Goal: Task Accomplishment & Management: Use online tool/utility

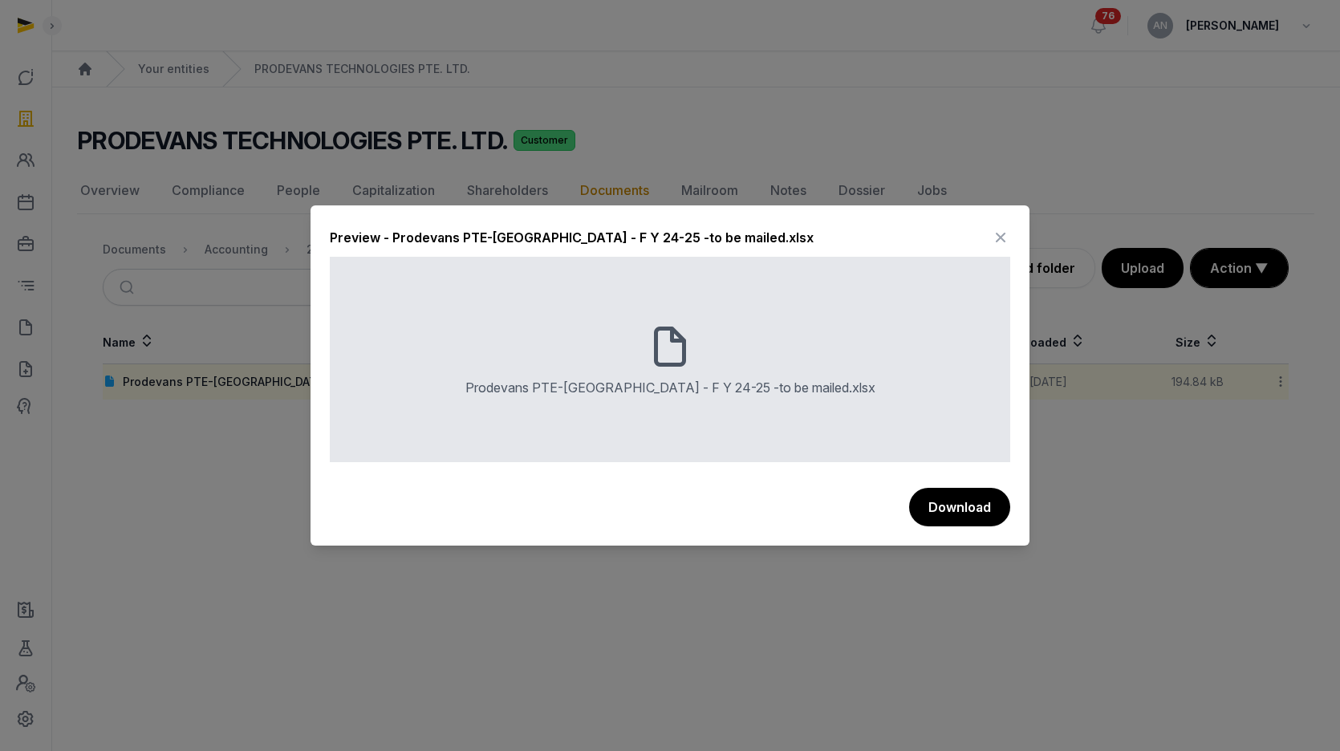
click at [1003, 235] on icon at bounding box center [1000, 238] width 19 height 26
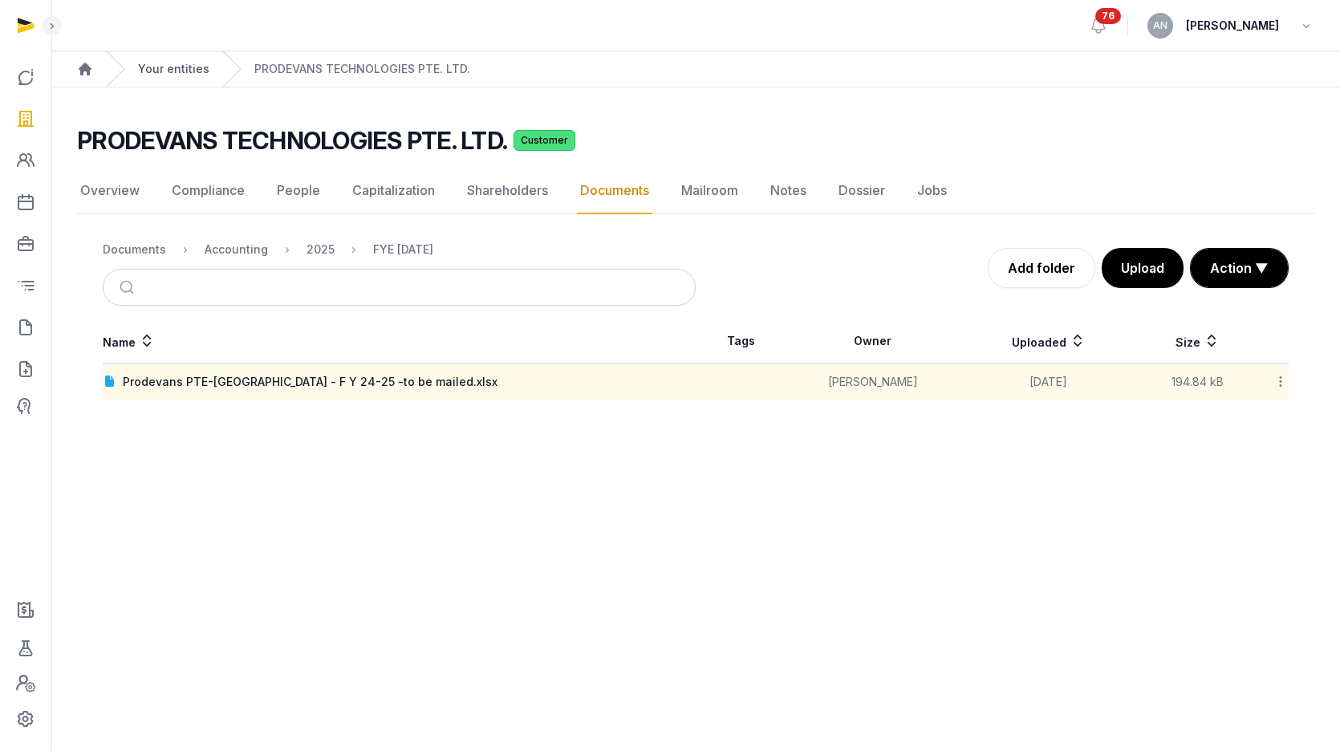
click at [170, 73] on link "Your entities" at bounding box center [173, 69] width 71 height 16
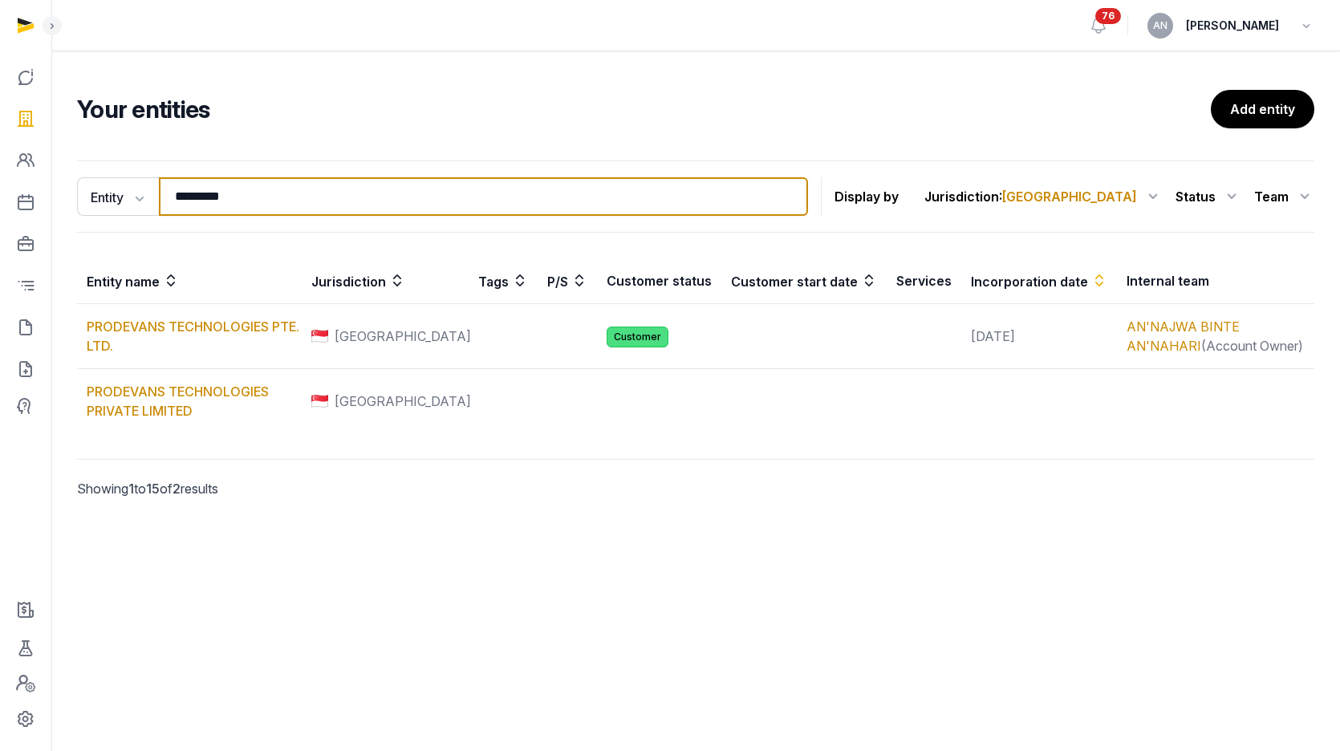
click at [260, 204] on input "*********" at bounding box center [483, 196] width 649 height 39
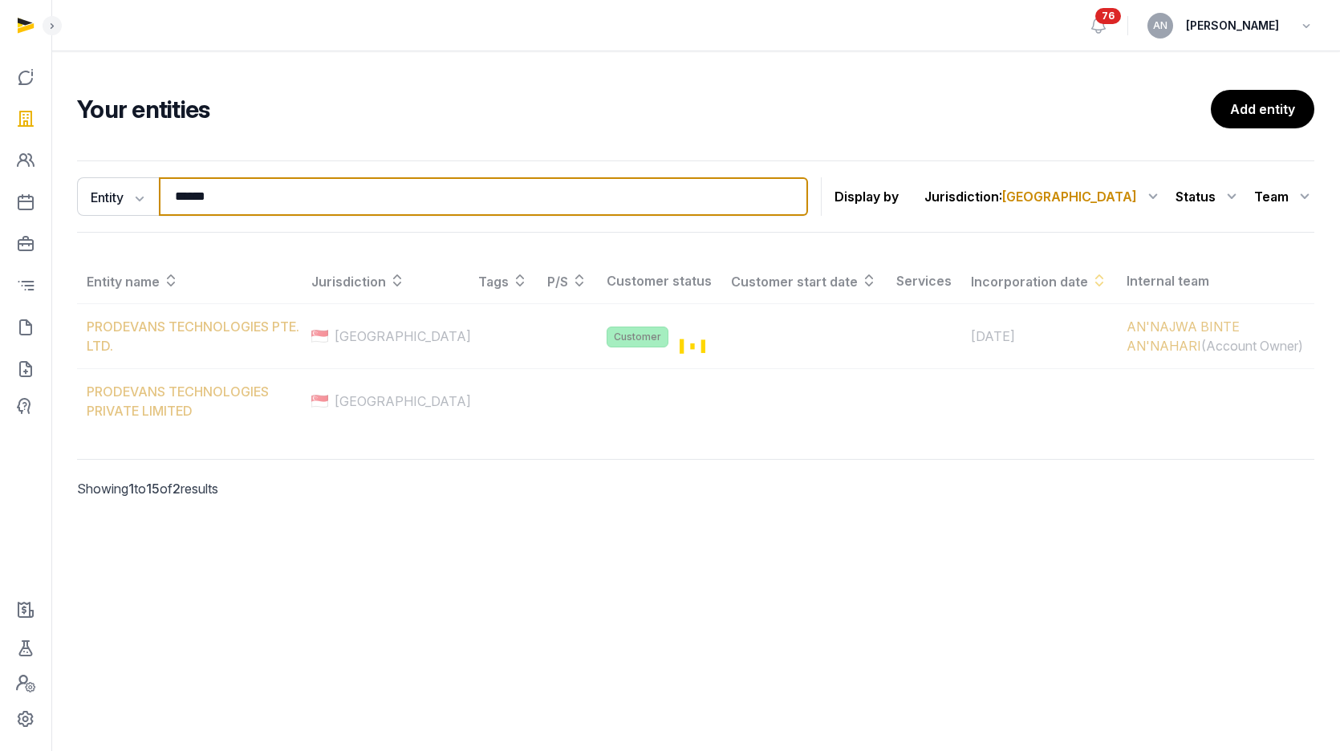
type input "******"
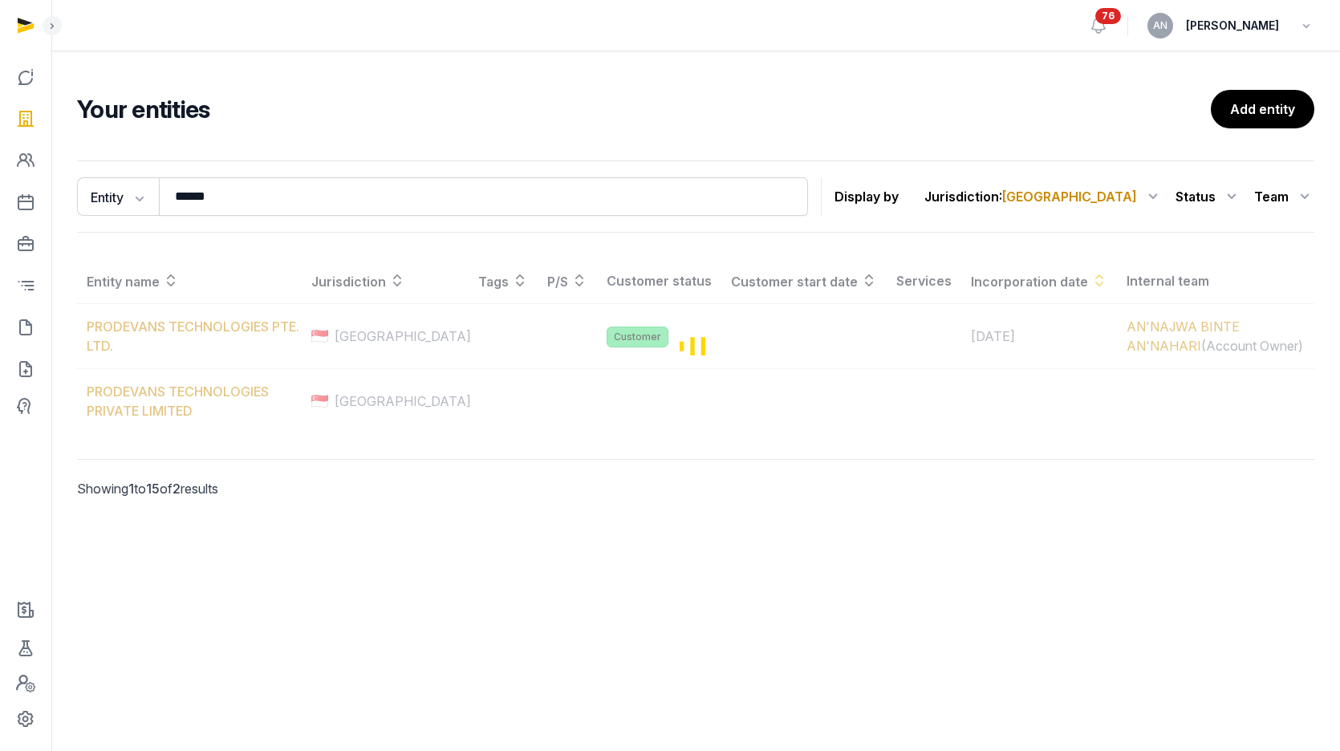
click at [217, 226] on div "Entity Entity People Tags Services ****** Search Display by Jurisdiction : [GEO…" at bounding box center [695, 196] width 1237 height 72
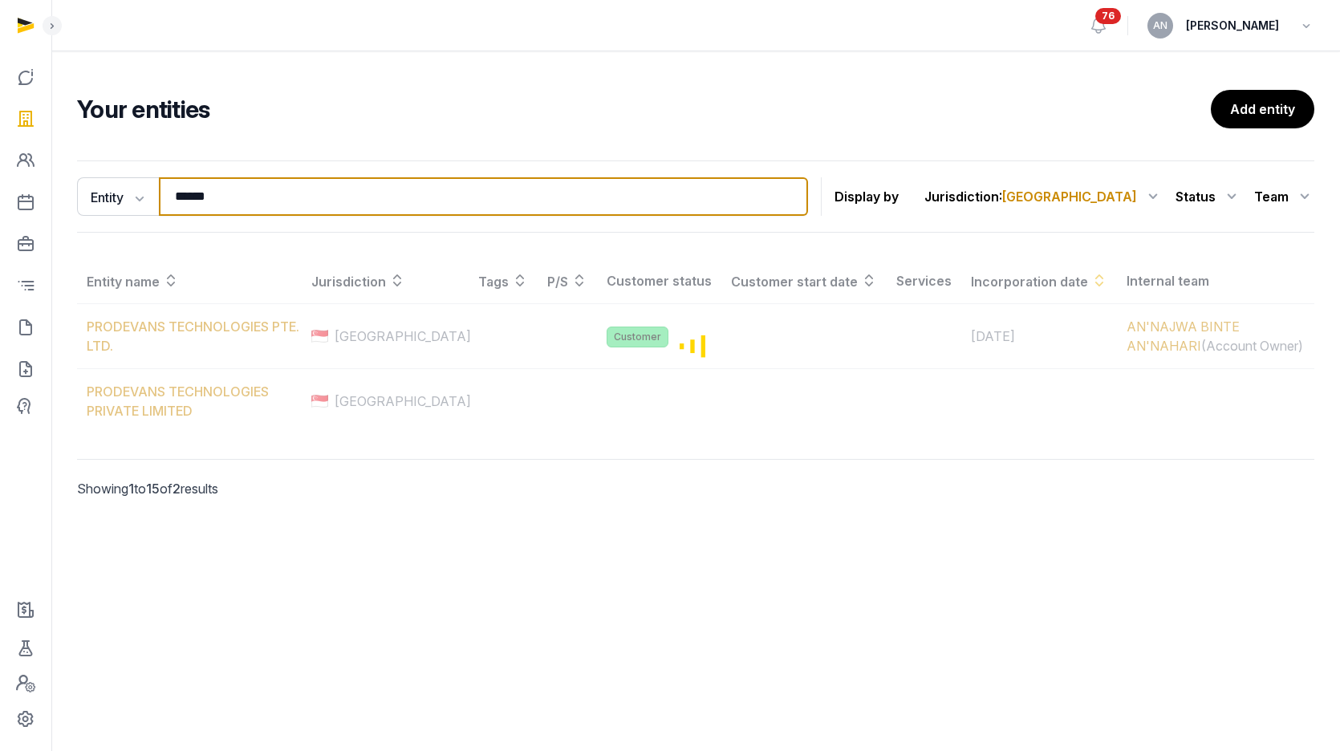
click at [217, 200] on input "******" at bounding box center [483, 196] width 649 height 39
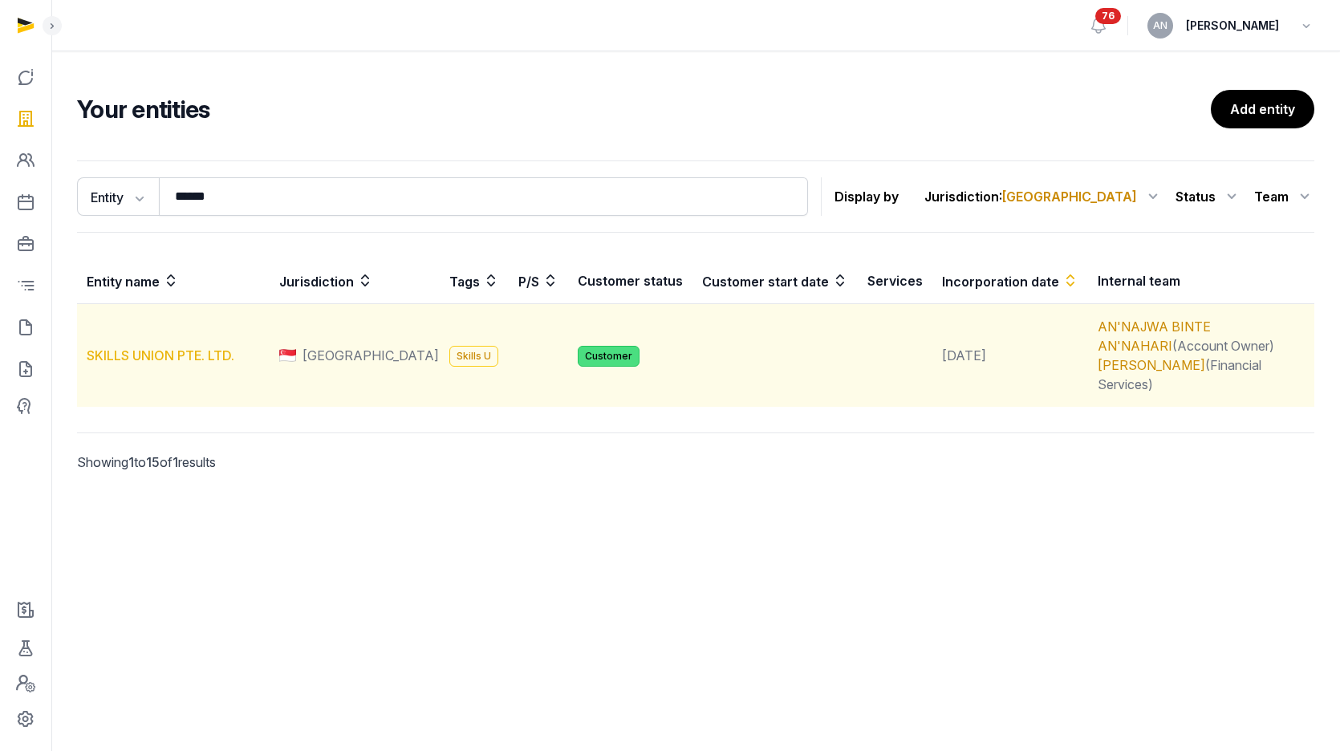
click at [183, 347] on link "SKILLS UNION PTE. LTD." at bounding box center [161, 355] width 148 height 16
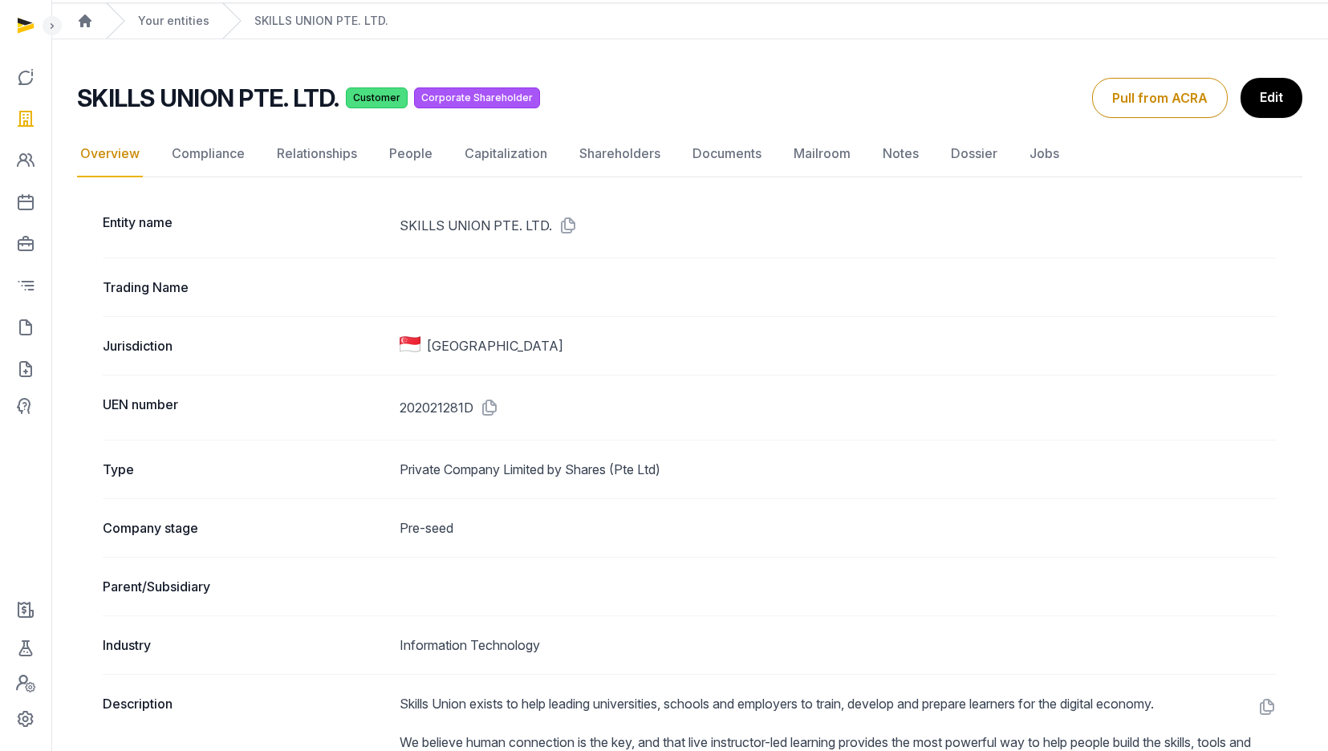
scroll to position [63, 0]
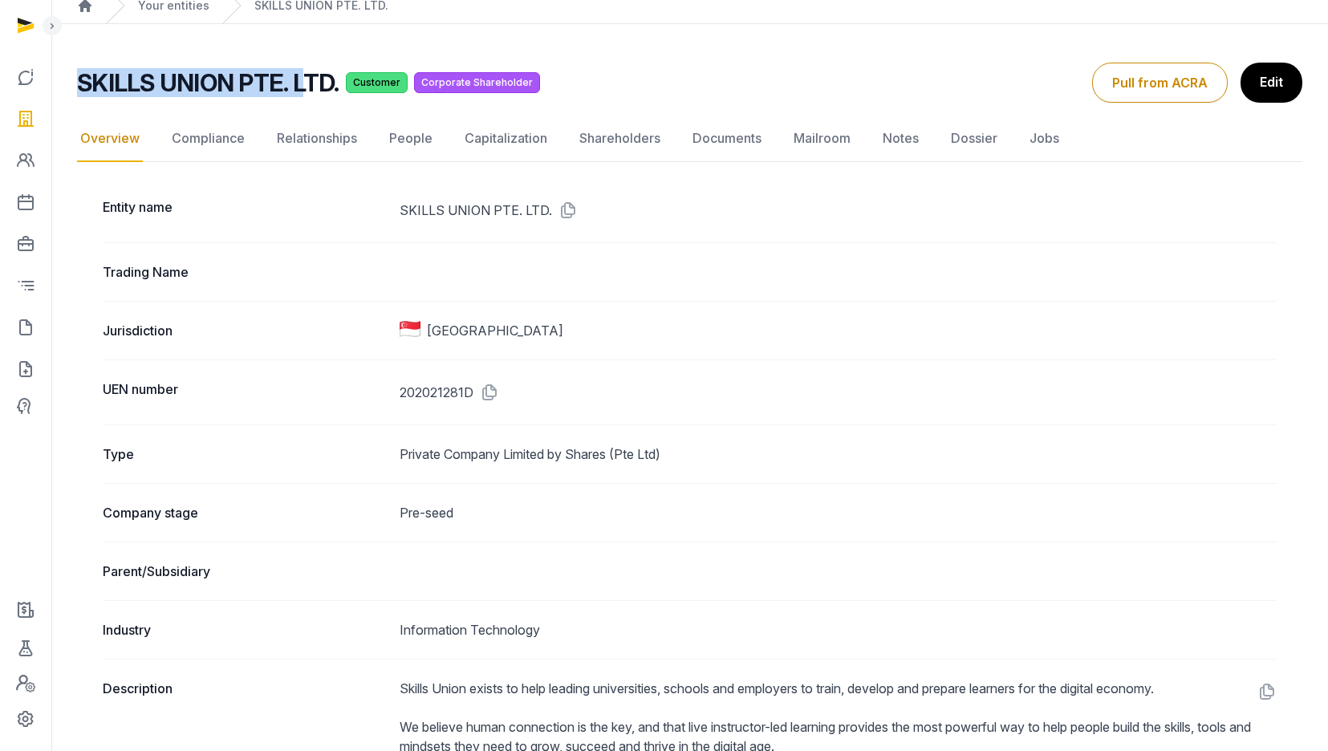
drag, startPoint x: 80, startPoint y: 87, endPoint x: 297, endPoint y: 84, distance: 216.6
click at [297, 84] on h2 "SKILLS UNION PTE. LTD." at bounding box center [208, 82] width 262 height 29
click at [639, 136] on link "Shareholders" at bounding box center [619, 139] width 87 height 47
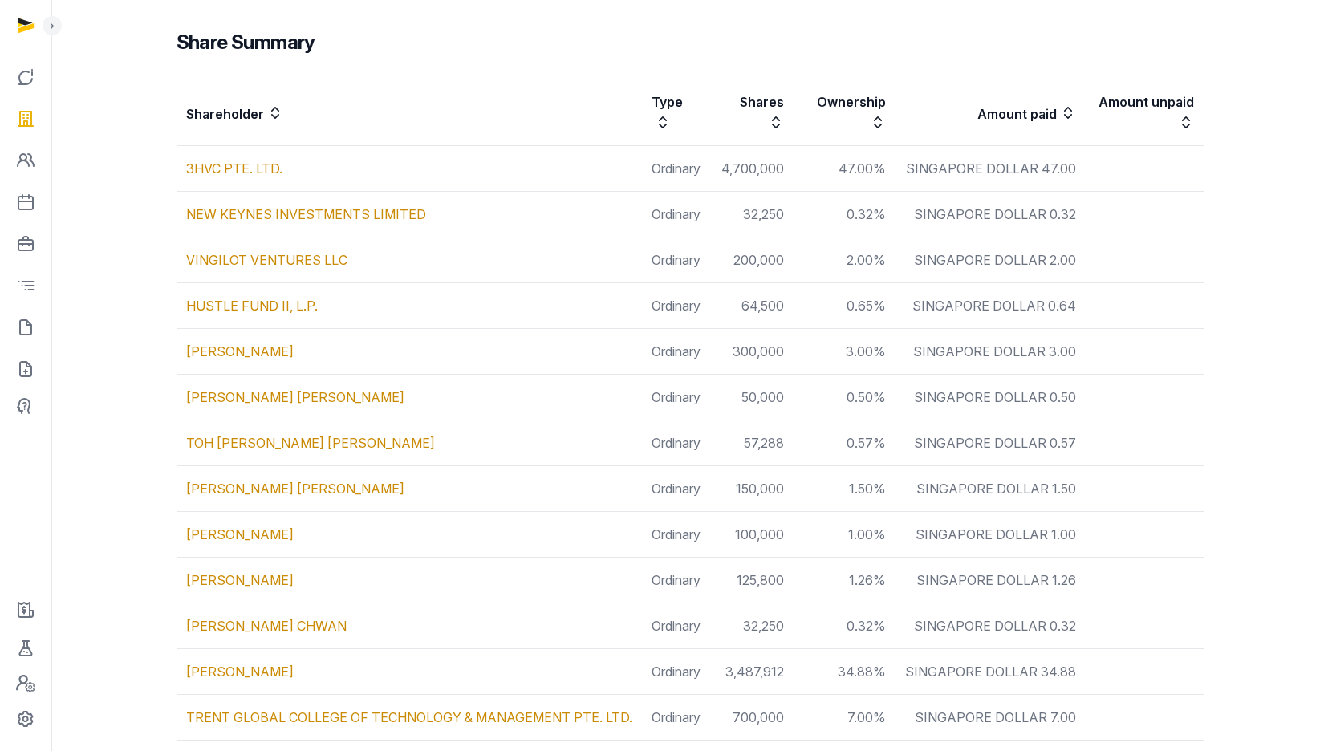
scroll to position [484, 0]
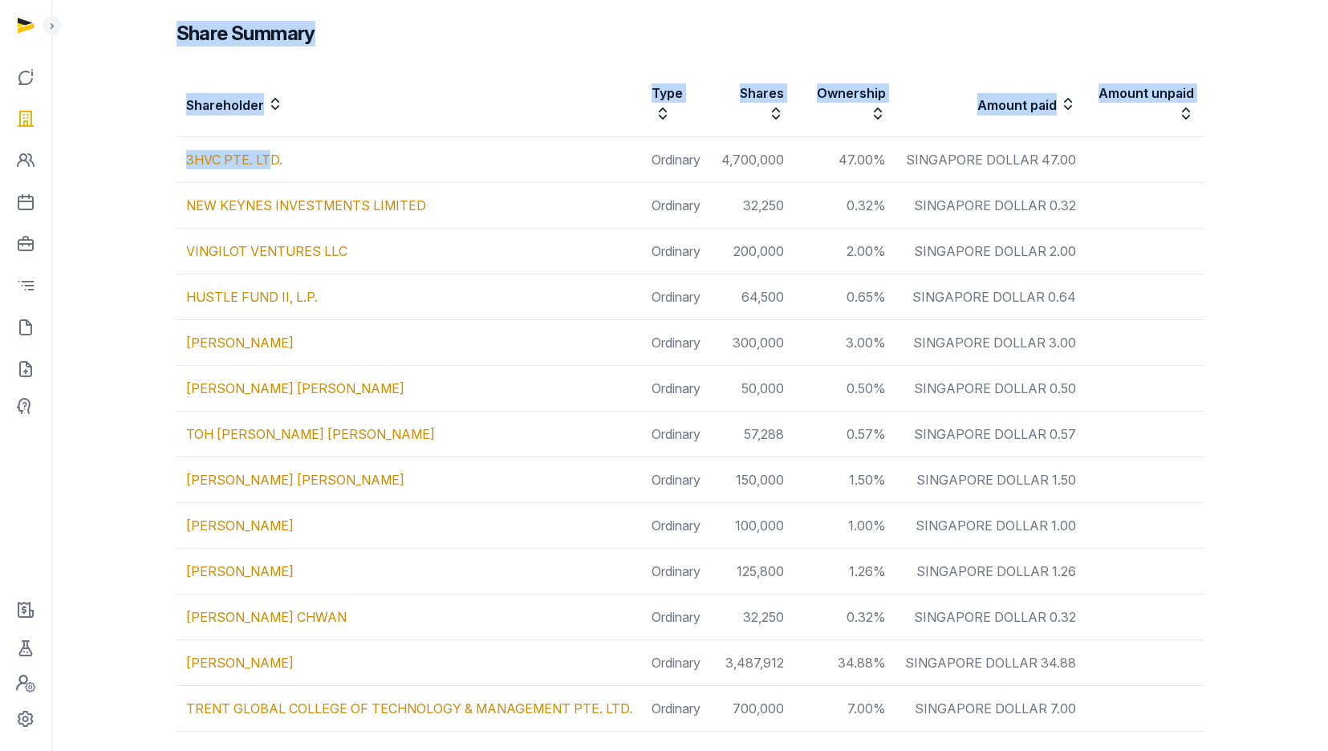
drag, startPoint x: 154, startPoint y: 167, endPoint x: 315, endPoint y: 165, distance: 161.3
click at [315, 165] on div "Share Summary Shareholder Type Shares Ownership Amount paid Amount unpaid 3HVC …" at bounding box center [690, 363] width 1078 height 749
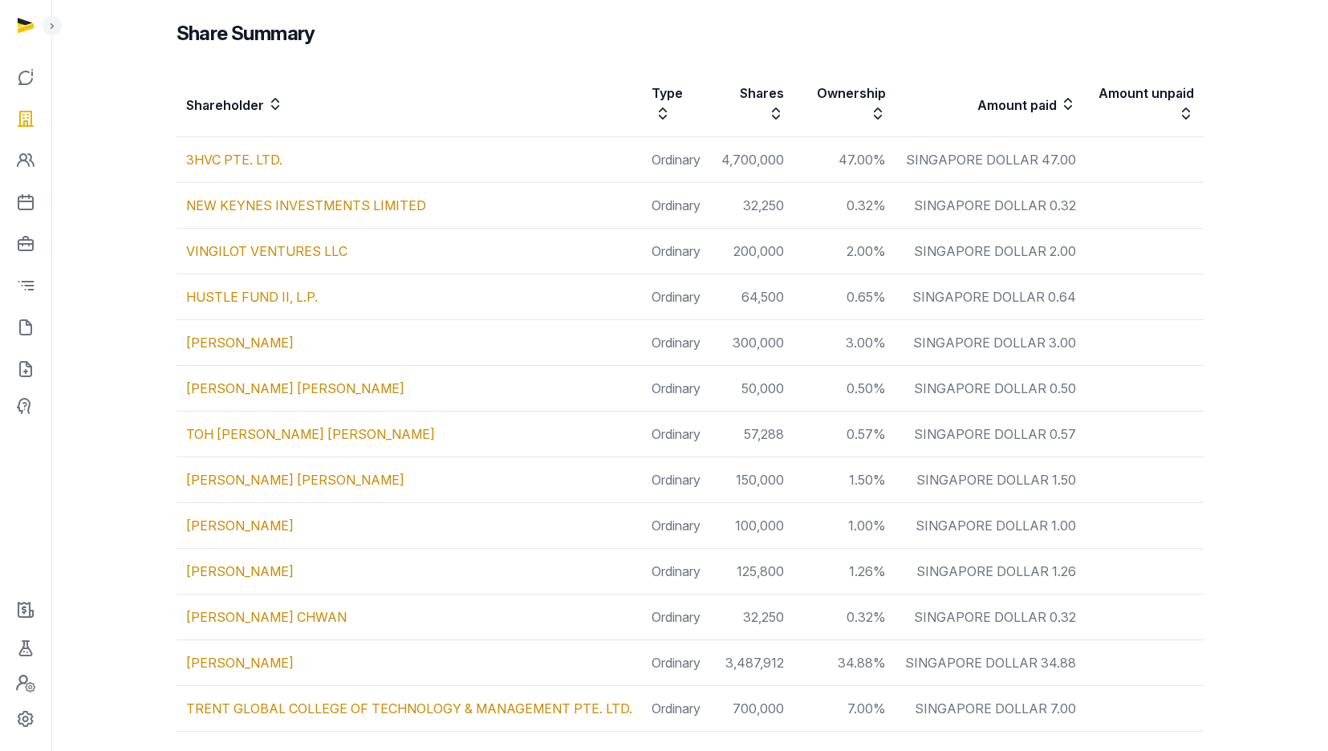
click at [440, 87] on th "Shareholder" at bounding box center [409, 104] width 465 height 65
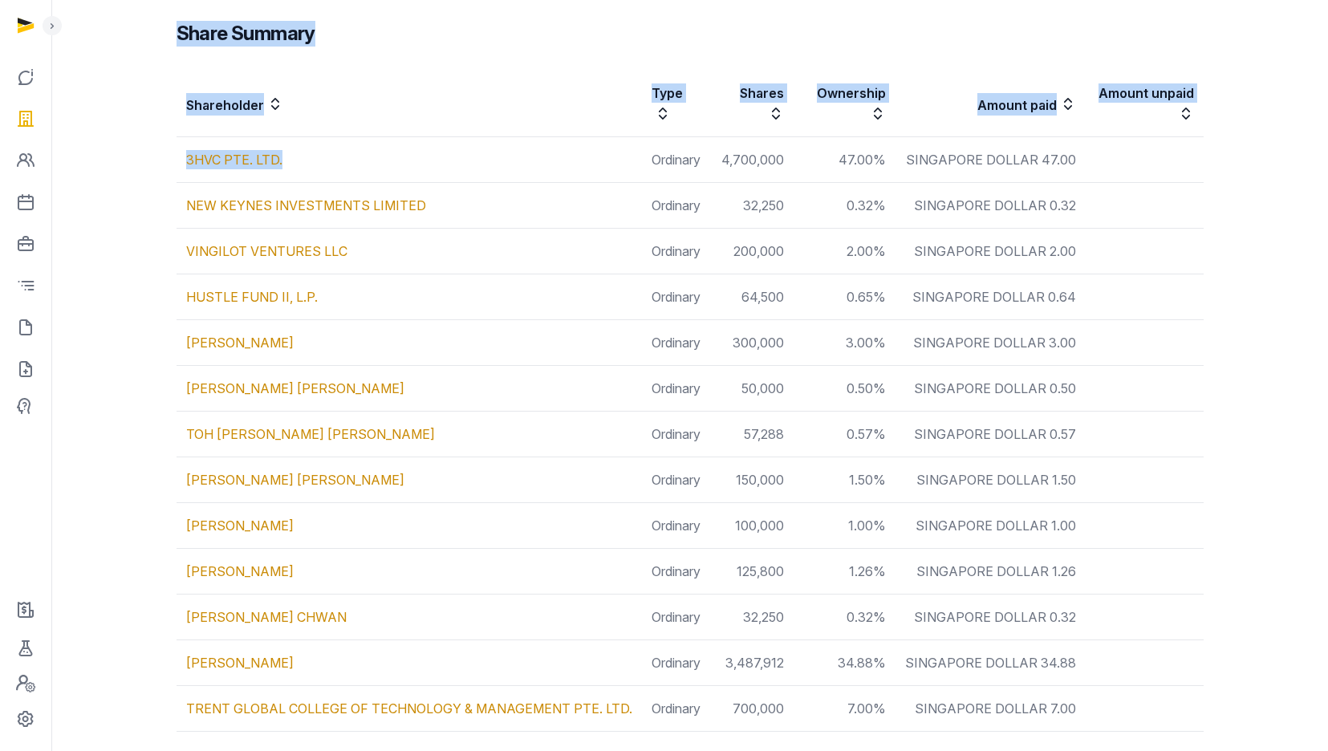
drag, startPoint x: 178, startPoint y: 166, endPoint x: 312, endPoint y: 162, distance: 134.0
click at [312, 162] on div "Share Summary Shareholder Type Shares Ownership Amount paid Amount unpaid 3HVC …" at bounding box center [690, 363] width 1078 height 749
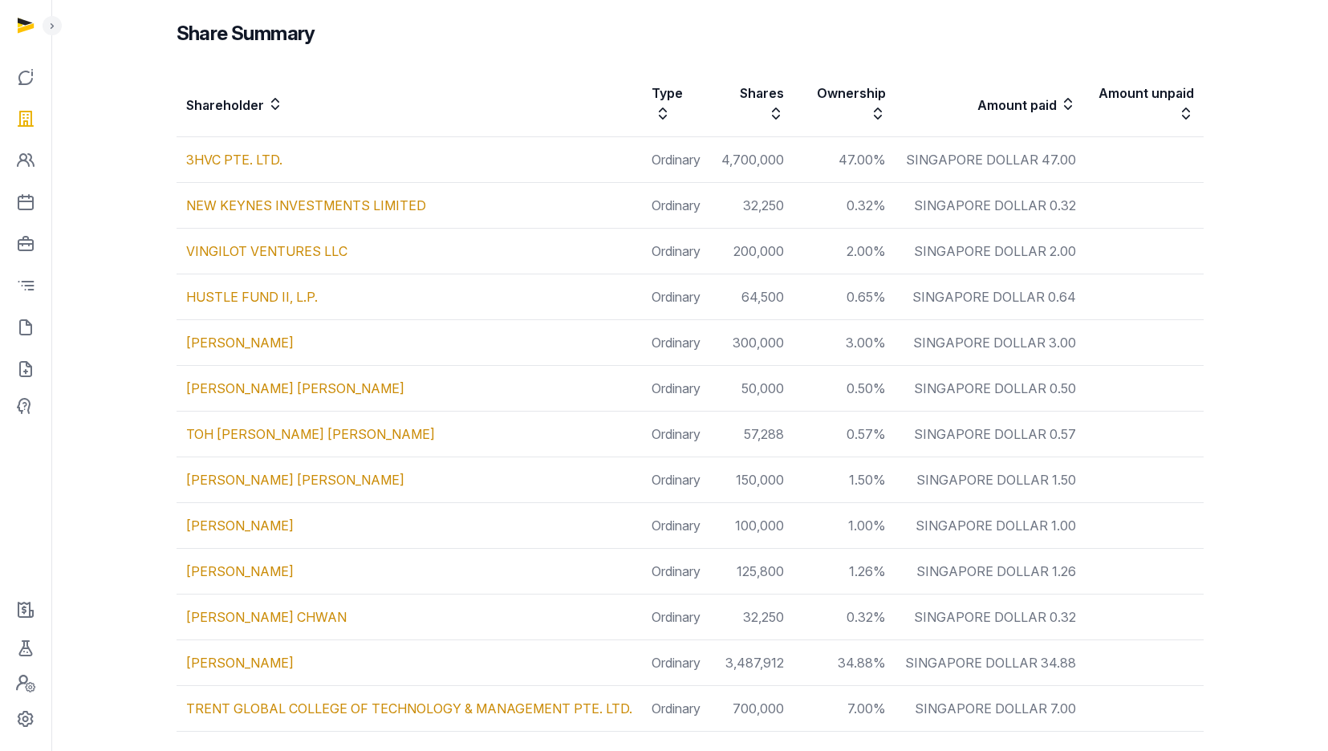
click at [771, 157] on td "4,700,000" at bounding box center [752, 160] width 83 height 46
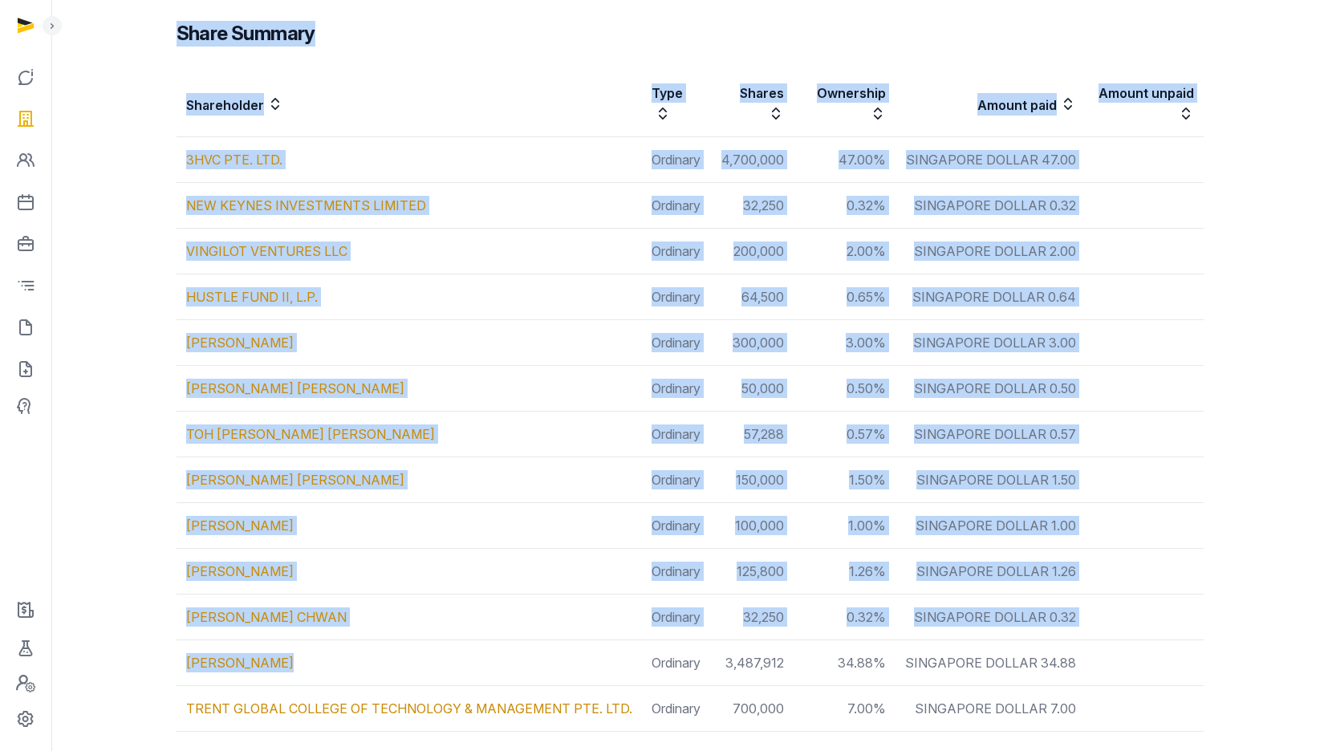
drag, startPoint x: 159, startPoint y: 652, endPoint x: 350, endPoint y: 655, distance: 191.0
click at [350, 655] on div "Share Summary Shareholder Type Shares Ownership Amount paid Amount unpaid 3HVC …" at bounding box center [690, 363] width 1078 height 749
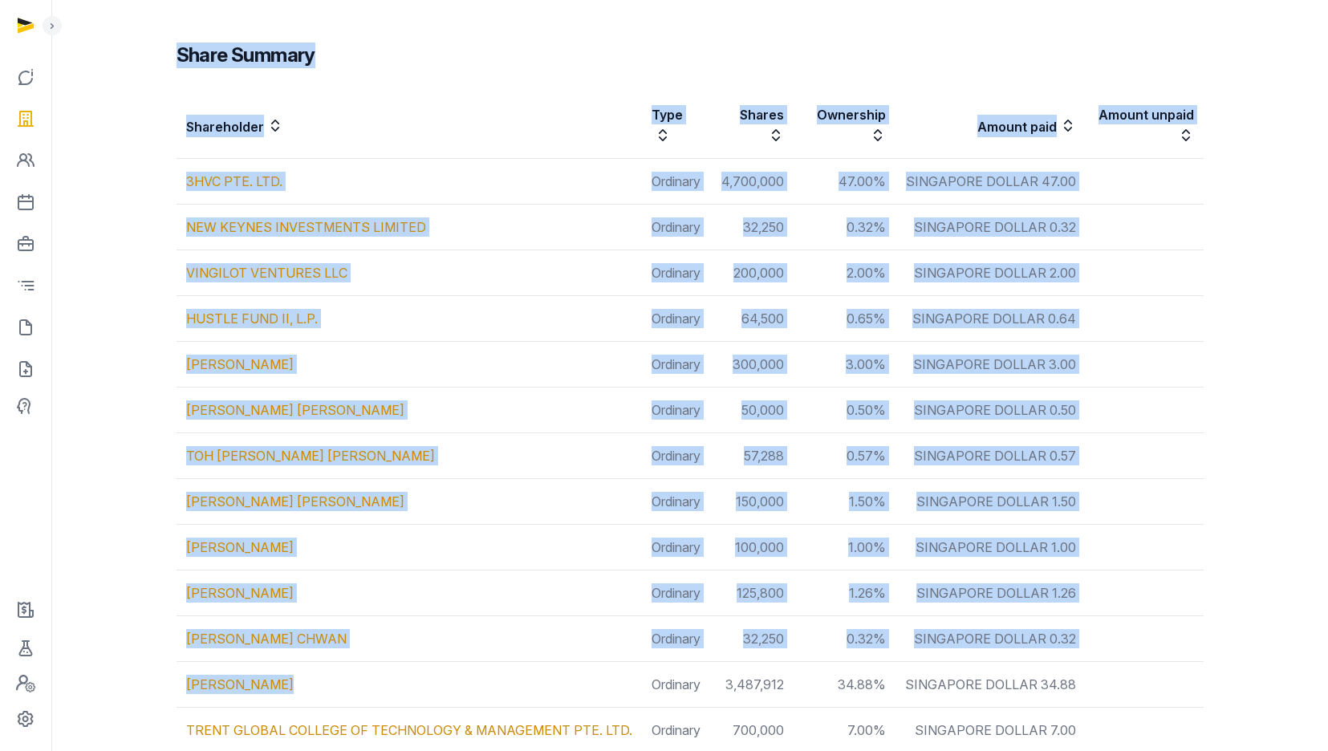
scroll to position [453, 0]
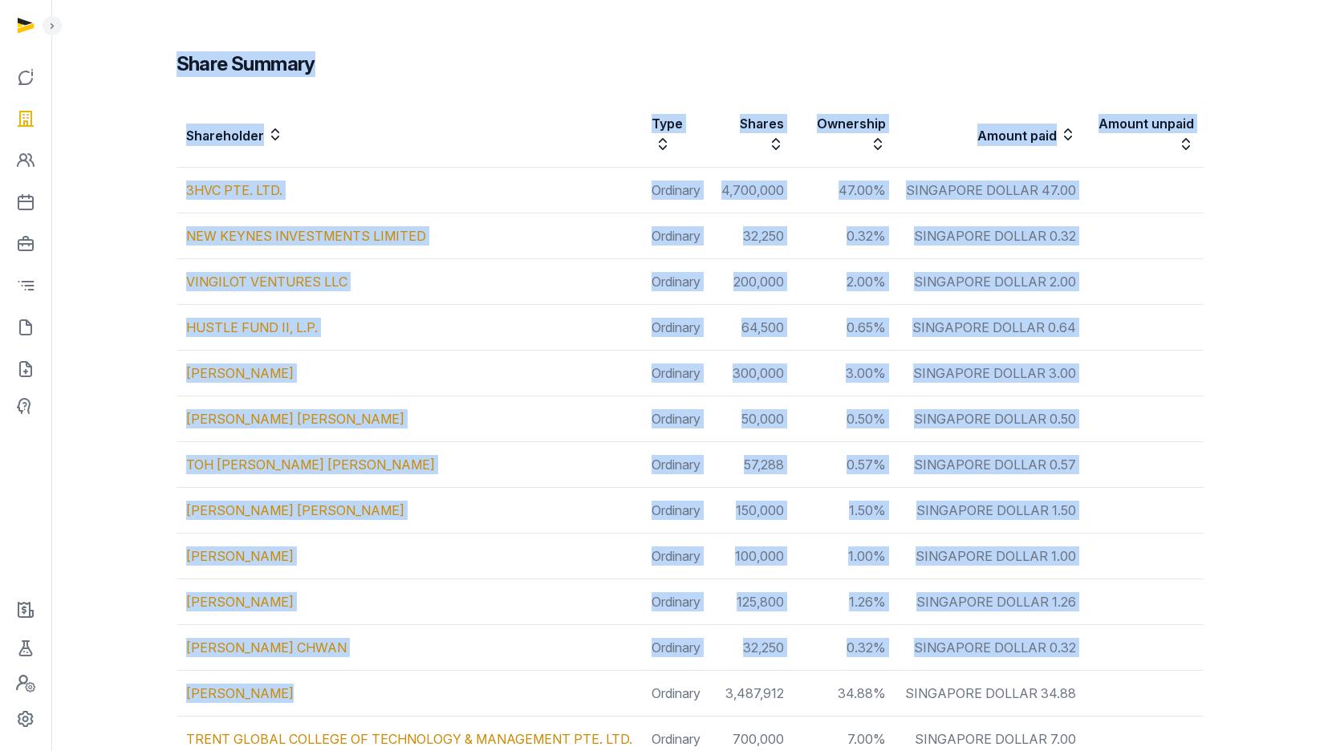
click at [450, 138] on th "Shareholder" at bounding box center [409, 135] width 465 height 65
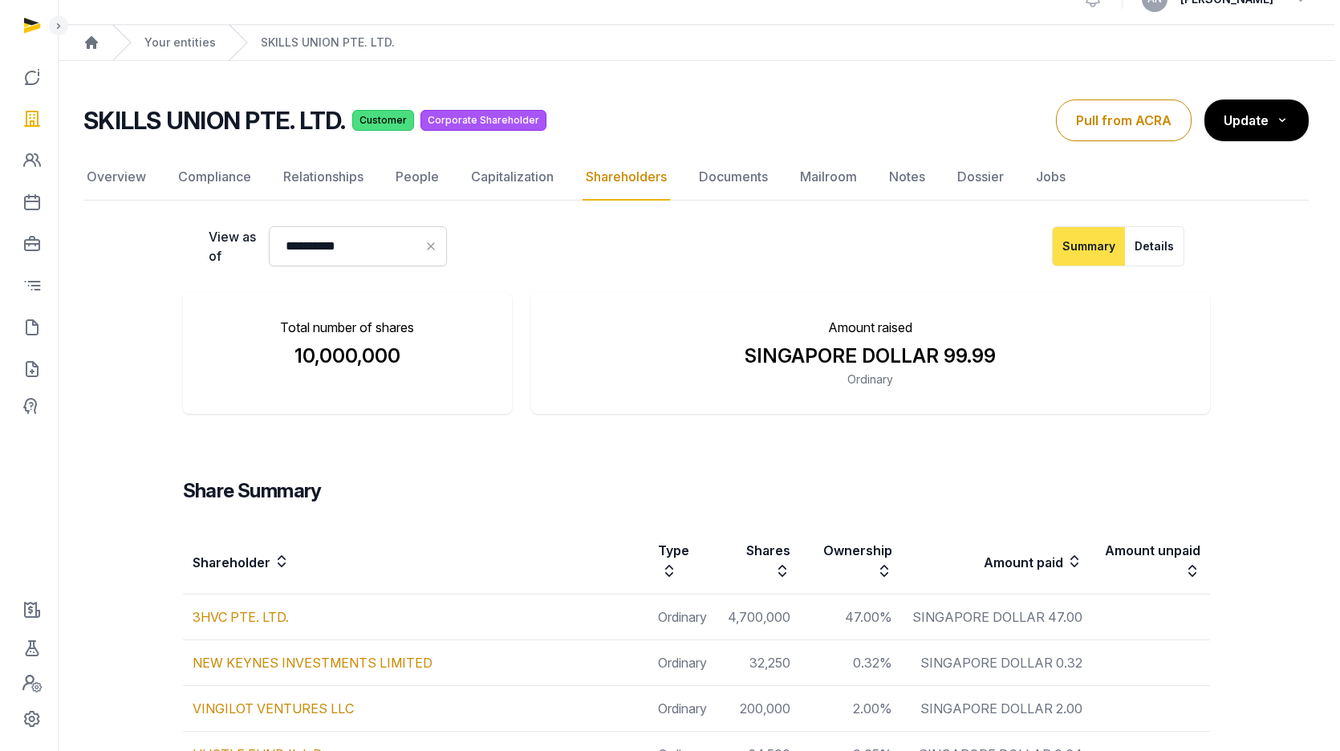
scroll to position [0, 0]
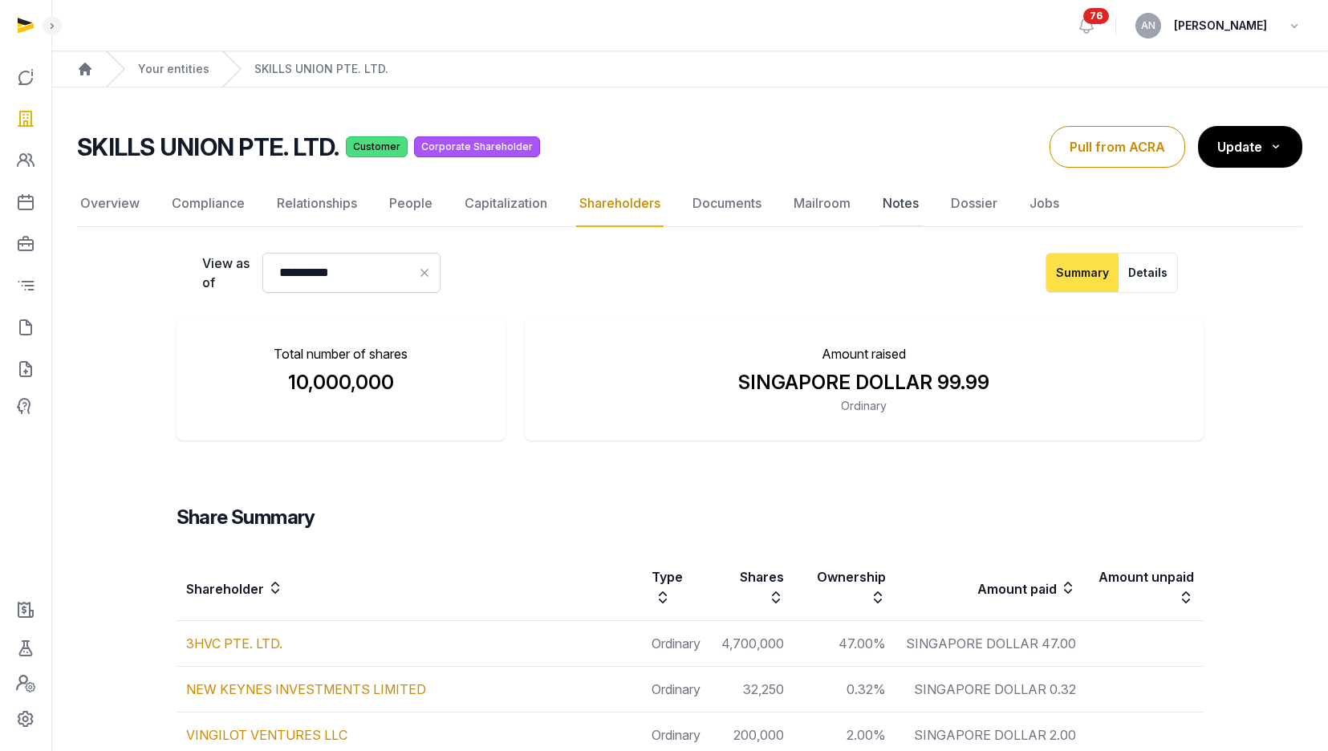
click at [903, 202] on link "Notes" at bounding box center [900, 204] width 43 height 47
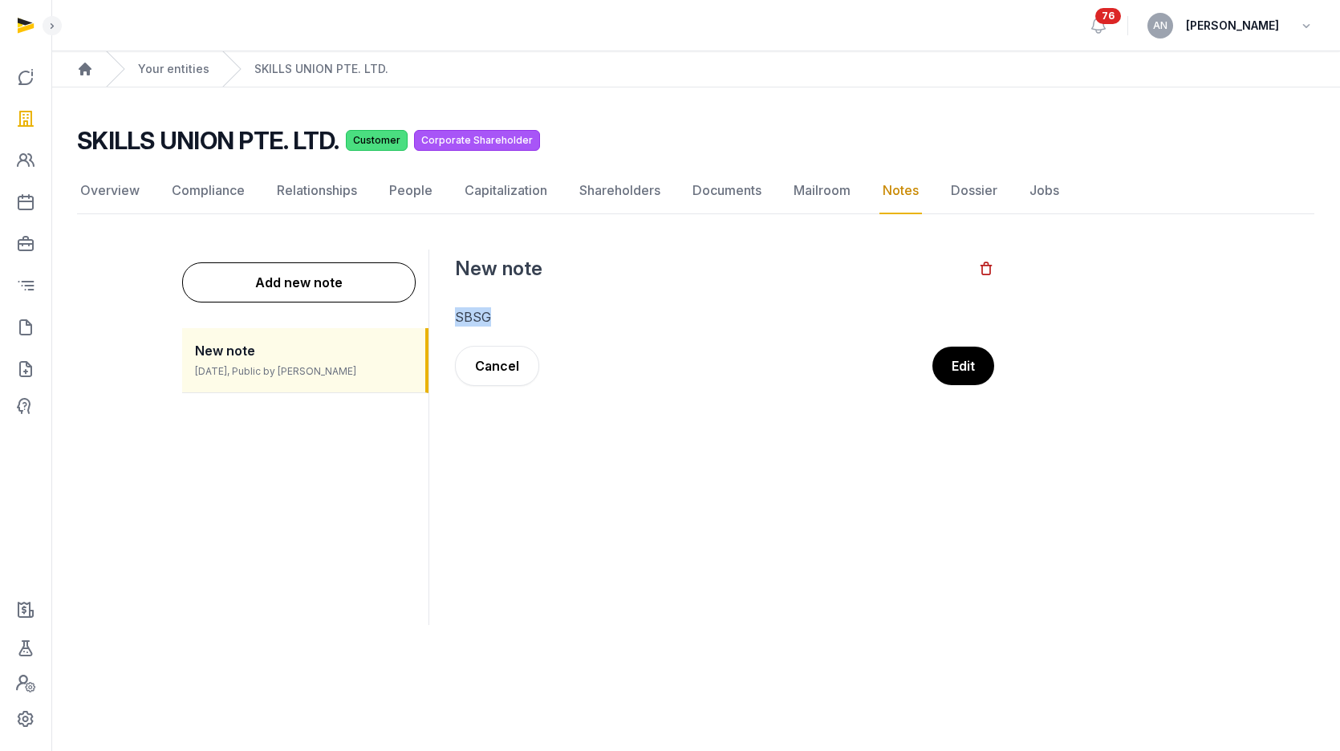
drag, startPoint x: 457, startPoint y: 322, endPoint x: 514, endPoint y: 321, distance: 57.0
click at [514, 321] on dd "Back New note SBSG Edit Cancel" at bounding box center [825, 437] width 767 height 375
click at [546, 314] on p "SBSG" at bounding box center [724, 316] width 539 height 19
click at [476, 315] on p "SBSG" at bounding box center [724, 316] width 539 height 19
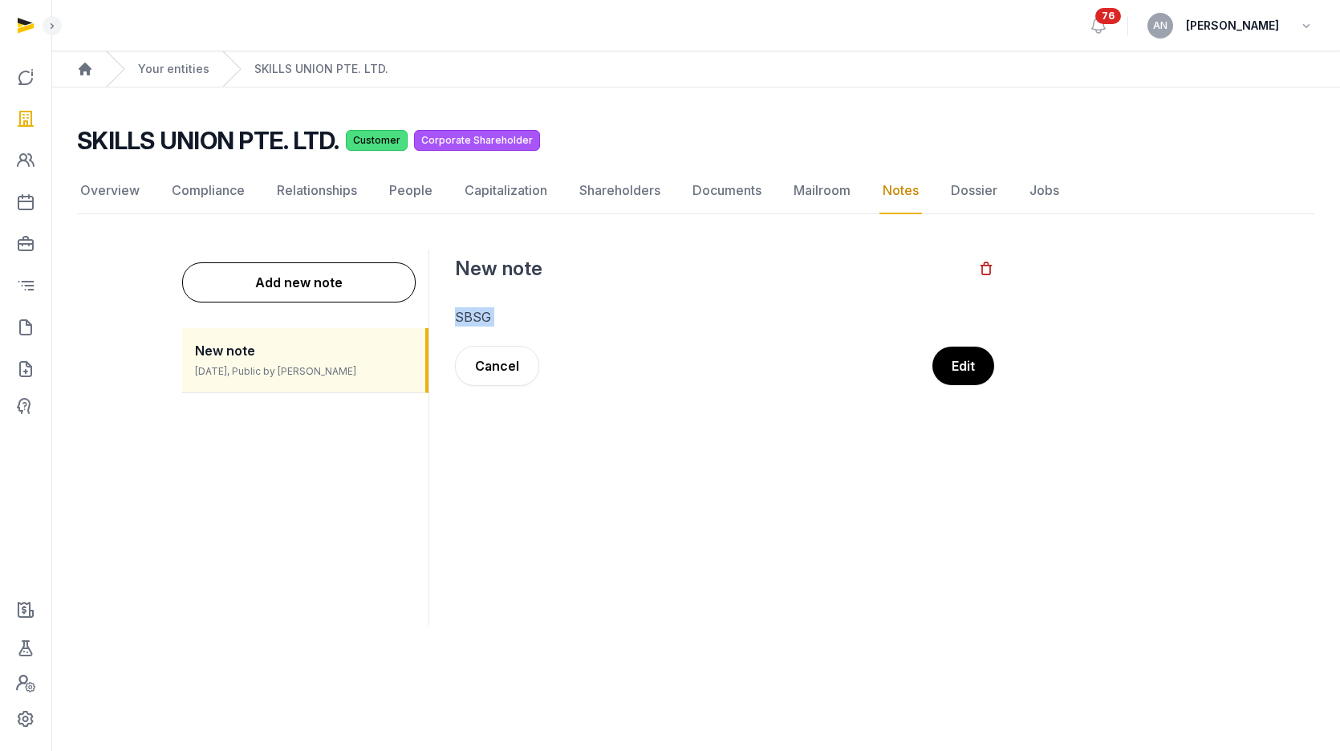
click at [476, 315] on p "SBSG" at bounding box center [724, 316] width 539 height 19
click at [961, 372] on button "Edit" at bounding box center [962, 366] width 63 height 40
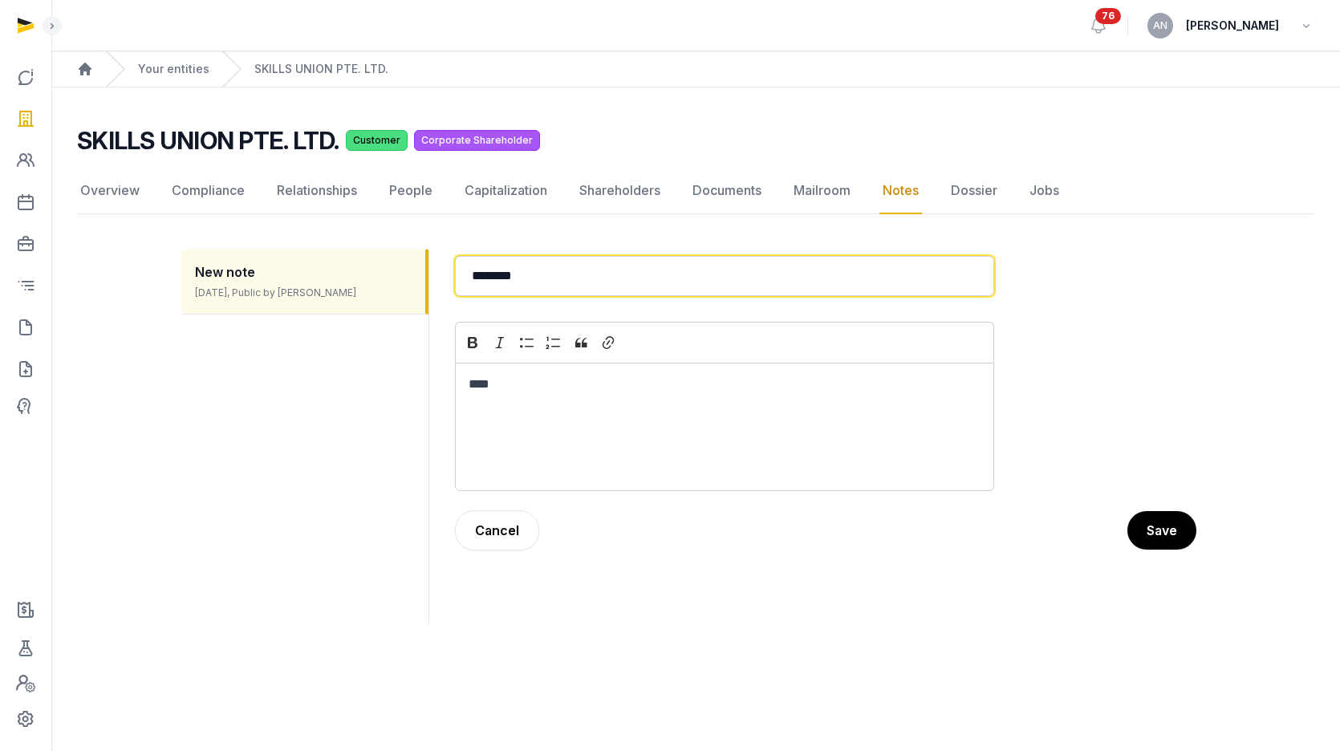
click at [513, 270] on input "********" at bounding box center [724, 276] width 539 height 40
click at [511, 271] on input "********" at bounding box center [724, 276] width 539 height 40
type input "**********"
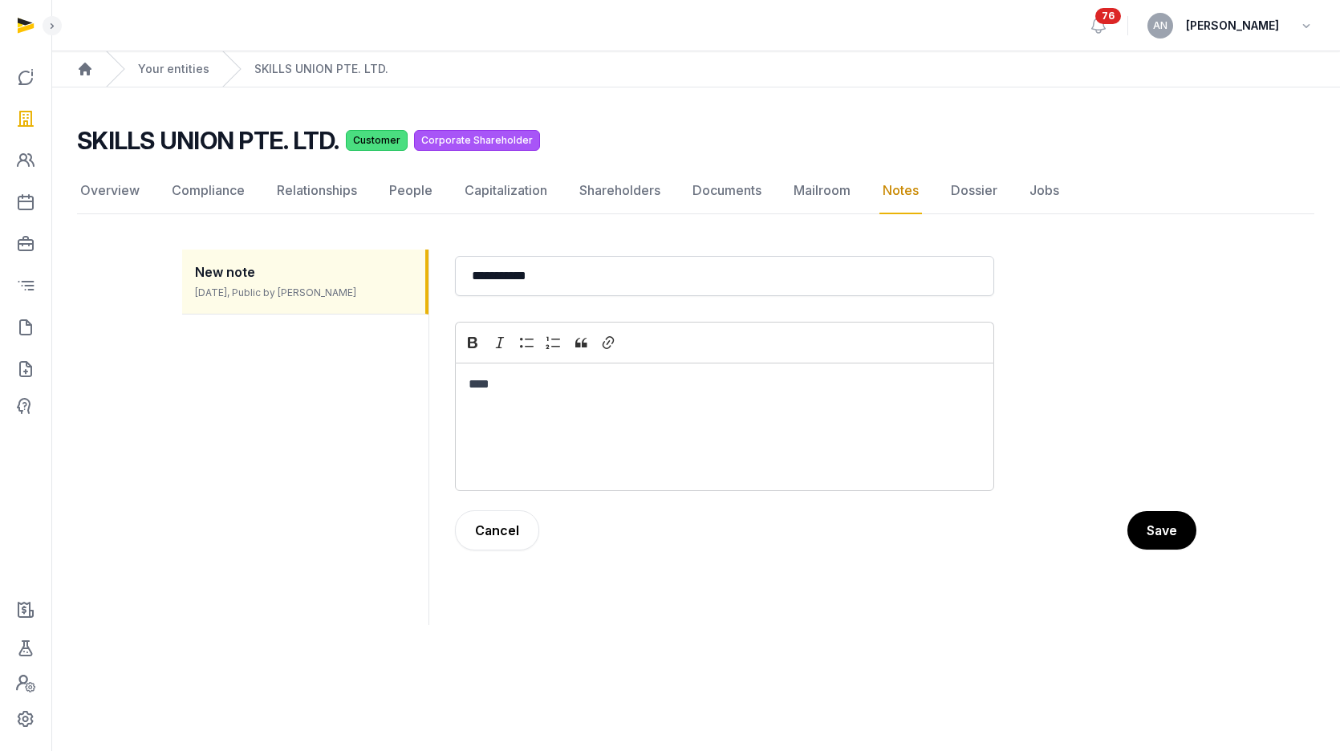
click at [479, 379] on p "****" at bounding box center [725, 384] width 512 height 19
click at [1167, 521] on button "Save" at bounding box center [1161, 530] width 71 height 40
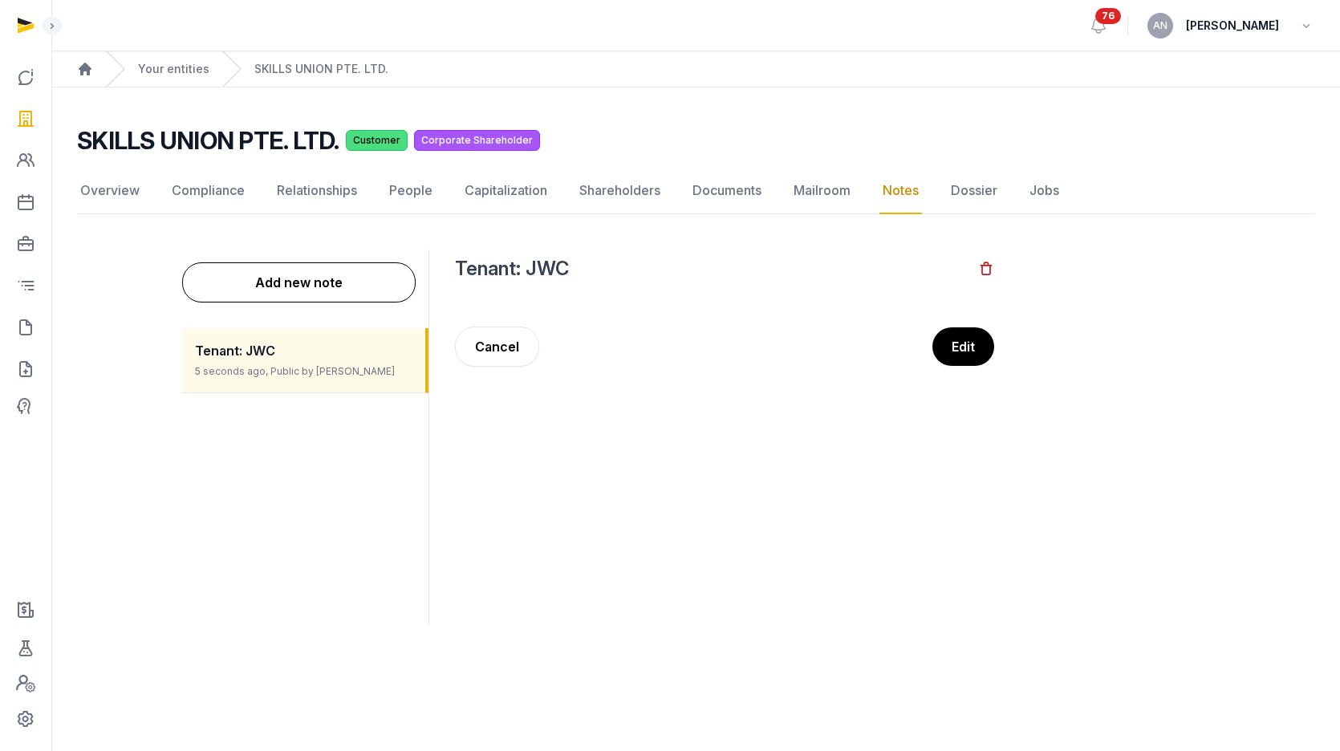
click at [554, 262] on h2 "Tenant: JWC" at bounding box center [716, 269] width 523 height 26
click at [396, 189] on link "People" at bounding box center [411, 191] width 50 height 47
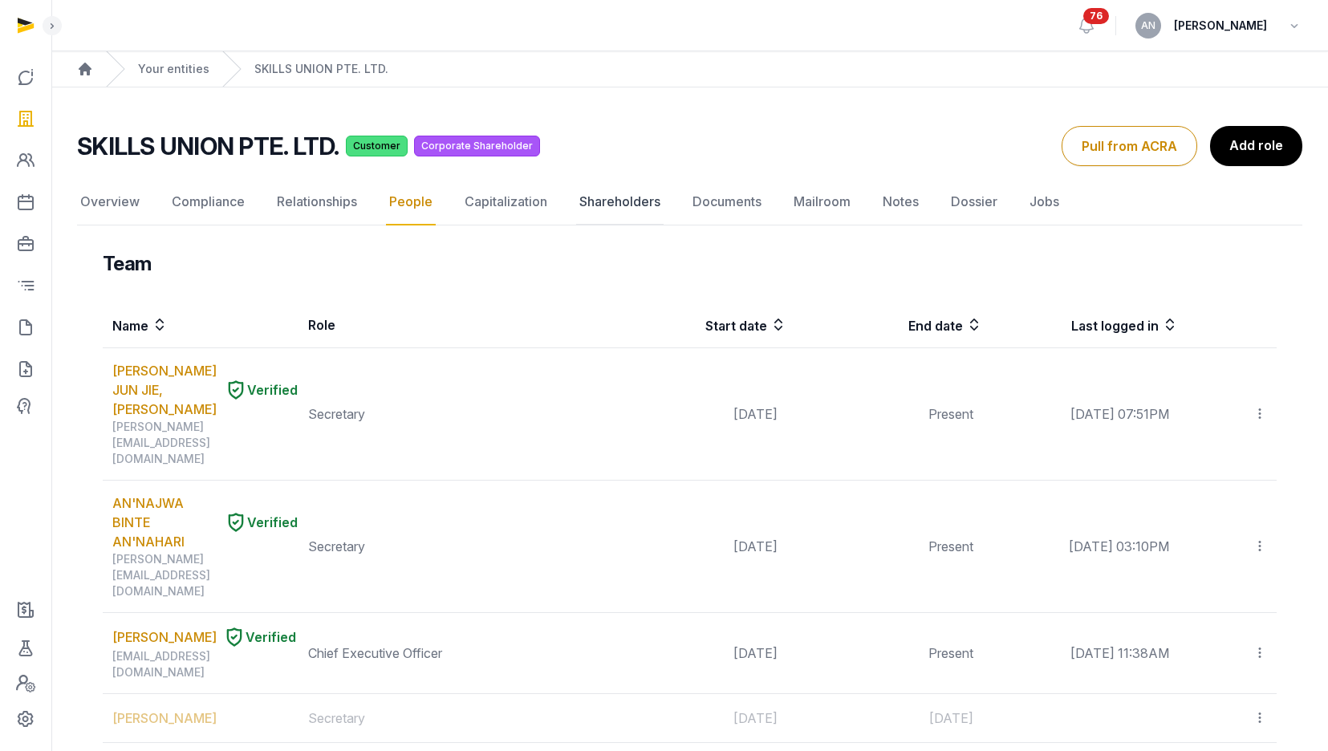
click at [639, 203] on link "Shareholders" at bounding box center [619, 202] width 87 height 47
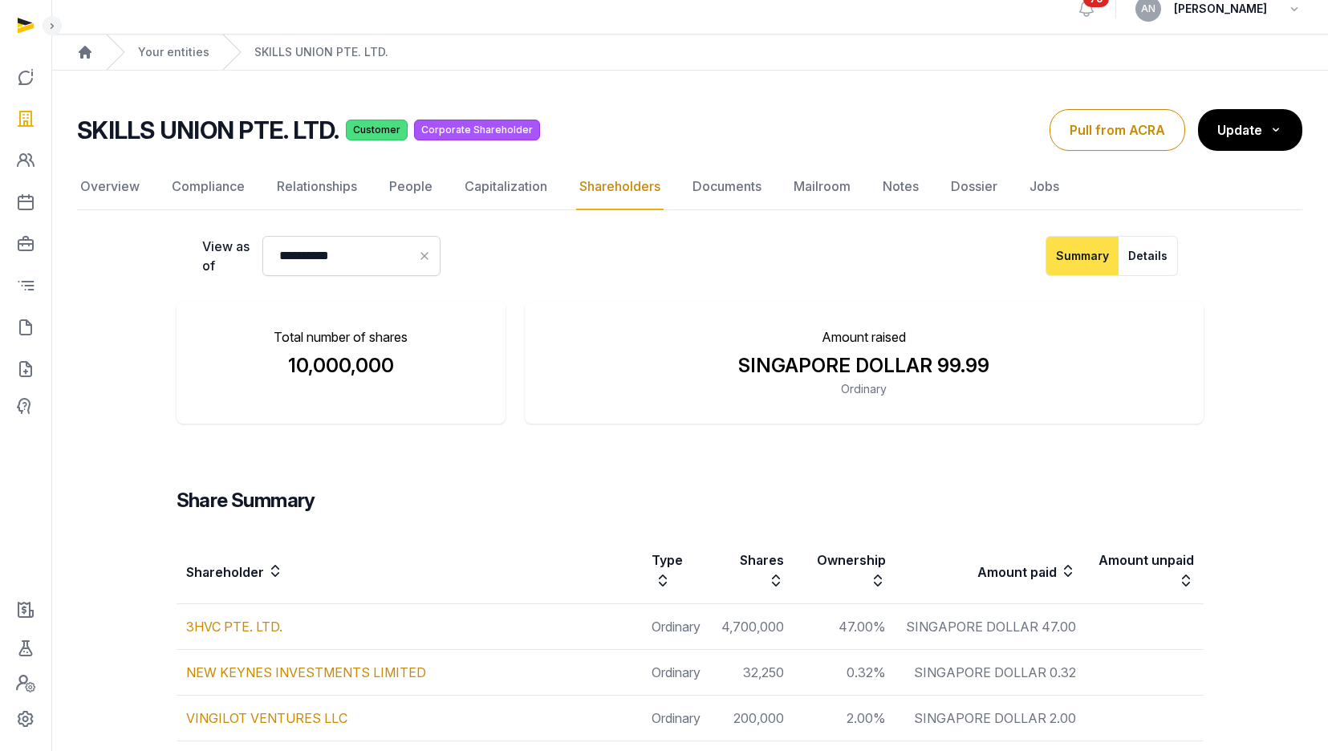
scroll to position [35, 0]
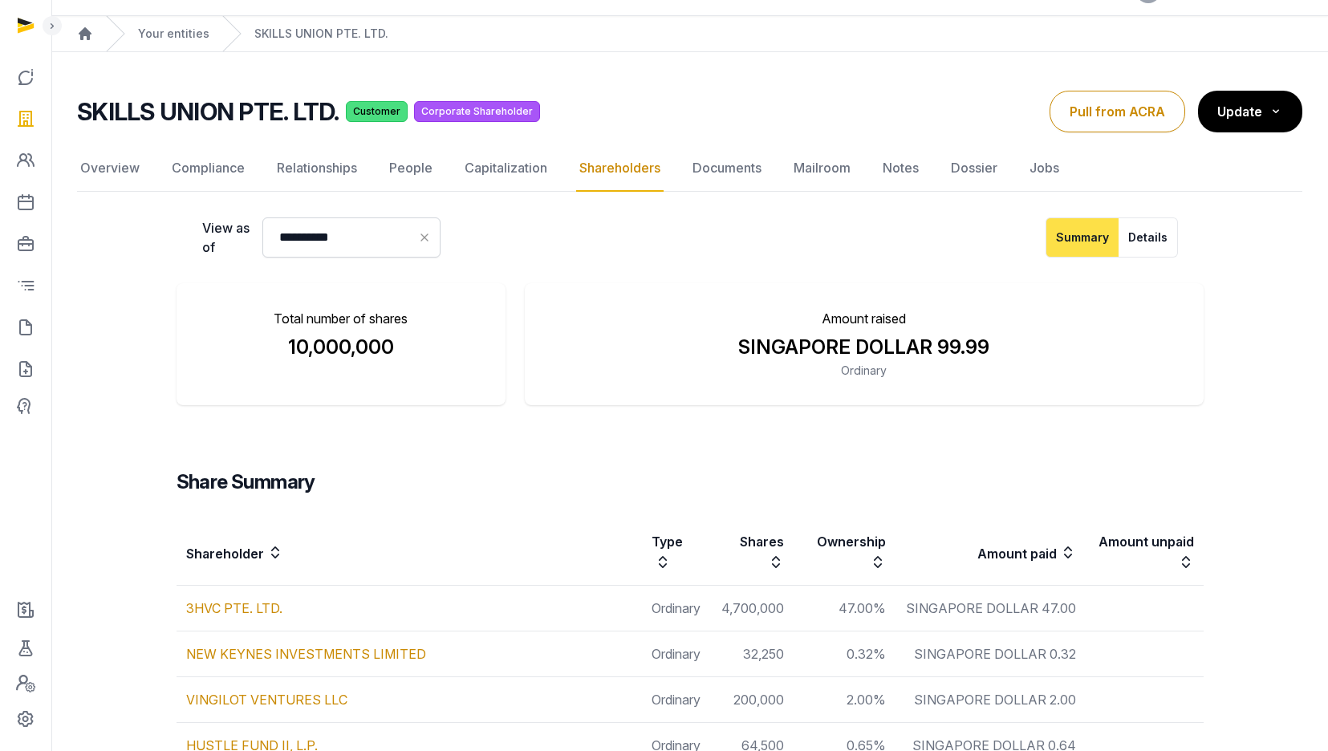
click at [734, 604] on td "4,700,000" at bounding box center [752, 609] width 83 height 46
copy td "4,700,000"
click at [408, 172] on link "People" at bounding box center [411, 168] width 50 height 47
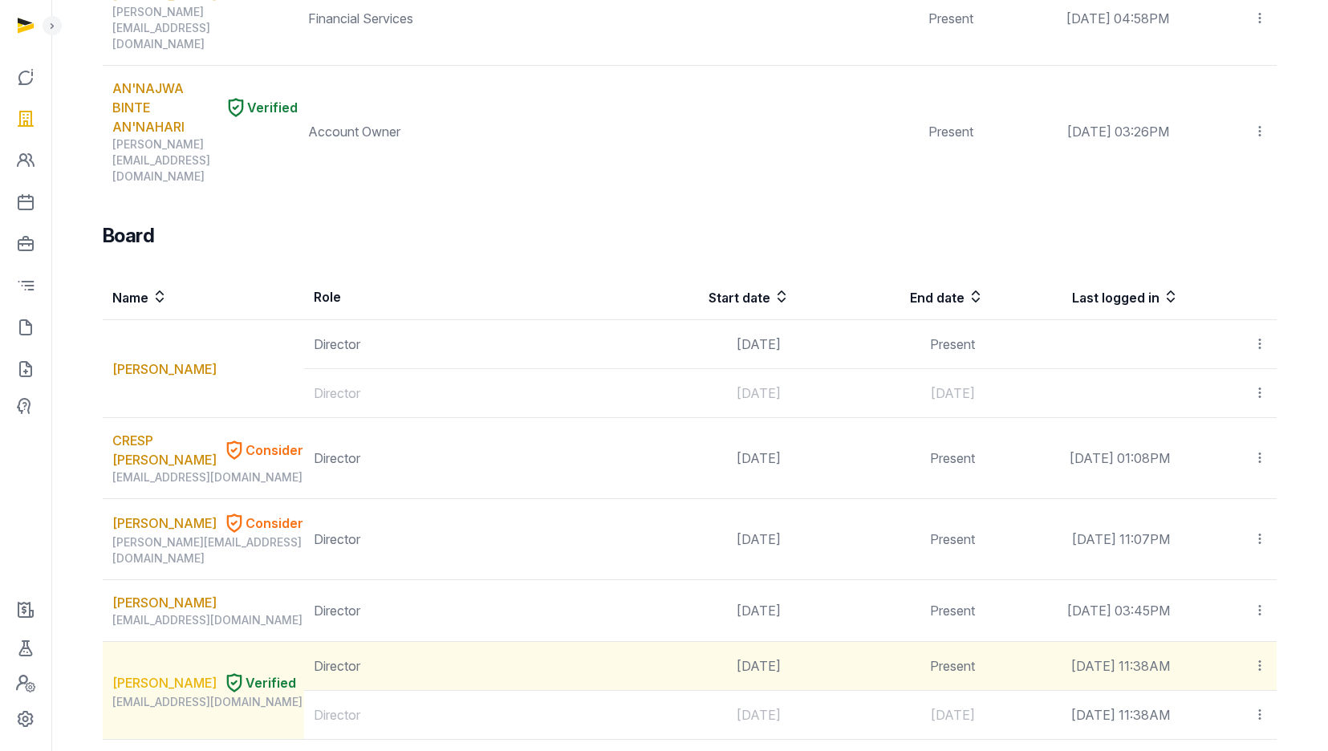
scroll to position [1097, 0]
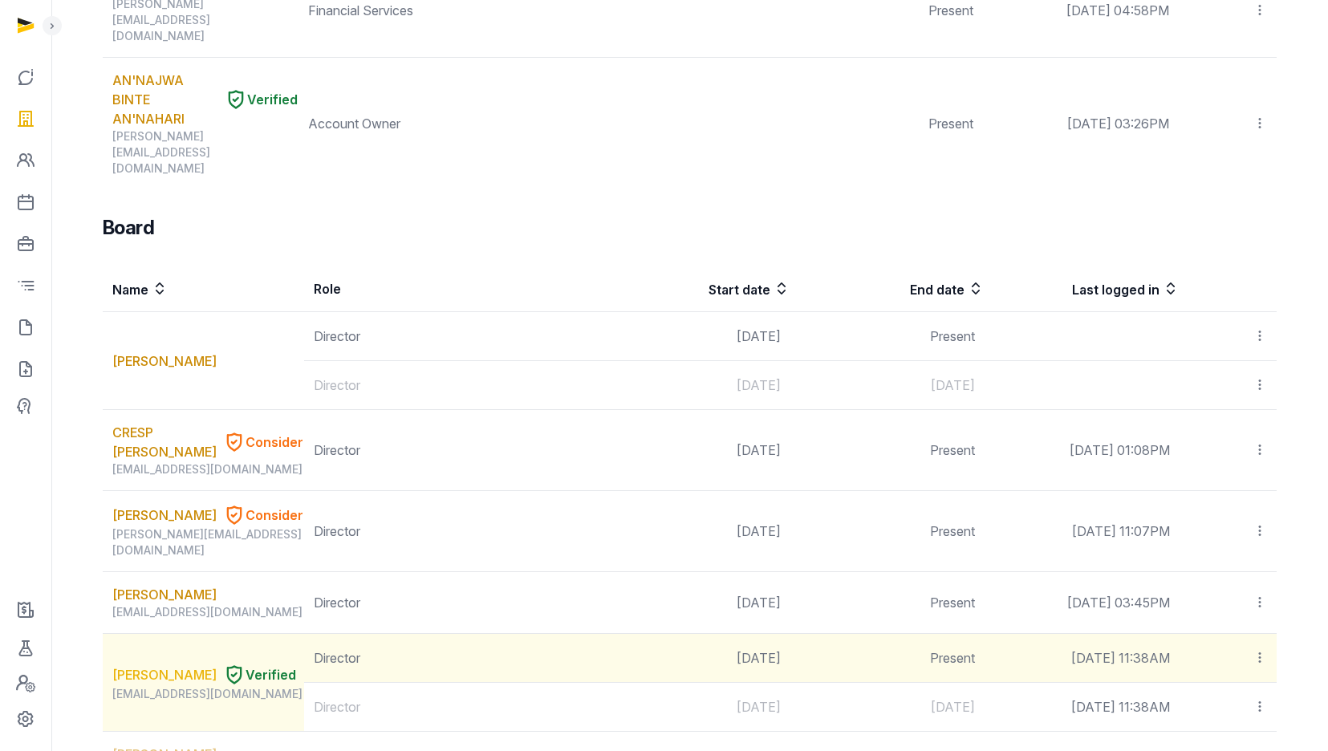
click at [177, 665] on link "[PERSON_NAME]" at bounding box center [164, 674] width 104 height 19
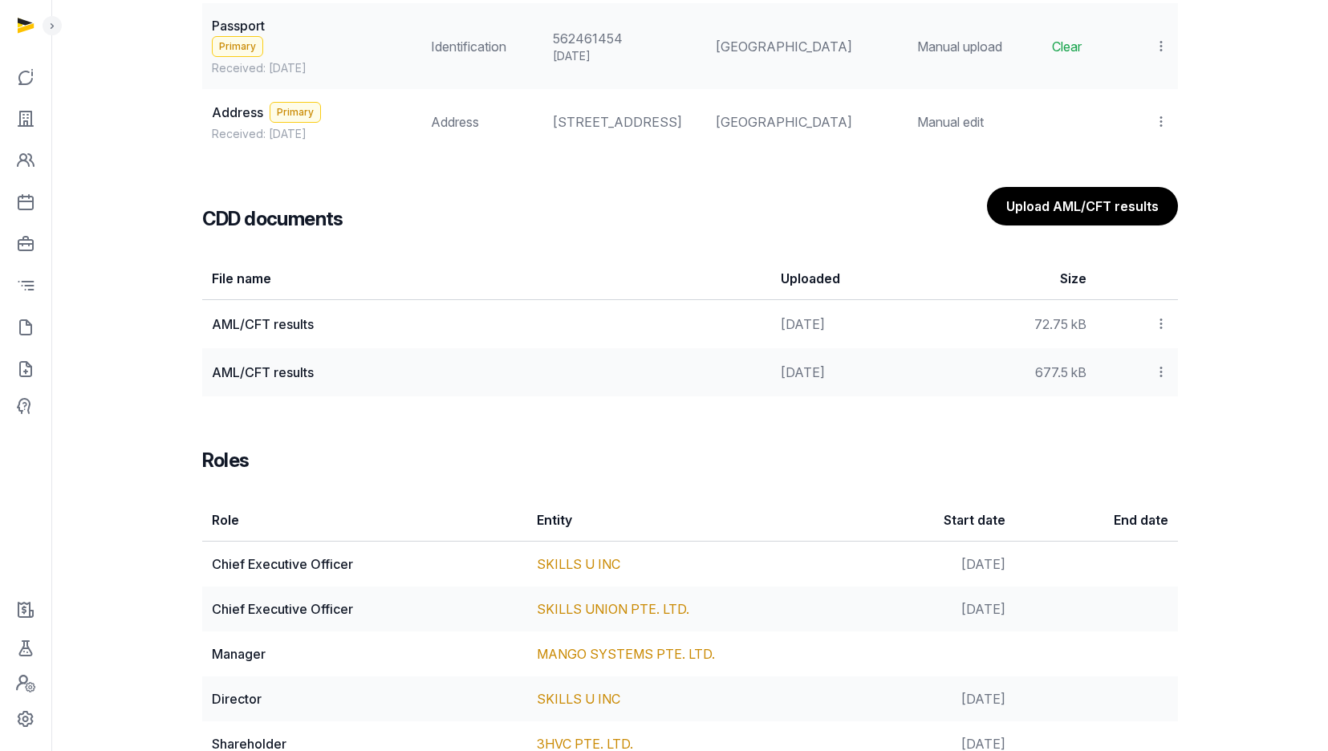
scroll to position [1286, 0]
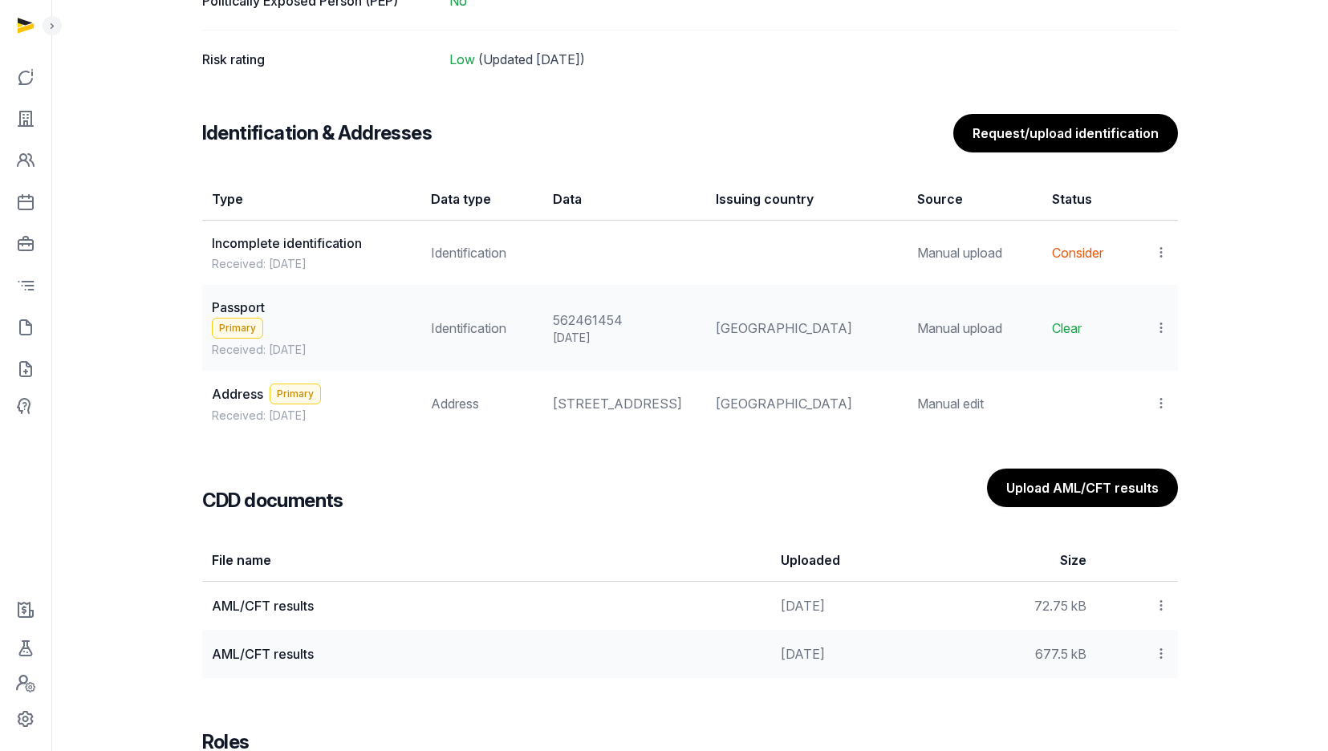
drag, startPoint x: 258, startPoint y: 249, endPoint x: 431, endPoint y: 242, distance: 173.4
click at [258, 249] on span "Incomplete identification" at bounding box center [287, 243] width 150 height 16
click at [1156, 247] on icon at bounding box center [1161, 252] width 14 height 17
click at [1136, 279] on td "View Set as primary Populate Information Delete" at bounding box center [1155, 253] width 43 height 65
click at [1134, 292] on td "View Populate Information Delete" at bounding box center [1155, 328] width 43 height 86
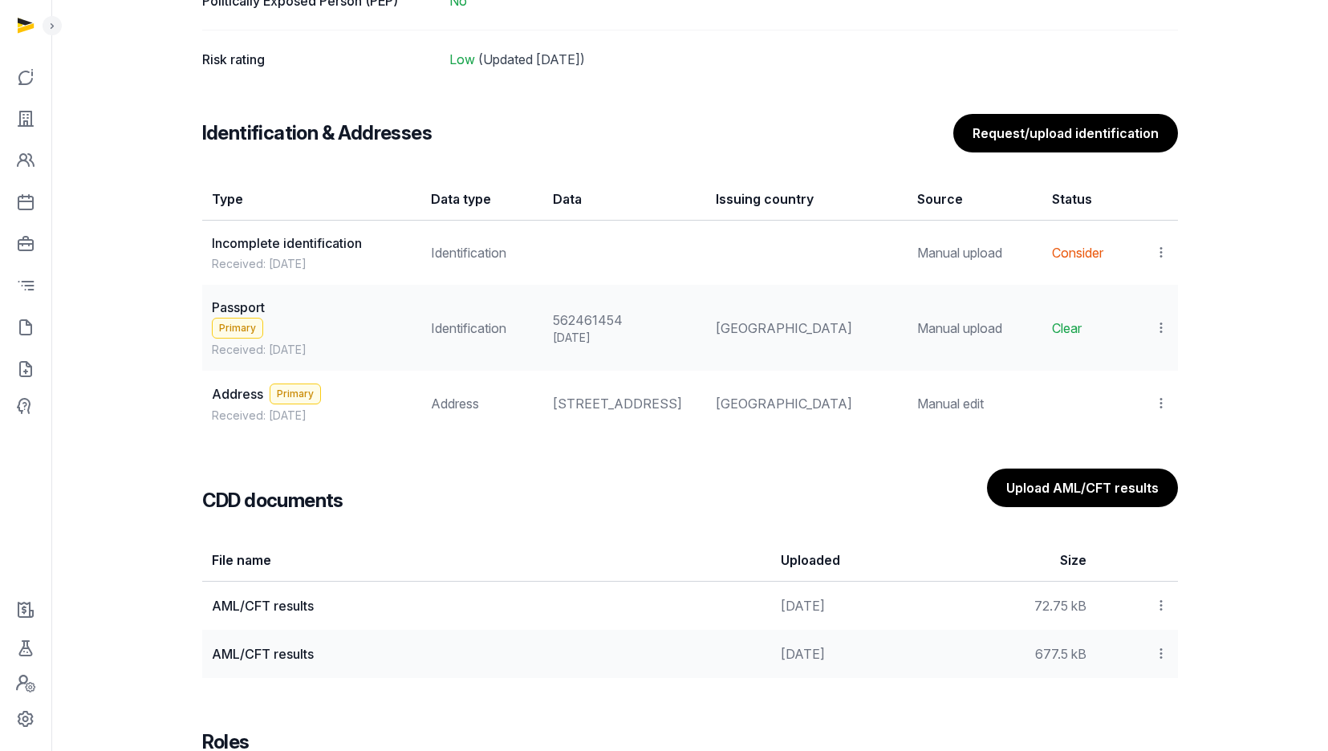
drag, startPoint x: 1155, startPoint y: 255, endPoint x: 1141, endPoint y: 276, distance: 24.9
click at [1155, 255] on icon at bounding box center [1161, 252] width 14 height 17
click at [1126, 290] on span "View" at bounding box center [1137, 296] width 29 height 16
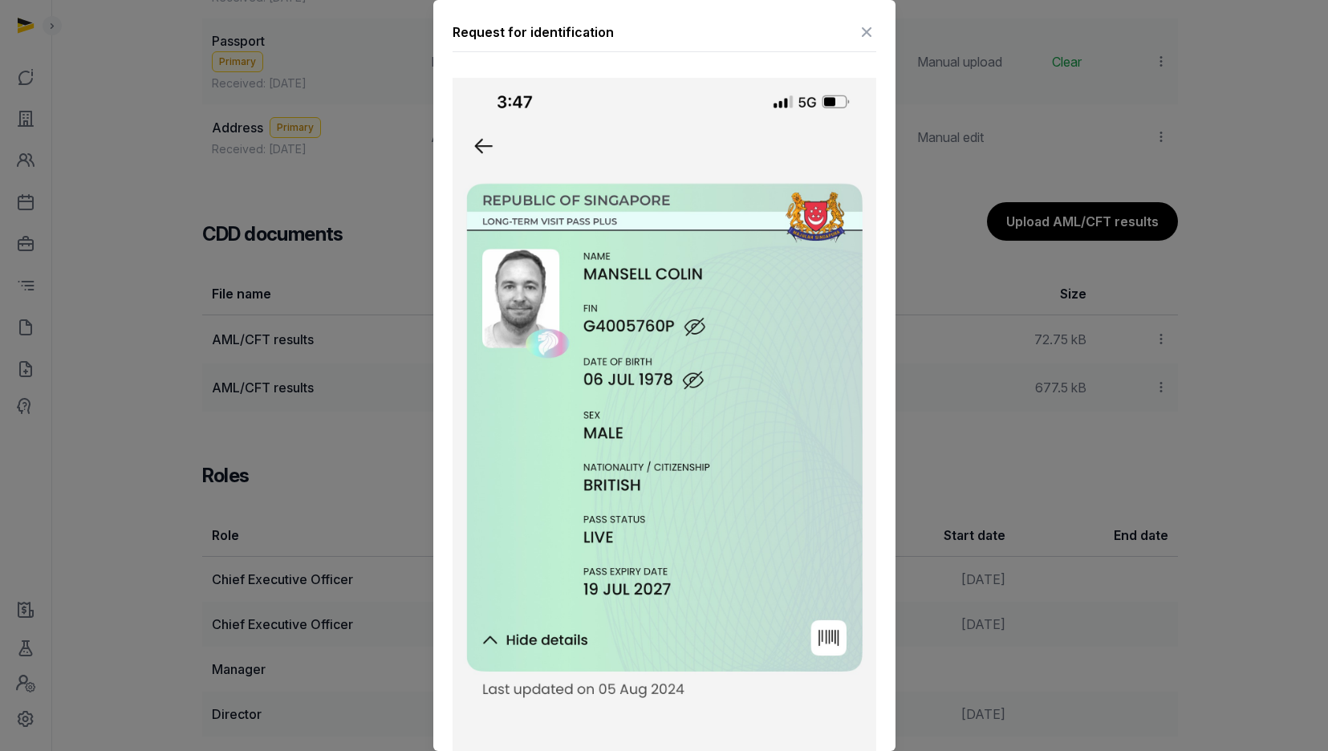
scroll to position [1471, 0]
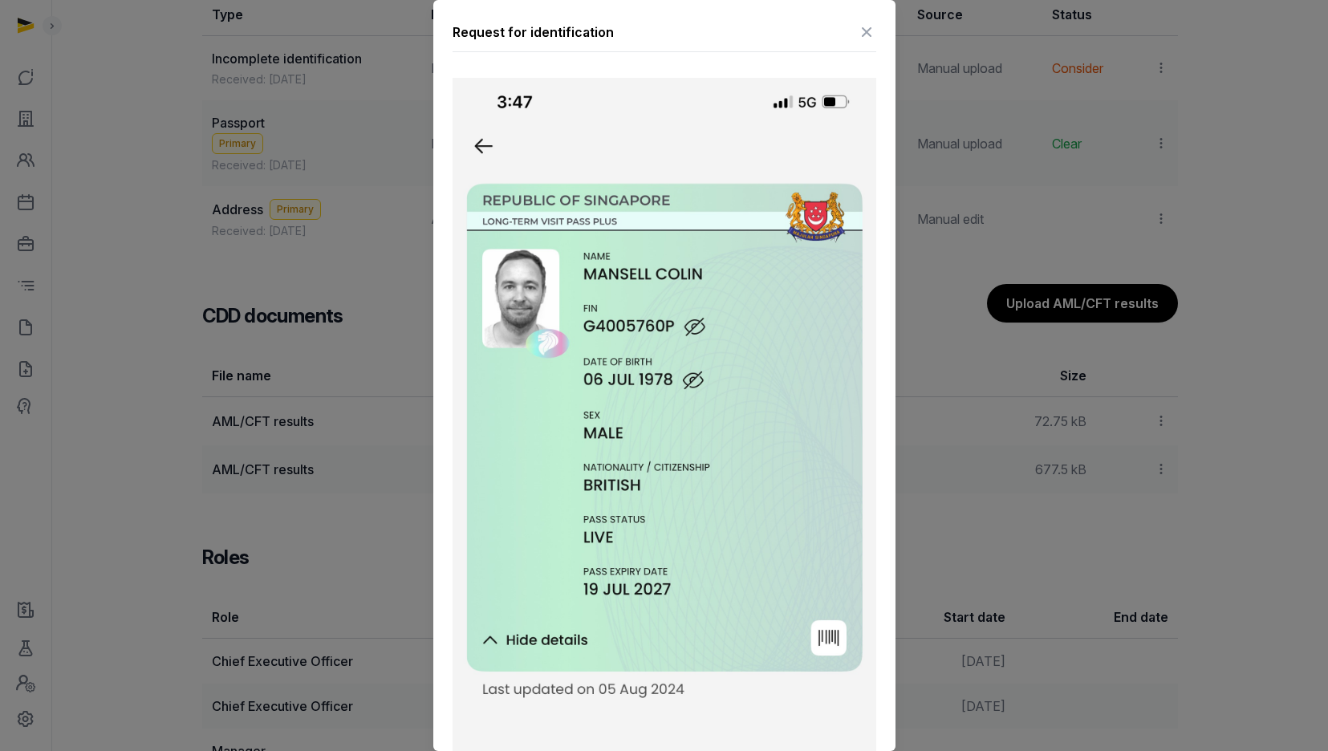
click at [864, 45] on icon at bounding box center [866, 32] width 19 height 26
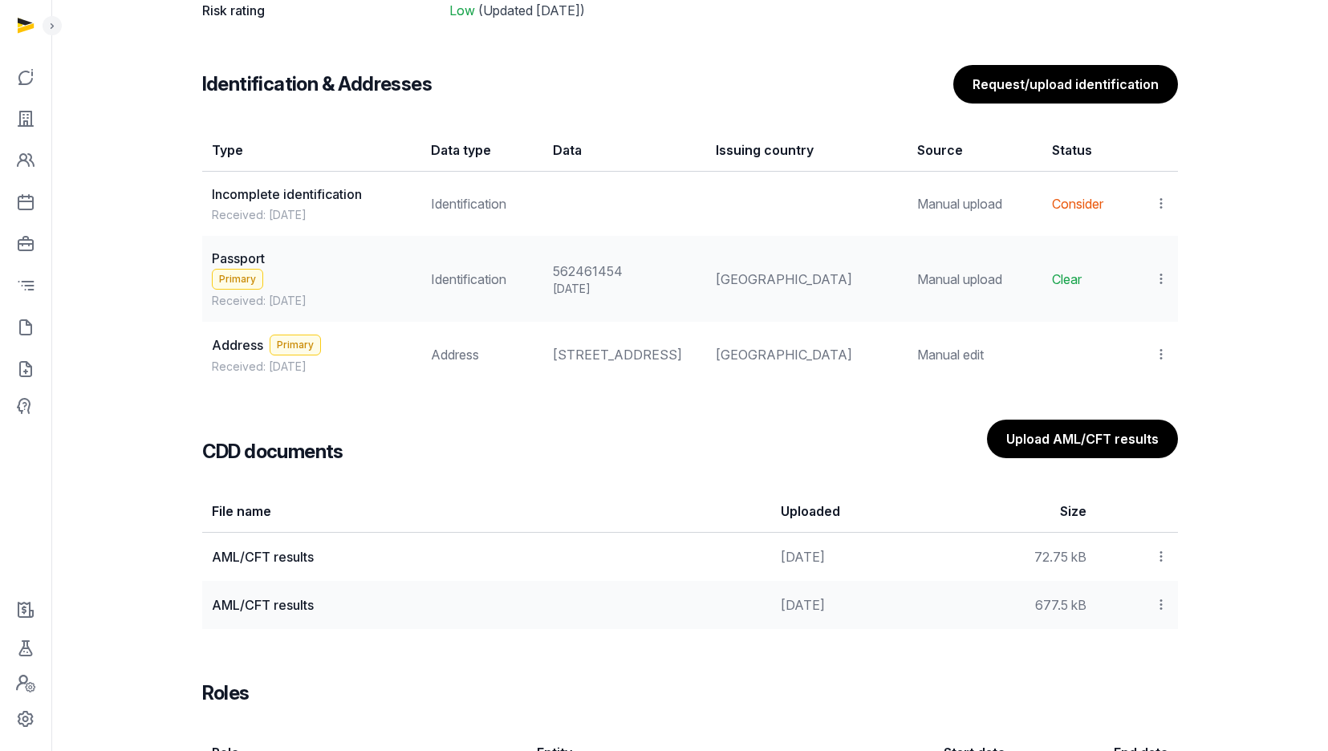
scroll to position [1819, 0]
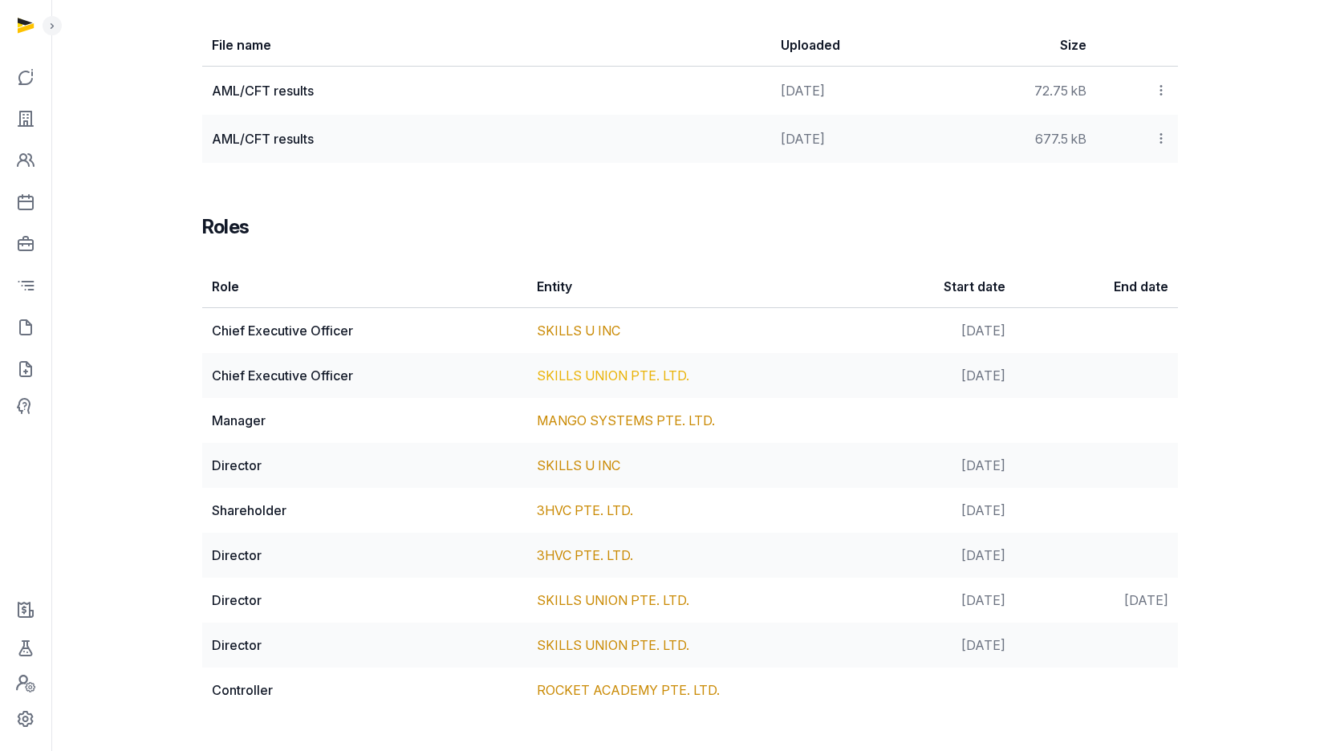
click at [581, 378] on link "SKILLS UNION PTE. LTD." at bounding box center [613, 375] width 152 height 16
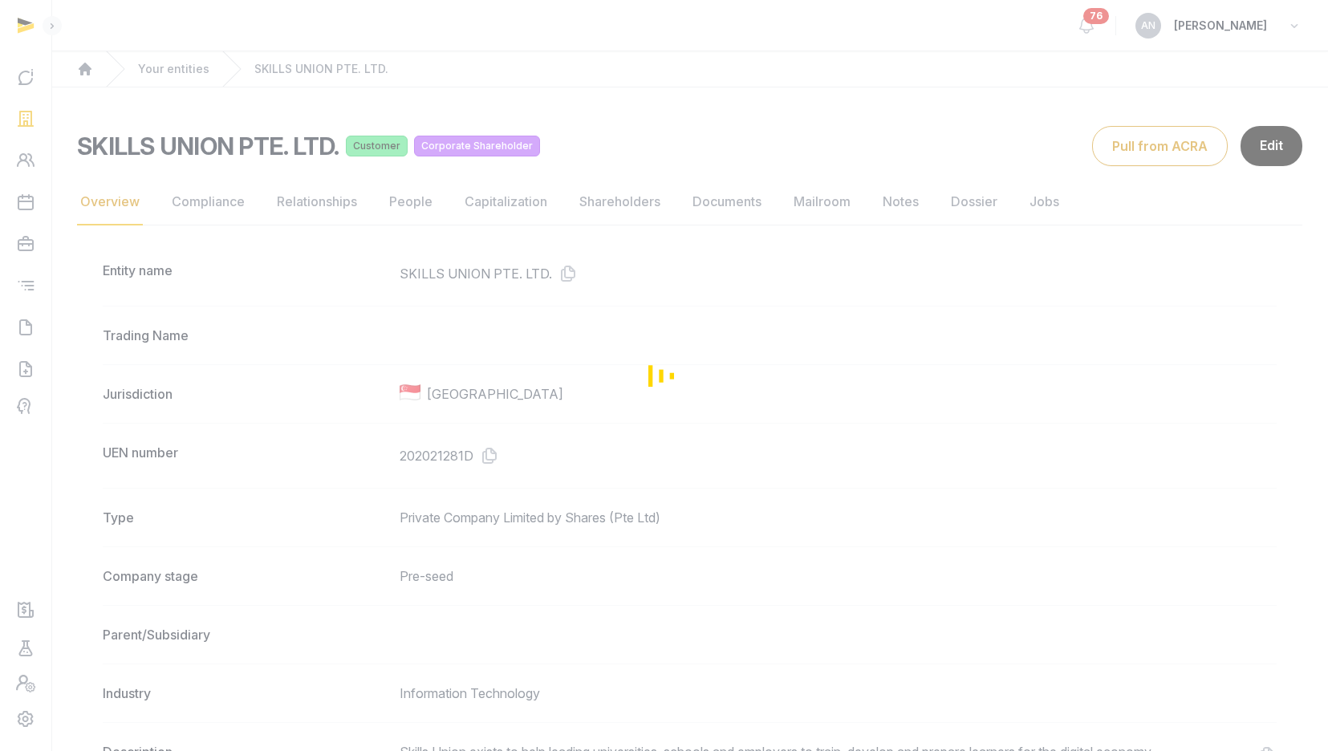
click at [648, 217] on div "Loading" at bounding box center [664, 375] width 1328 height 751
click at [746, 206] on div "Loading" at bounding box center [664, 375] width 1328 height 751
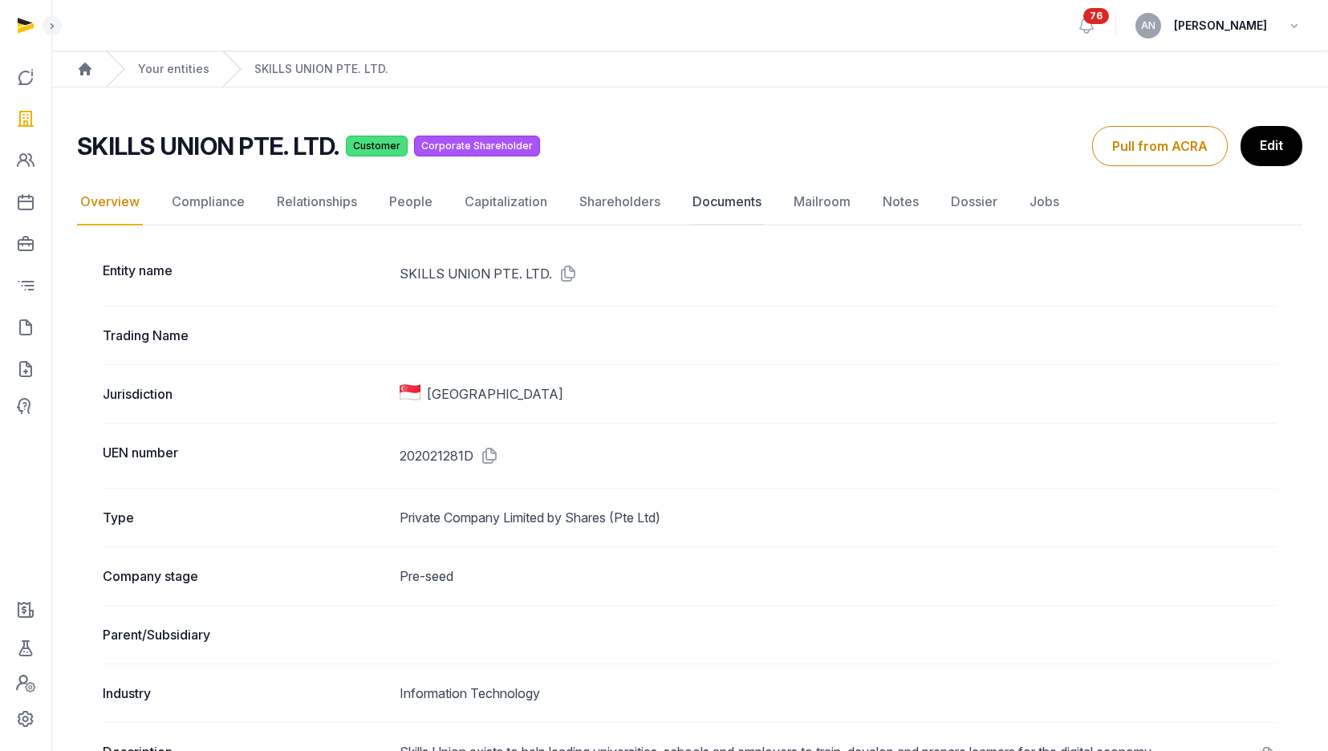
click at [747, 207] on link "Documents" at bounding box center [726, 202] width 75 height 47
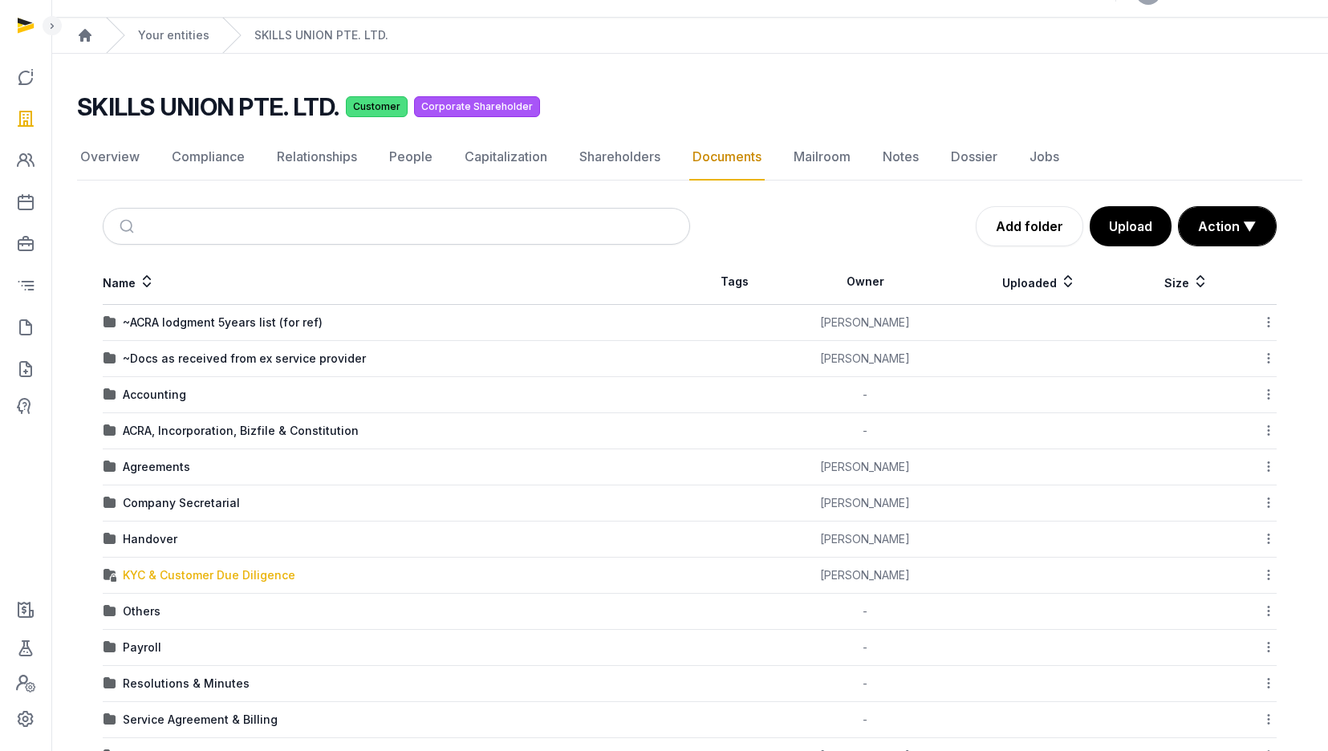
scroll to position [67, 0]
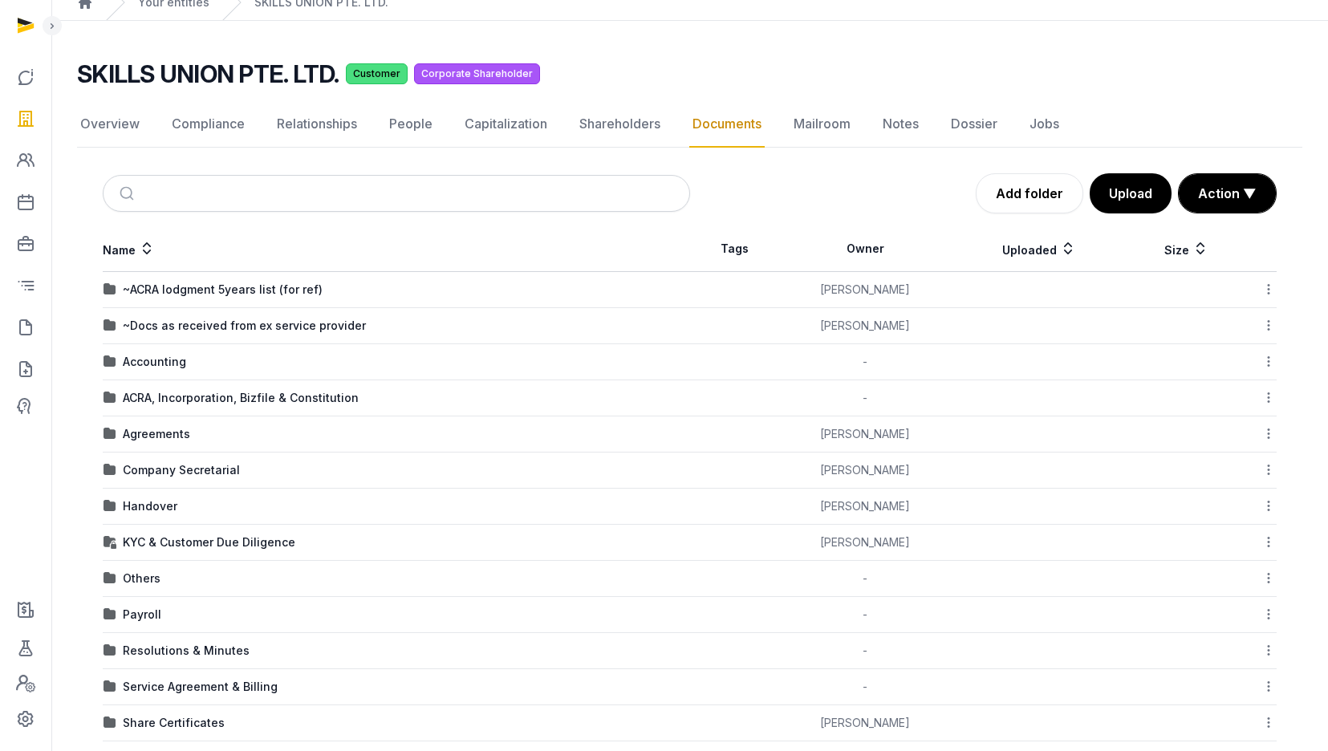
click at [164, 538] on div "KYC & Customer Due Diligence" at bounding box center [209, 542] width 172 height 16
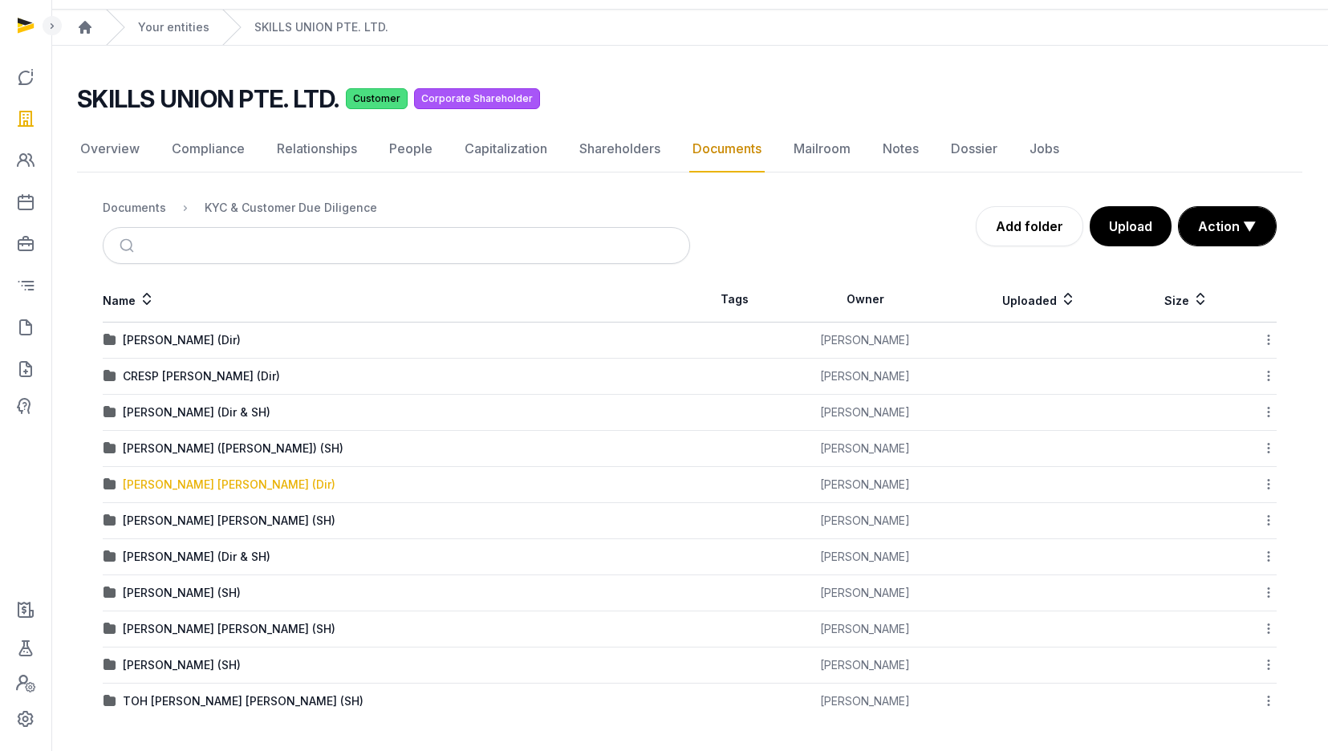
scroll to position [42, 0]
click at [168, 554] on div "[PERSON_NAME] (Dir & SH)" at bounding box center [197, 557] width 148 height 16
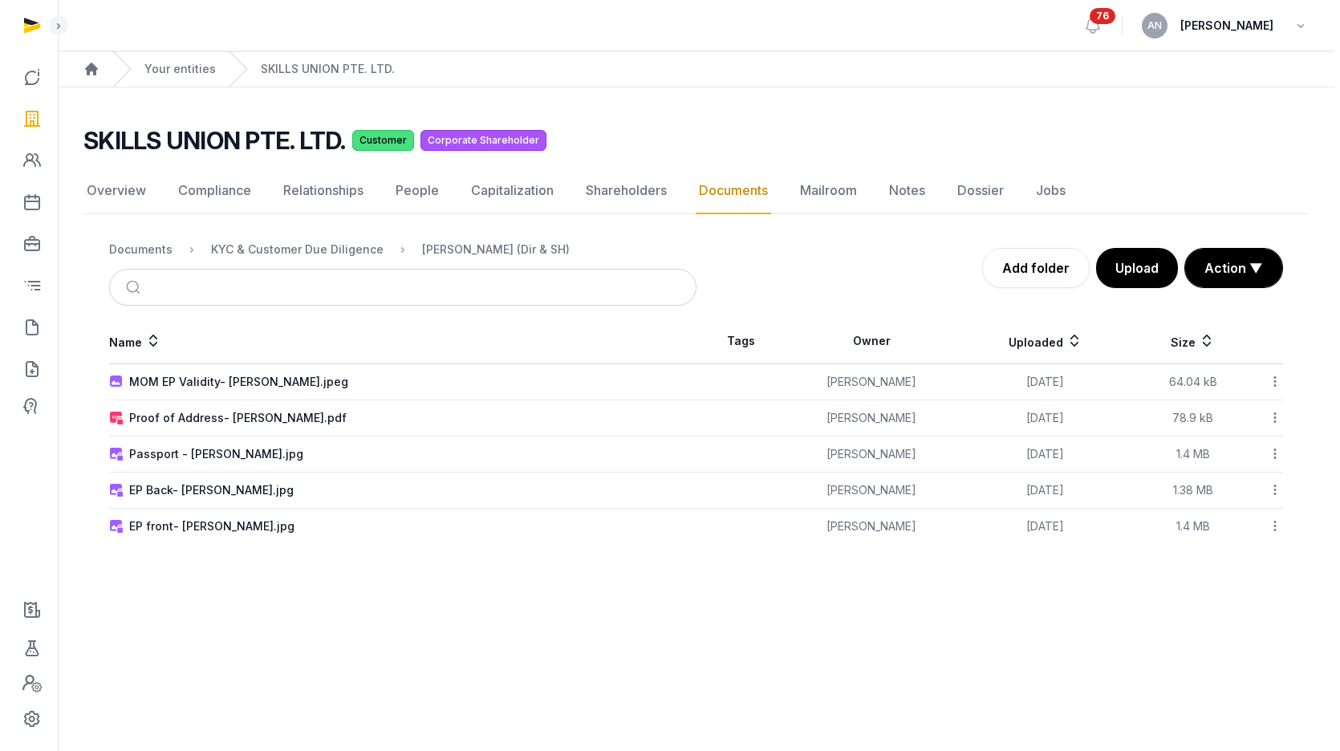
scroll to position [0, 0]
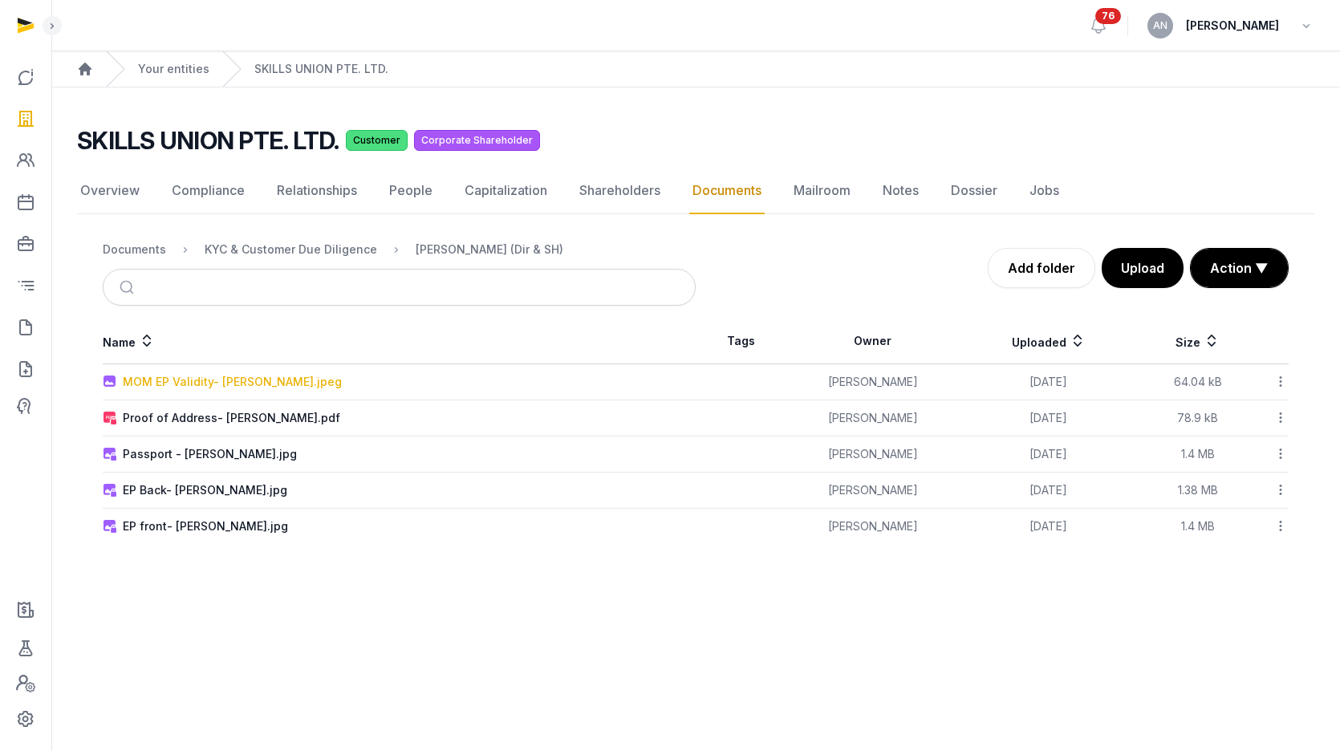
click at [203, 379] on div "MOM EP Validity- [PERSON_NAME].jpeg" at bounding box center [232, 382] width 219 height 16
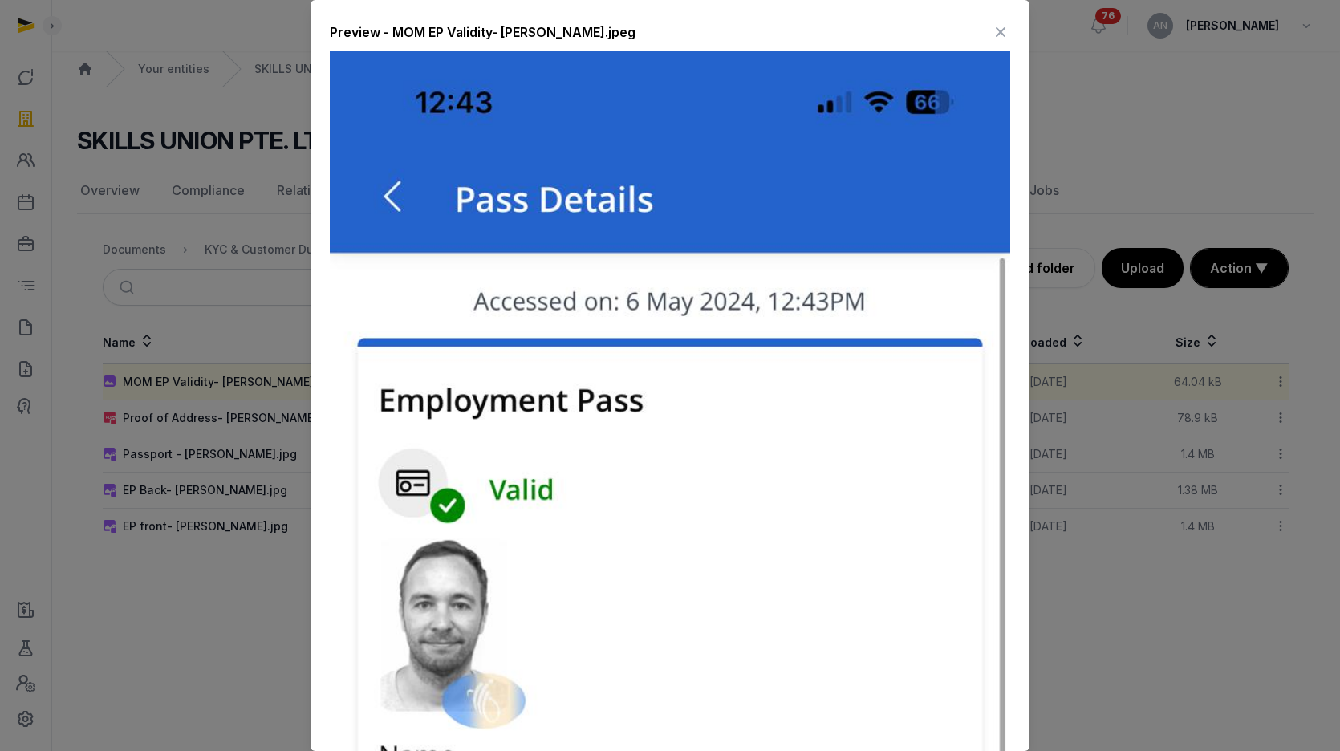
click at [992, 26] on icon at bounding box center [1000, 32] width 19 height 26
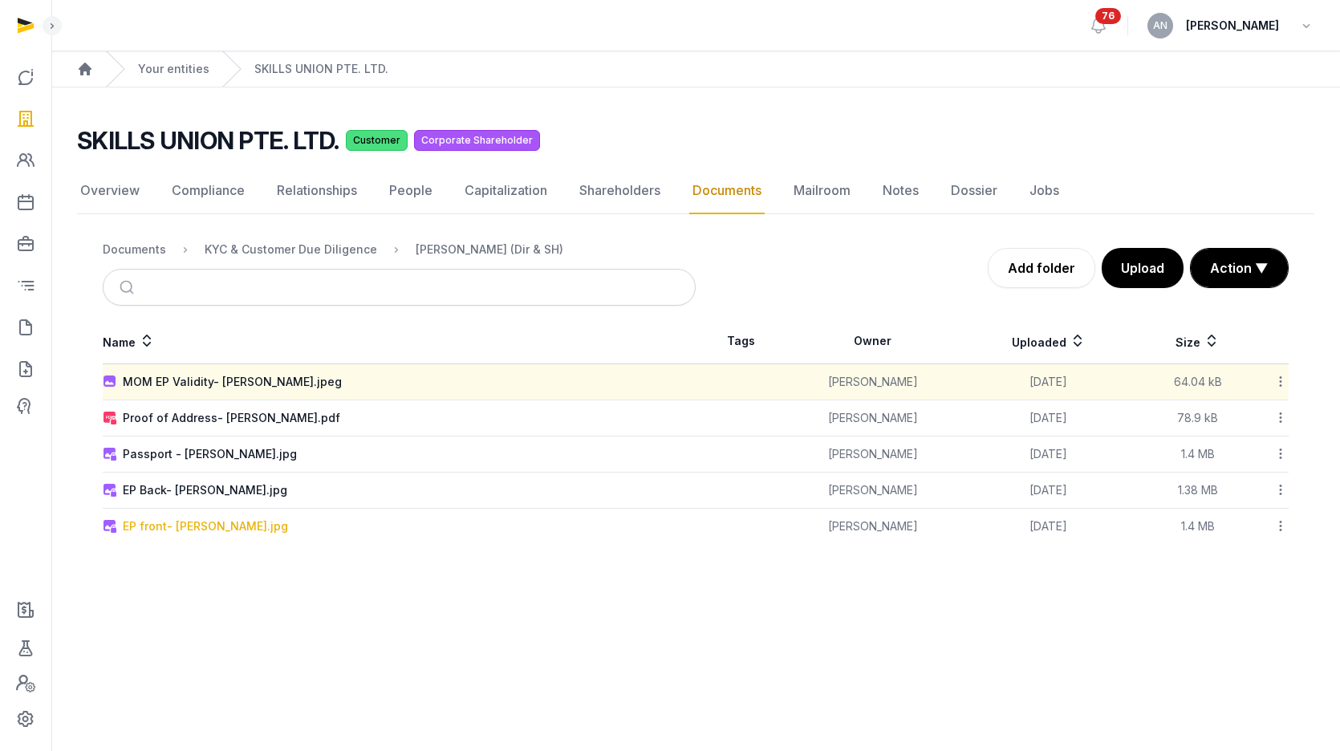
click at [213, 530] on div "EP front- [PERSON_NAME].jpg" at bounding box center [205, 526] width 165 height 16
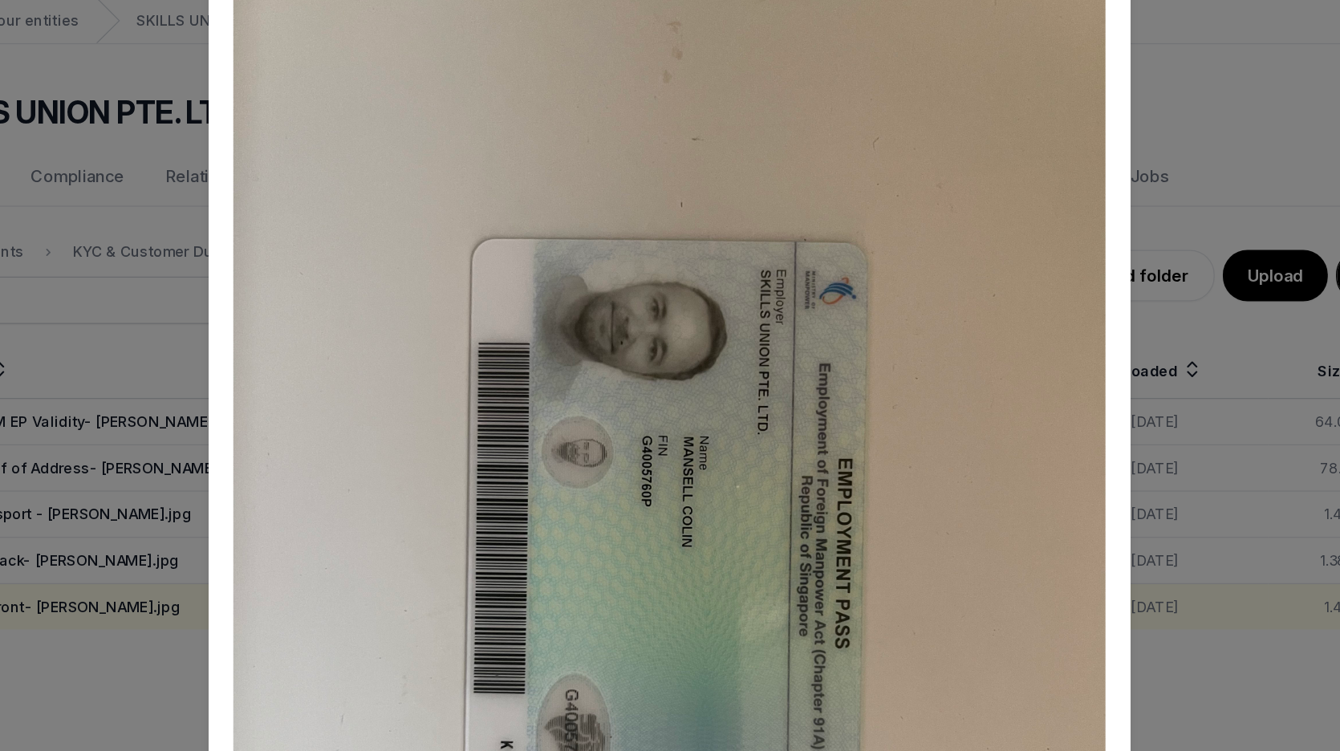
scroll to position [18, 0]
click at [1045, 164] on div at bounding box center [670, 375] width 1340 height 751
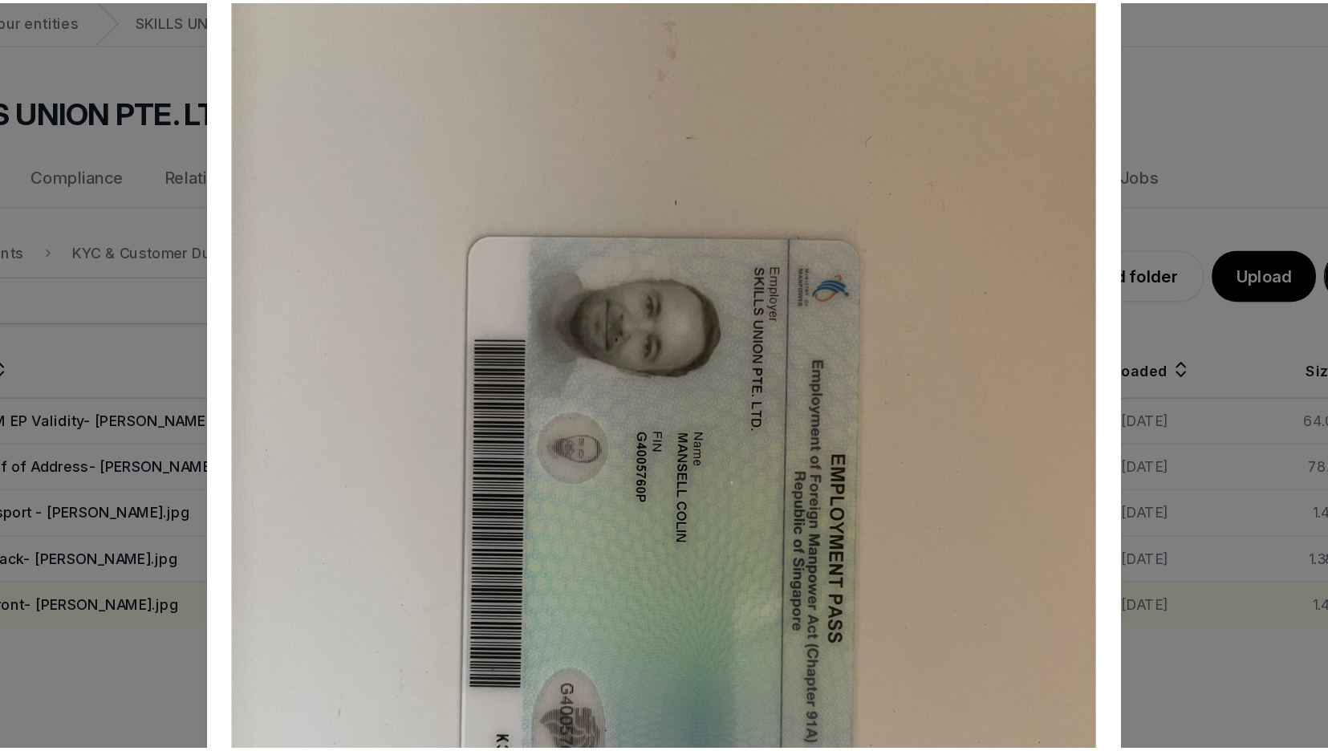
scroll to position [0, 0]
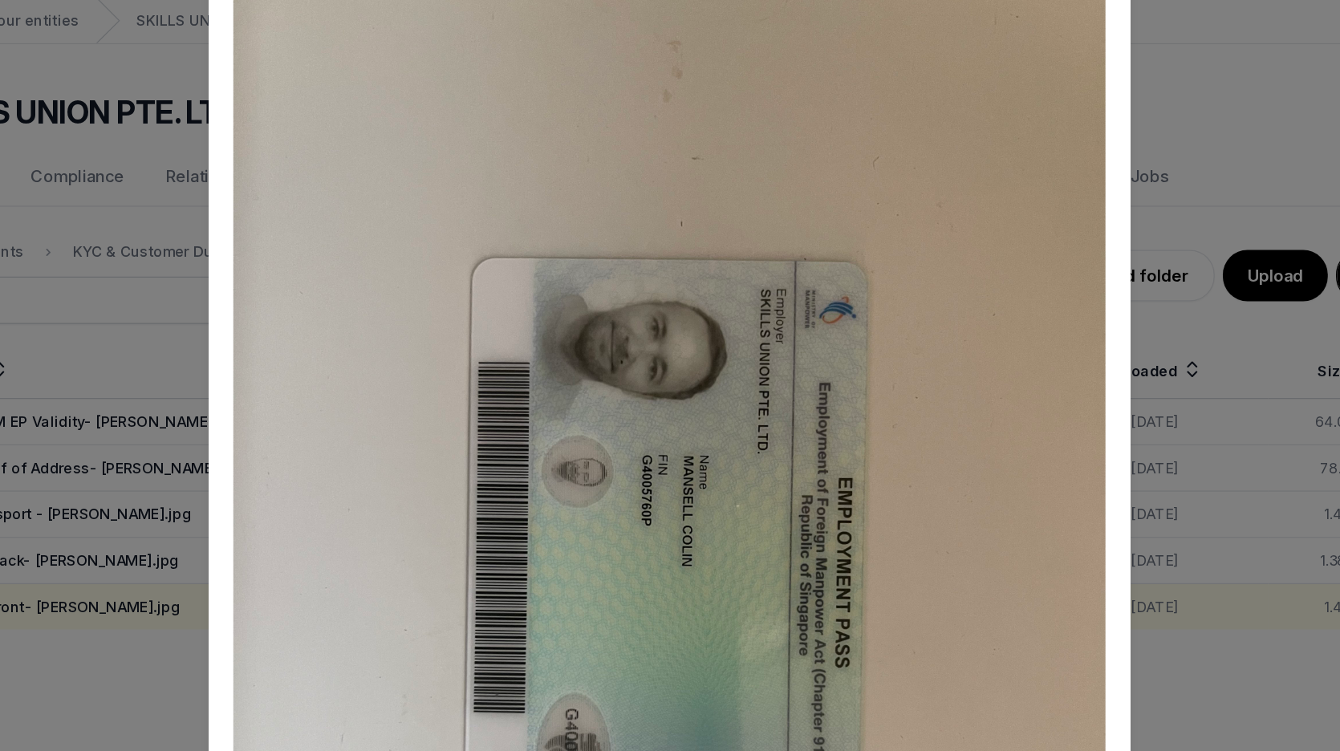
click at [339, 148] on img at bounding box center [670, 504] width 680 height 907
click at [298, 145] on div at bounding box center [670, 375] width 1340 height 751
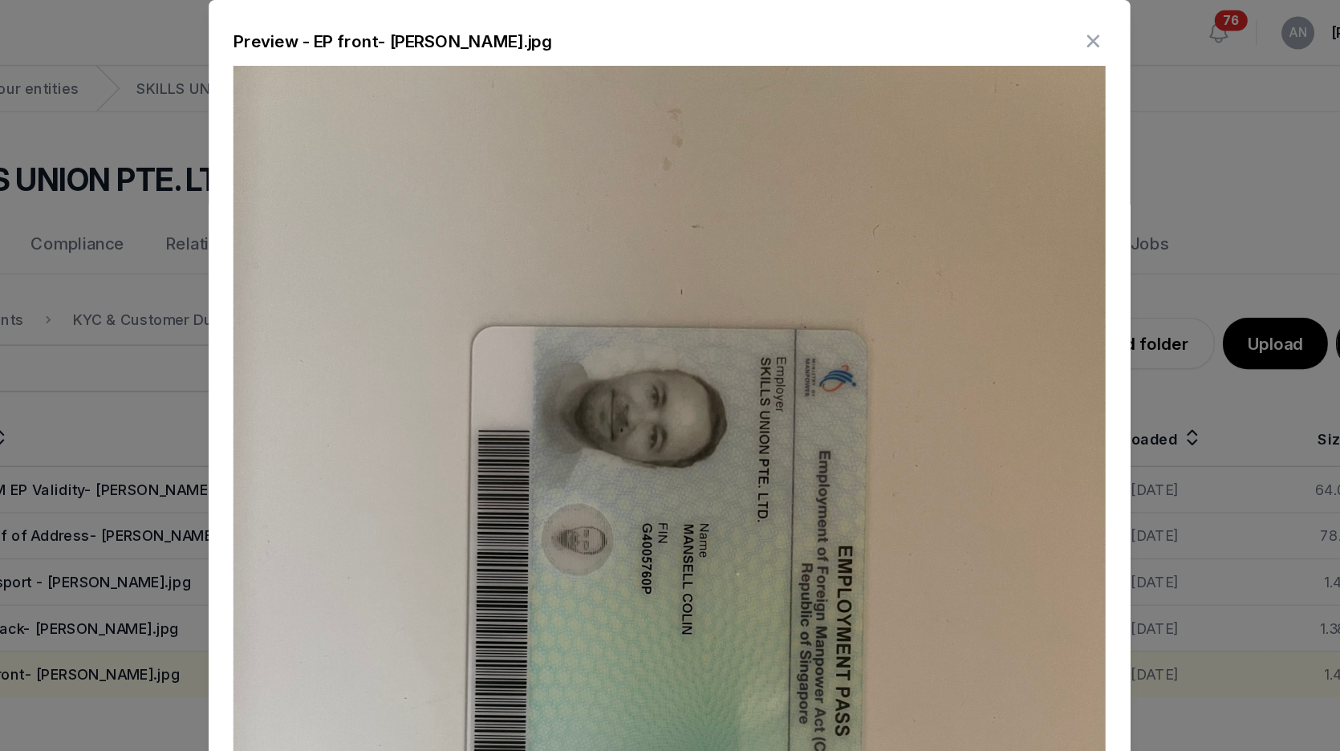
click at [991, 41] on icon at bounding box center [1000, 32] width 19 height 26
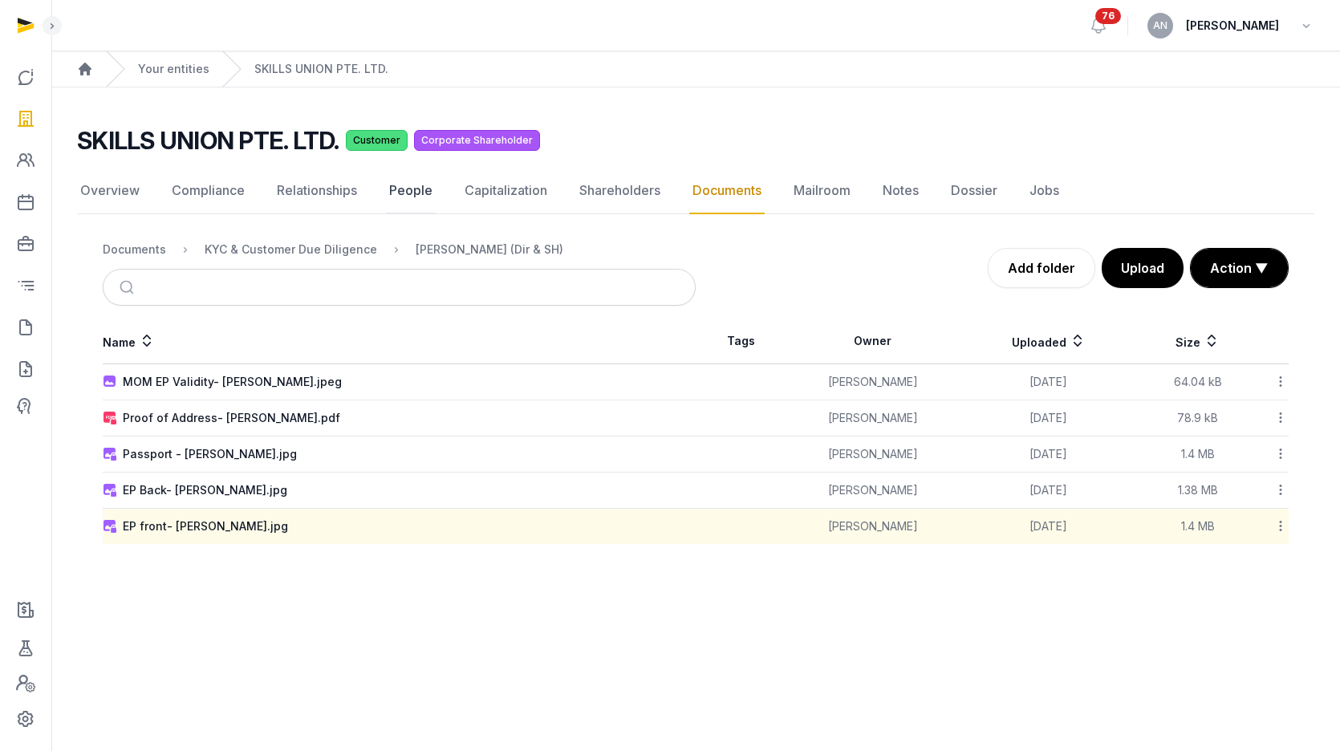
click at [409, 189] on link "People" at bounding box center [411, 191] width 50 height 47
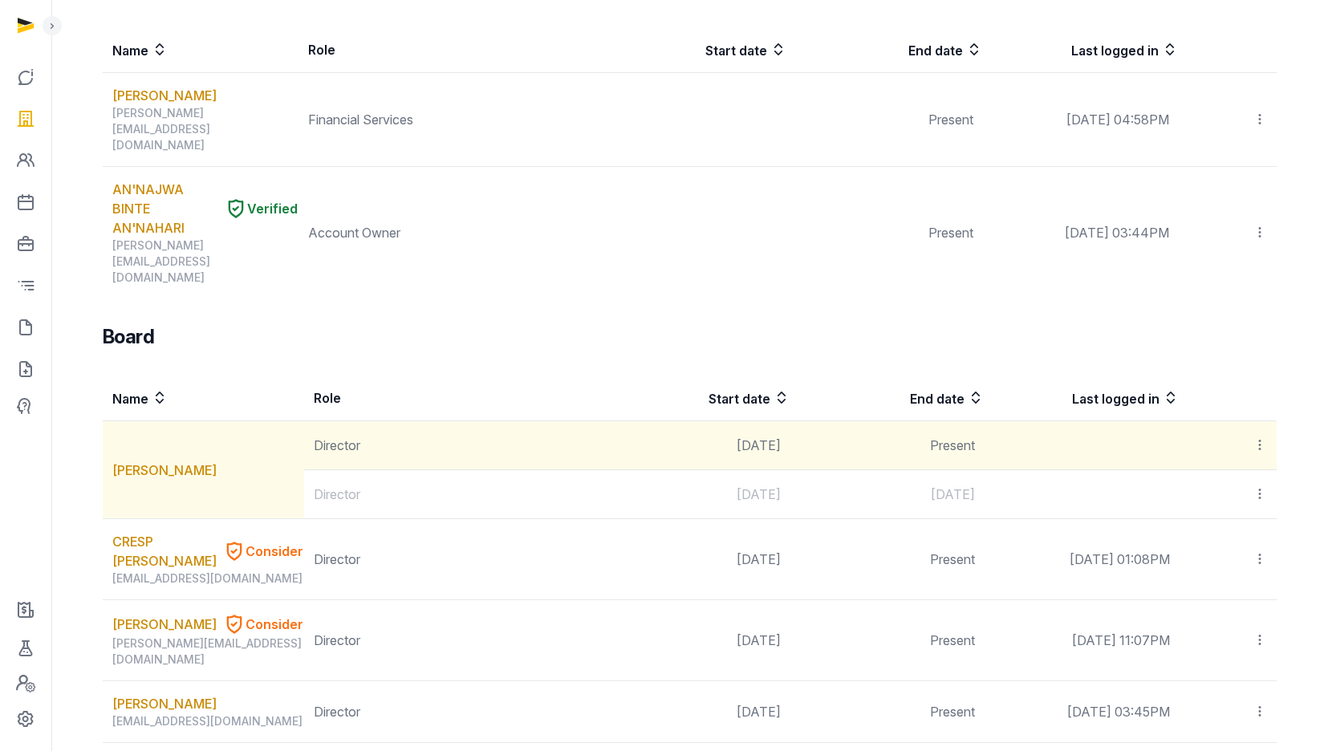
scroll to position [991, 0]
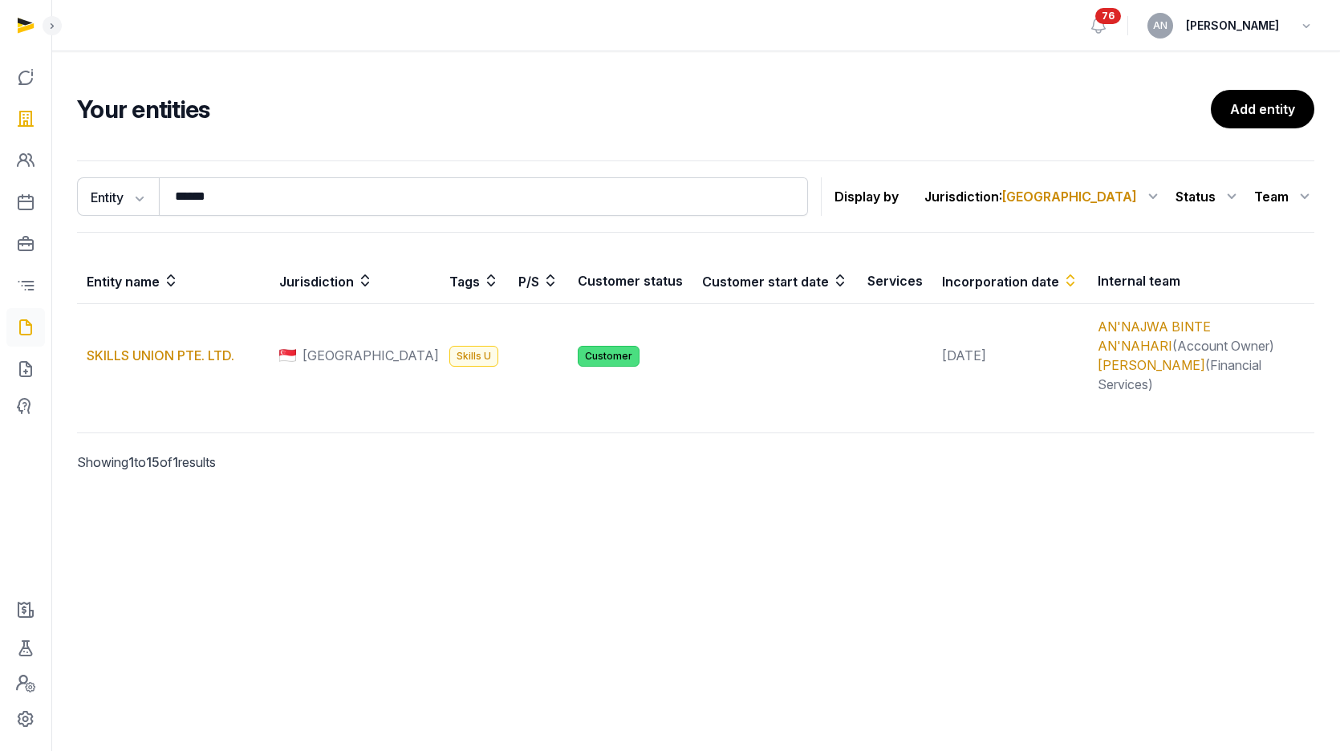
click at [26, 325] on icon at bounding box center [25, 328] width 19 height 26
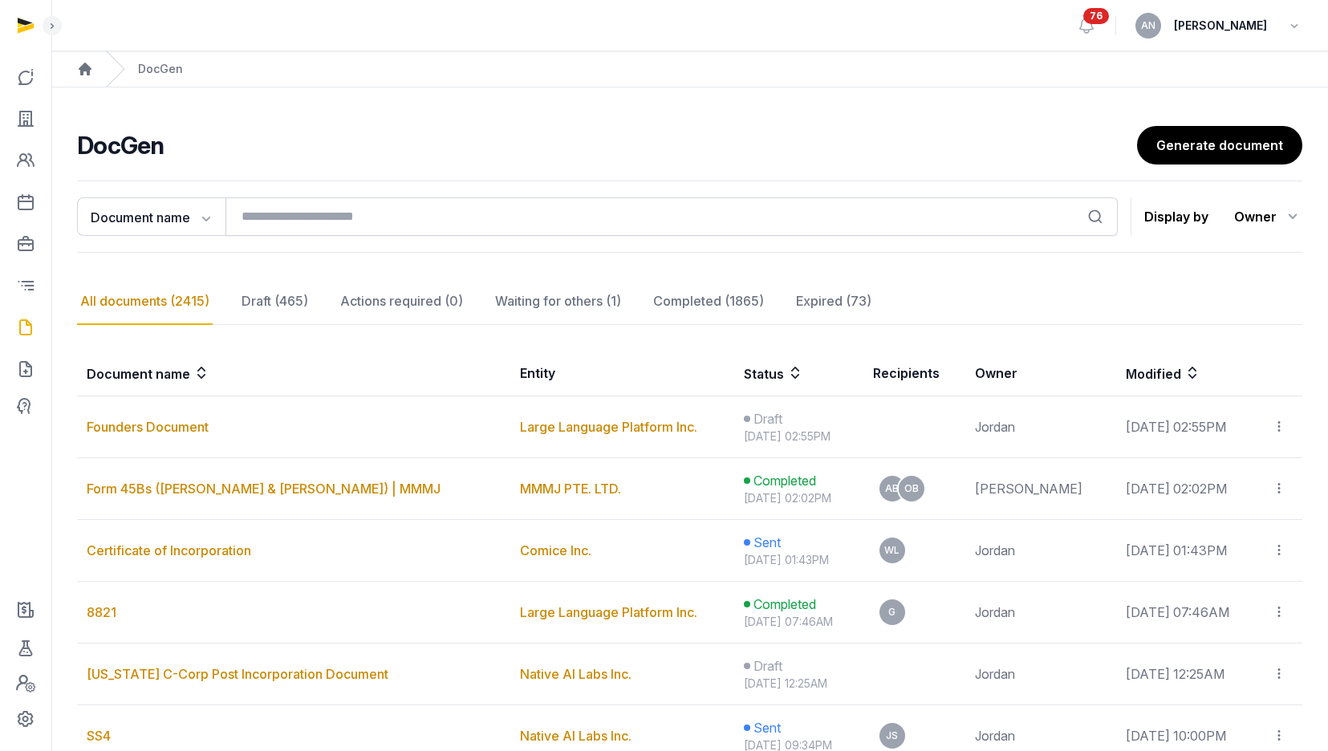
scroll to position [3, 0]
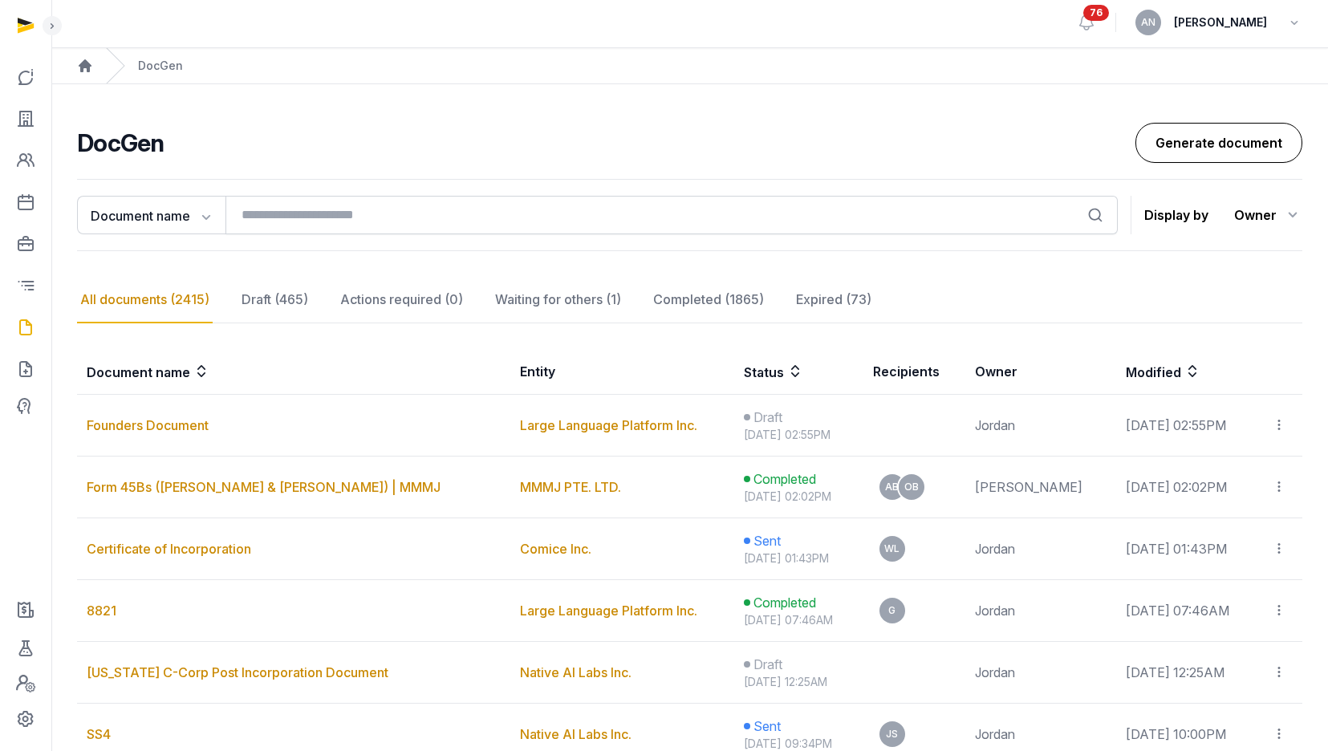
click at [1171, 130] on link "Generate document" at bounding box center [1218, 143] width 167 height 40
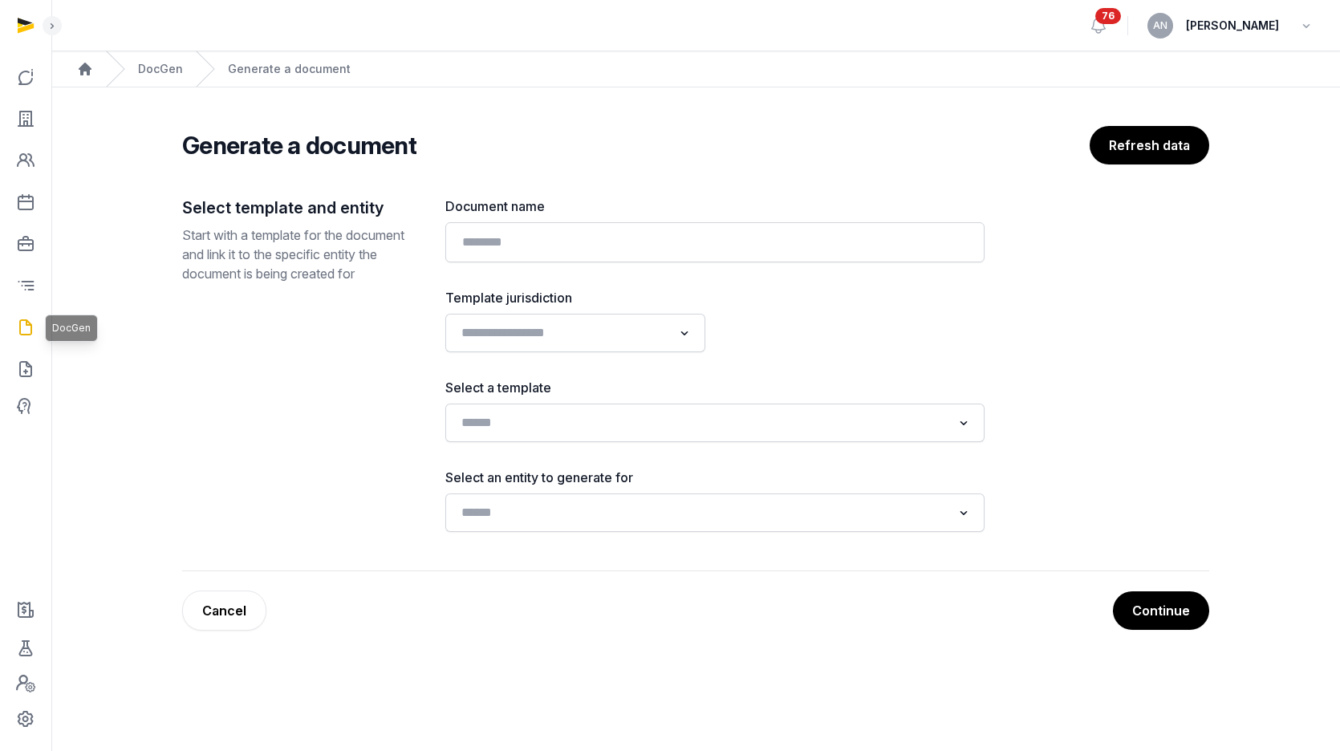
click at [29, 322] on icon at bounding box center [25, 328] width 19 height 26
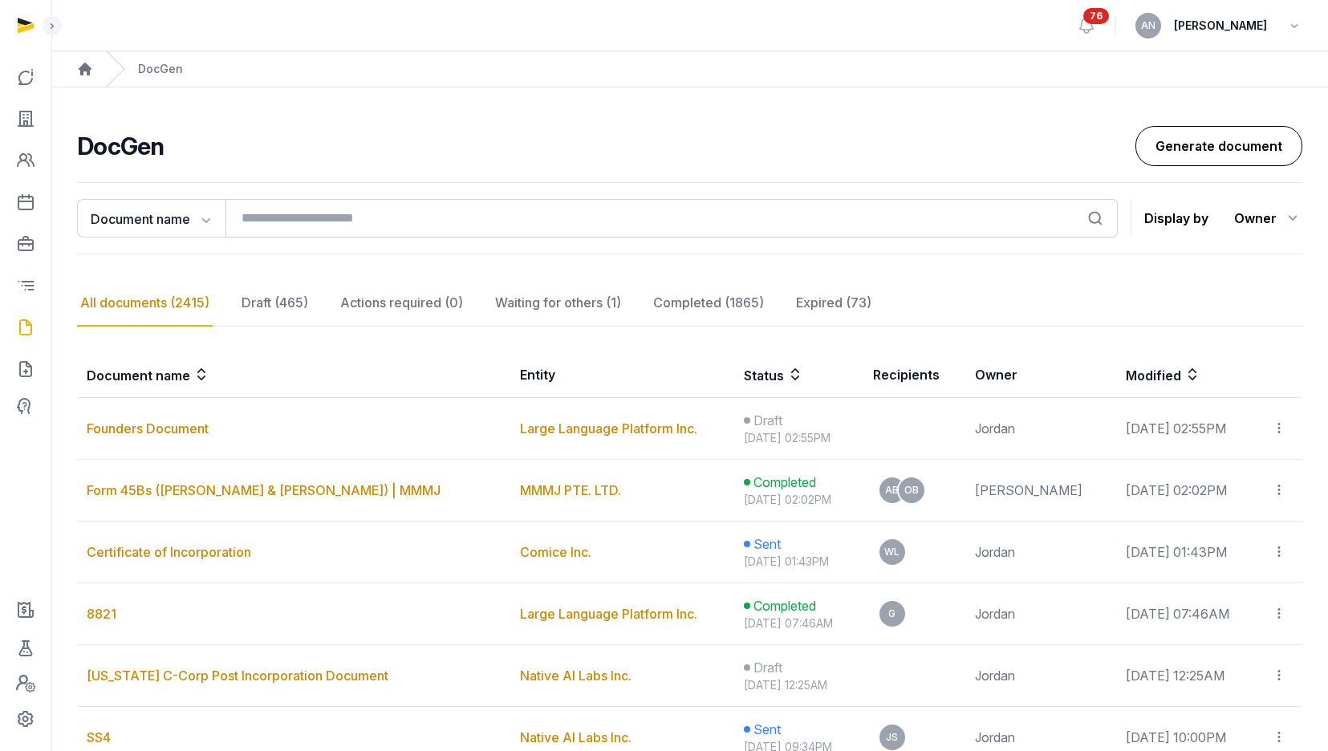
click at [1202, 144] on link "Generate document" at bounding box center [1218, 146] width 167 height 40
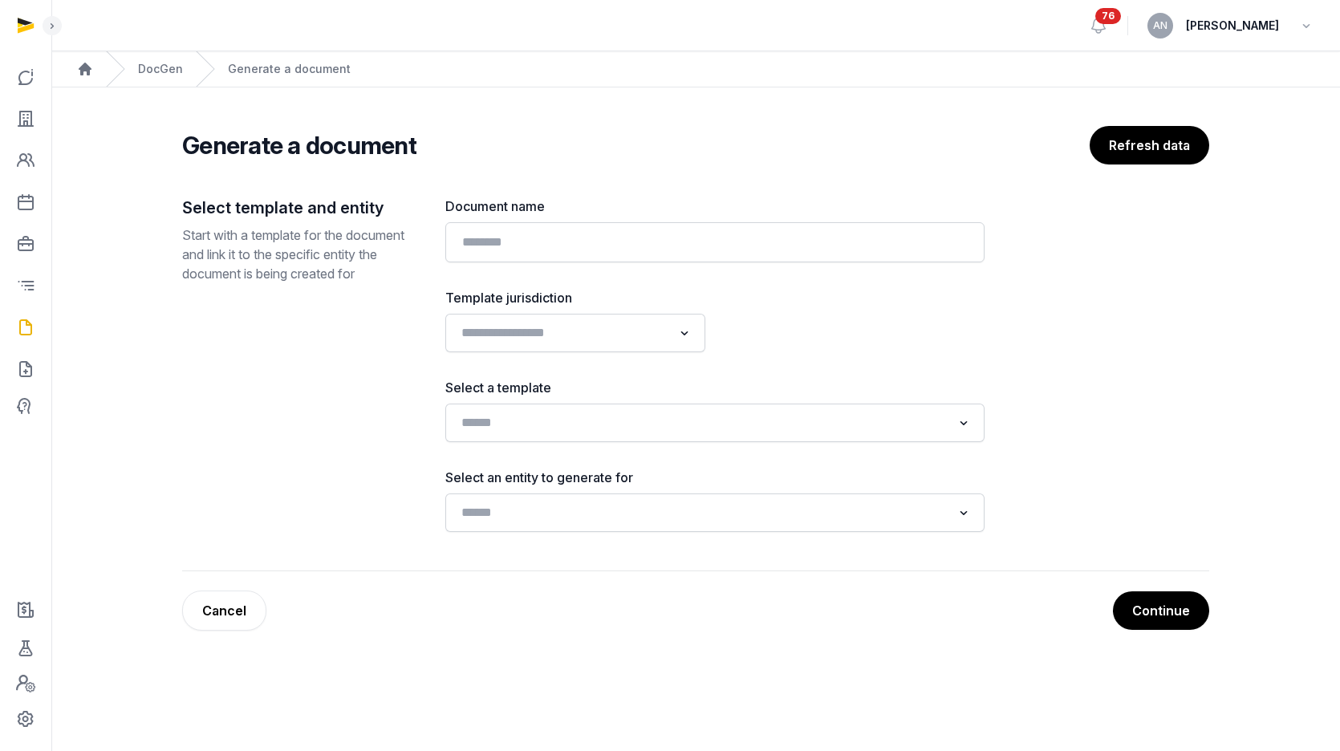
click at [676, 145] on div "Generate a document" at bounding box center [593, 145] width 822 height 29
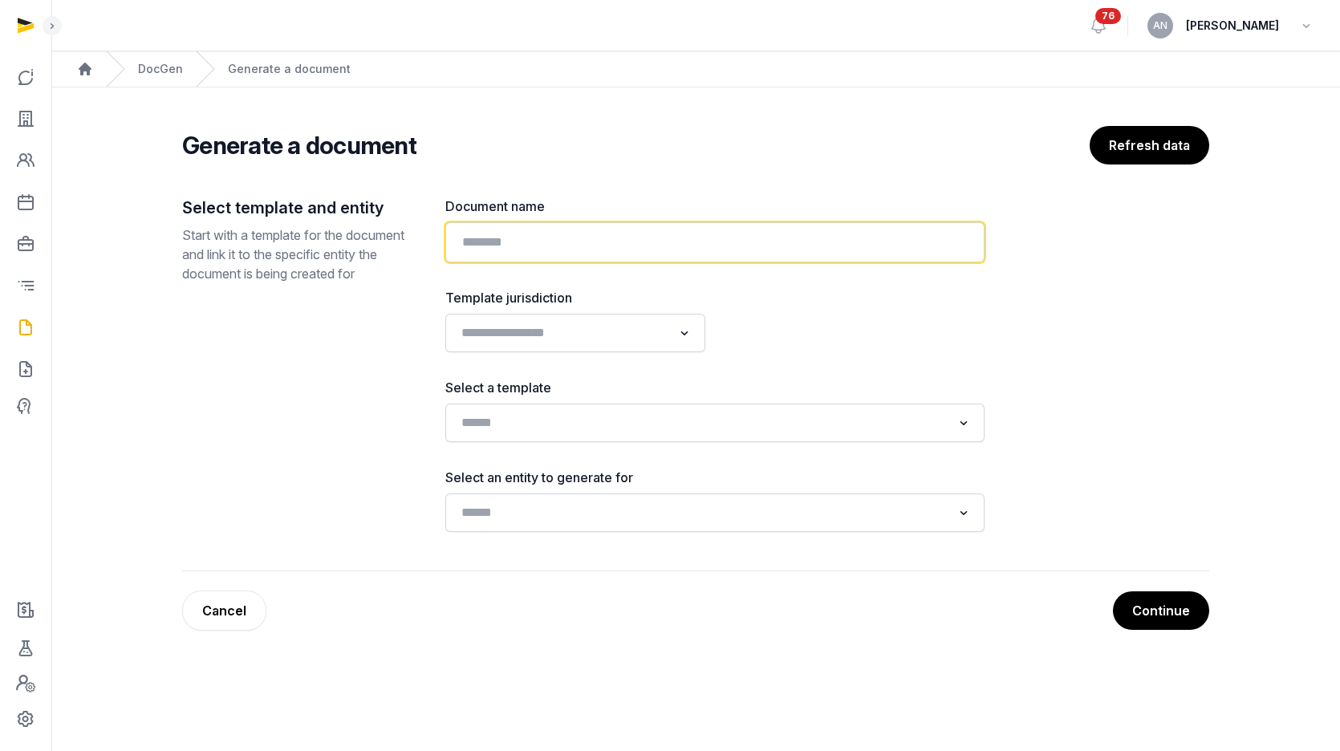
click at [623, 231] on input "text" at bounding box center [714, 242] width 539 height 40
type input "*"
paste input "**********"
click at [649, 235] on input "**********" at bounding box center [714, 242] width 539 height 40
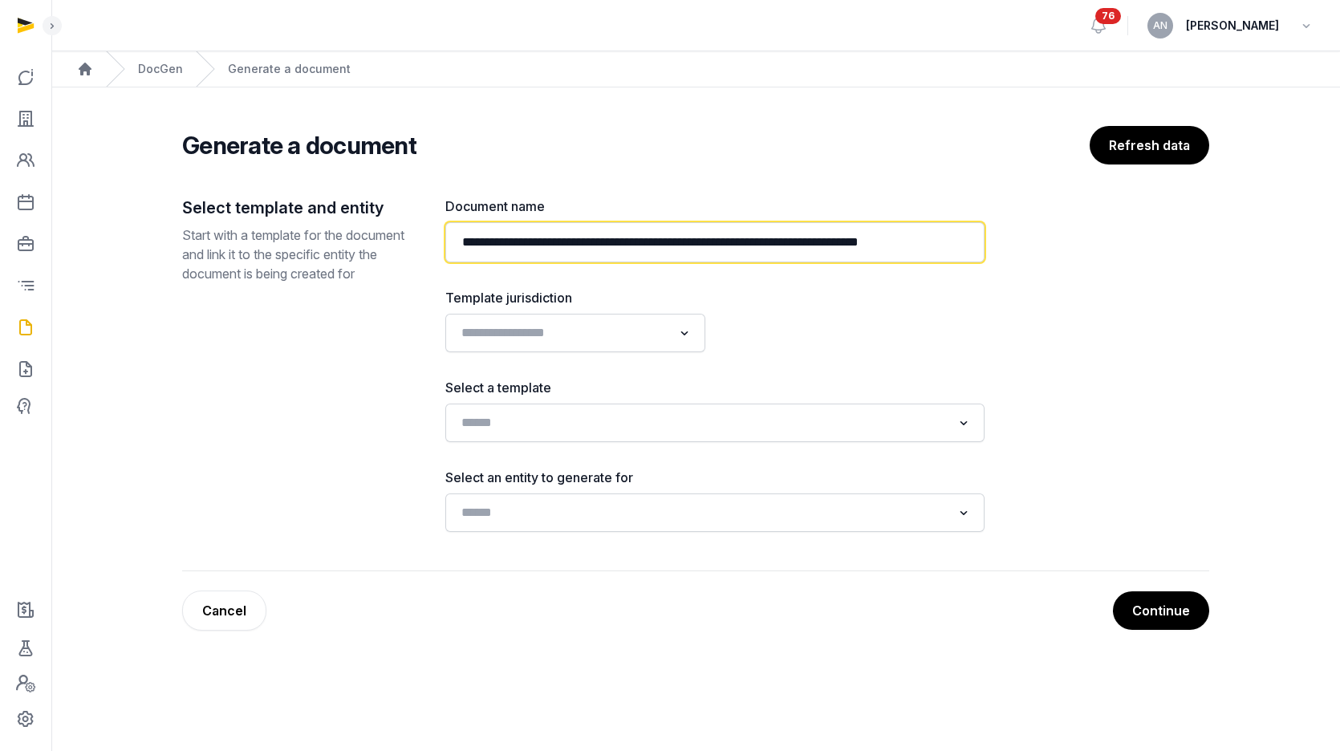
drag, startPoint x: 647, startPoint y: 243, endPoint x: 811, endPoint y: 244, distance: 164.5
click at [811, 244] on input "**********" at bounding box center [714, 242] width 539 height 40
drag, startPoint x: 830, startPoint y: 245, endPoint x: 654, endPoint y: 245, distance: 175.7
click at [654, 245] on input "**********" at bounding box center [714, 242] width 539 height 40
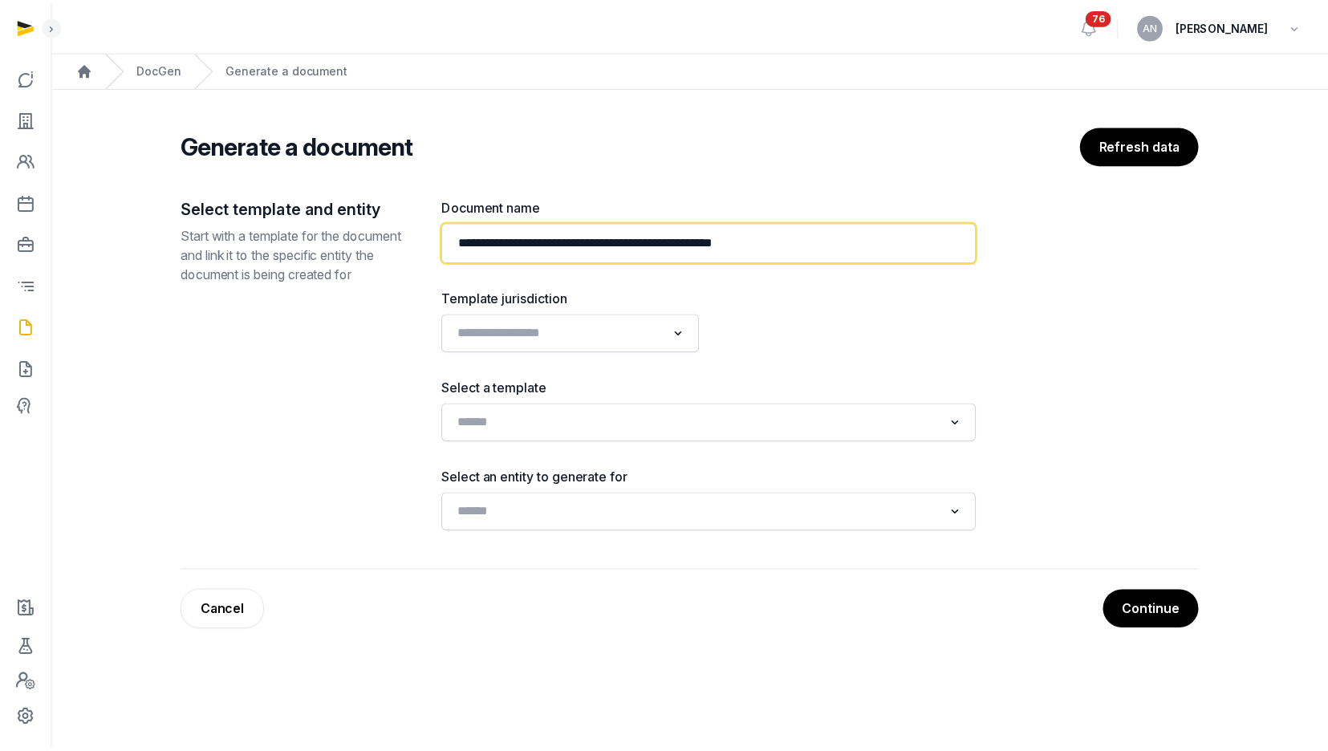
scroll to position [0, 0]
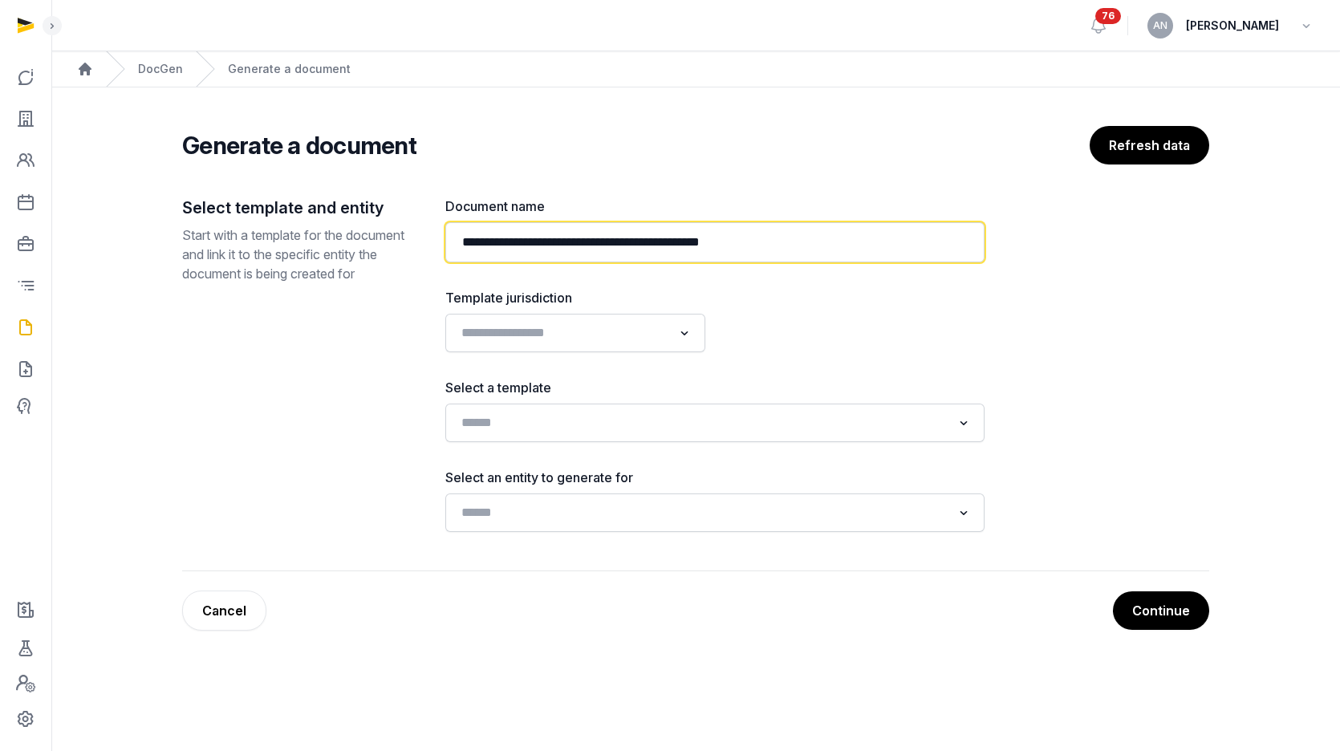
type input "**********"
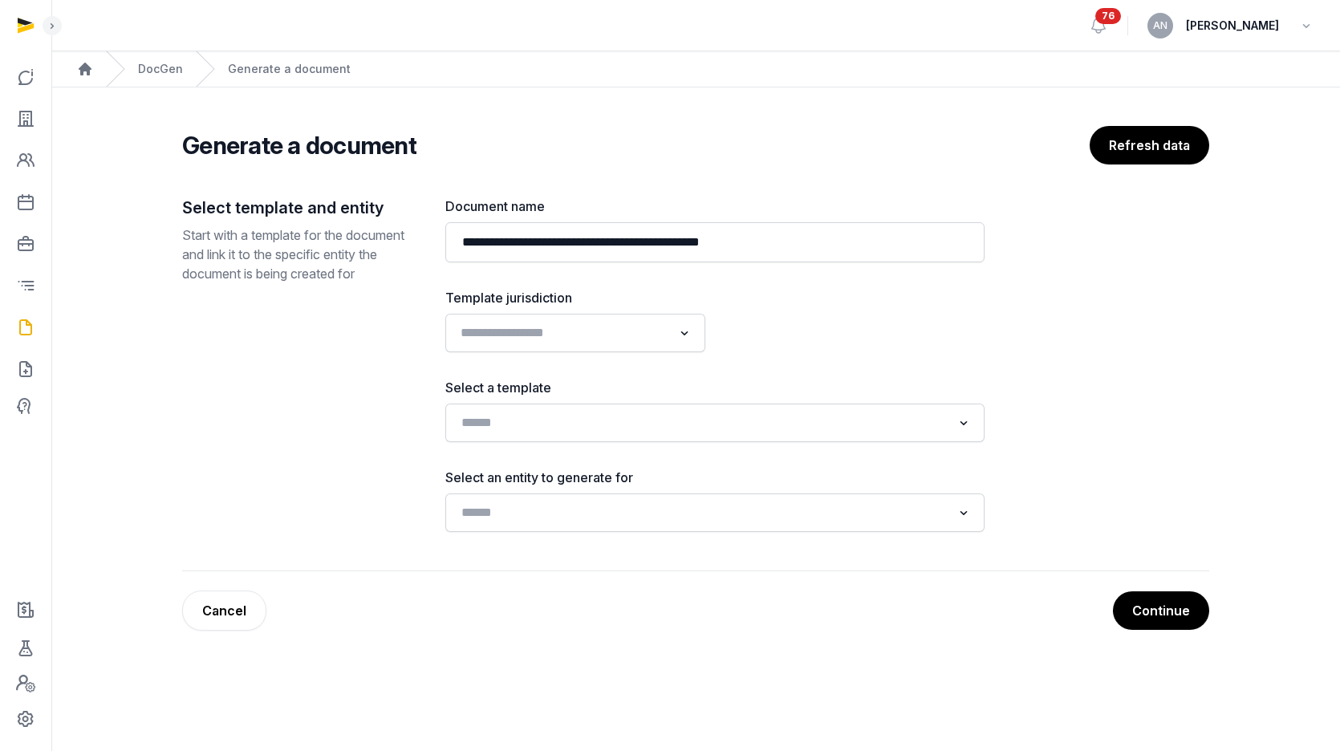
click at [588, 343] on input "Search for option" at bounding box center [563, 333] width 217 height 22
click at [552, 388] on li "[GEOGRAPHIC_DATA]" at bounding box center [575, 390] width 258 height 23
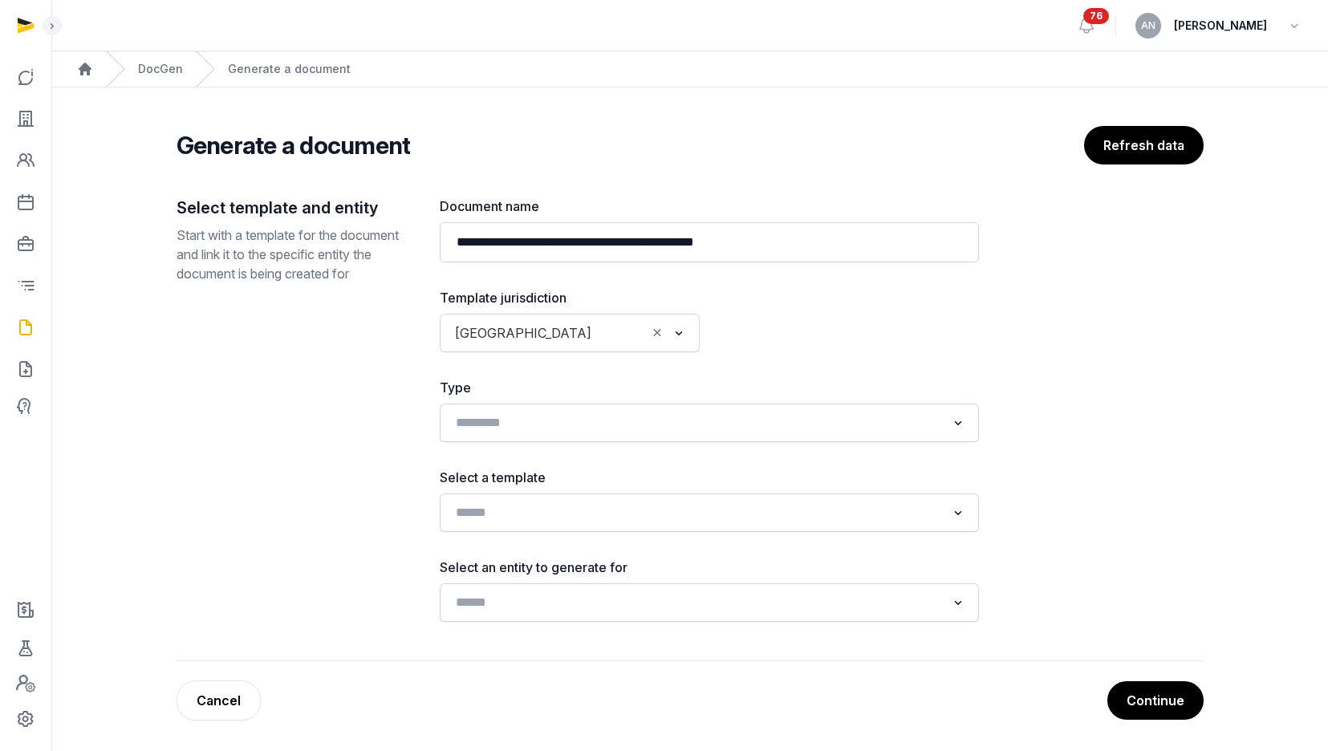
click at [803, 341] on div at bounding box center [849, 320] width 260 height 64
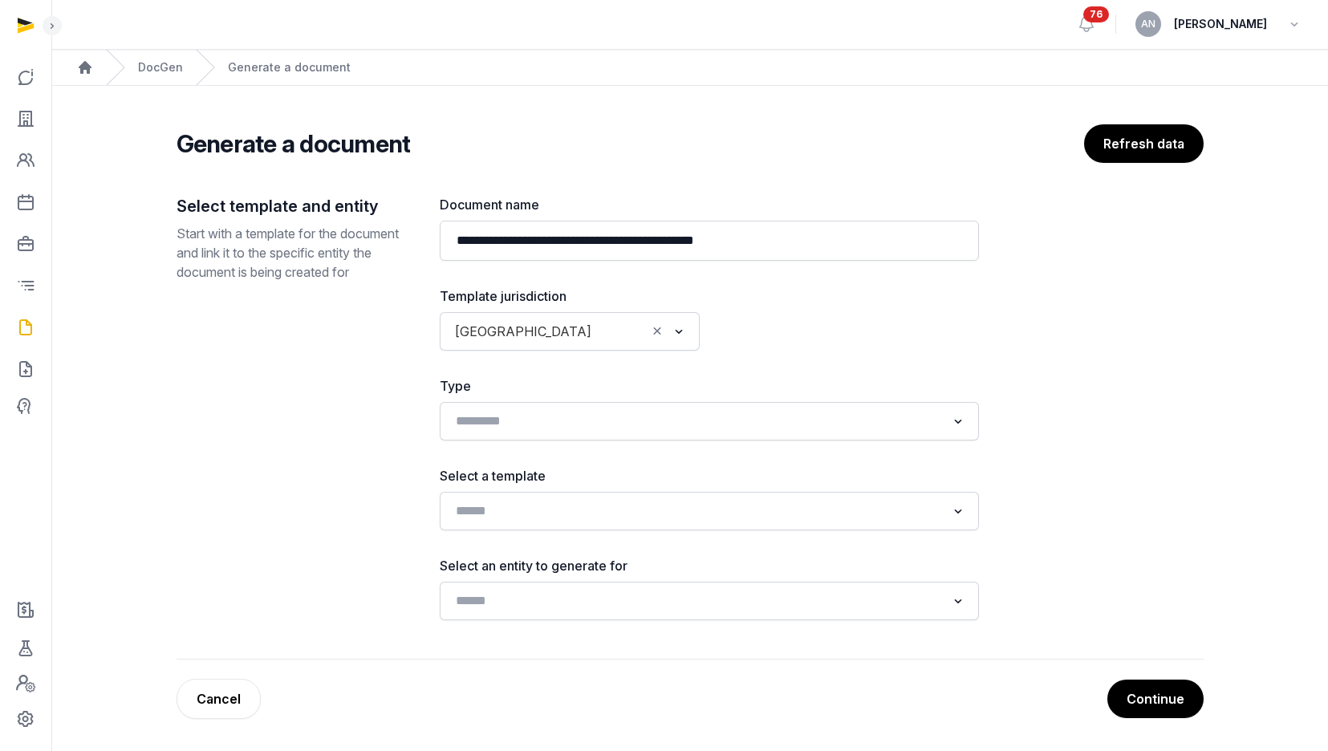
click at [534, 527] on div "Loading..." at bounding box center [709, 511] width 539 height 39
click at [537, 508] on input "Search for option" at bounding box center [697, 511] width 497 height 22
type input "**********"
click at [367, 496] on div "Select template and entity Start with a template for the document and link it t…" at bounding box center [295, 407] width 237 height 425
click at [517, 505] on input "Search for option" at bounding box center [697, 511] width 497 height 22
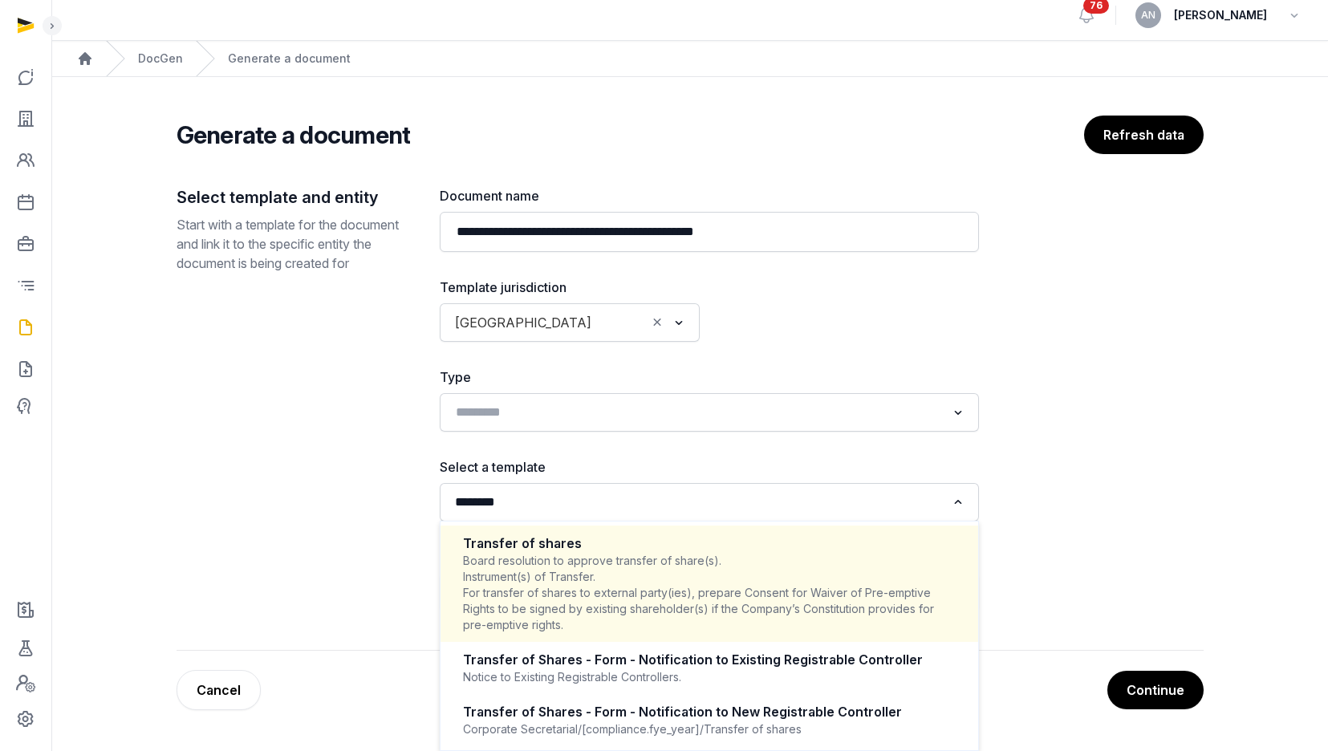
drag, startPoint x: 582, startPoint y: 582, endPoint x: 658, endPoint y: 549, distance: 82.6
click at [583, 582] on div "Board resolution to approve transfer of share(s). Instrument(s) of Transfer. Fo…" at bounding box center [709, 593] width 493 height 80
type input "********"
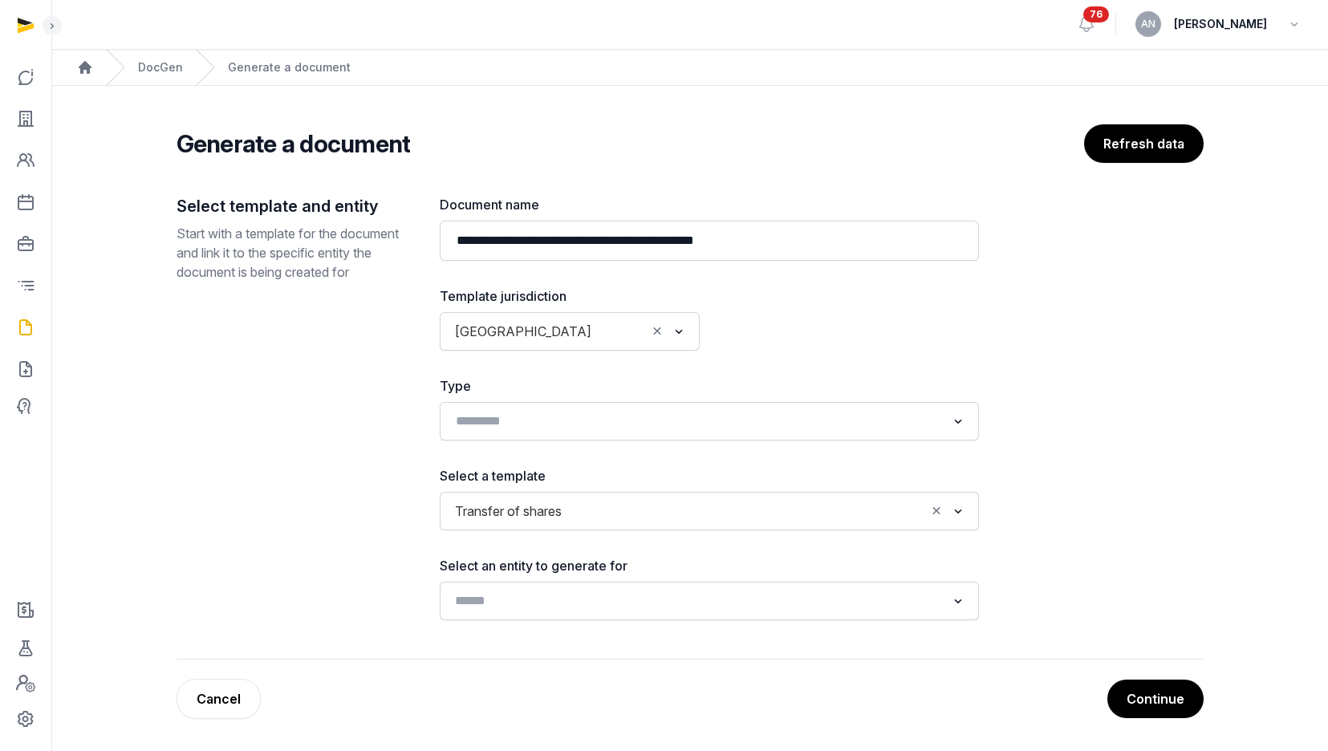
click at [570, 603] on input "Search for option" at bounding box center [697, 601] width 497 height 22
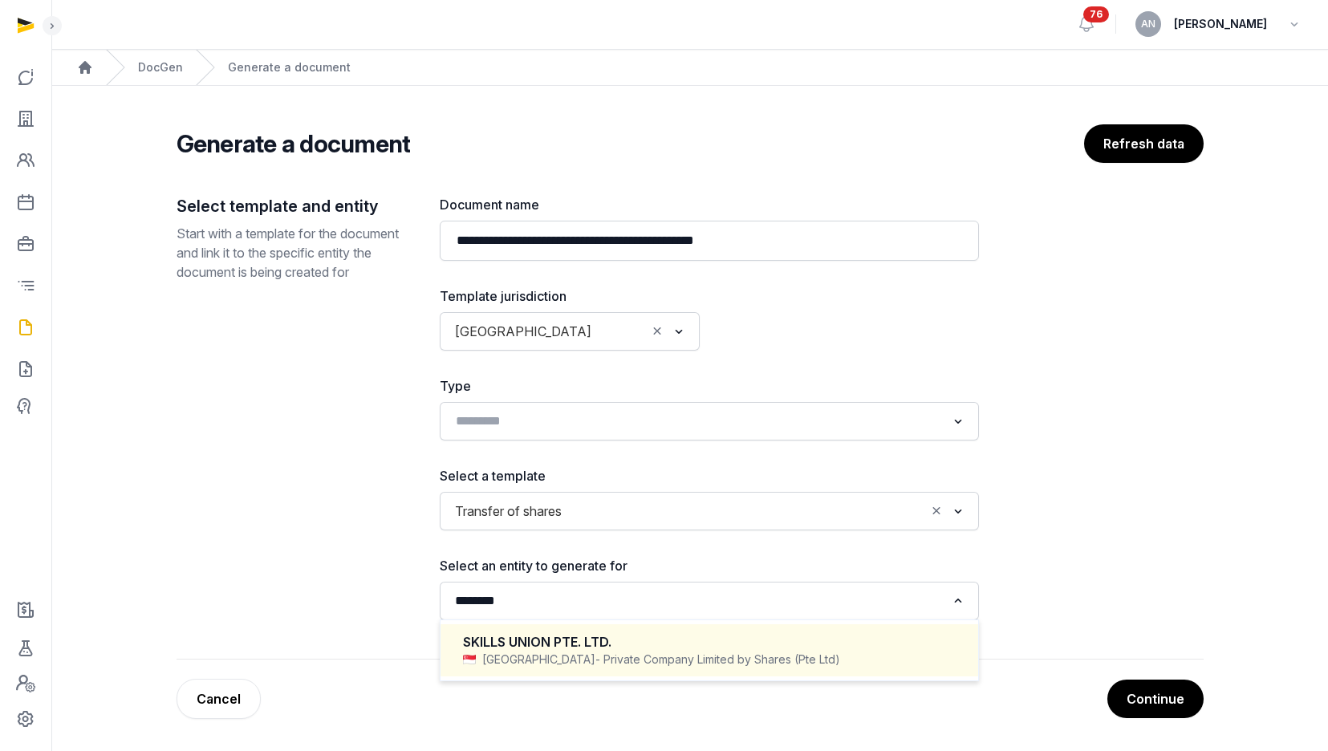
click at [599, 635] on div "SKILLS UNION PTE. LTD." at bounding box center [709, 642] width 493 height 18
type input "********"
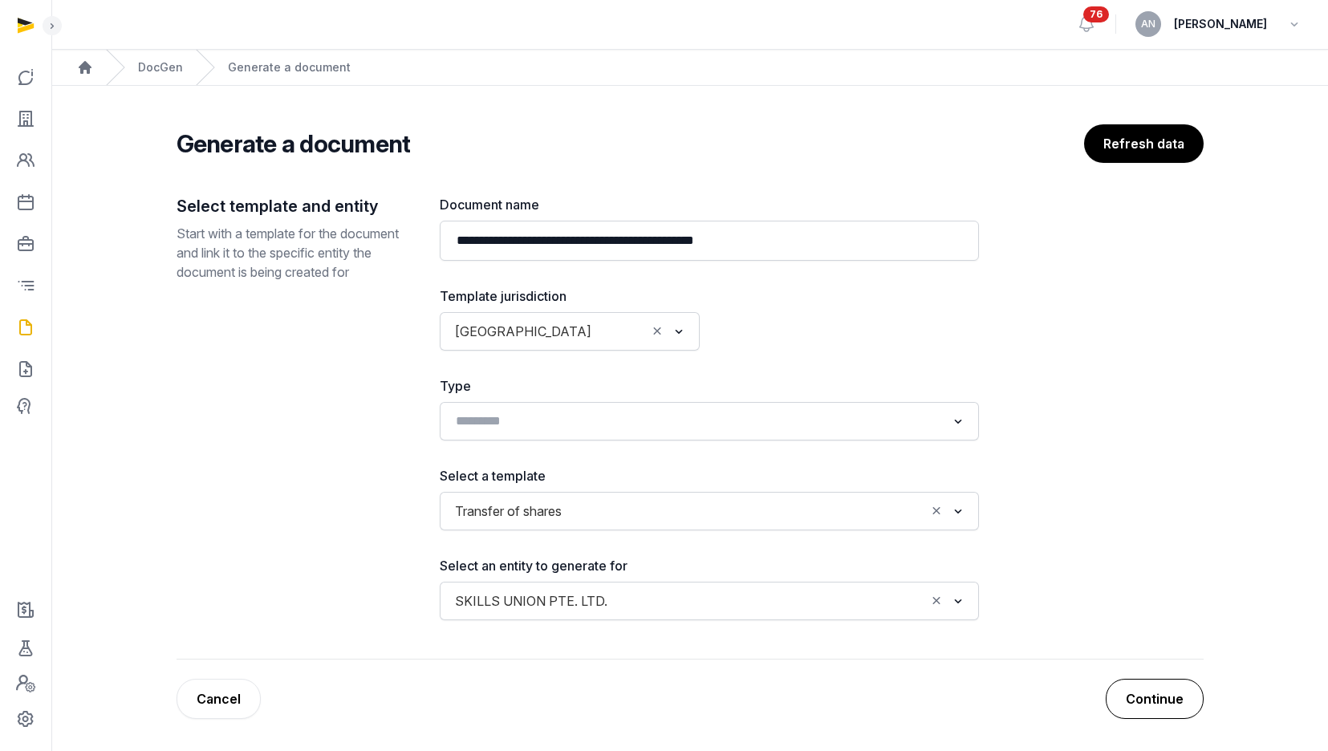
click at [1151, 697] on button "Continue" at bounding box center [1155, 699] width 98 height 40
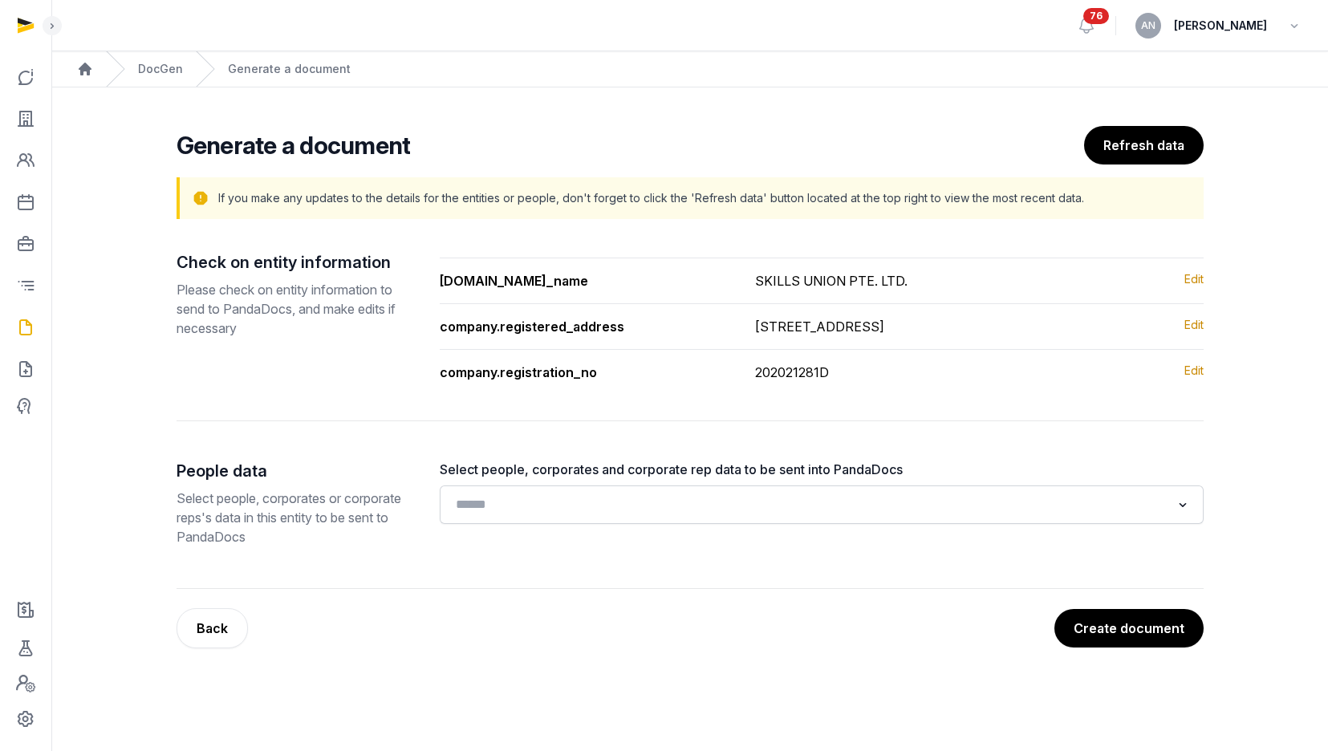
scroll to position [0, 0]
click at [582, 509] on input "Search for option" at bounding box center [815, 504] width 721 height 22
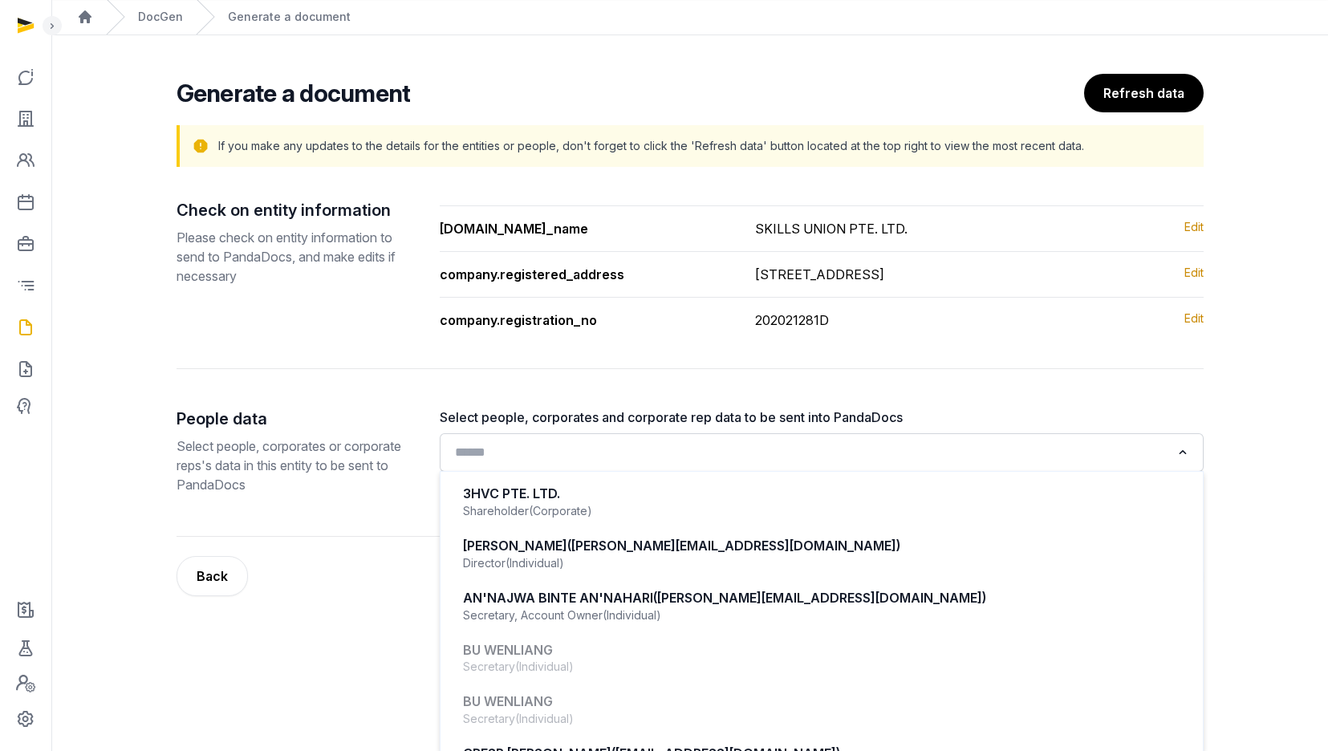
scroll to position [53, 0]
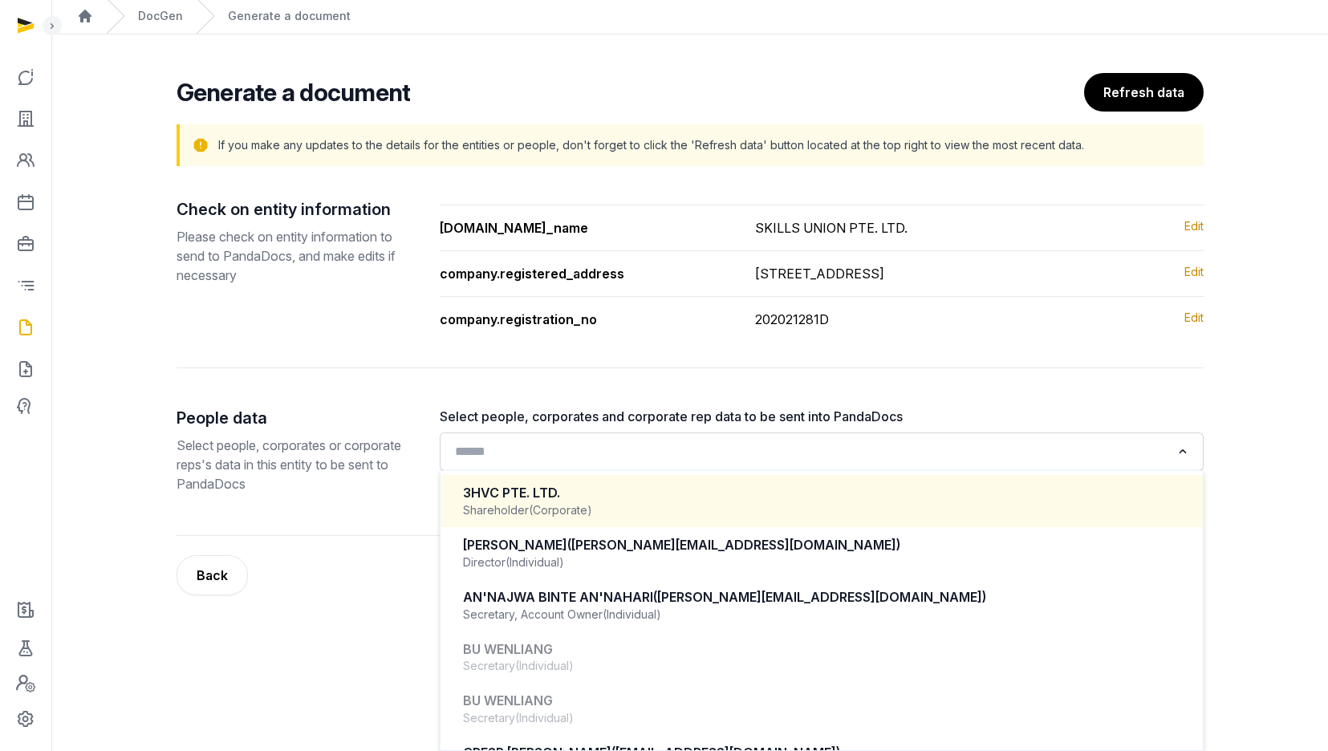
click at [571, 509] on span "(Corporate)" at bounding box center [560, 510] width 63 height 16
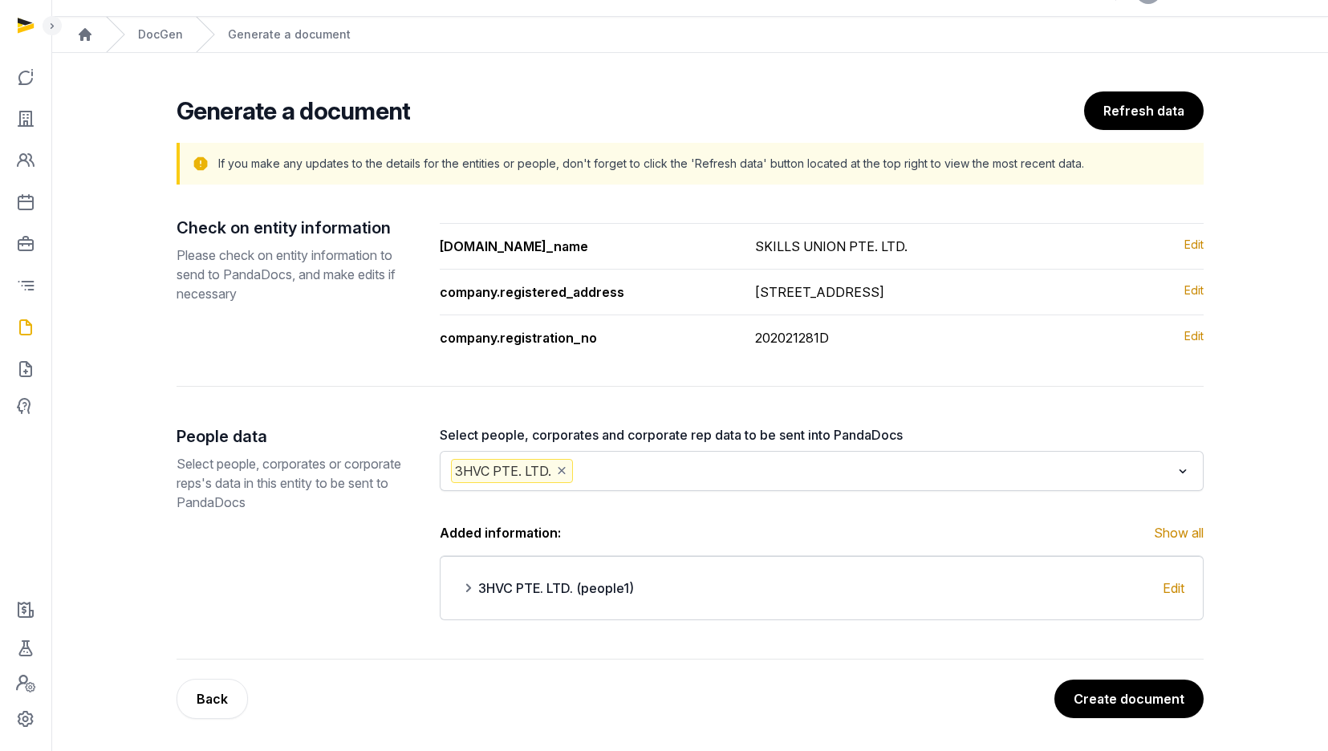
scroll to position [34, 0]
click at [676, 453] on div "3HVC PTE. LTD. Loading..." at bounding box center [822, 471] width 764 height 40
click at [662, 477] on input "Search for option" at bounding box center [873, 471] width 595 height 24
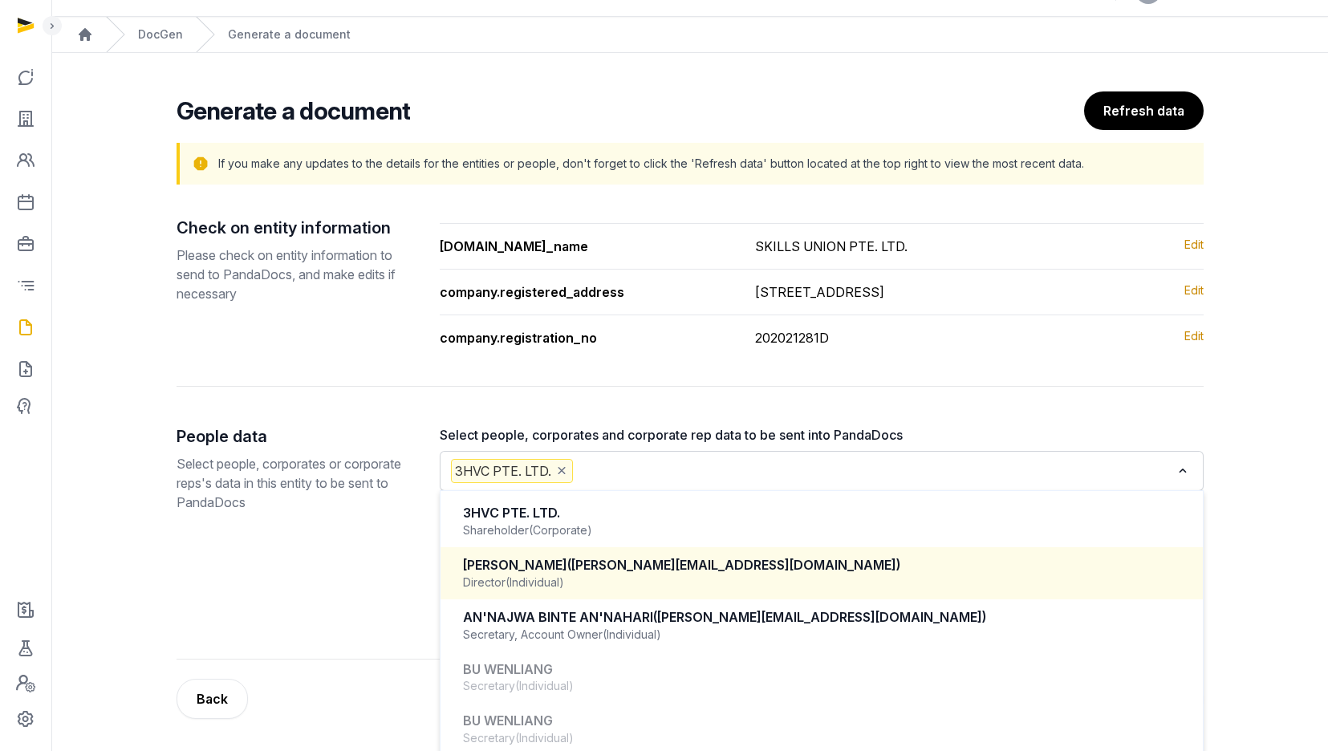
click at [595, 583] on div "Director (Individual)" at bounding box center [821, 582] width 717 height 16
click at [919, 462] on input "Search for option" at bounding box center [942, 471] width 457 height 24
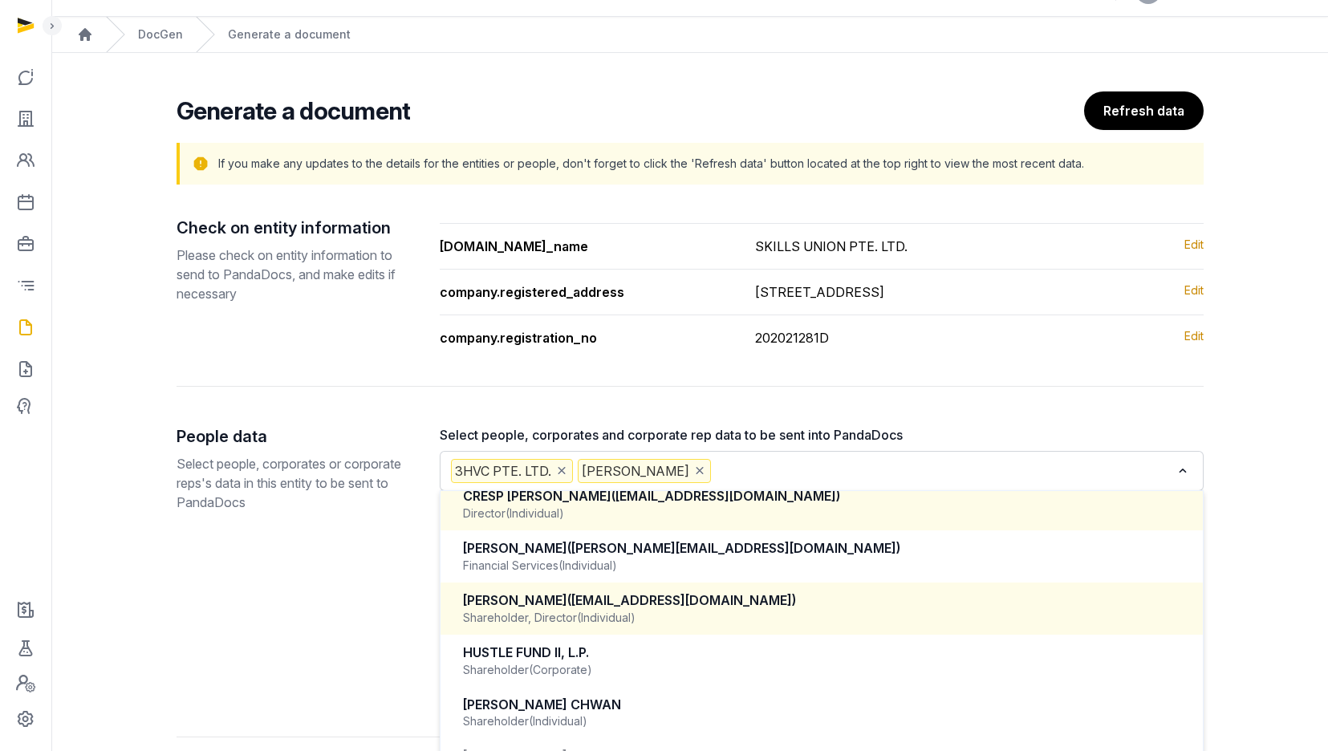
scroll to position [264, 0]
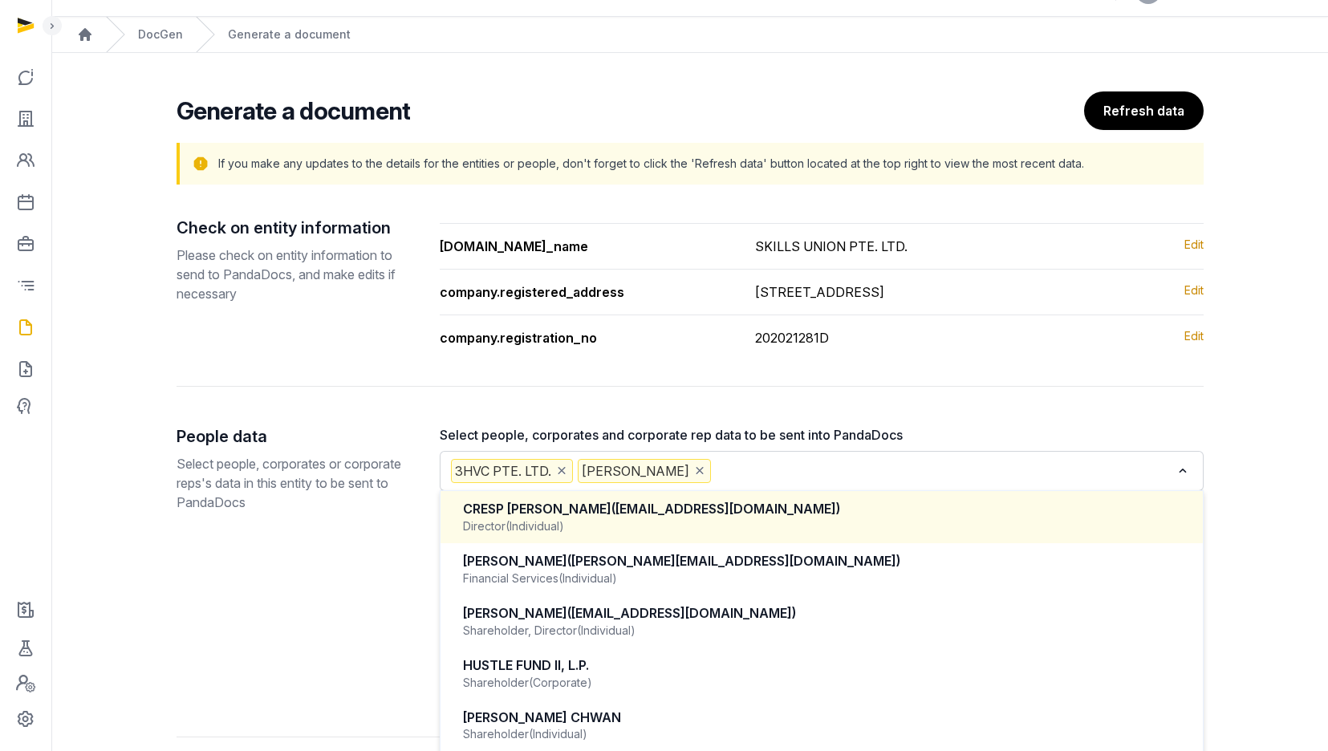
click at [624, 529] on div "Director (Individual)" at bounding box center [821, 526] width 717 height 16
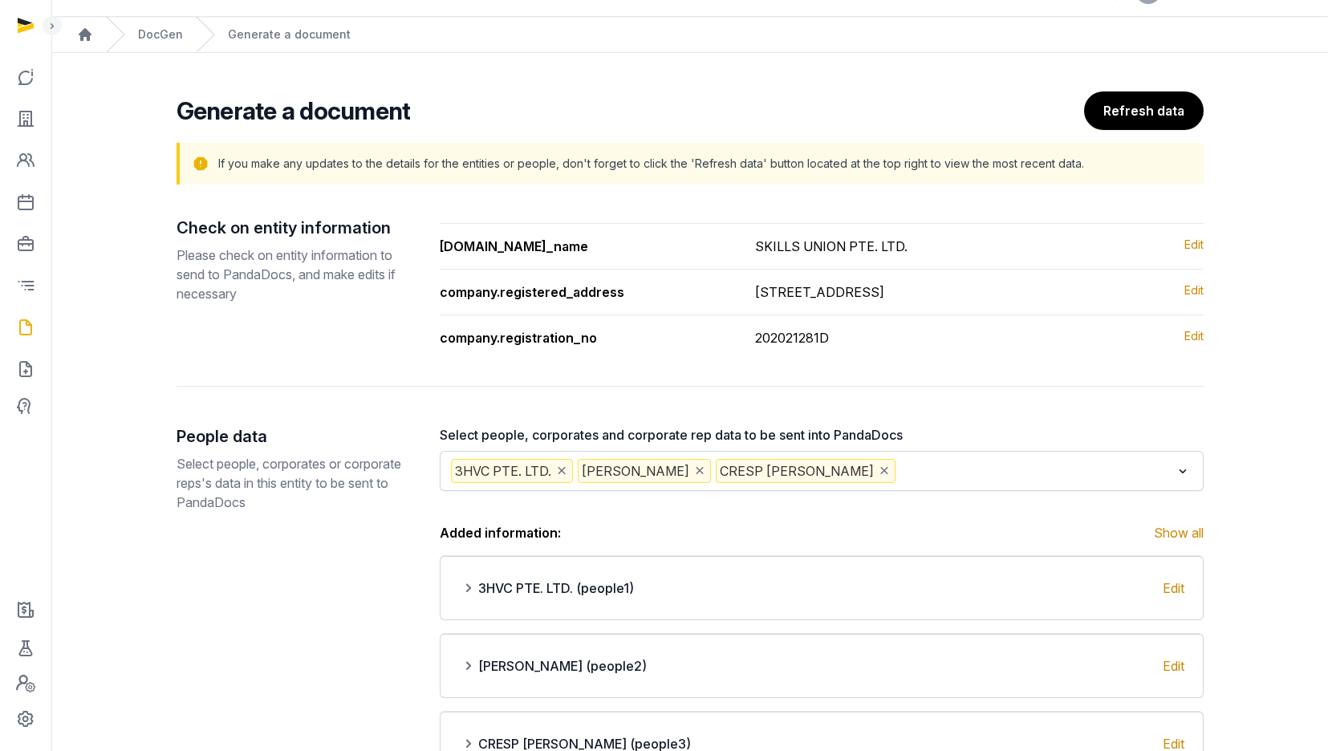
click at [1048, 472] on input "Search for option" at bounding box center [1035, 471] width 272 height 24
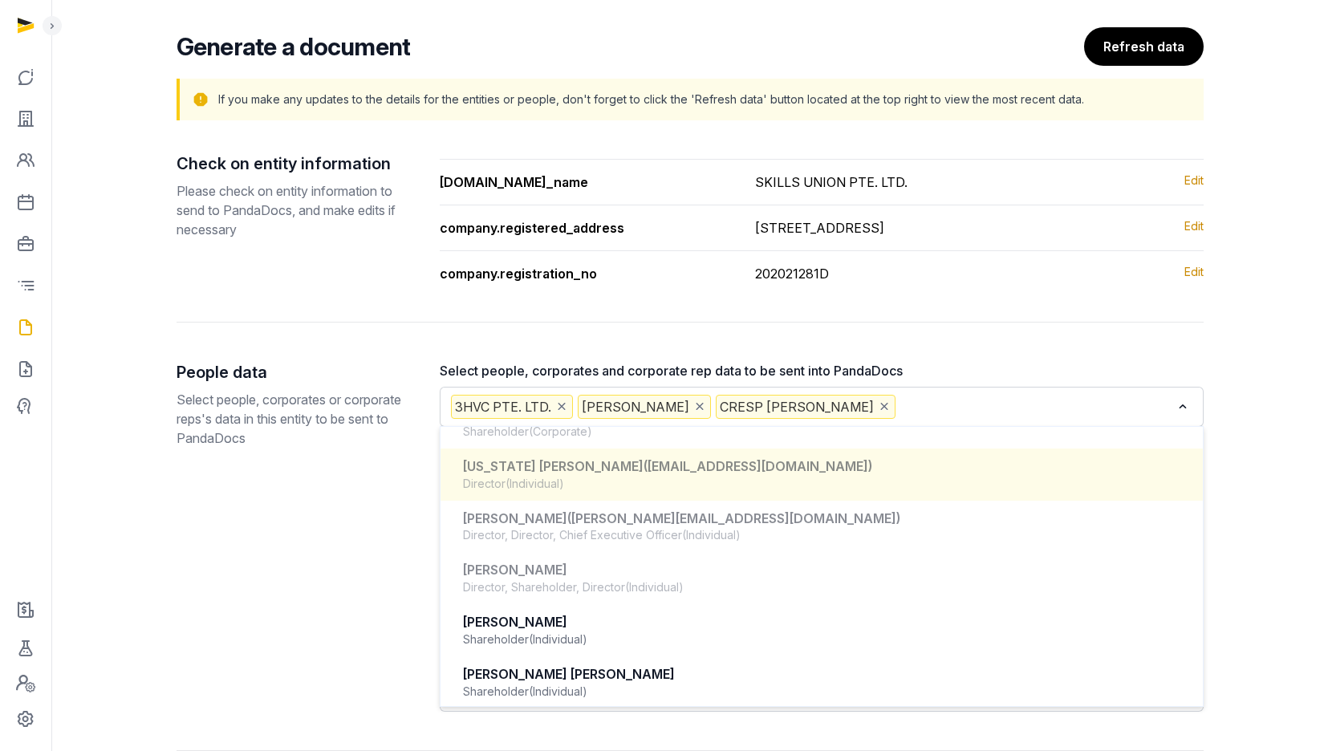
scroll to position [773, 0]
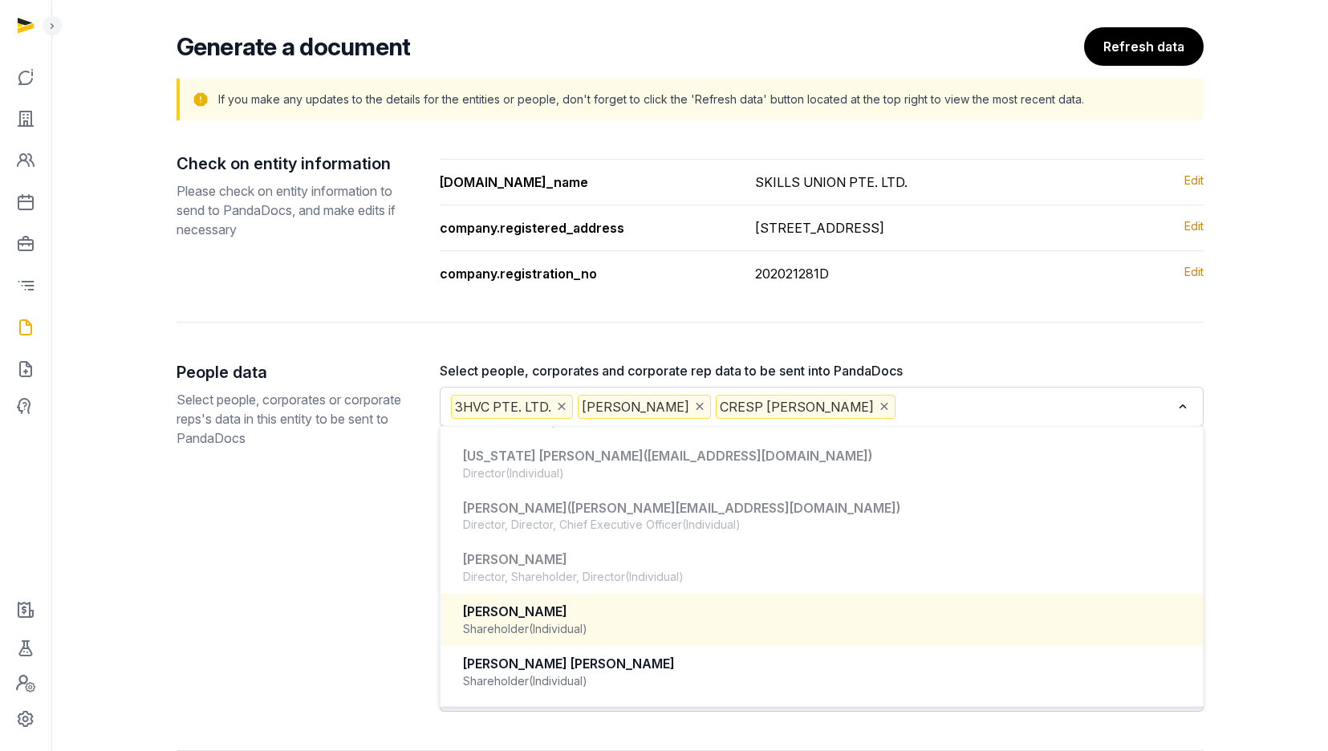
click at [545, 631] on span "(Individual)" at bounding box center [558, 629] width 59 height 16
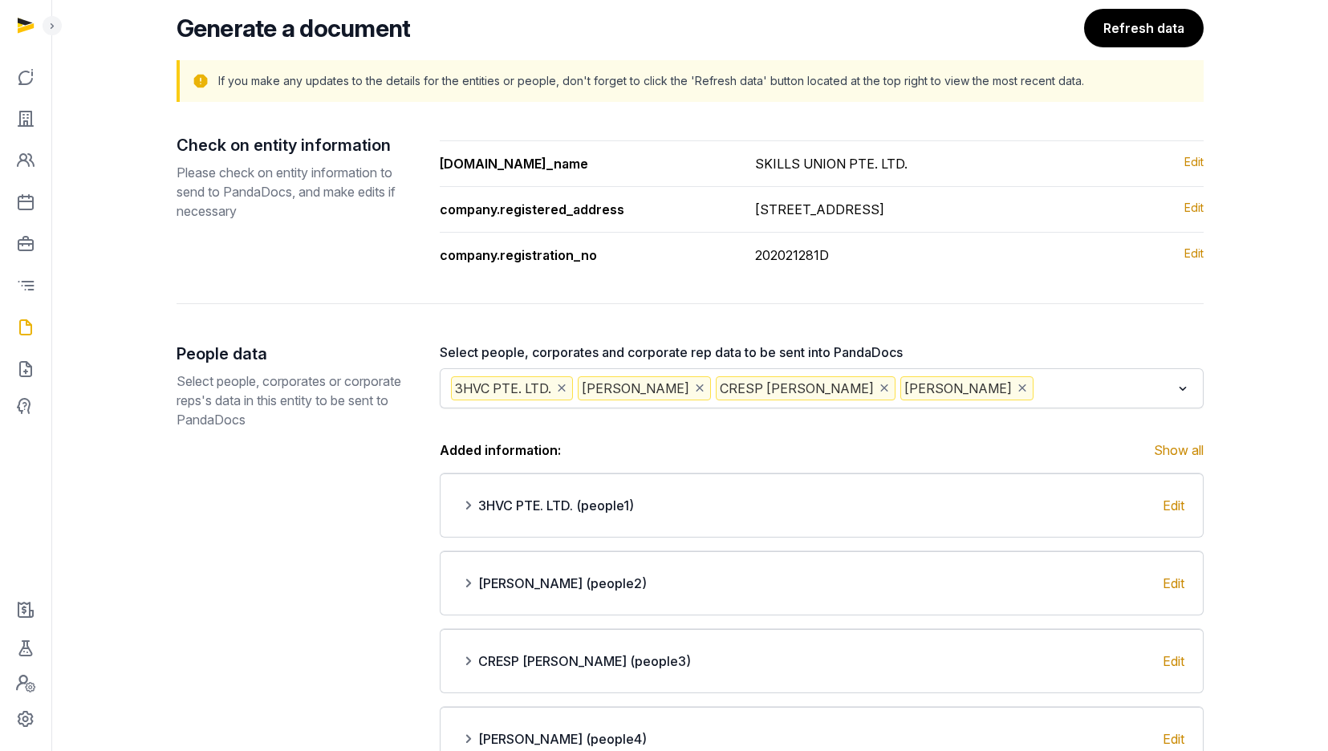
scroll to position [135, 0]
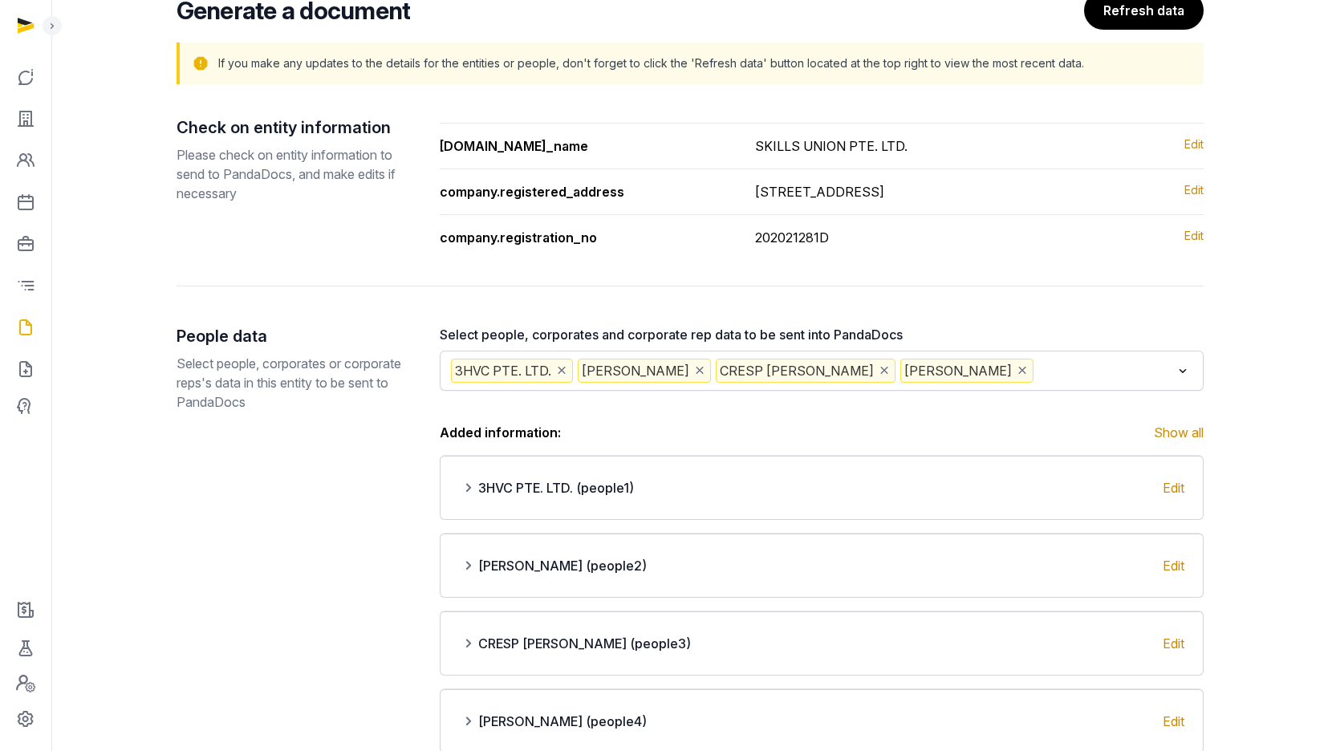
click at [1029, 371] on icon "Deselect MANSELL MICHAEL" at bounding box center [1022, 370] width 14 height 17
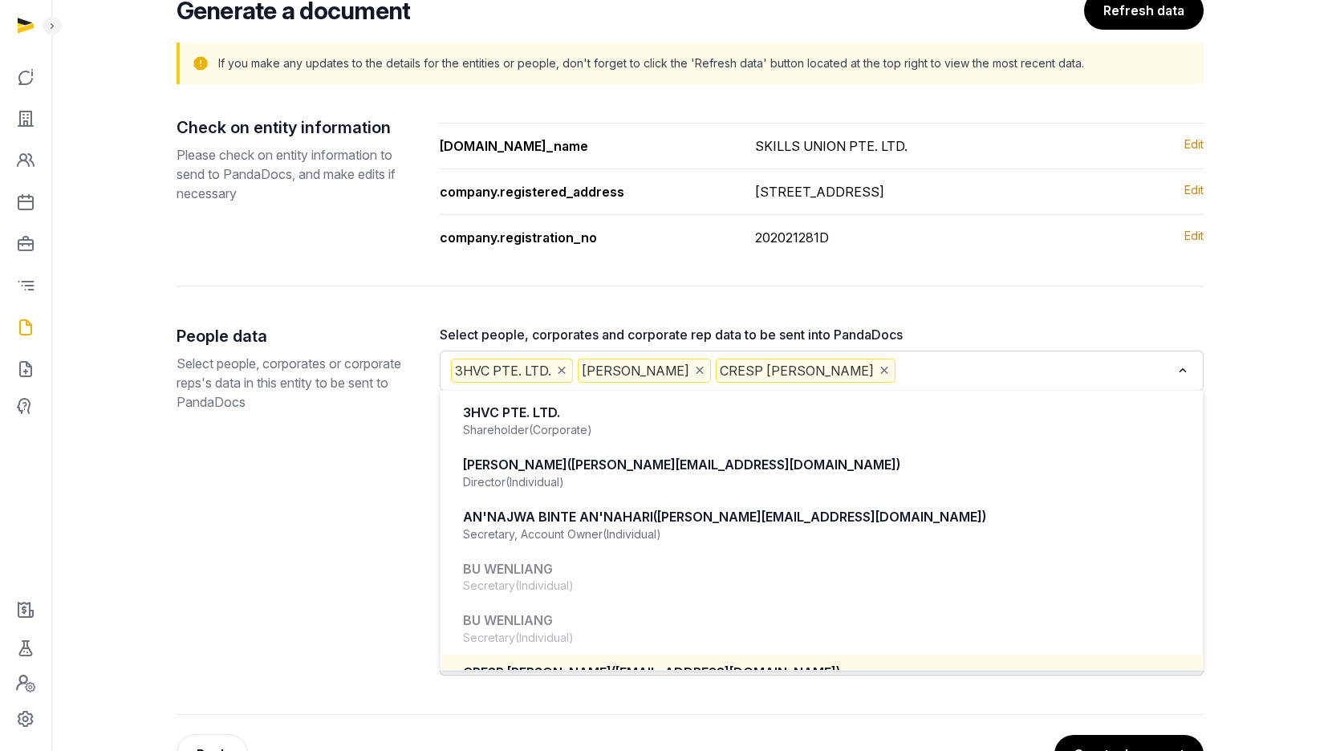
click at [1115, 385] on div "3HVC PTE. LTD. ALEXANDER BENEDICT YAN YAOHENG CRESP NICOLA LOUISE Loading..." at bounding box center [822, 370] width 748 height 30
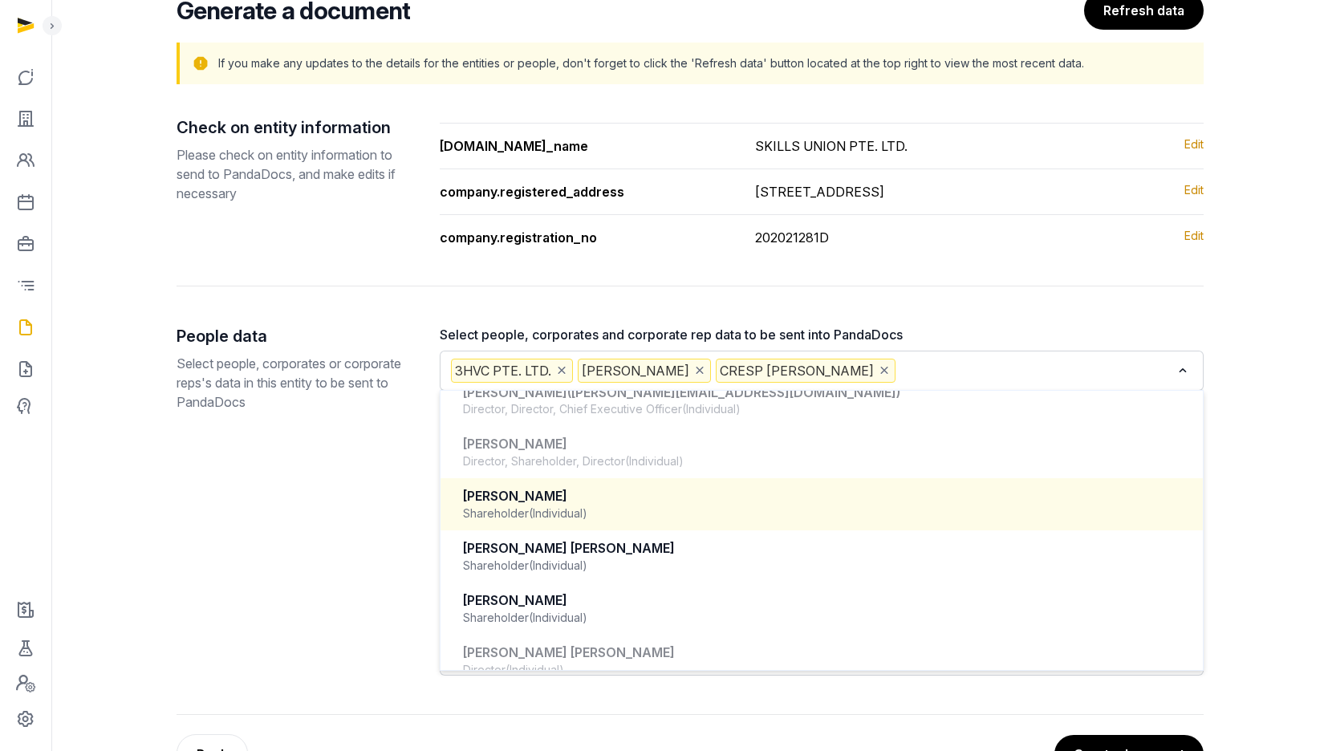
scroll to position [822, 0]
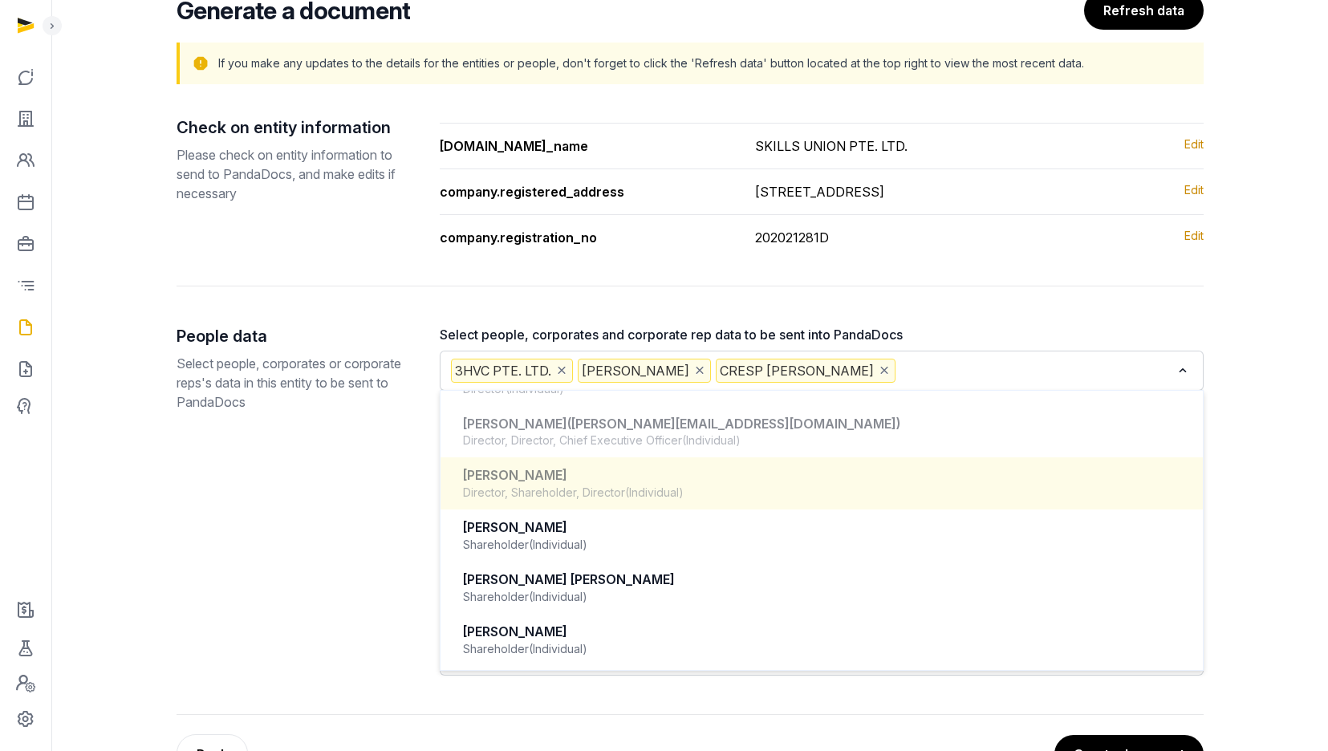
click at [586, 484] on div "MANSELL COLIN Director, Shareholder, Director (Individual)" at bounding box center [822, 483] width 730 height 47
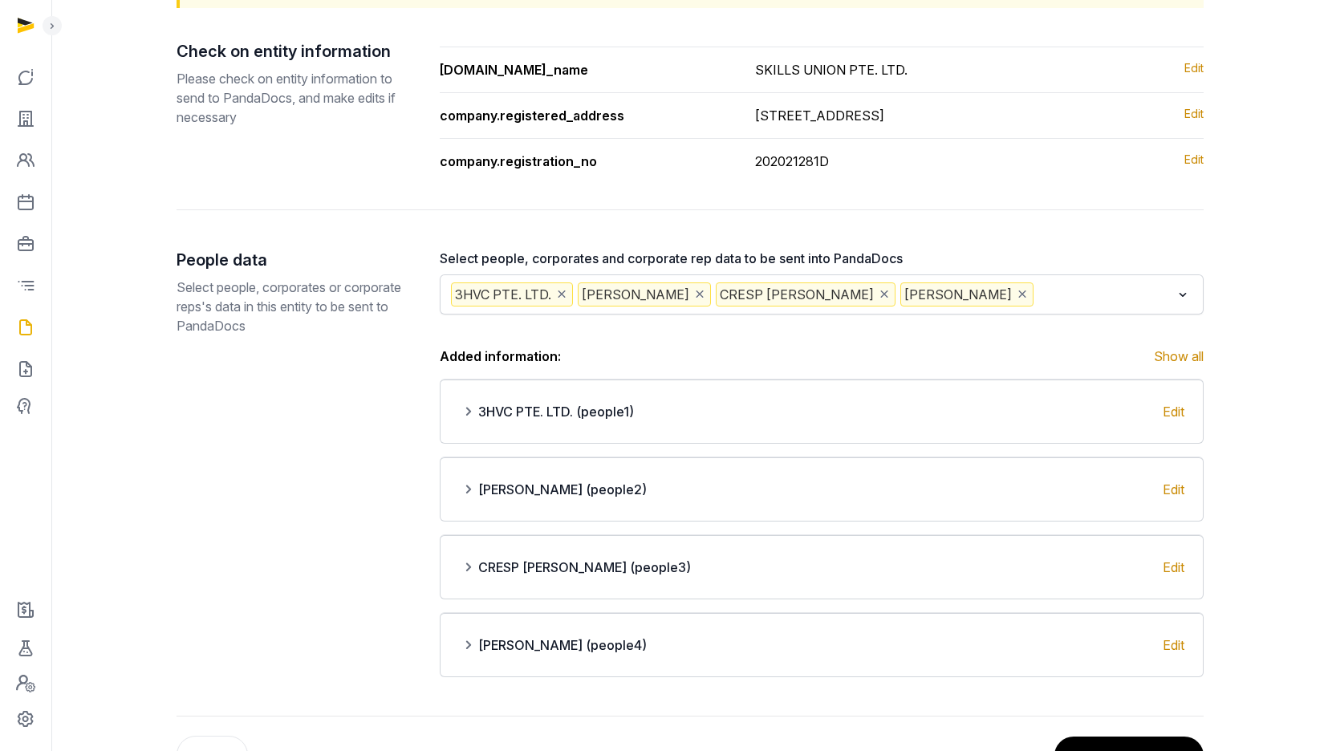
scroll to position [268, 0]
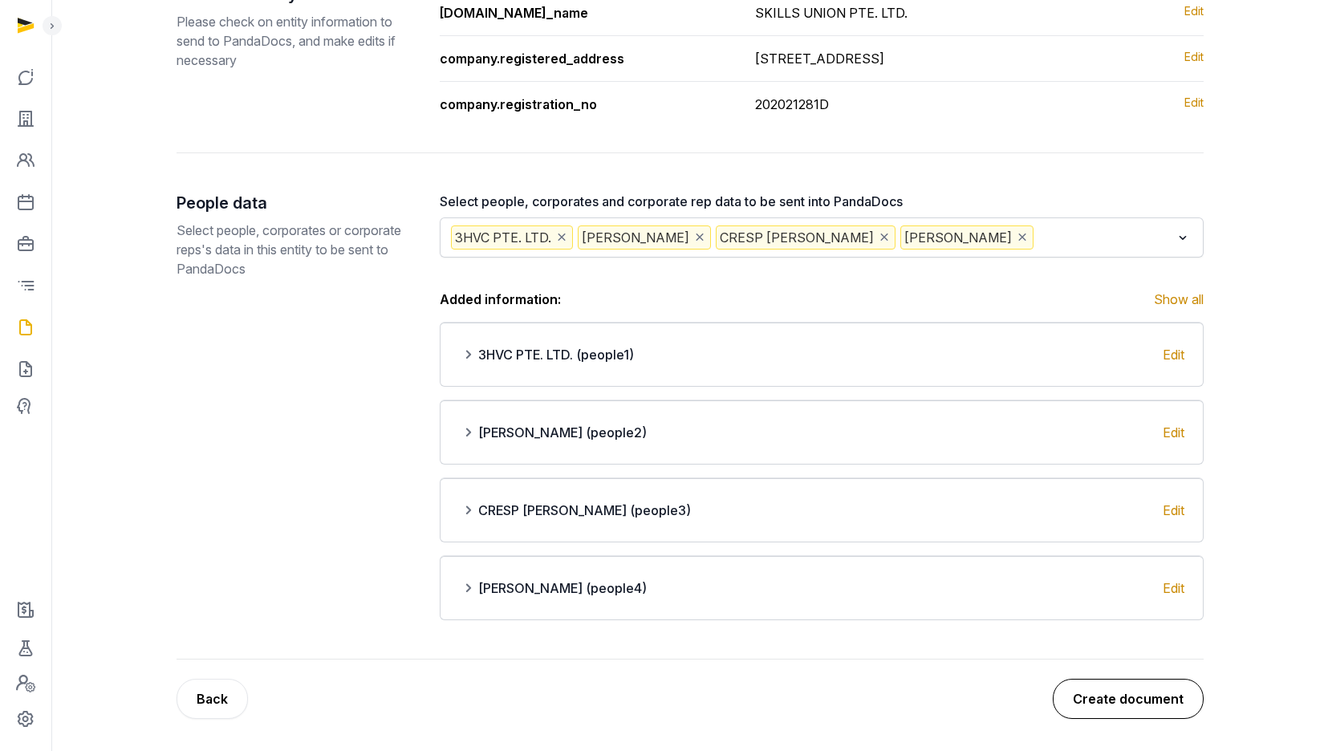
click at [1134, 703] on button "Create document" at bounding box center [1128, 699] width 151 height 40
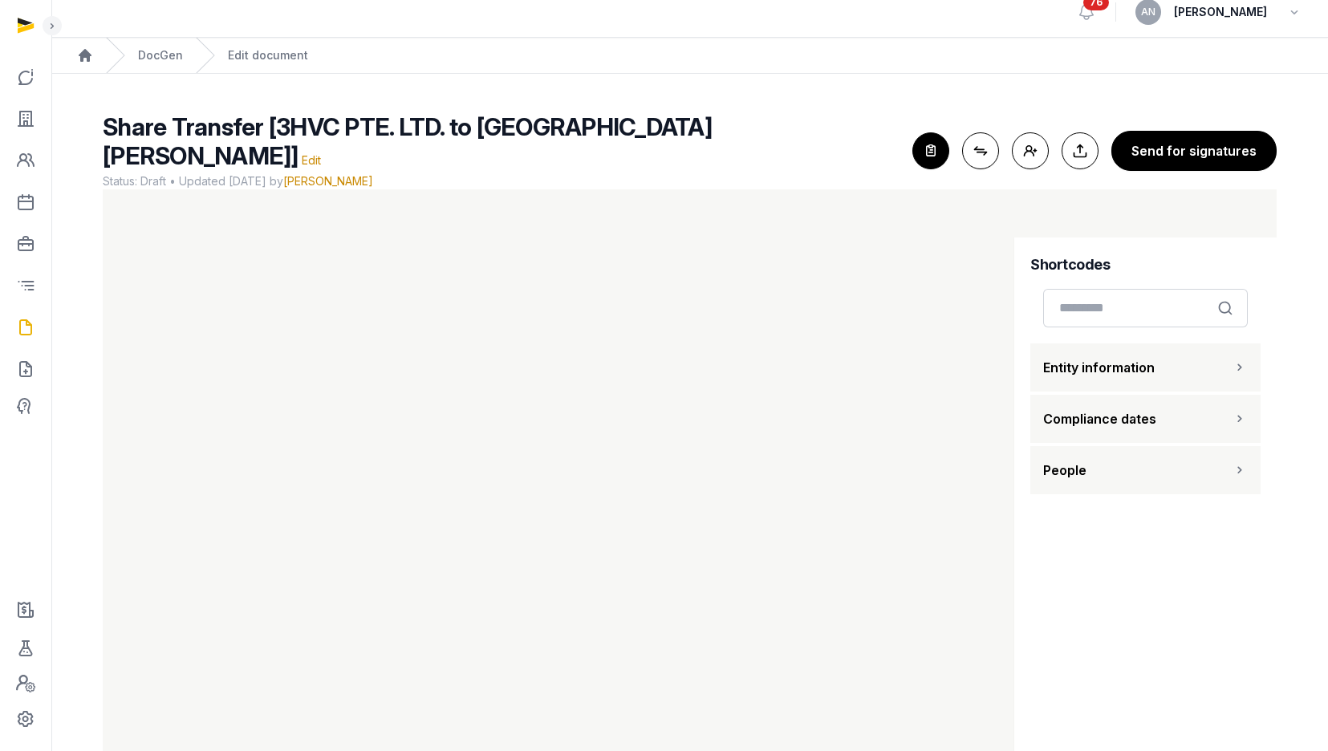
scroll to position [18, 0]
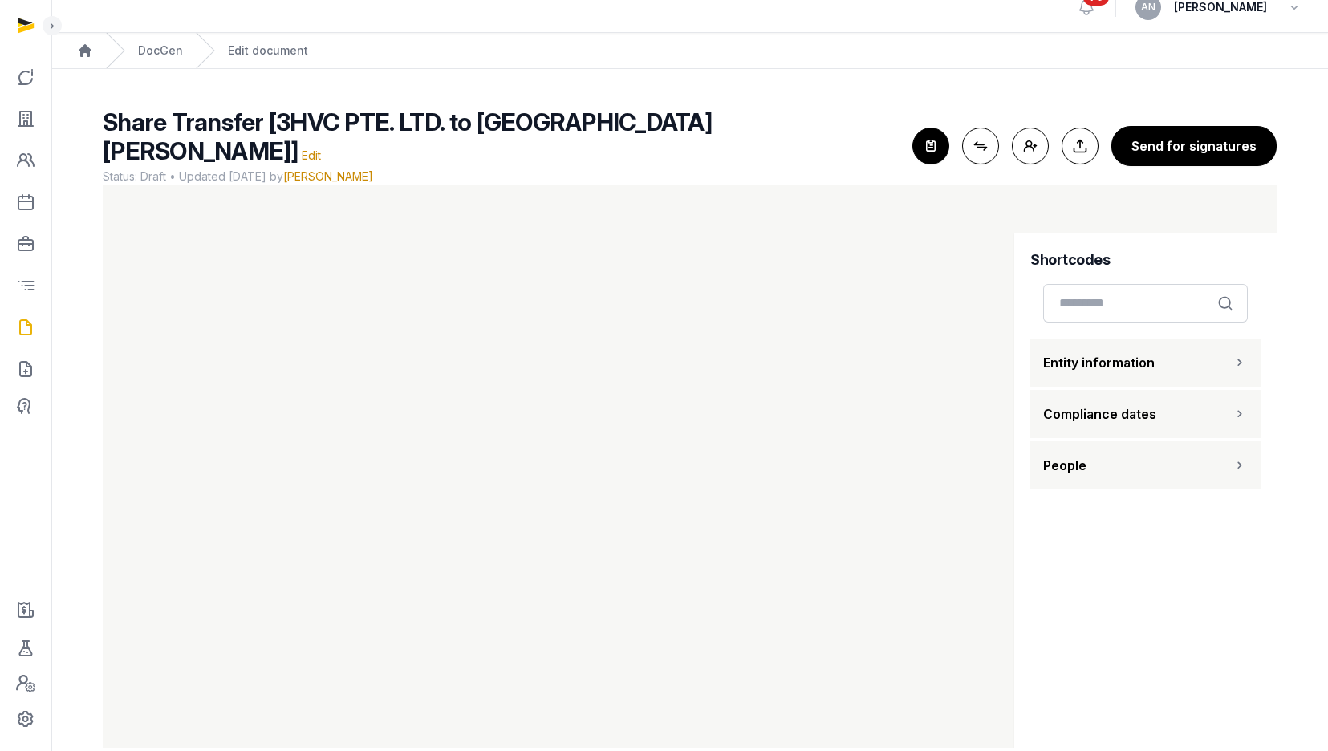
click at [928, 134] on icon "button" at bounding box center [930, 145] width 35 height 35
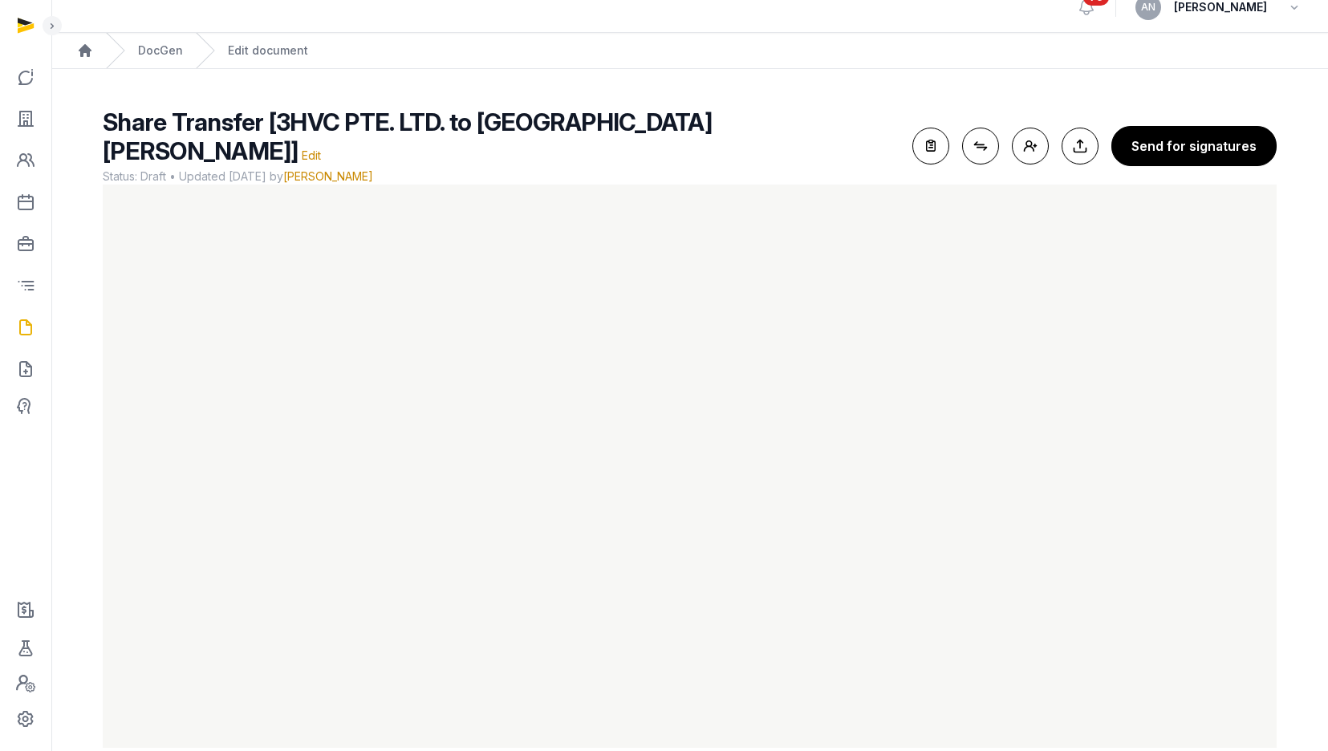
click at [660, 130] on span "Share Transfer [3HVC PTE. LTD. to MANSELL, COLIN]" at bounding box center [407, 137] width 609 height 58
click at [321, 148] on span "Edit" at bounding box center [311, 155] width 19 height 14
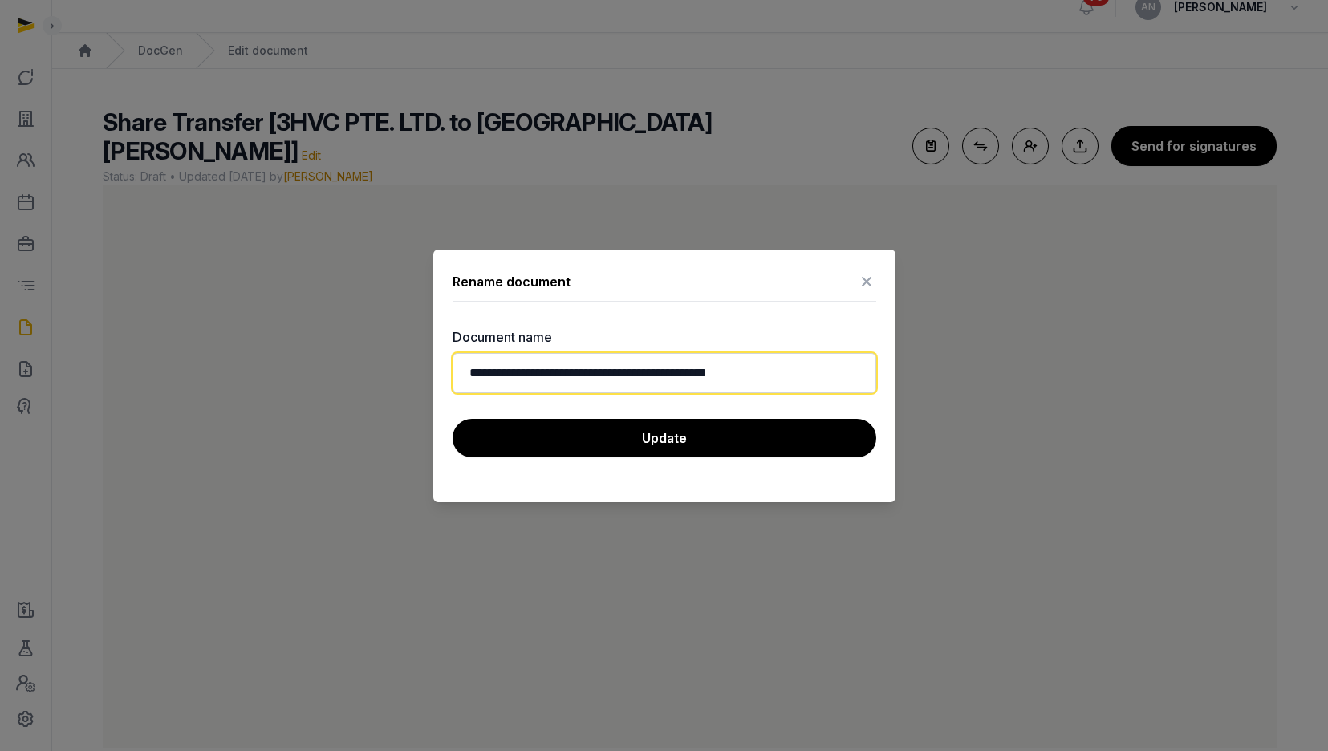
click at [826, 372] on input "**********" at bounding box center [665, 373] width 424 height 40
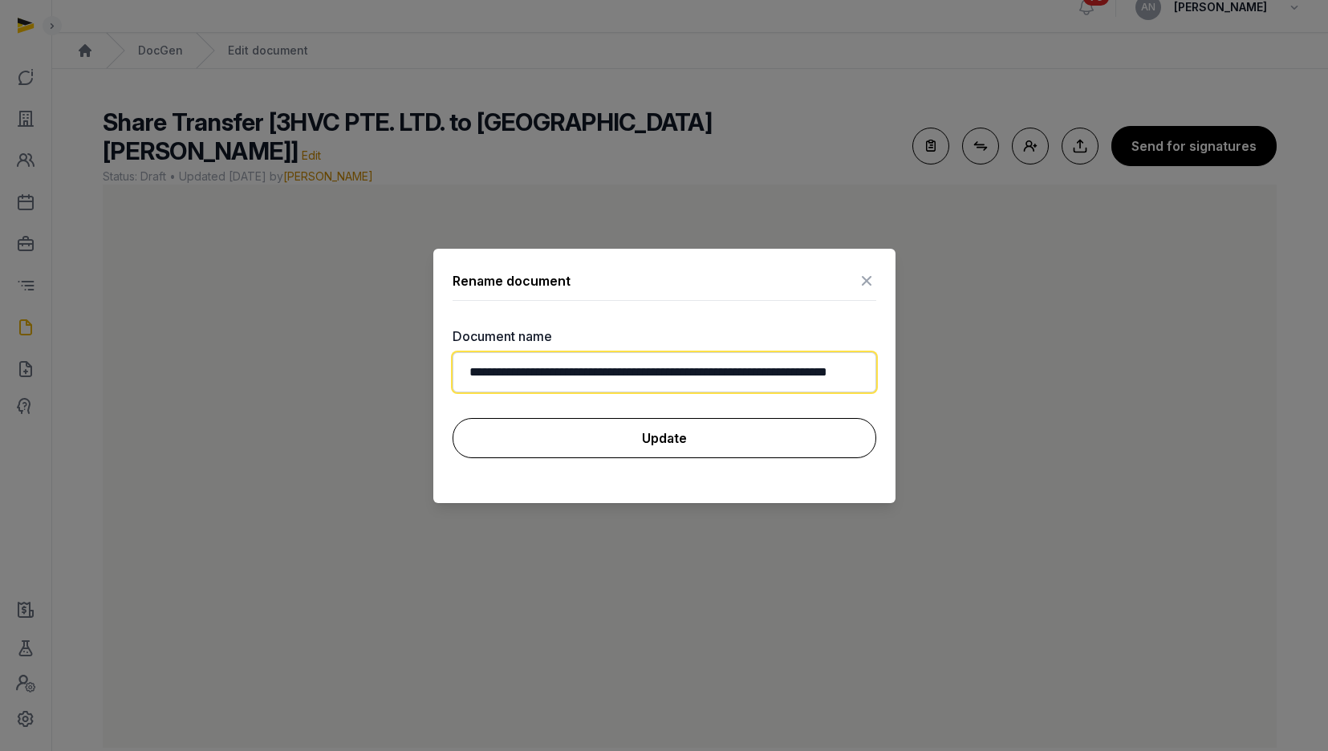
type input "**********"
click at [680, 427] on button "Update" at bounding box center [665, 438] width 424 height 40
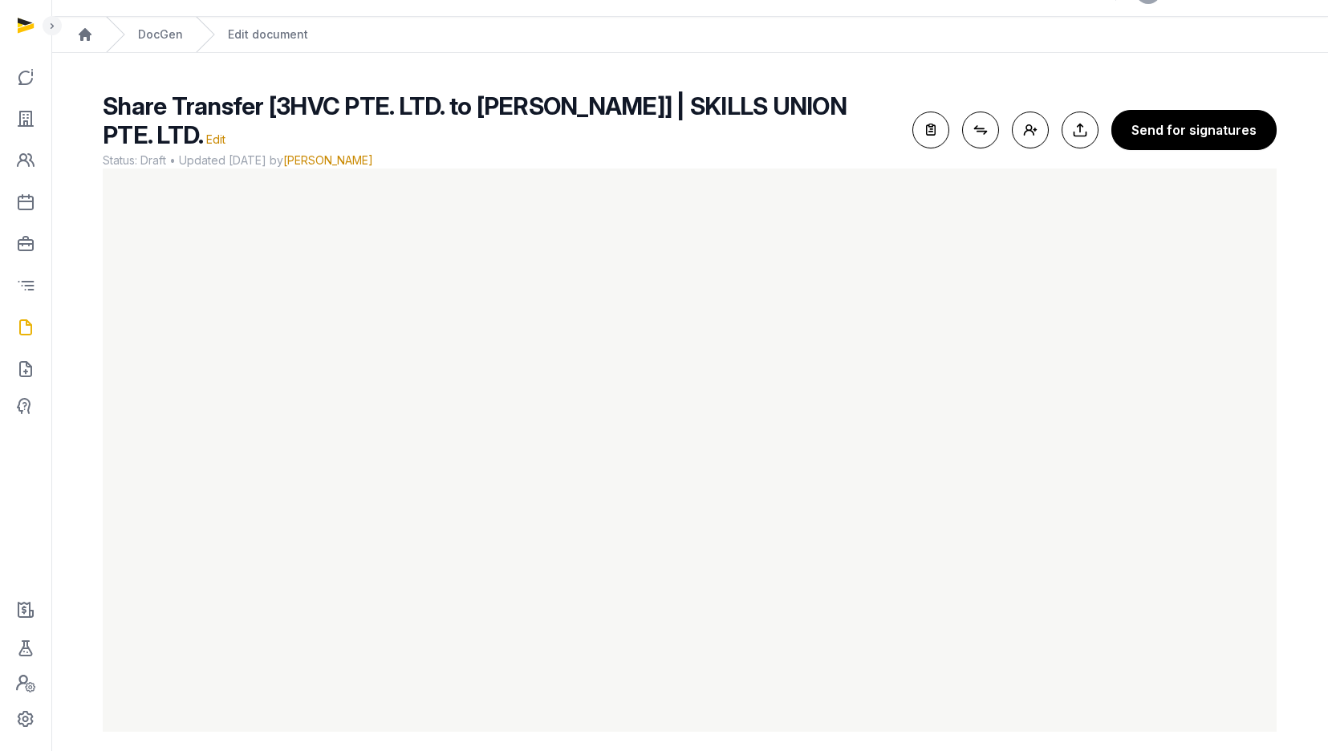
scroll to position [47, 0]
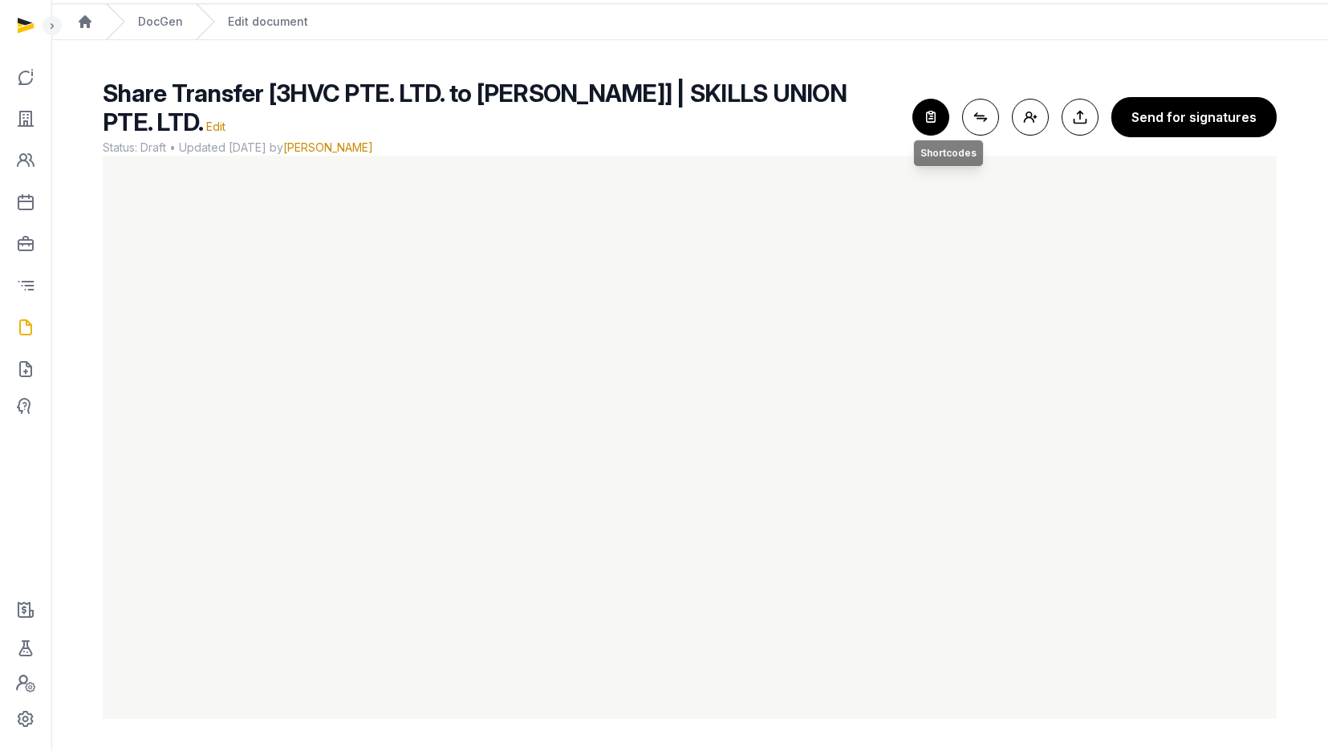
click at [933, 110] on icon "button" at bounding box center [930, 116] width 35 height 35
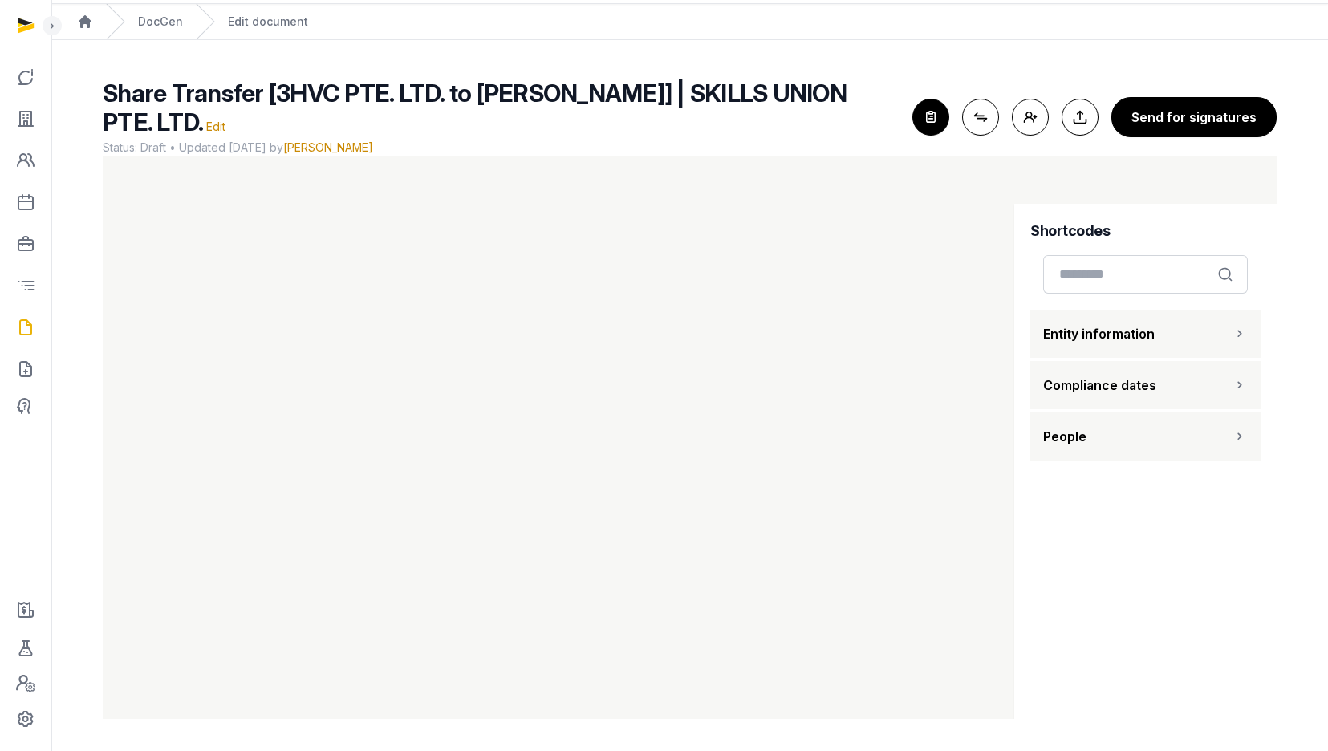
click at [1140, 331] on span "Entity information" at bounding box center [1099, 333] width 112 height 19
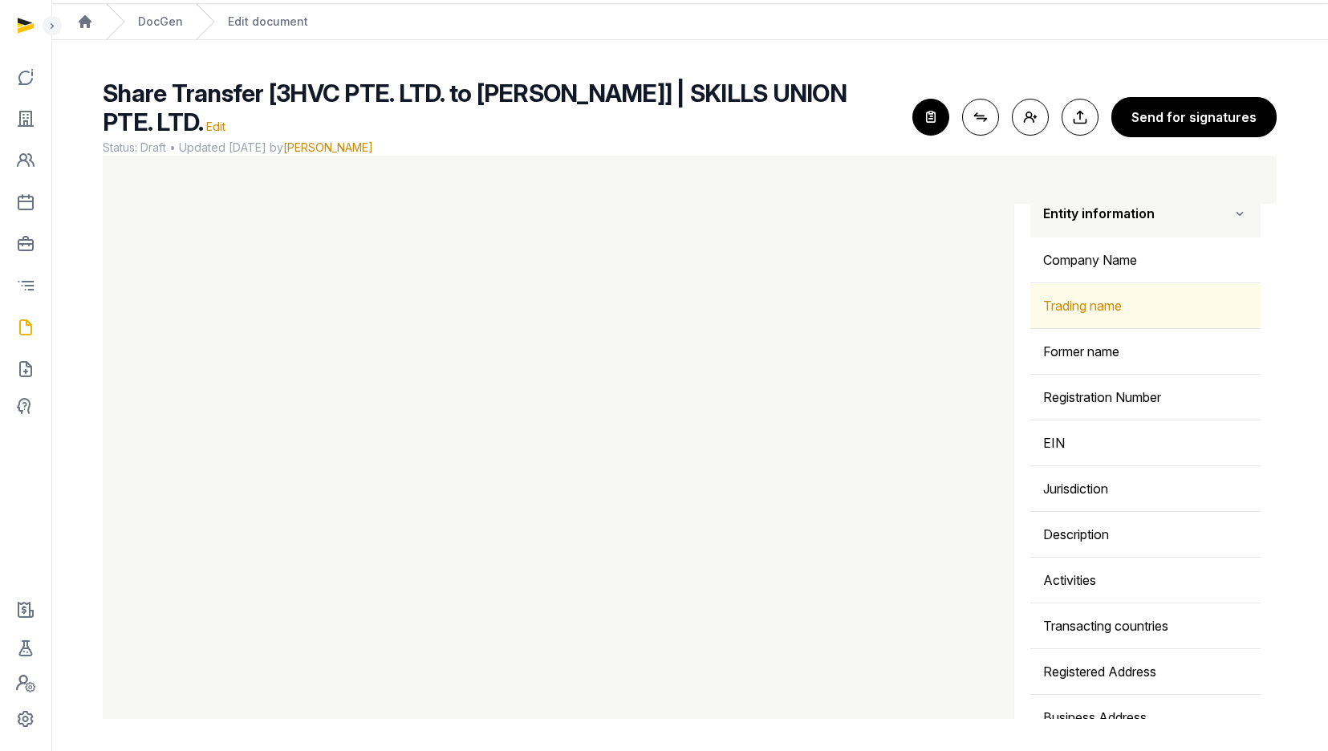
scroll to position [122, 0]
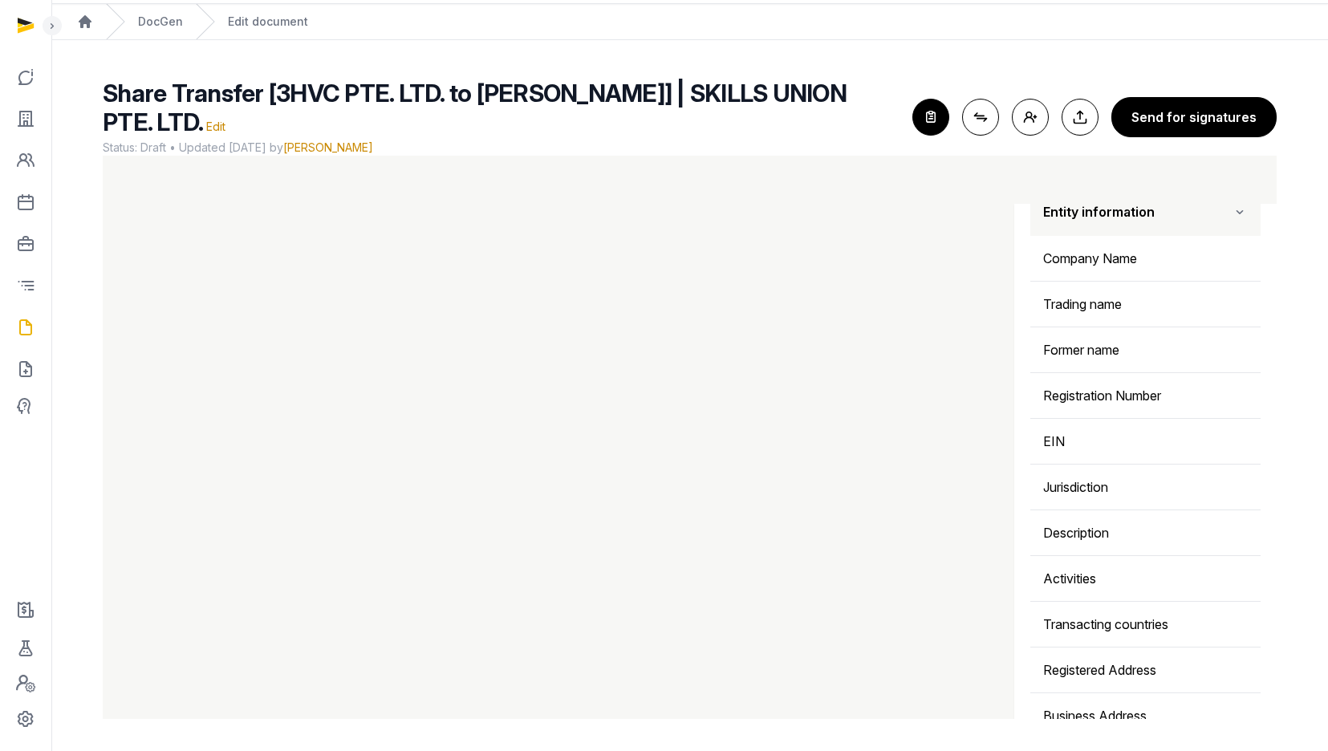
click at [1147, 225] on button "Entity information" at bounding box center [1145, 212] width 230 height 48
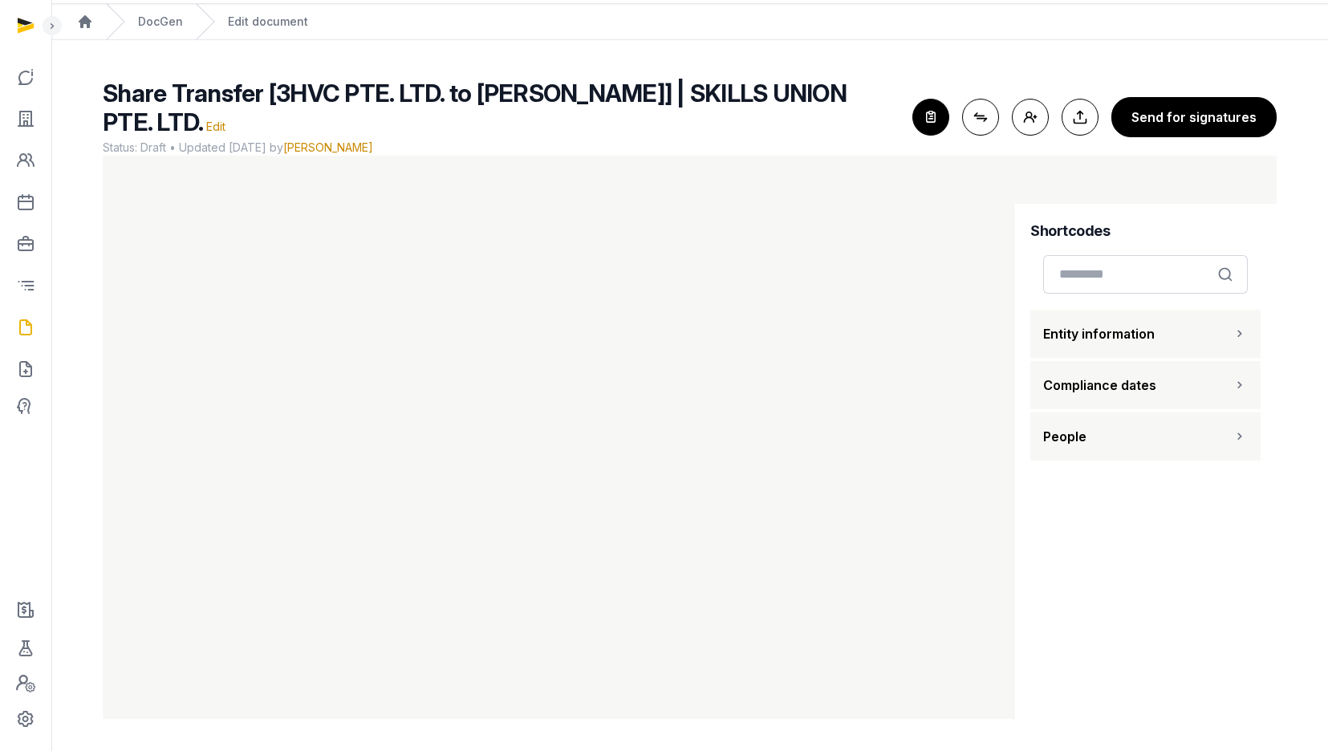
scroll to position [0, 0]
click at [1147, 450] on button "People" at bounding box center [1145, 436] width 230 height 48
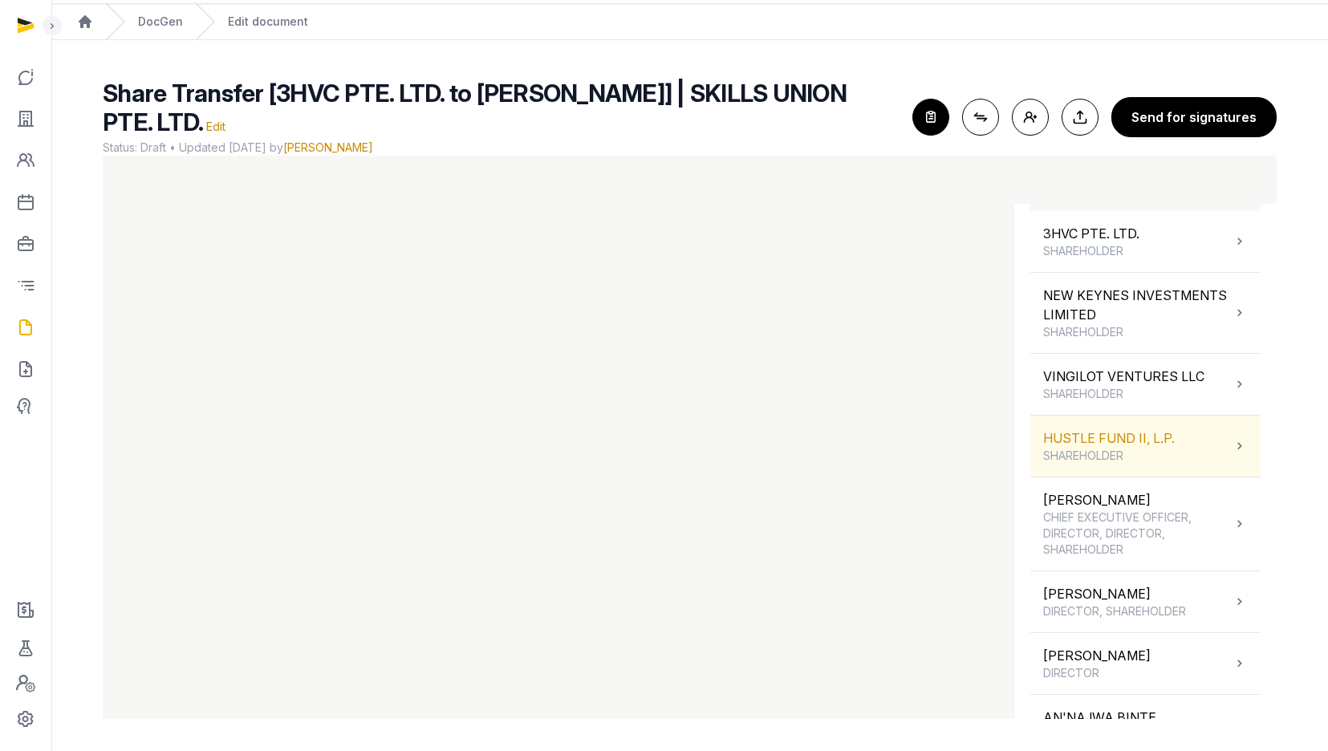
scroll to position [218, 0]
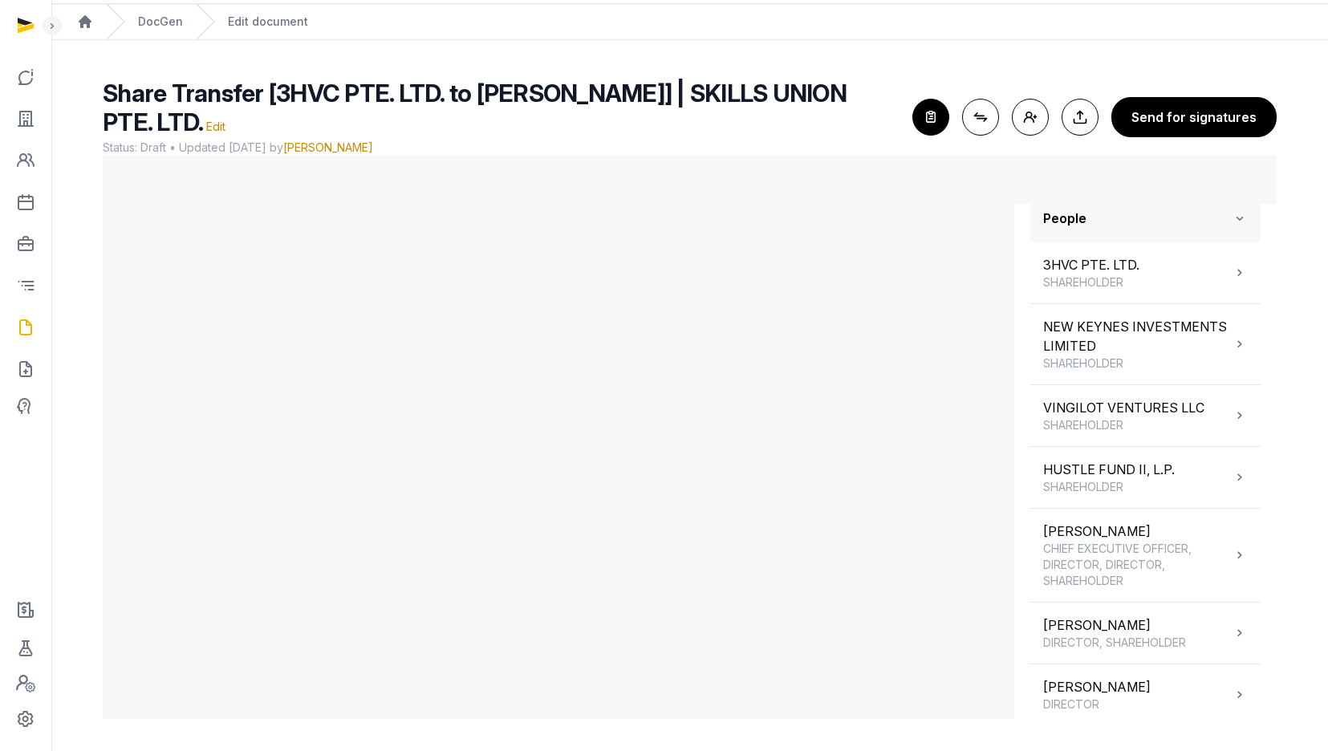
click at [931, 113] on icon "button" at bounding box center [930, 116] width 35 height 35
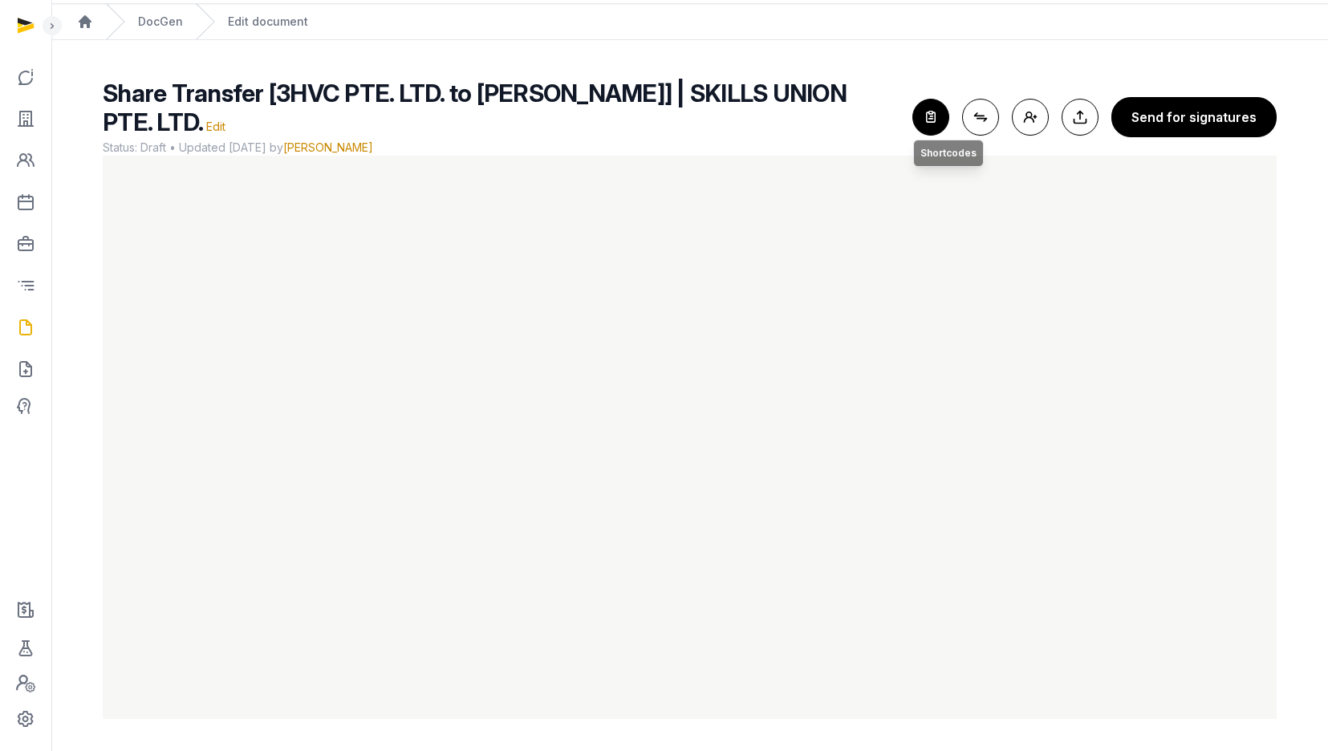
click at [929, 114] on icon "button" at bounding box center [930, 116] width 35 height 35
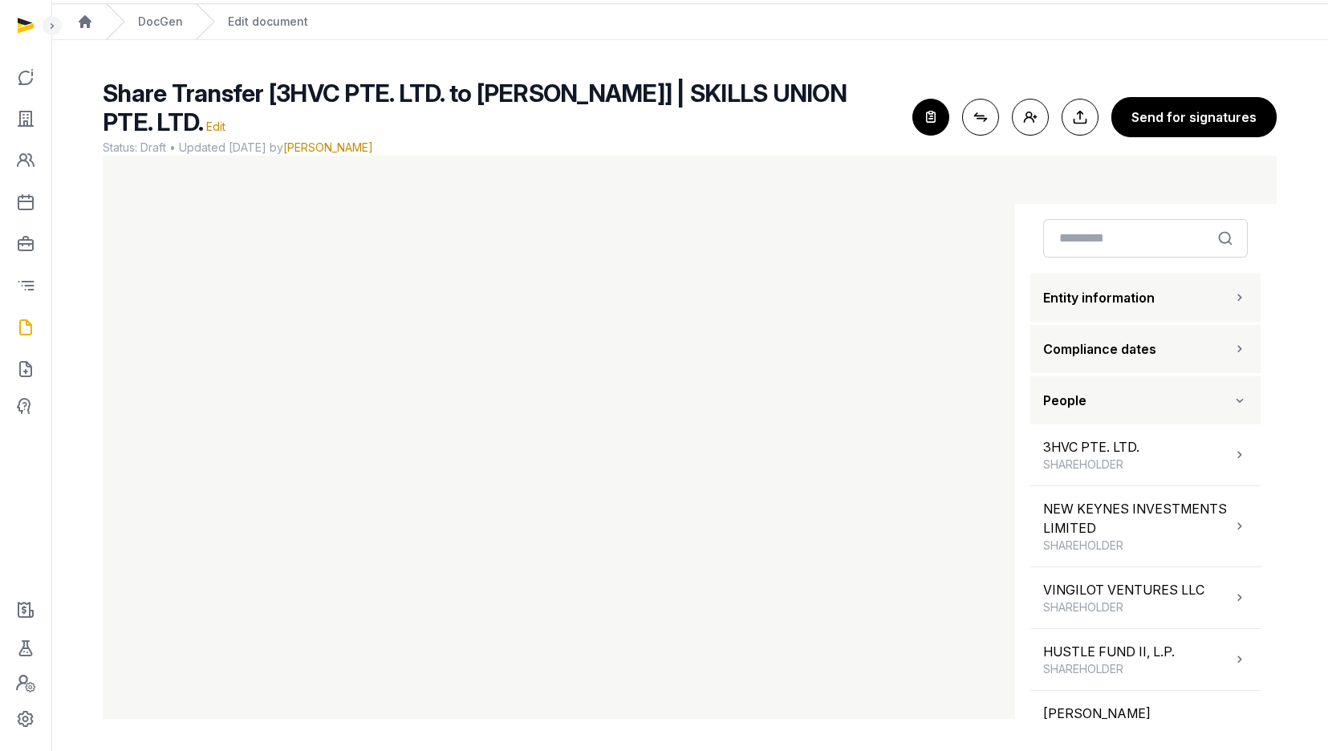
scroll to position [39, 0]
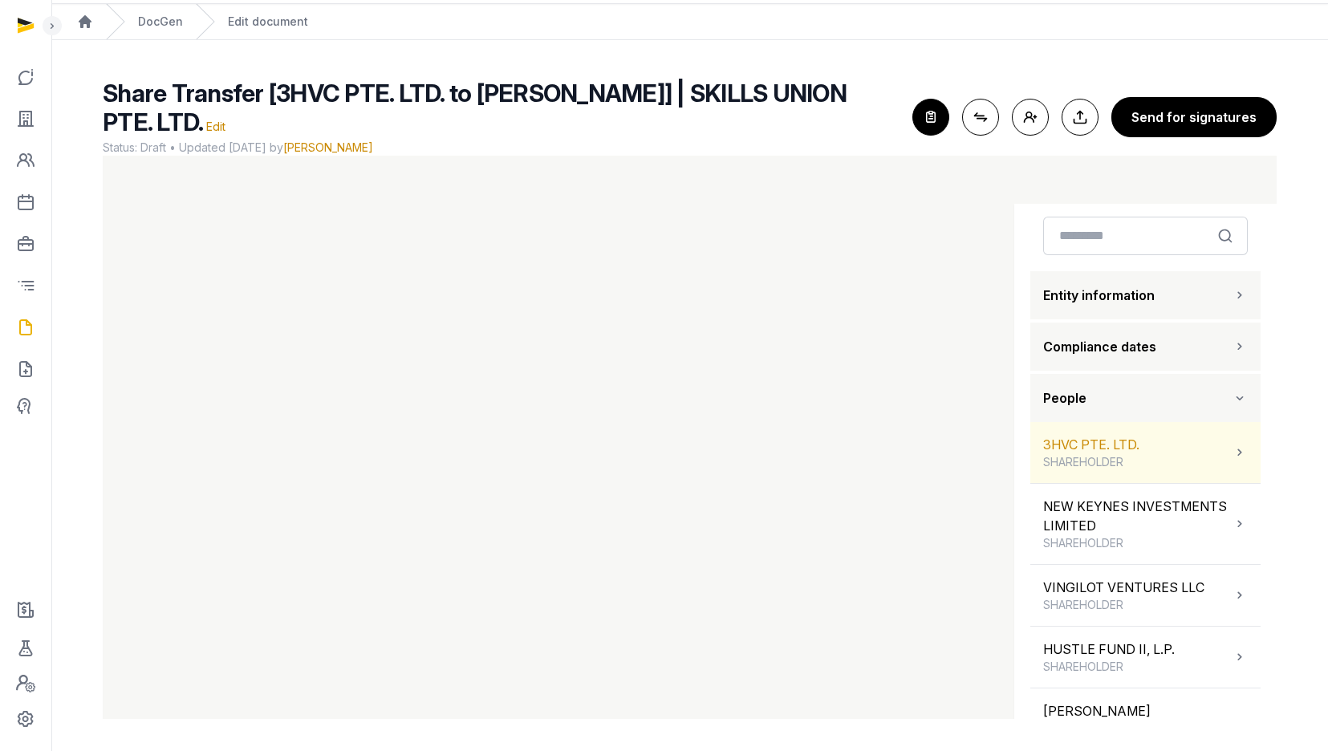
click at [1129, 444] on div "3HVC PTE. LTD. SHAREHOLDER" at bounding box center [1091, 452] width 96 height 35
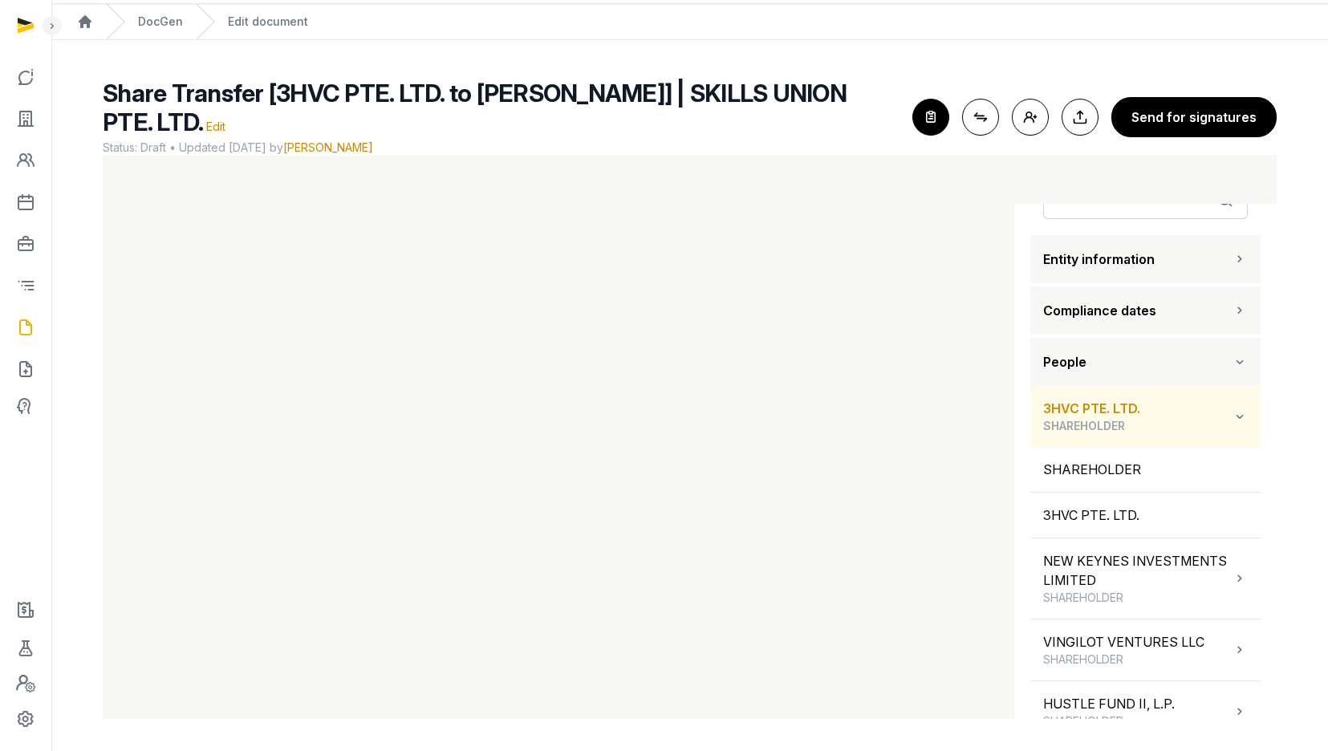
scroll to position [83, 0]
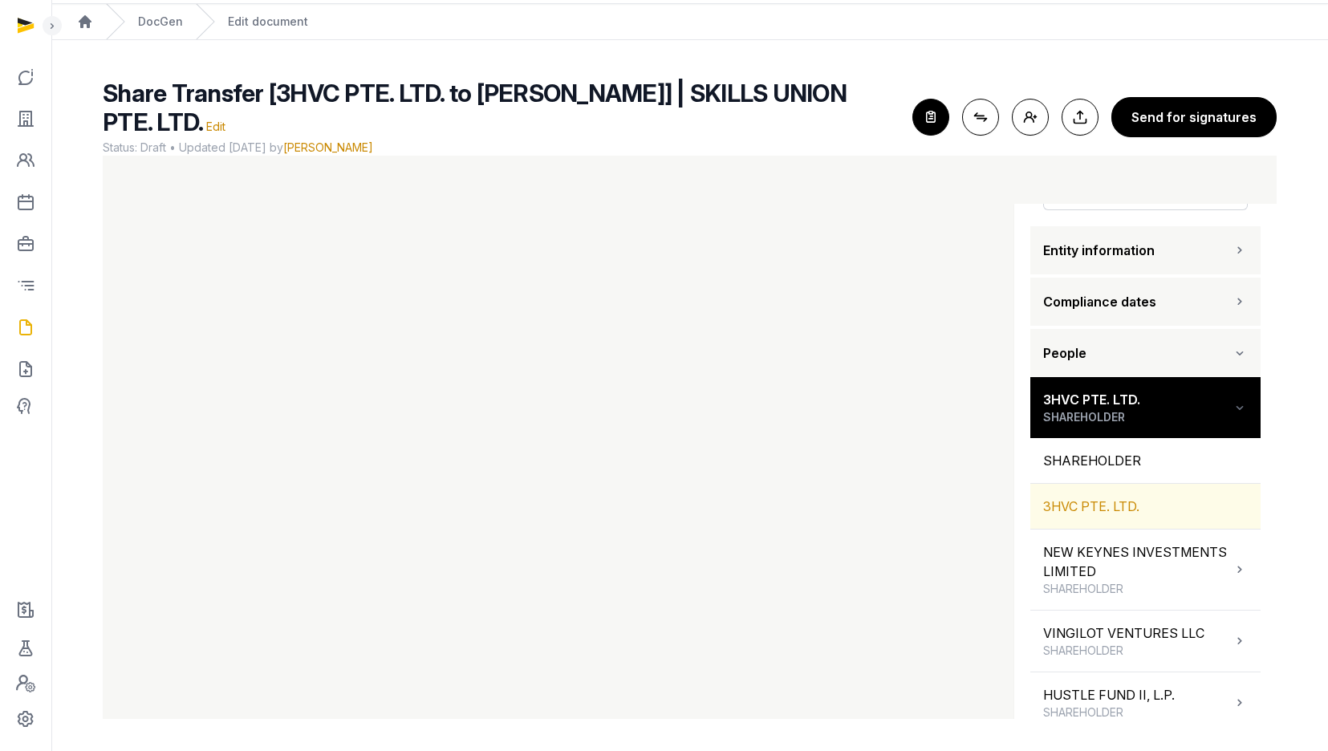
click at [1078, 509] on div "3HVC PTE. LTD." at bounding box center [1145, 506] width 230 height 45
click at [1232, 408] on icon at bounding box center [1240, 407] width 16 height 19
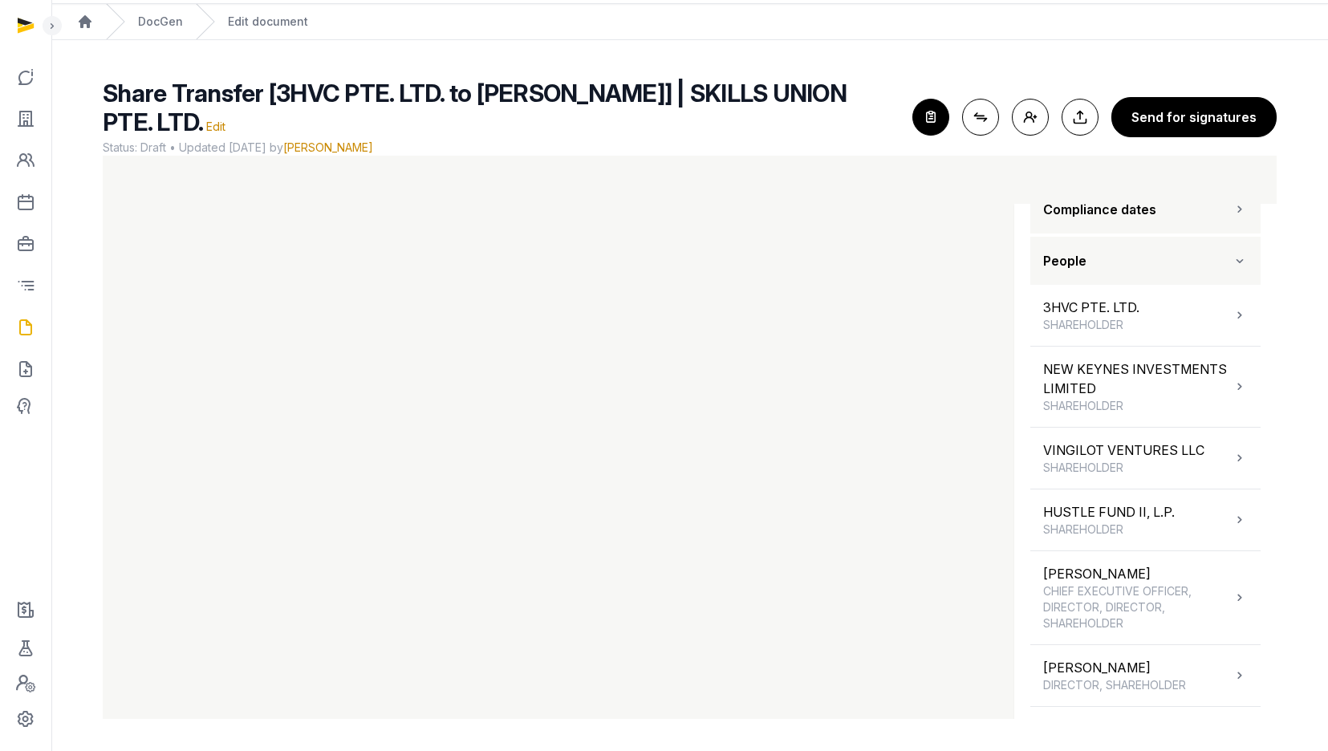
scroll to position [262, 0]
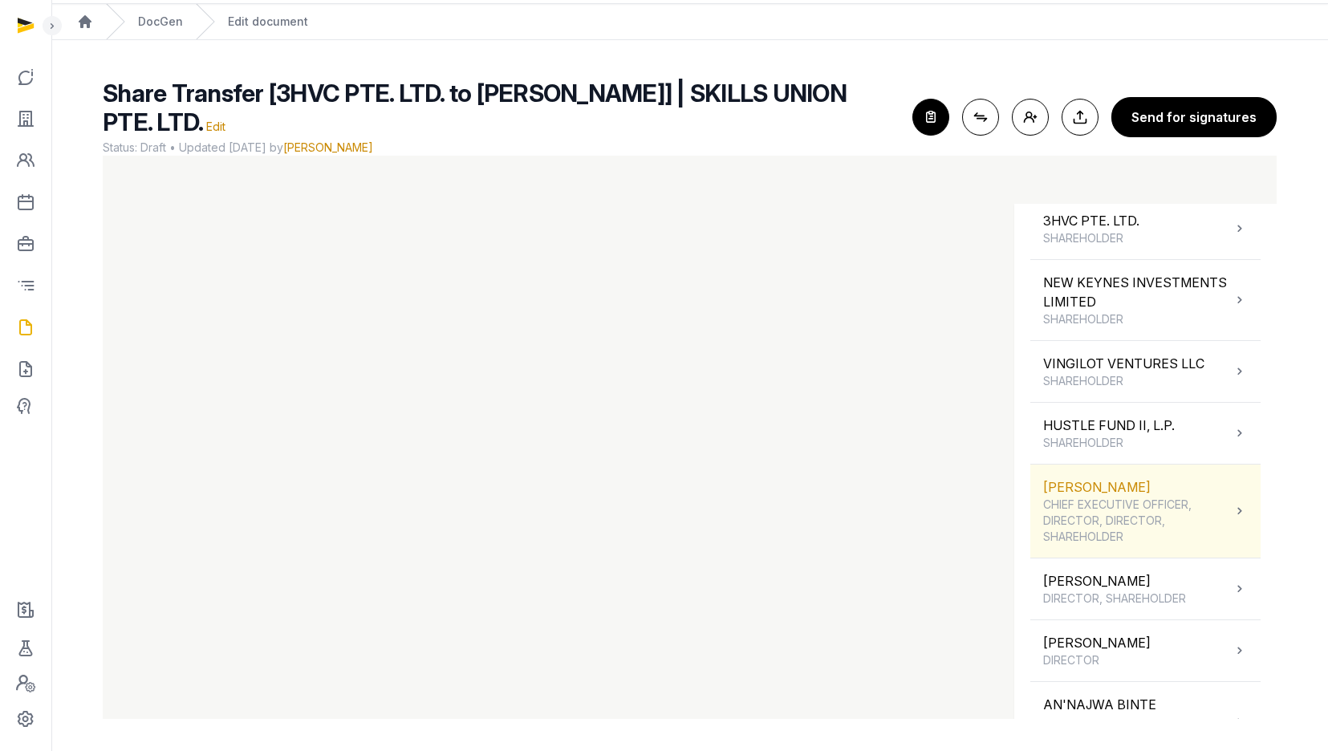
click at [1112, 523] on span "CHIEF EXECUTIVE OFFICER, DIRECTOR, DIRECTOR, SHAREHOLDER" at bounding box center [1137, 521] width 189 height 48
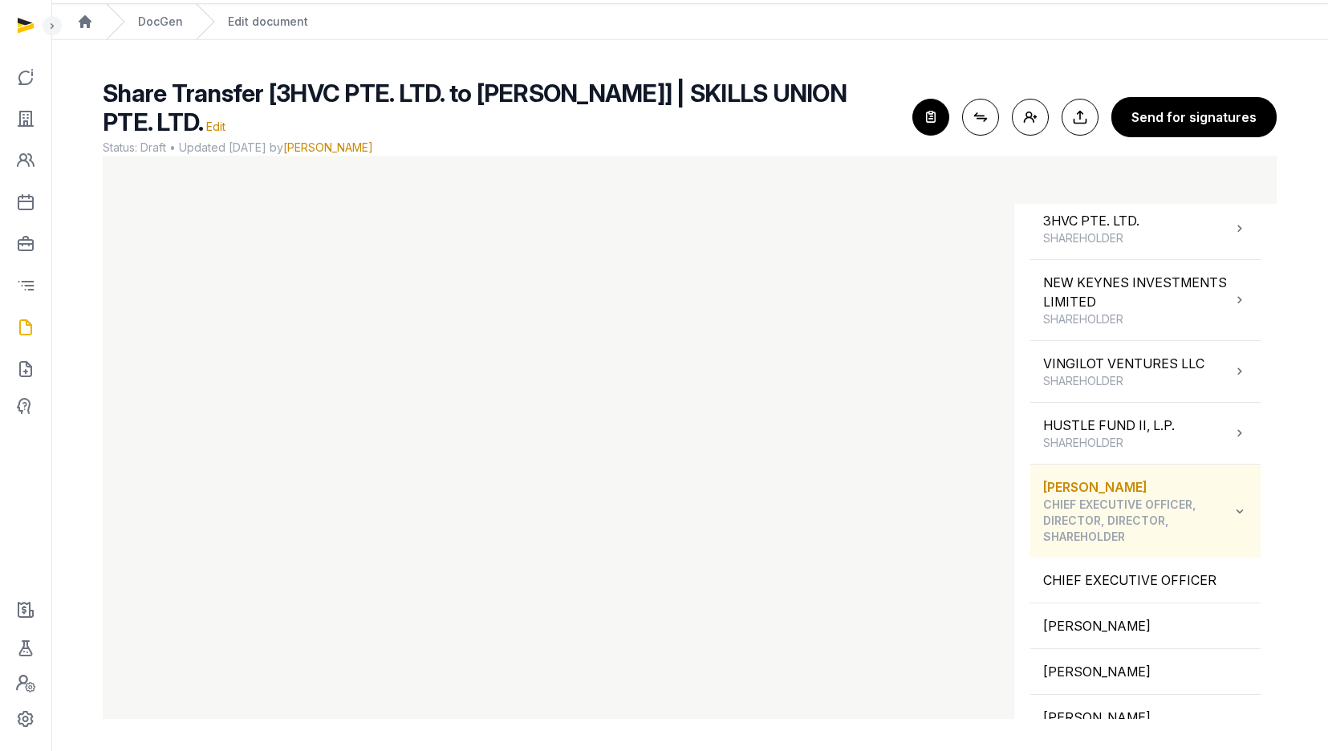
scroll to position [298, 0]
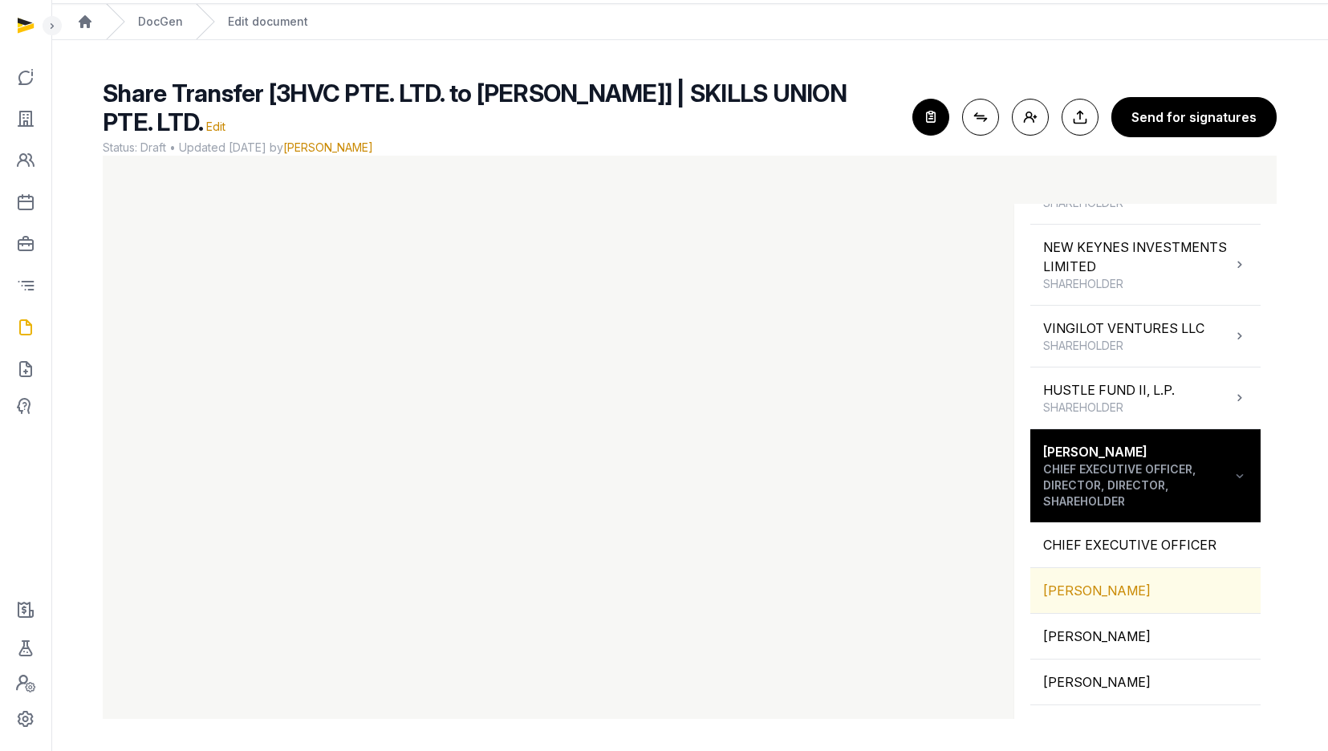
click at [1090, 585] on div "[PERSON_NAME]" at bounding box center [1145, 590] width 230 height 45
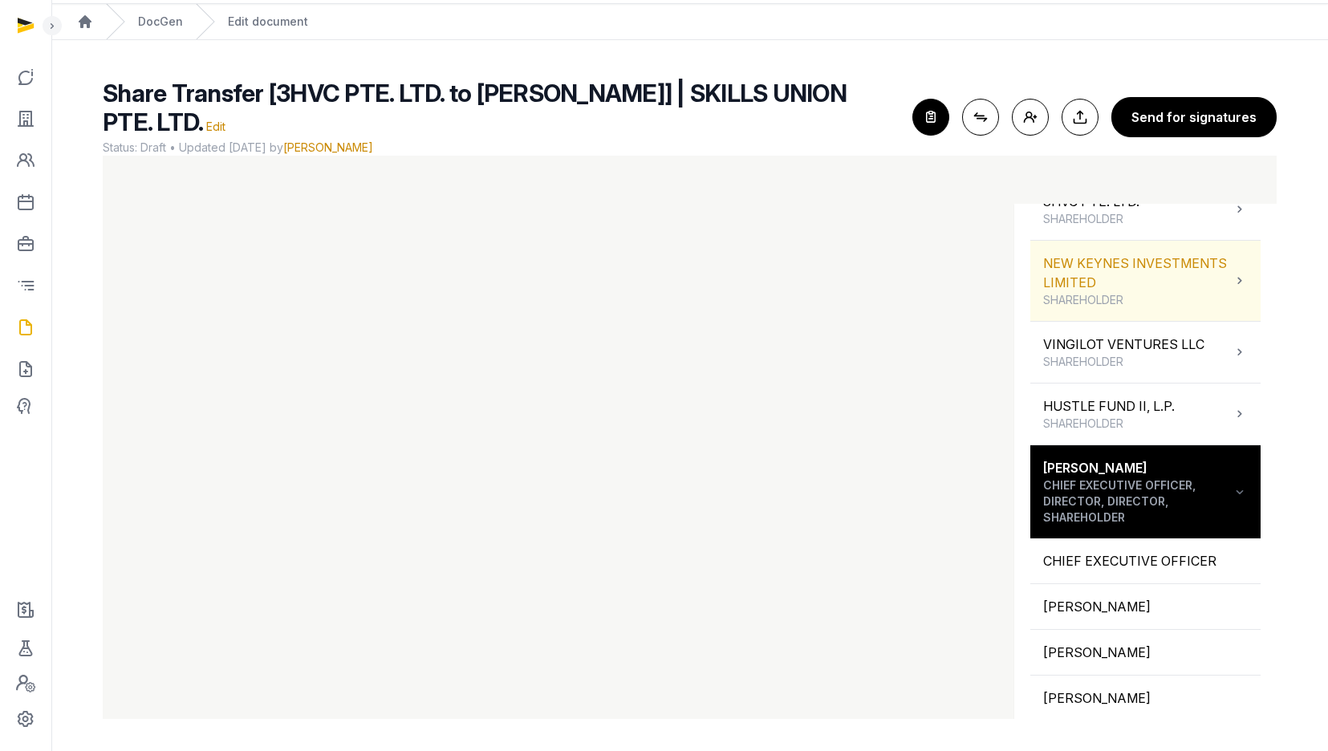
scroll to position [201, 0]
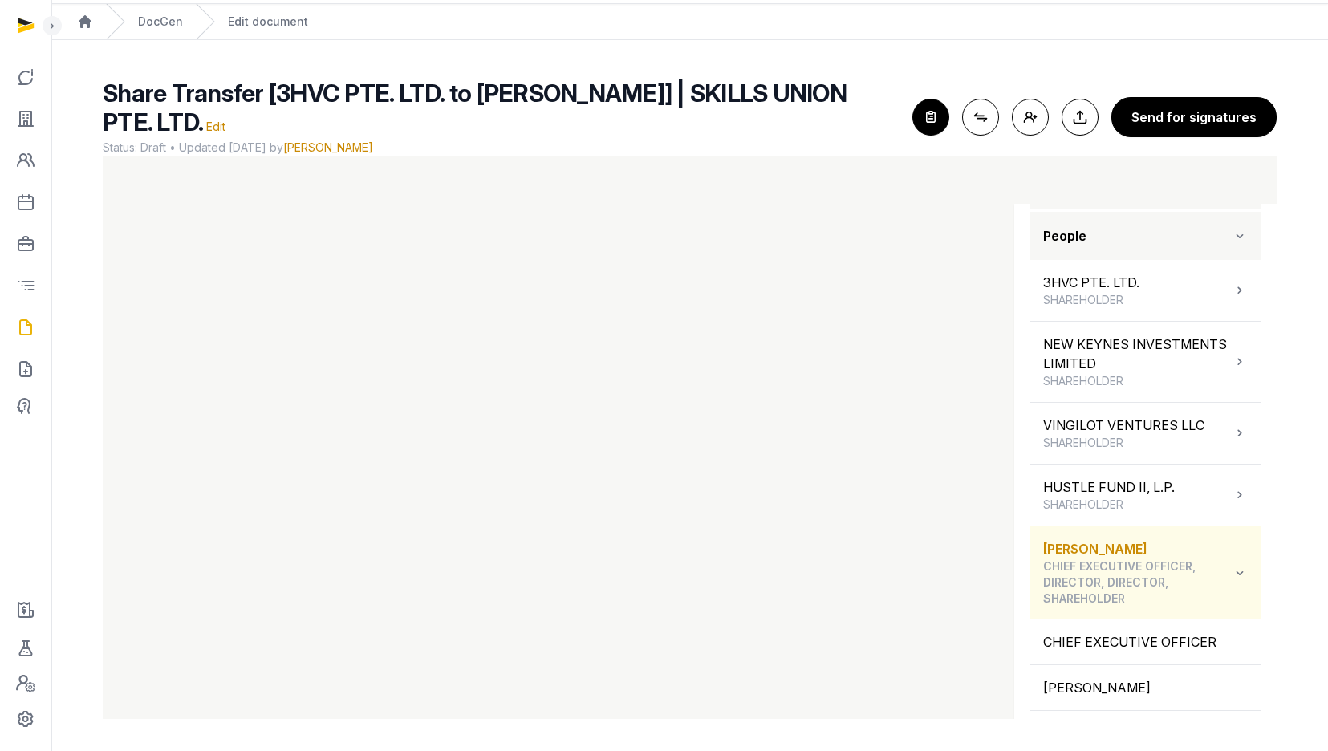
click at [1207, 557] on div "MANSELL COLIN CHIEF EXECUTIVE OFFICER, DIRECTOR, DIRECTOR, SHAREHOLDER" at bounding box center [1137, 572] width 189 height 67
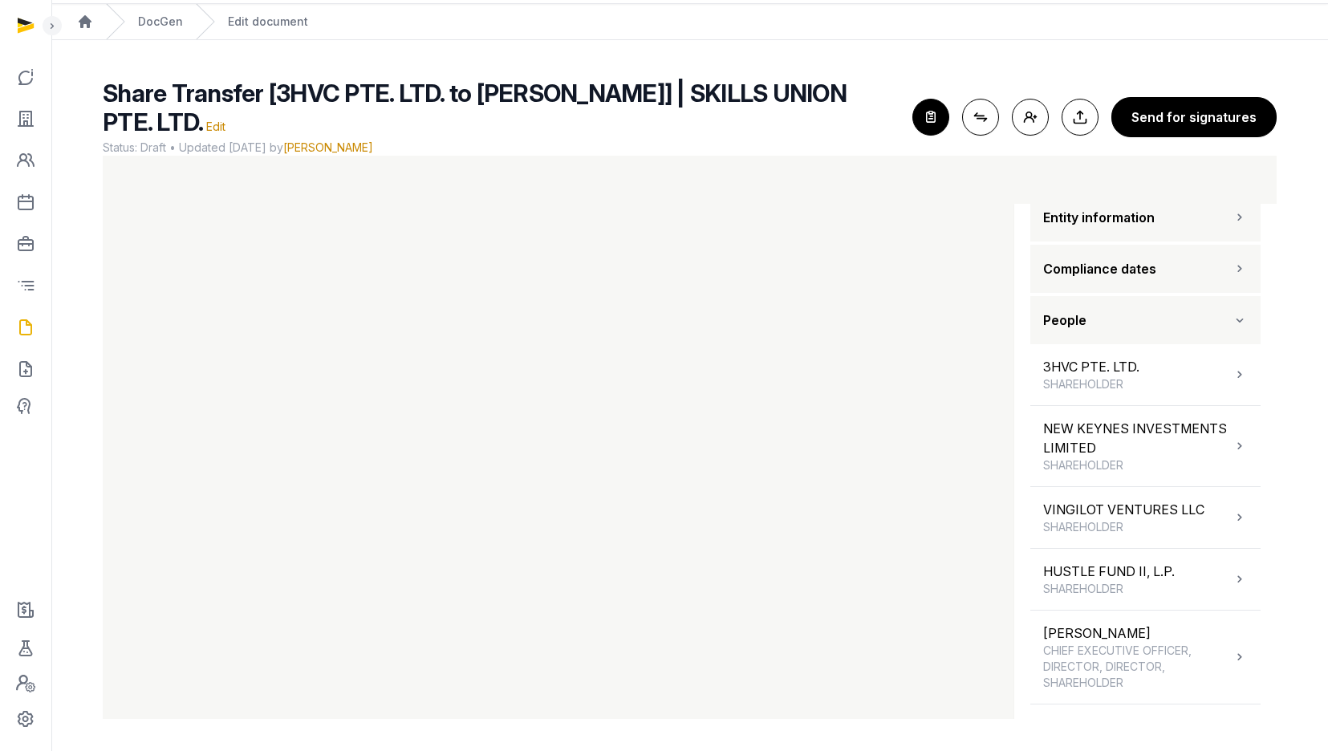
scroll to position [0, 0]
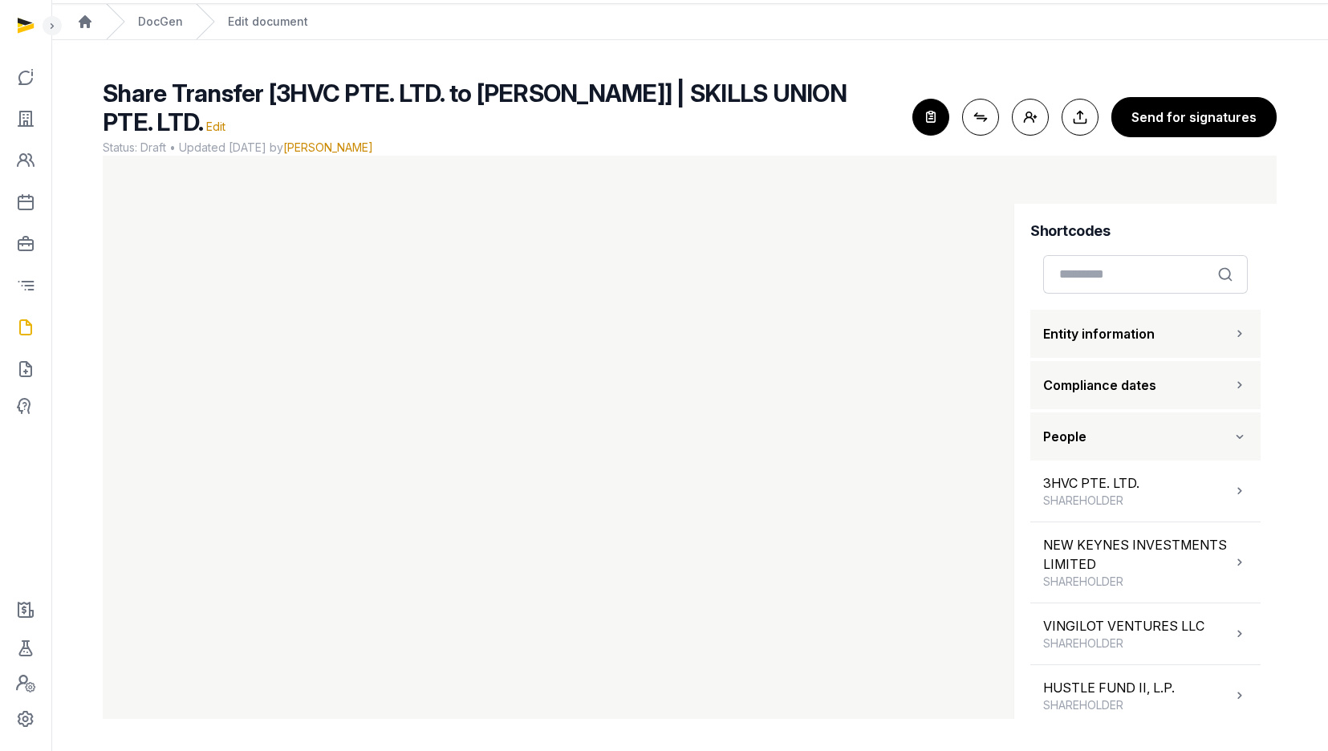
click at [1121, 431] on button "People" at bounding box center [1145, 436] width 230 height 48
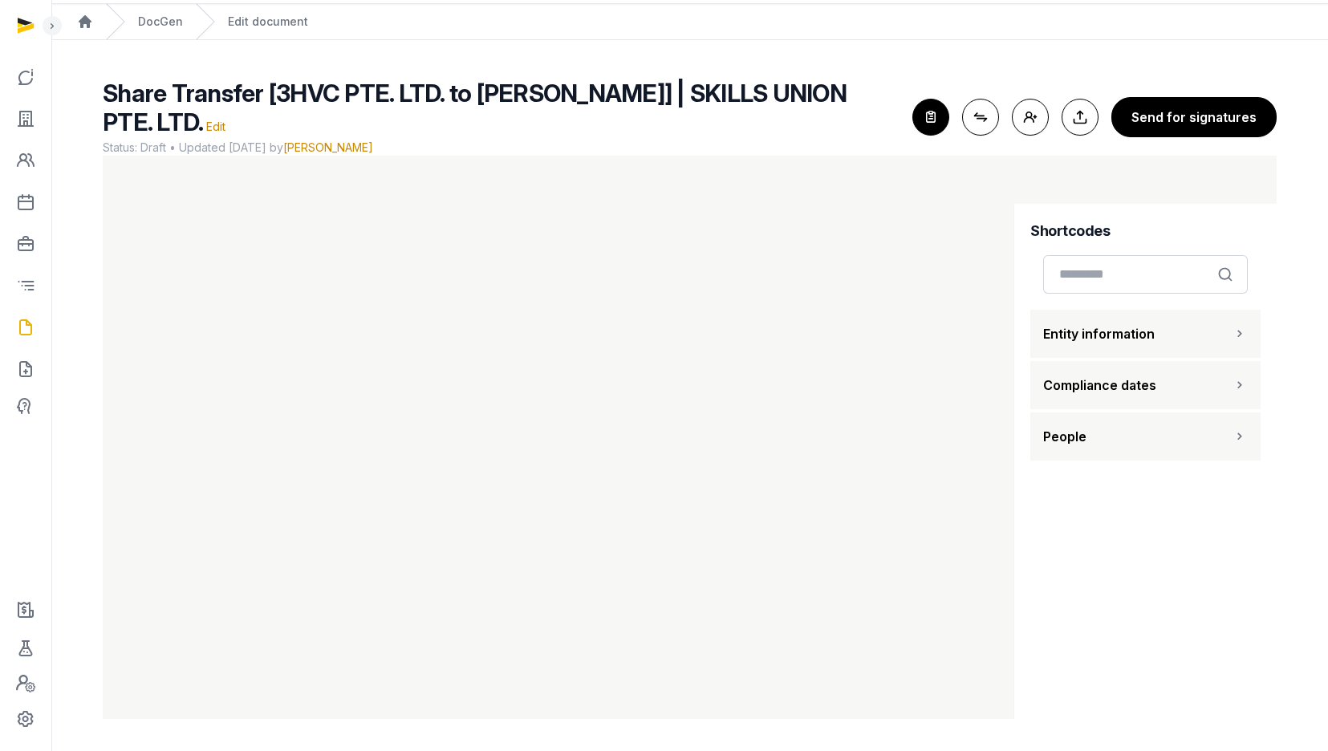
click at [1105, 335] on span "Entity information" at bounding box center [1099, 333] width 112 height 19
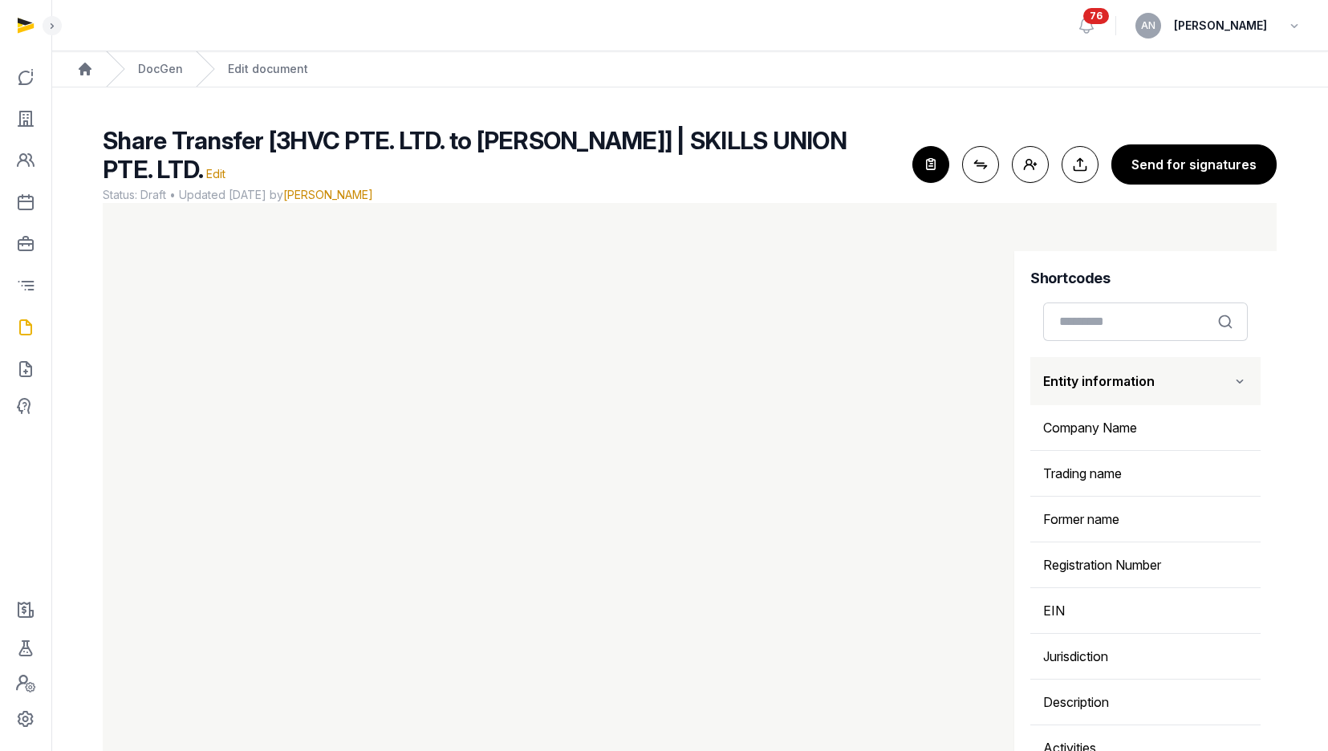
click at [1102, 378] on span "Entity information" at bounding box center [1099, 380] width 112 height 19
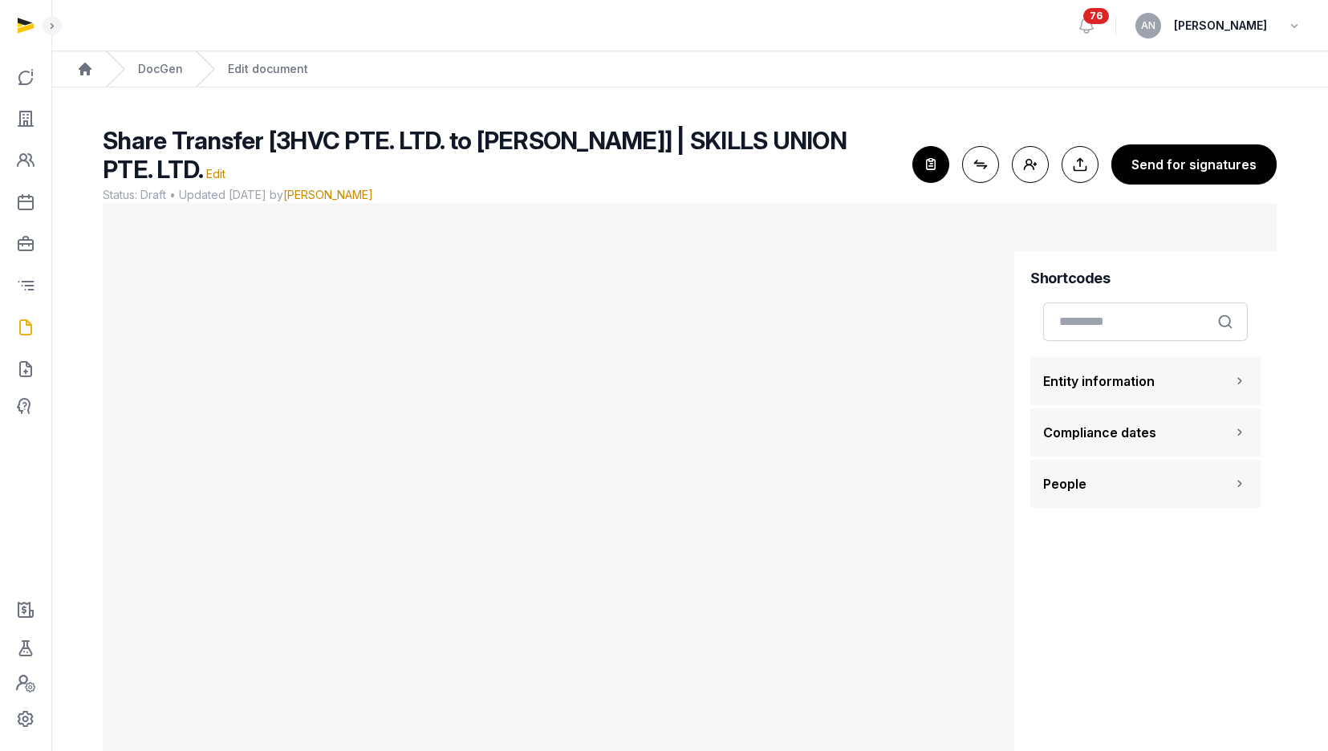
scroll to position [3, 0]
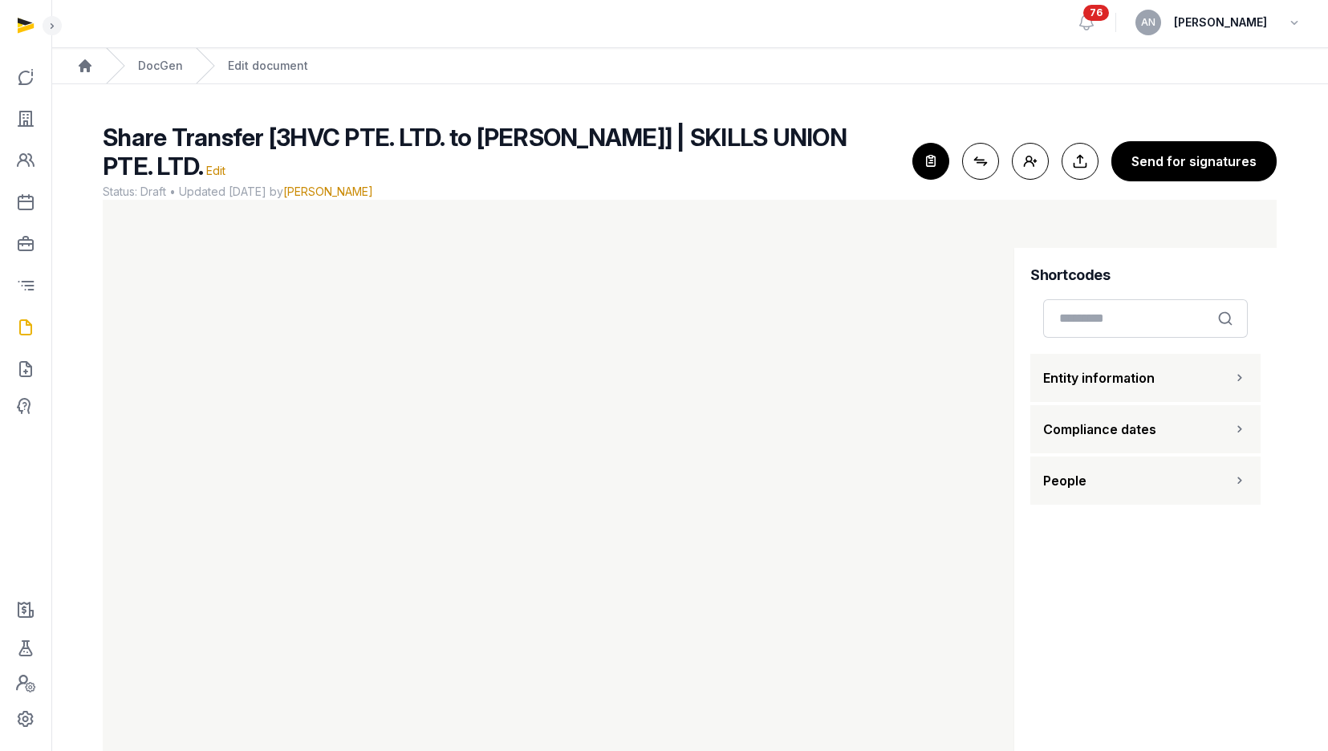
click at [1105, 491] on button "People" at bounding box center [1145, 481] width 230 height 48
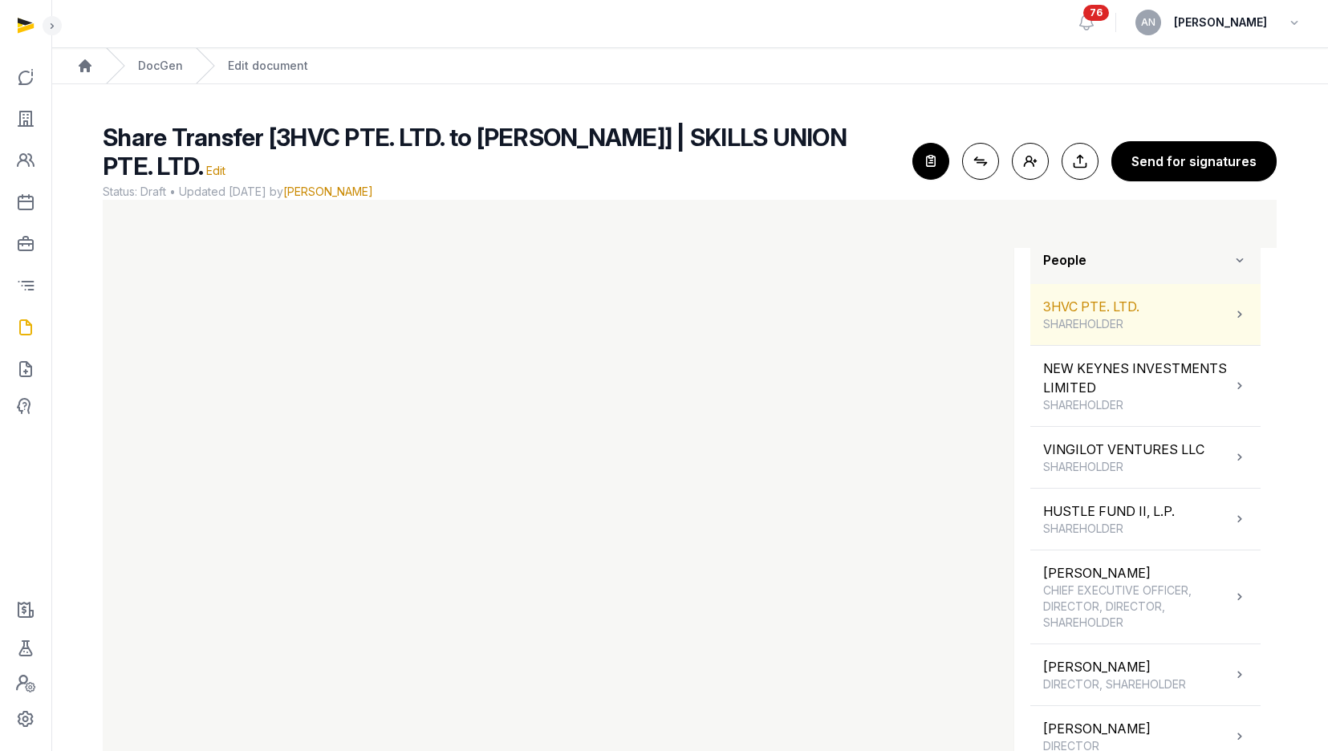
click at [1118, 335] on div "3HVC PTE. LTD. SHAREHOLDER" at bounding box center [1145, 314] width 230 height 61
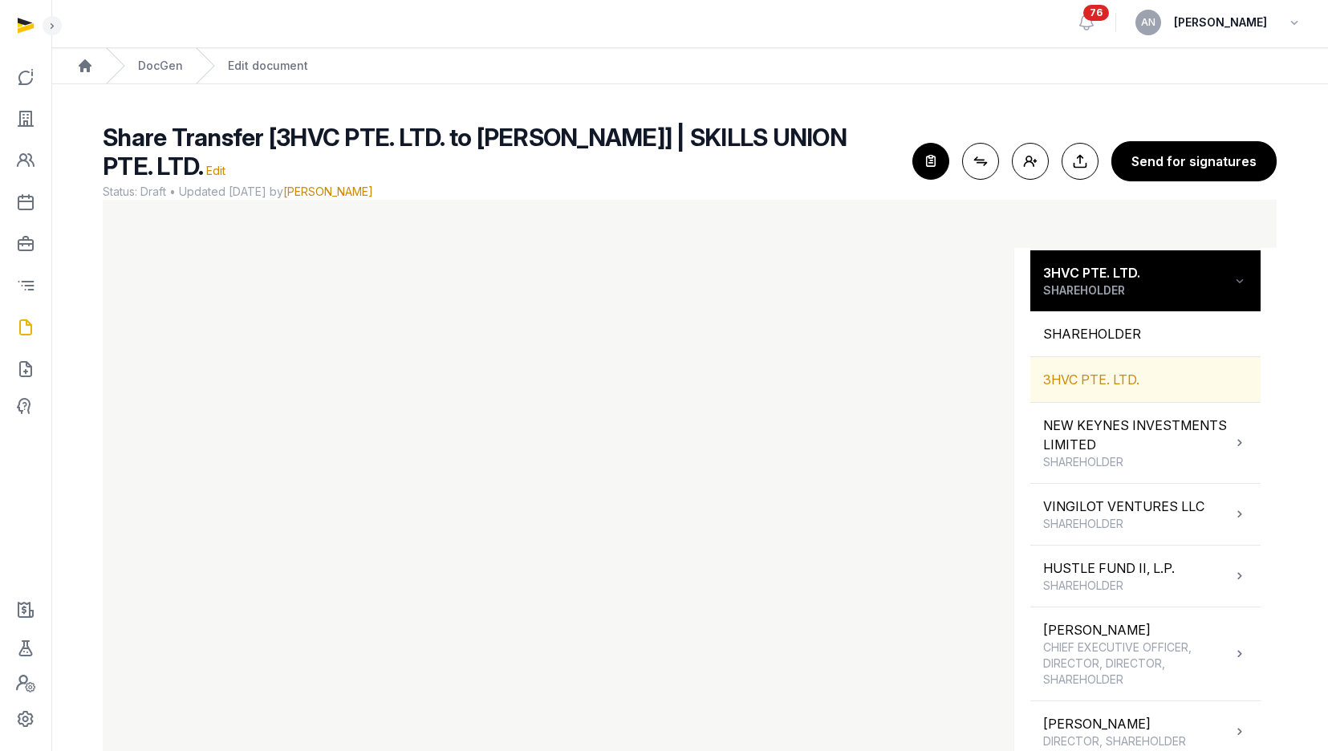
scroll to position [255, 0]
click at [1096, 378] on div "3HVC PTE. LTD." at bounding box center [1145, 378] width 230 height 45
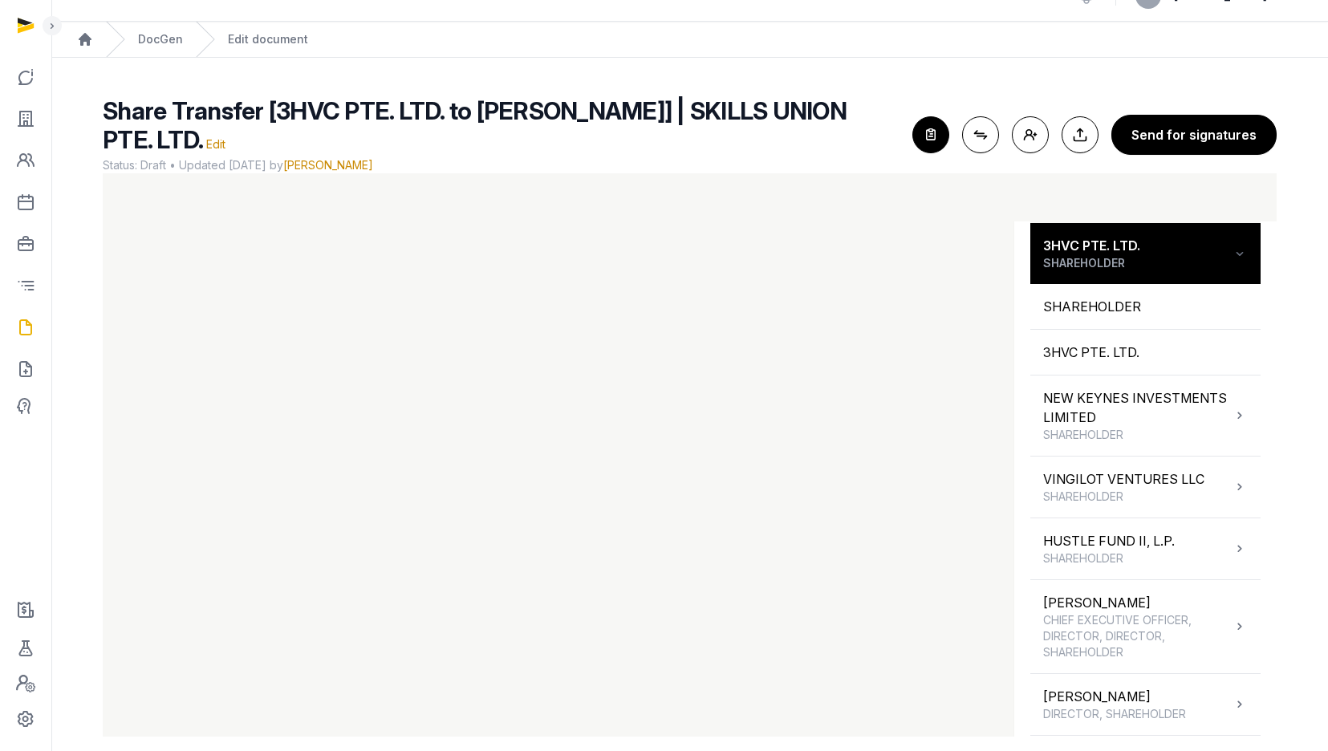
scroll to position [0, 0]
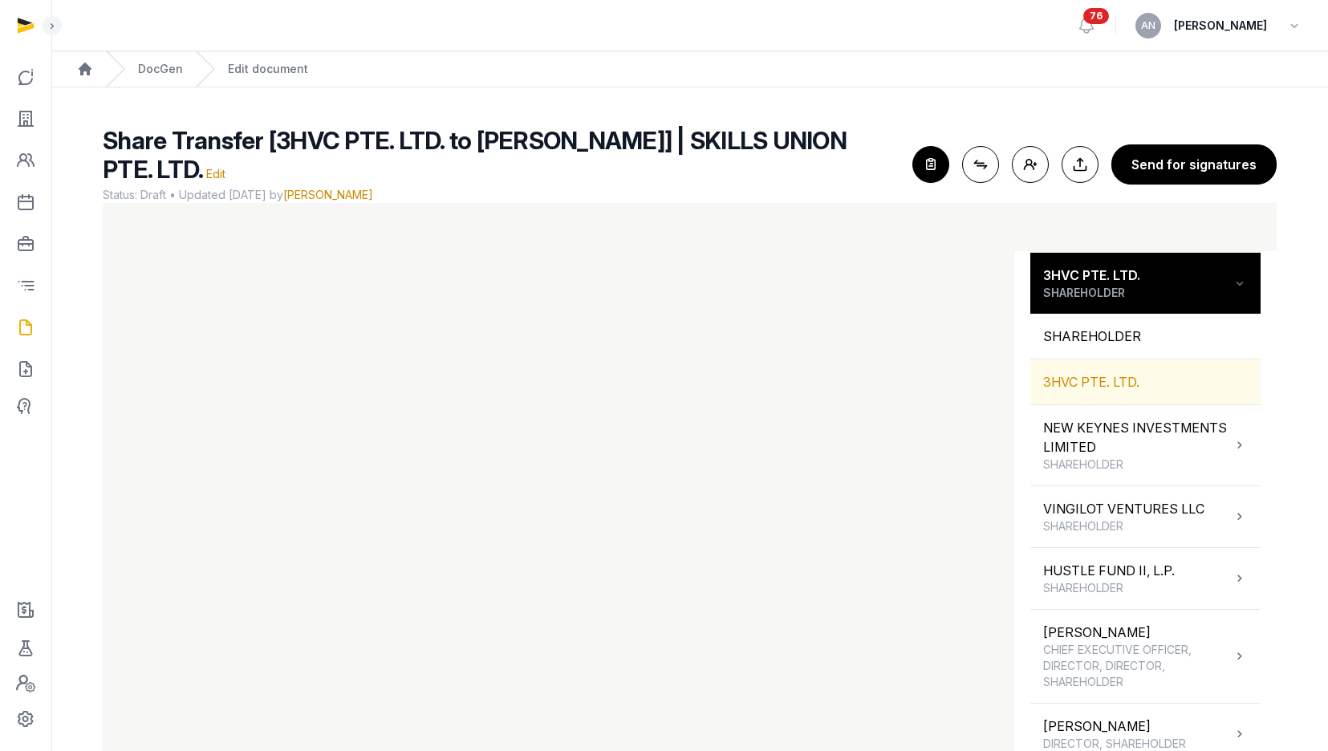
click at [1130, 374] on div "3HVC PTE. LTD." at bounding box center [1145, 381] width 230 height 45
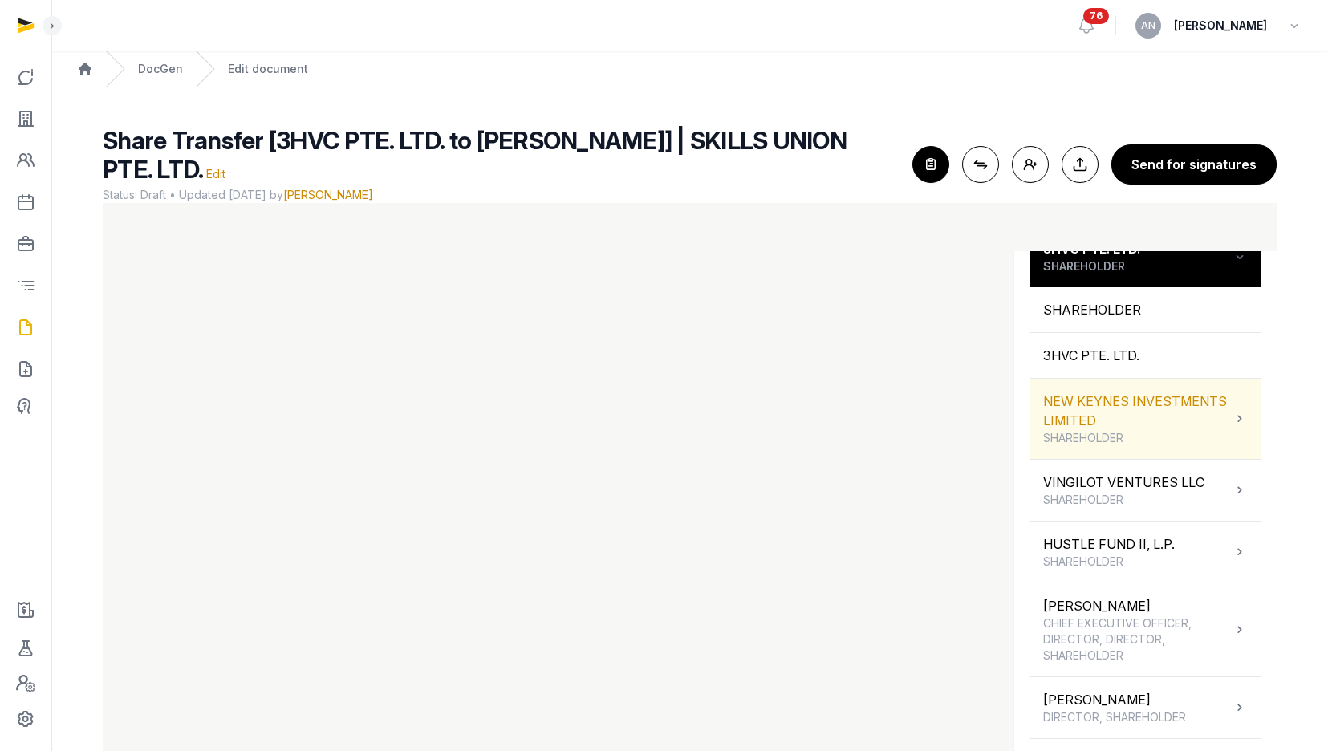
scroll to position [291, 0]
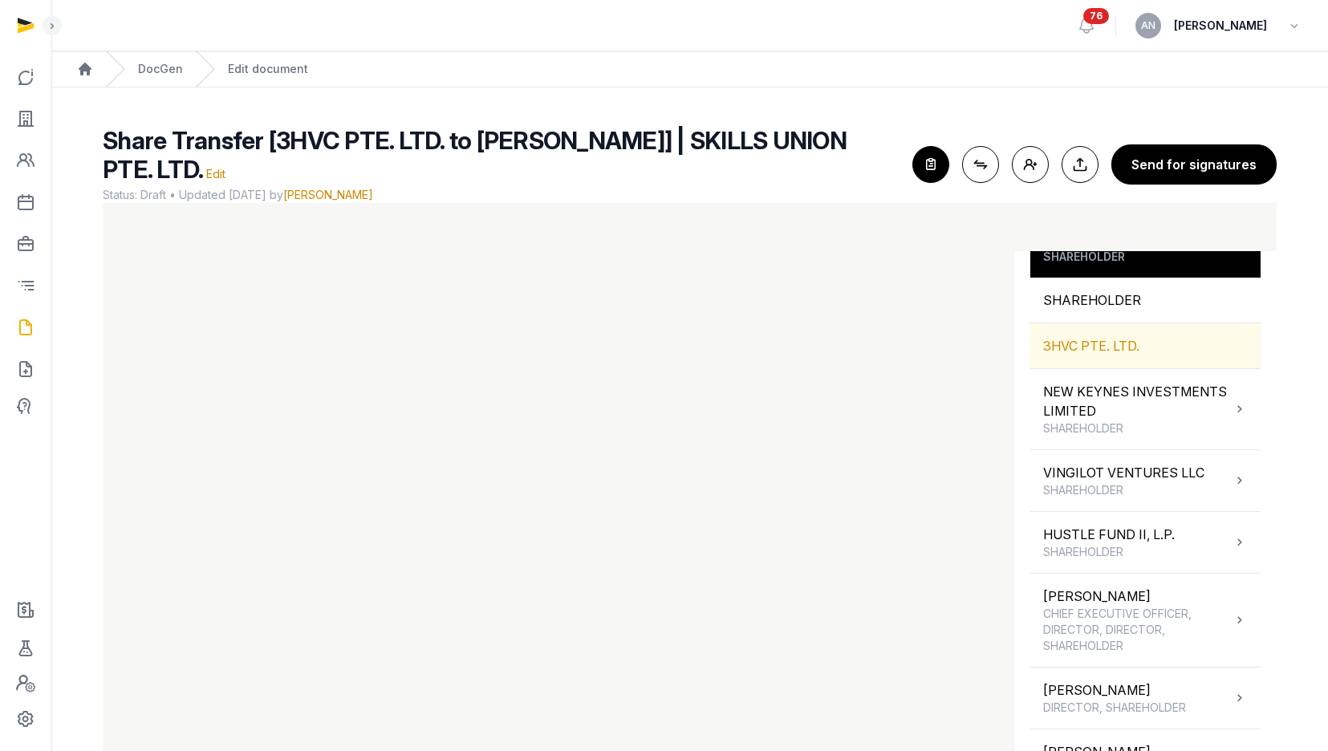
click at [1090, 344] on div "3HVC PTE. LTD." at bounding box center [1145, 345] width 230 height 45
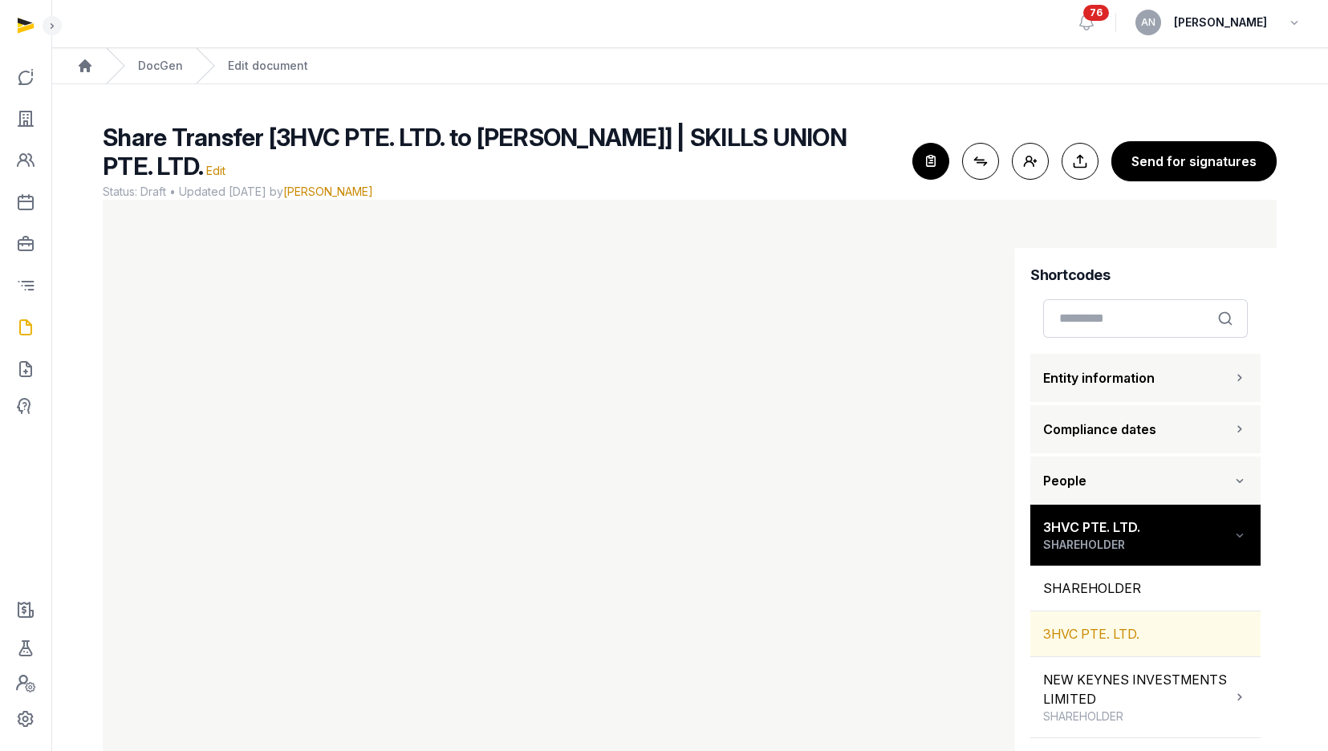
scroll to position [6, 0]
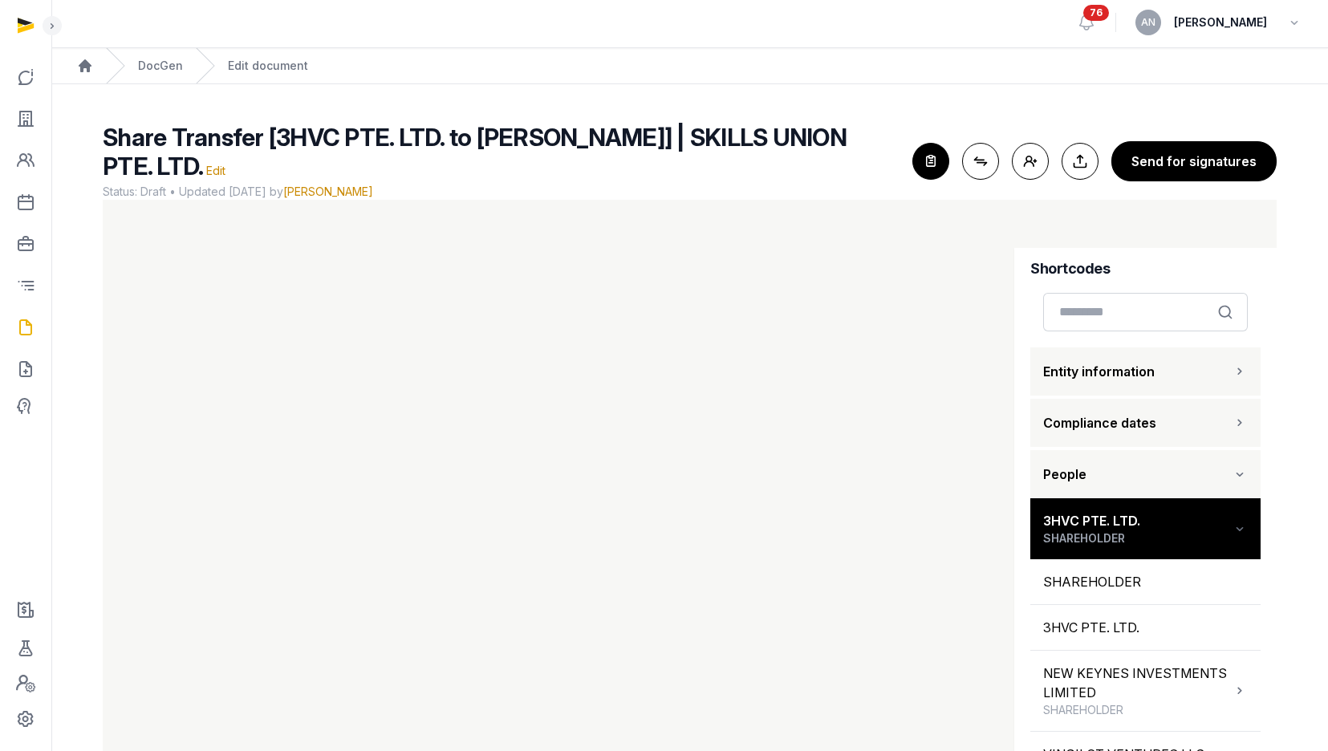
drag, startPoint x: 303, startPoint y: 349, endPoint x: 932, endPoint y: 513, distance: 650.0
click at [1159, 513] on div "3HVC PTE. LTD. SHAREHOLDER" at bounding box center [1145, 528] width 230 height 61
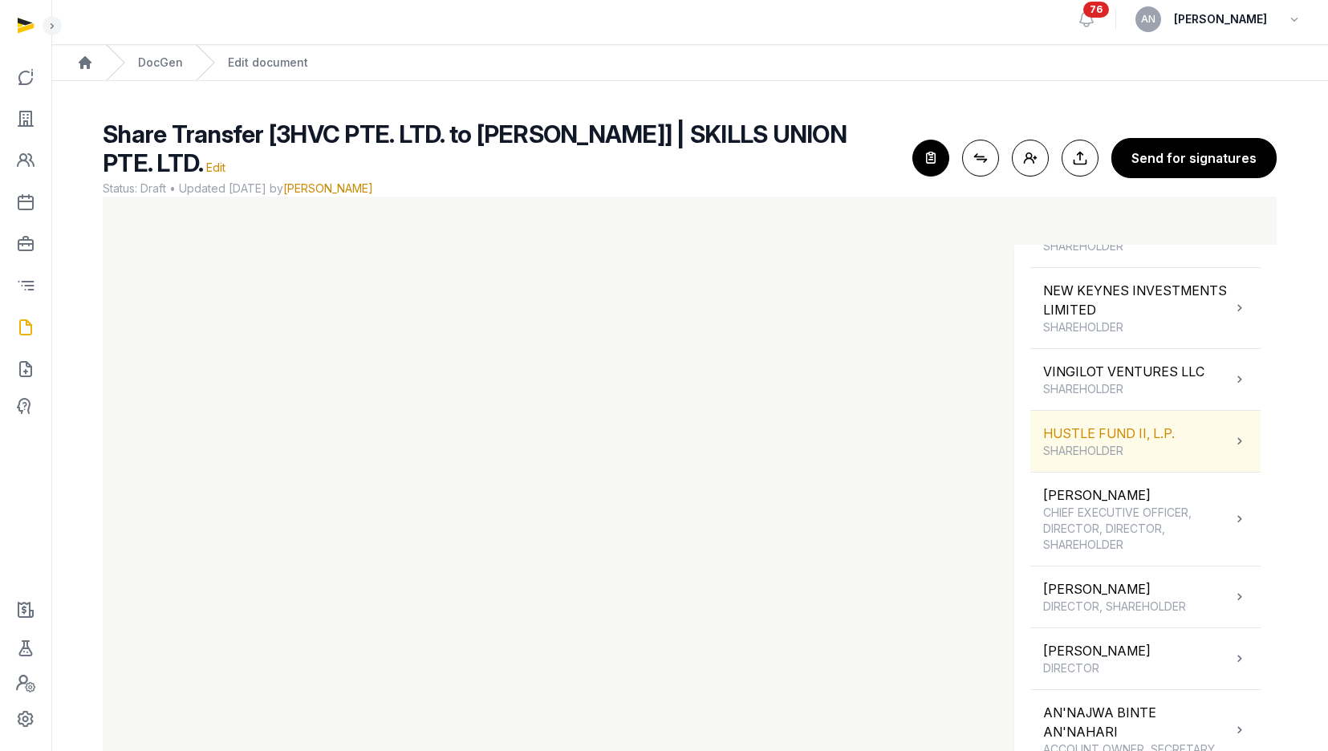
scroll to position [358, 0]
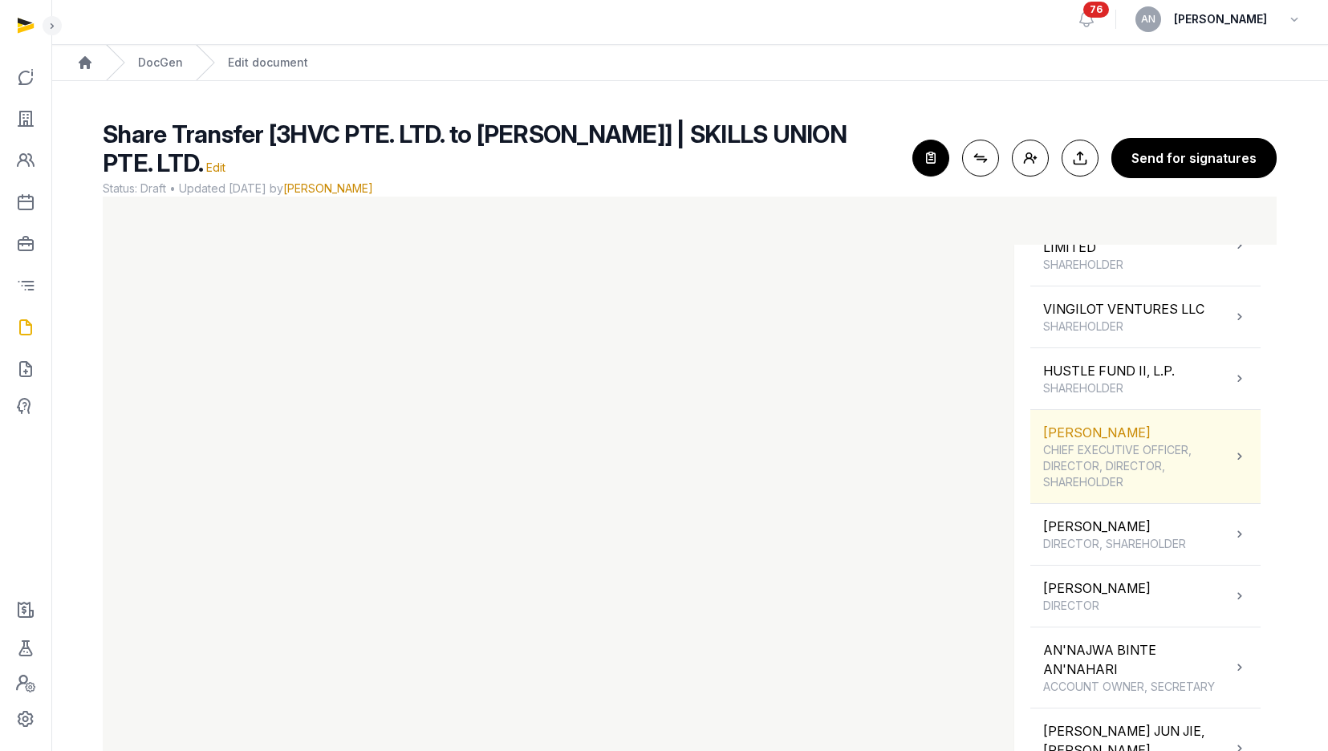
click at [1125, 465] on span "CHIEF EXECUTIVE OFFICER, DIRECTOR, DIRECTOR, SHAREHOLDER" at bounding box center [1137, 466] width 189 height 48
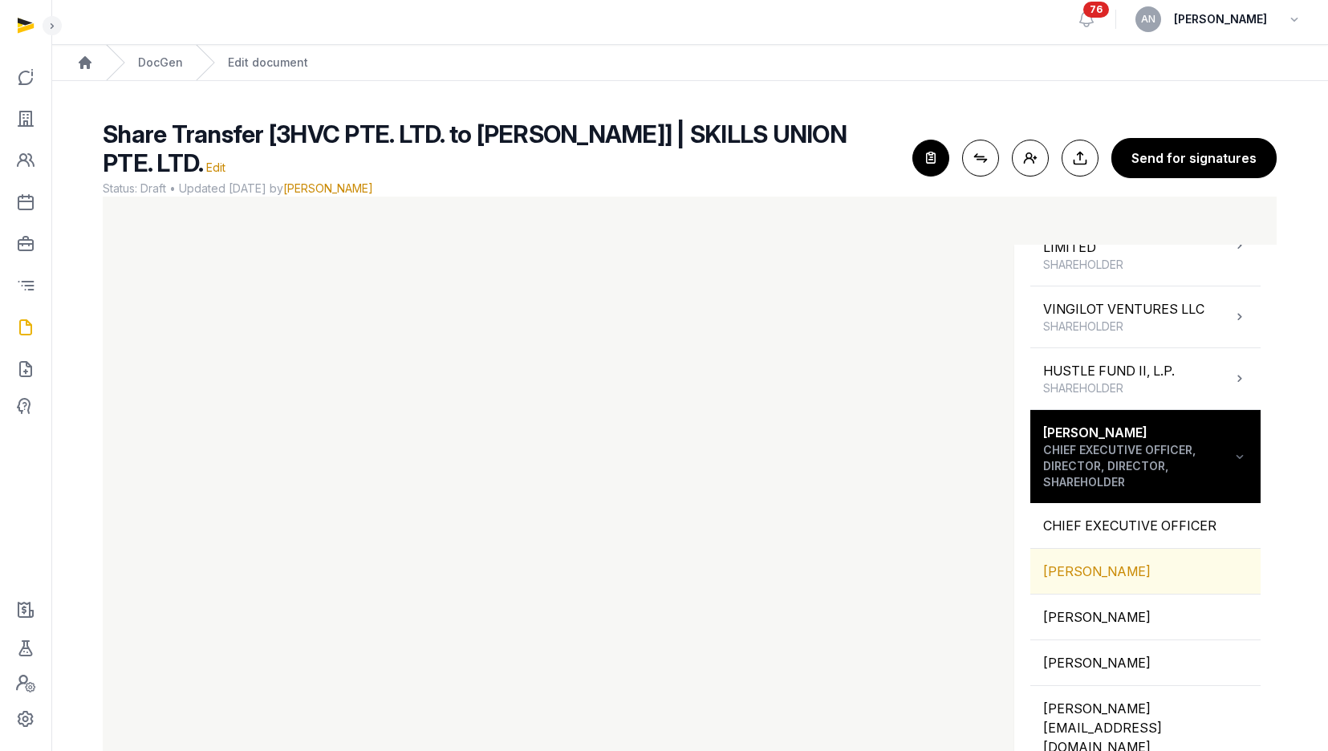
click at [1119, 560] on div "[PERSON_NAME]" at bounding box center [1145, 571] width 230 height 45
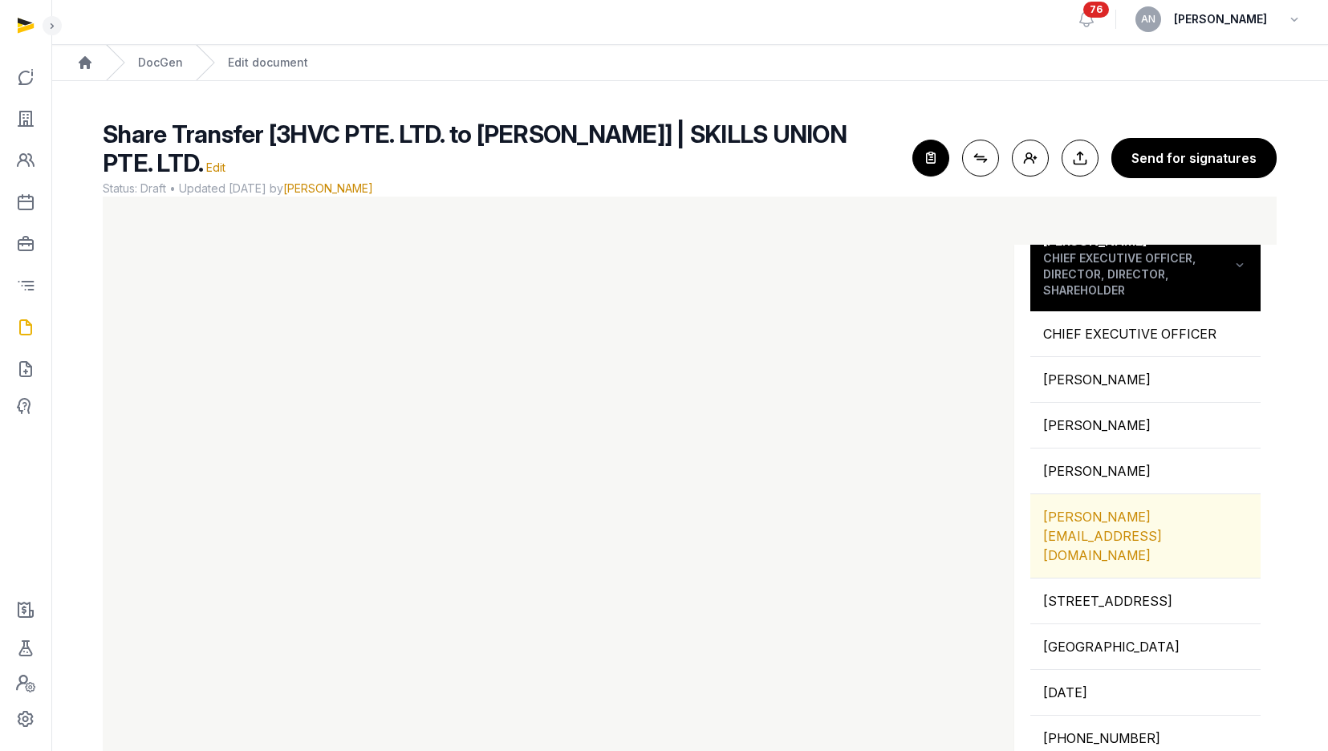
scroll to position [564, 0]
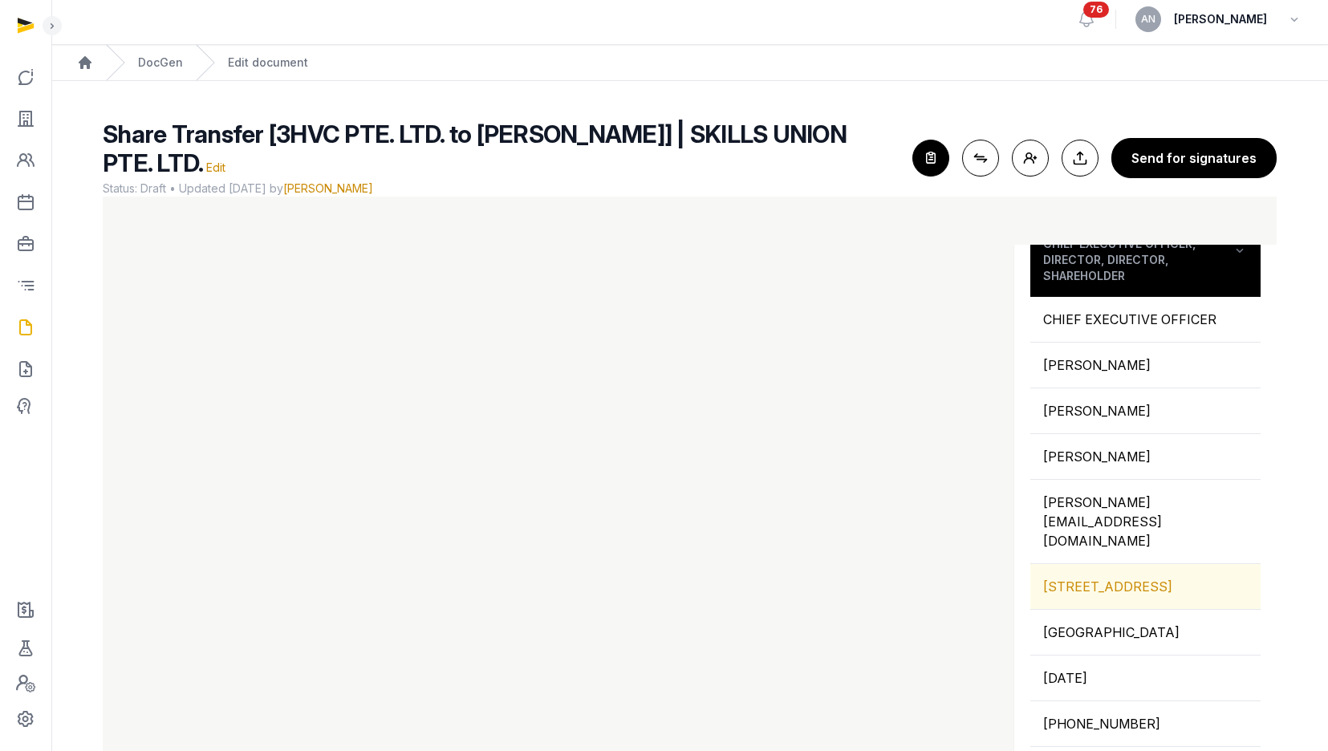
click at [1098, 564] on div "[STREET_ADDRESS]" at bounding box center [1145, 586] width 230 height 45
click at [459, 387] on iframe at bounding box center [690, 478] width 1174 height 563
click at [615, 564] on iframe at bounding box center [690, 478] width 1174 height 563
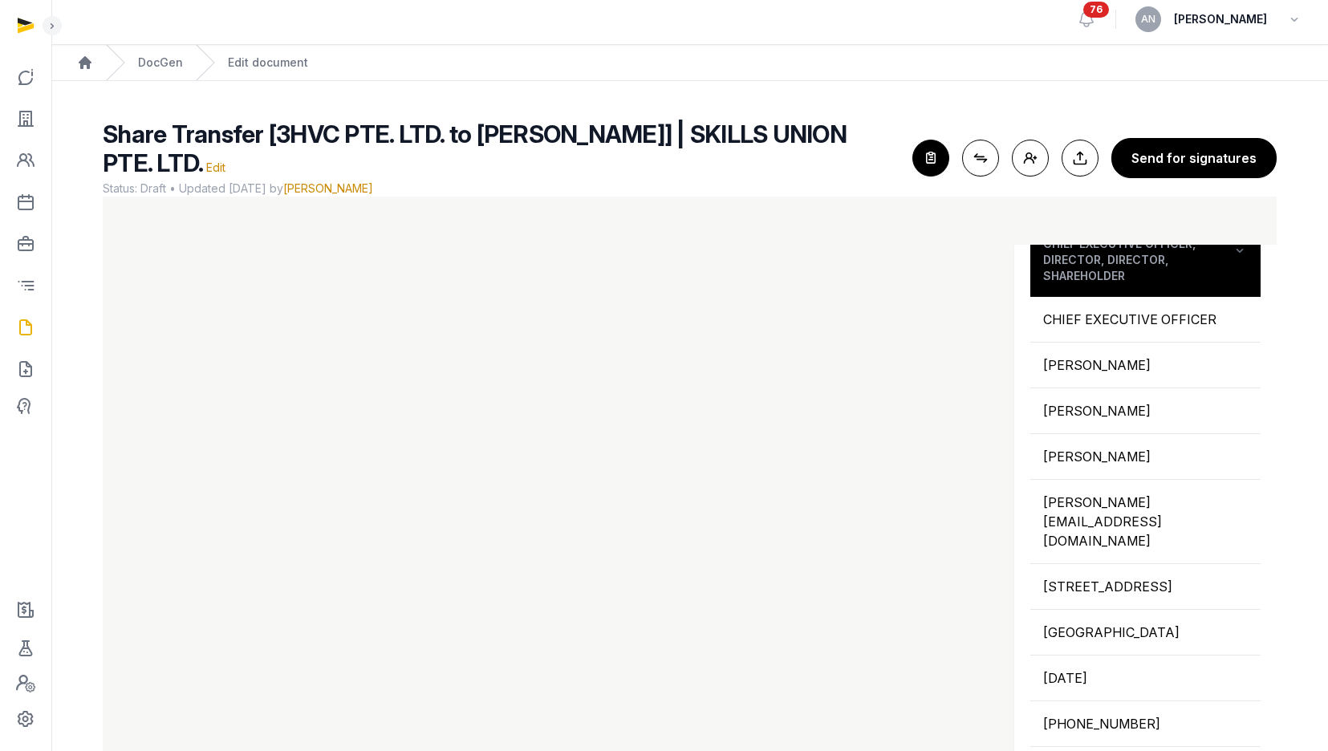
click at [615, 564] on iframe at bounding box center [690, 478] width 1174 height 563
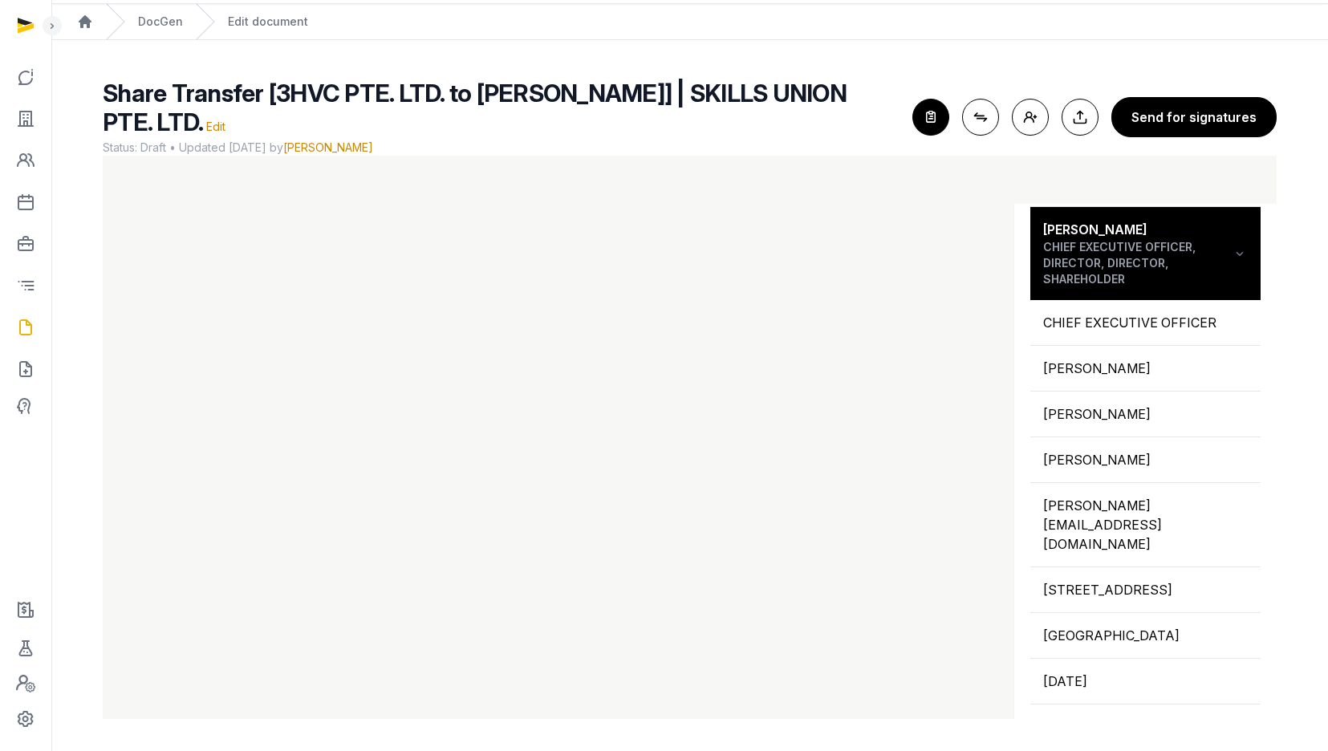
scroll to position [522, 0]
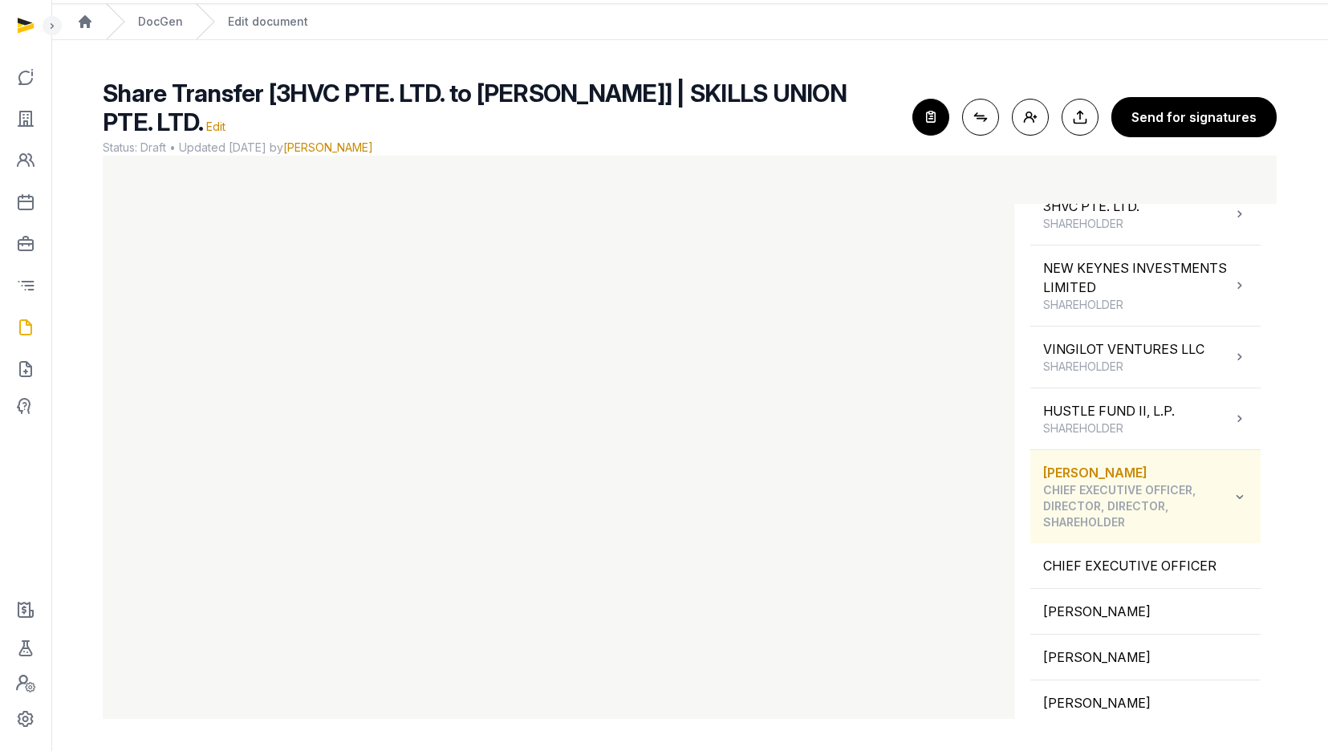
click at [1122, 497] on span "CHIEF EXECUTIVE OFFICER, DIRECTOR, DIRECTOR, SHAREHOLDER" at bounding box center [1137, 506] width 189 height 48
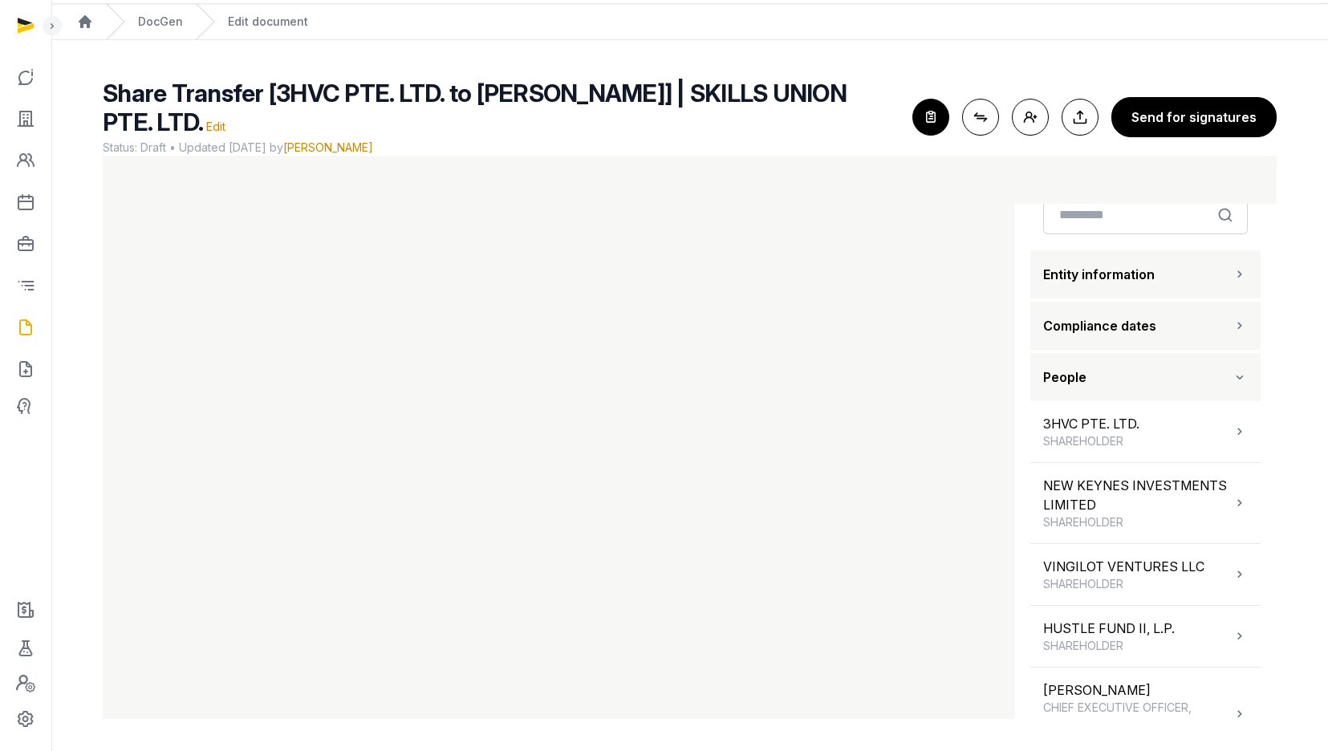
scroll to position [0, 0]
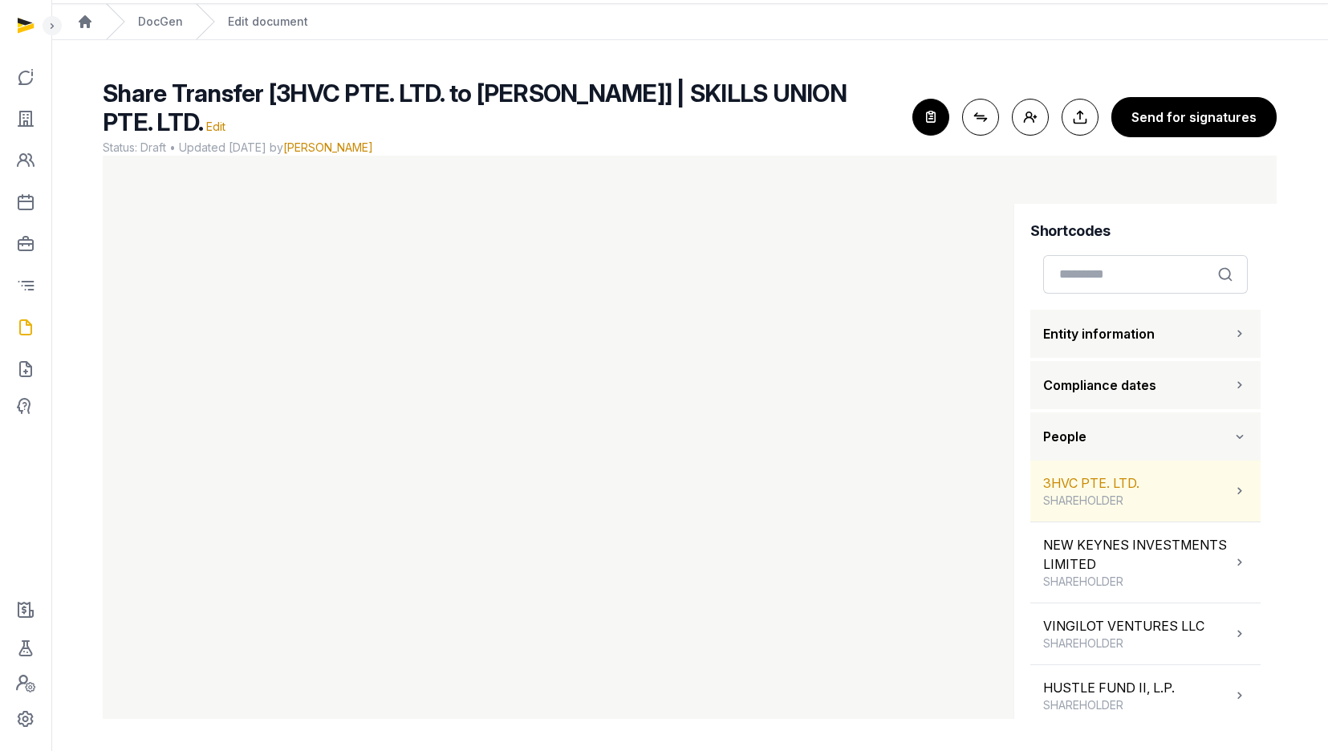
click at [1102, 501] on span "SHAREHOLDER" at bounding box center [1091, 501] width 96 height 16
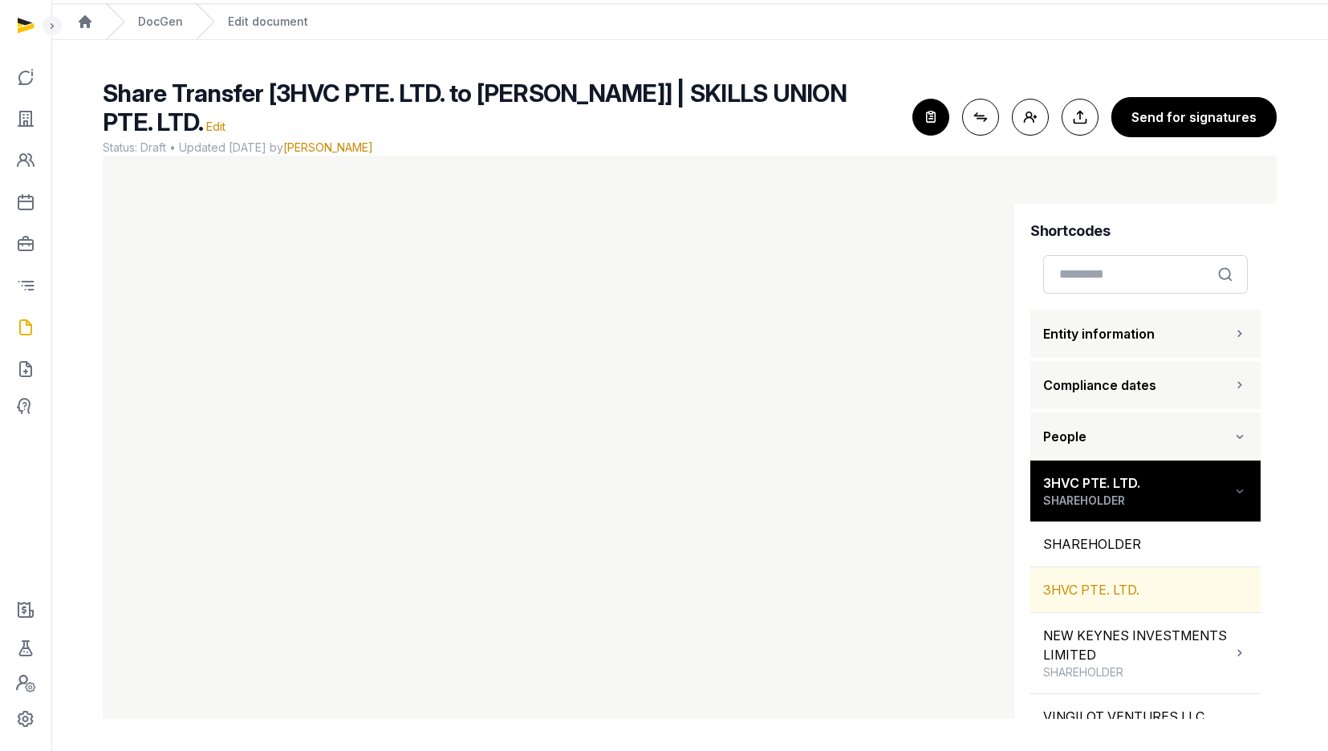
click at [1095, 596] on div "3HVC PTE. LTD." at bounding box center [1145, 589] width 230 height 45
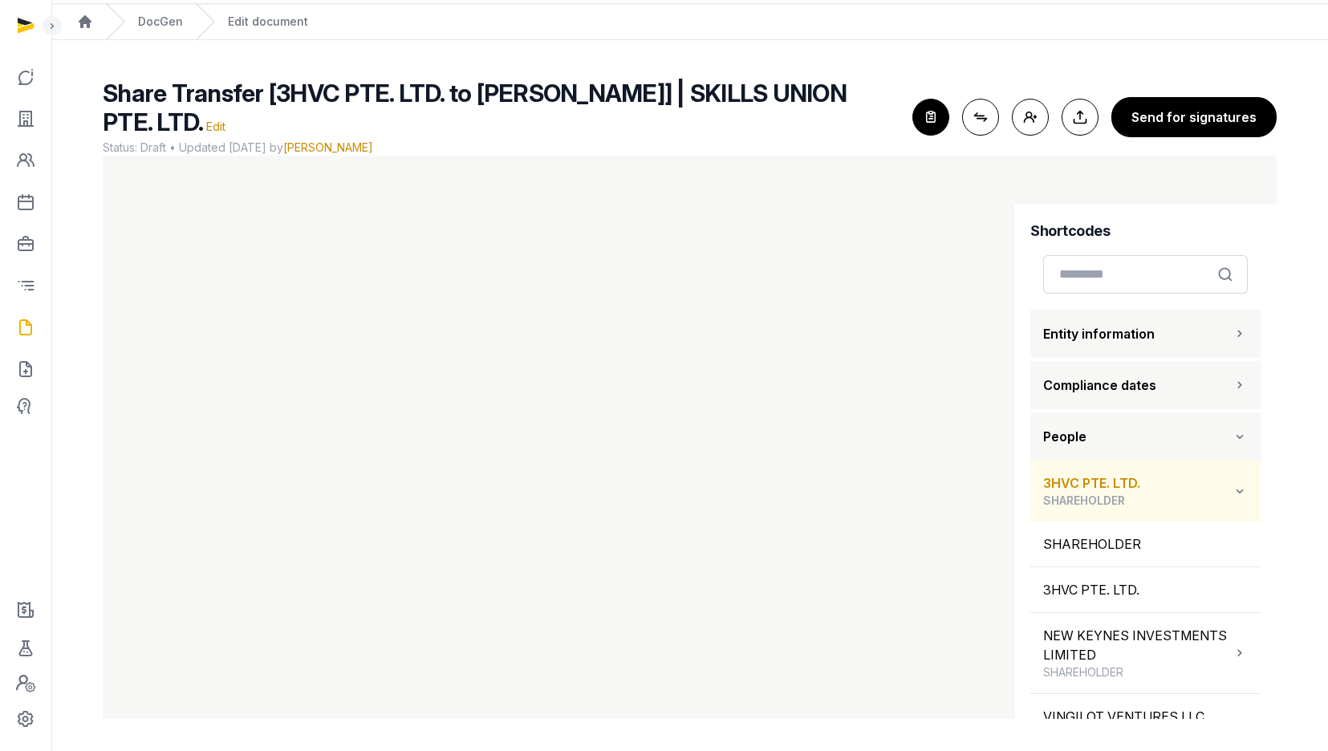
click at [1110, 497] on span "SHAREHOLDER" at bounding box center [1091, 501] width 97 height 16
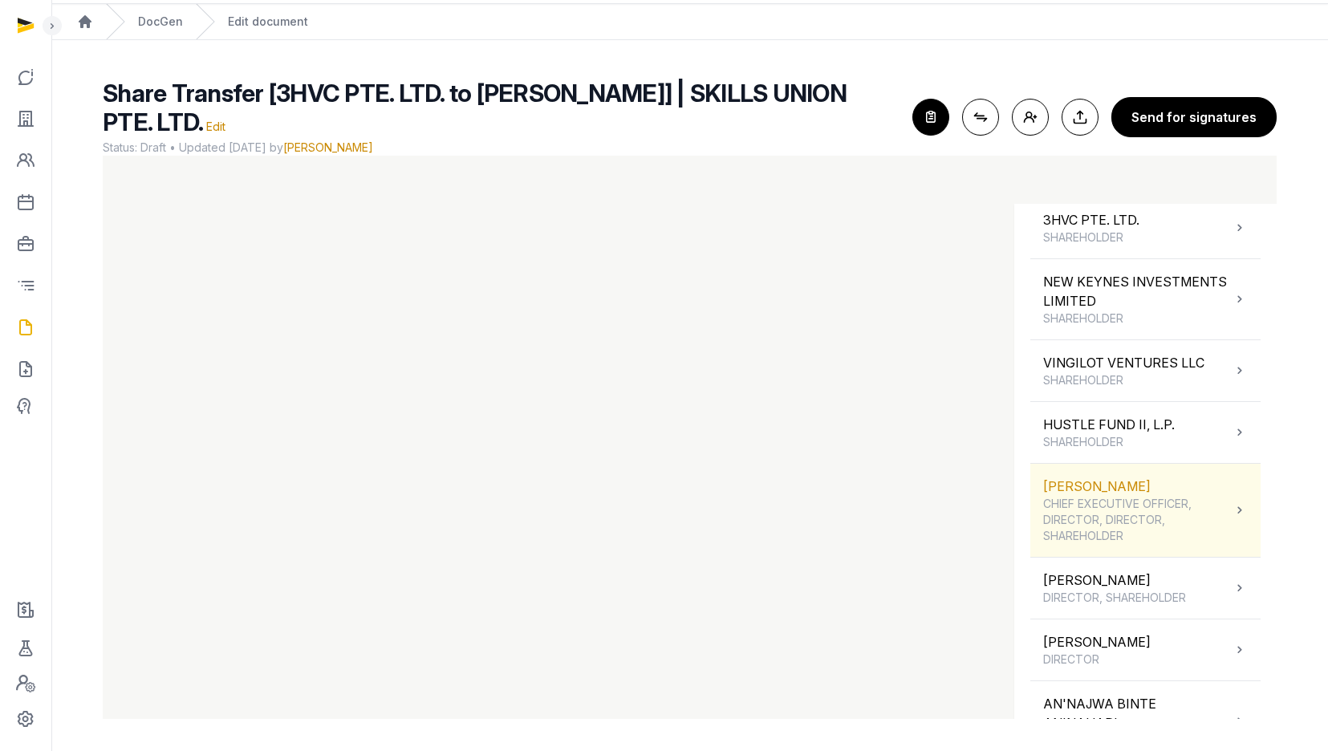
scroll to position [327, 0]
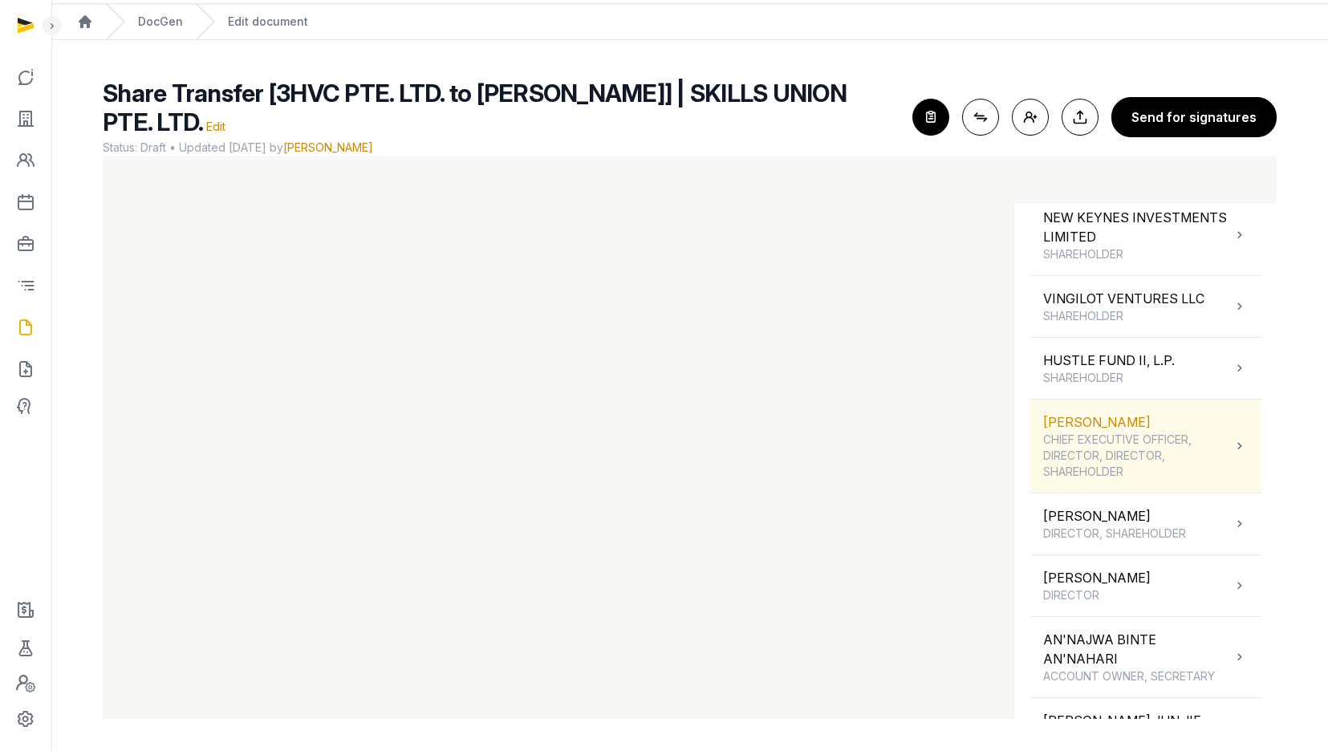
click at [1122, 455] on span "CHIEF EXECUTIVE OFFICER, DIRECTOR, DIRECTOR, SHAREHOLDER" at bounding box center [1137, 456] width 189 height 48
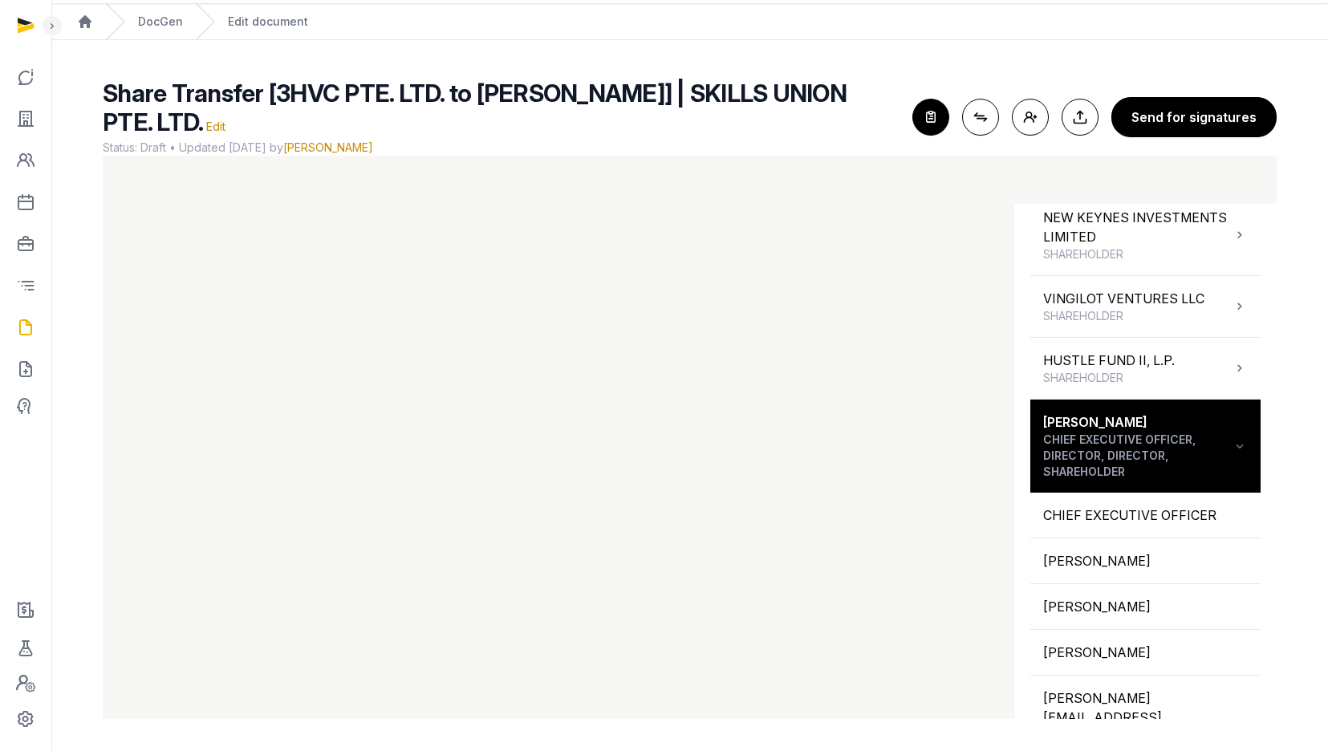
drag, startPoint x: 1101, startPoint y: 570, endPoint x: 1006, endPoint y: 563, distance: 94.9
click at [1101, 570] on div "[PERSON_NAME]" at bounding box center [1145, 560] width 230 height 45
drag, startPoint x: 1006, startPoint y: 563, endPoint x: 413, endPoint y: 513, distance: 595.1
click at [672, 490] on iframe at bounding box center [690, 437] width 1174 height 563
click at [404, 488] on iframe at bounding box center [690, 437] width 1174 height 563
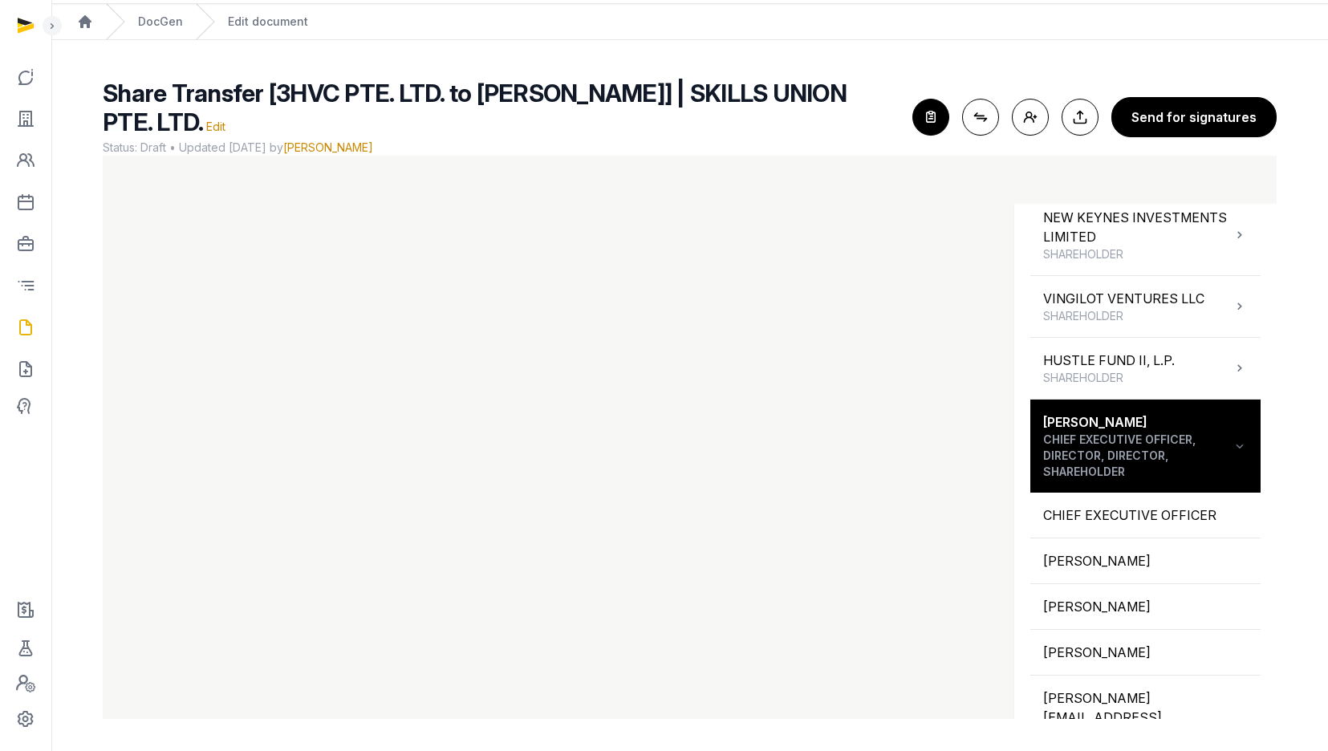
click at [413, 513] on iframe at bounding box center [690, 437] width 1174 height 563
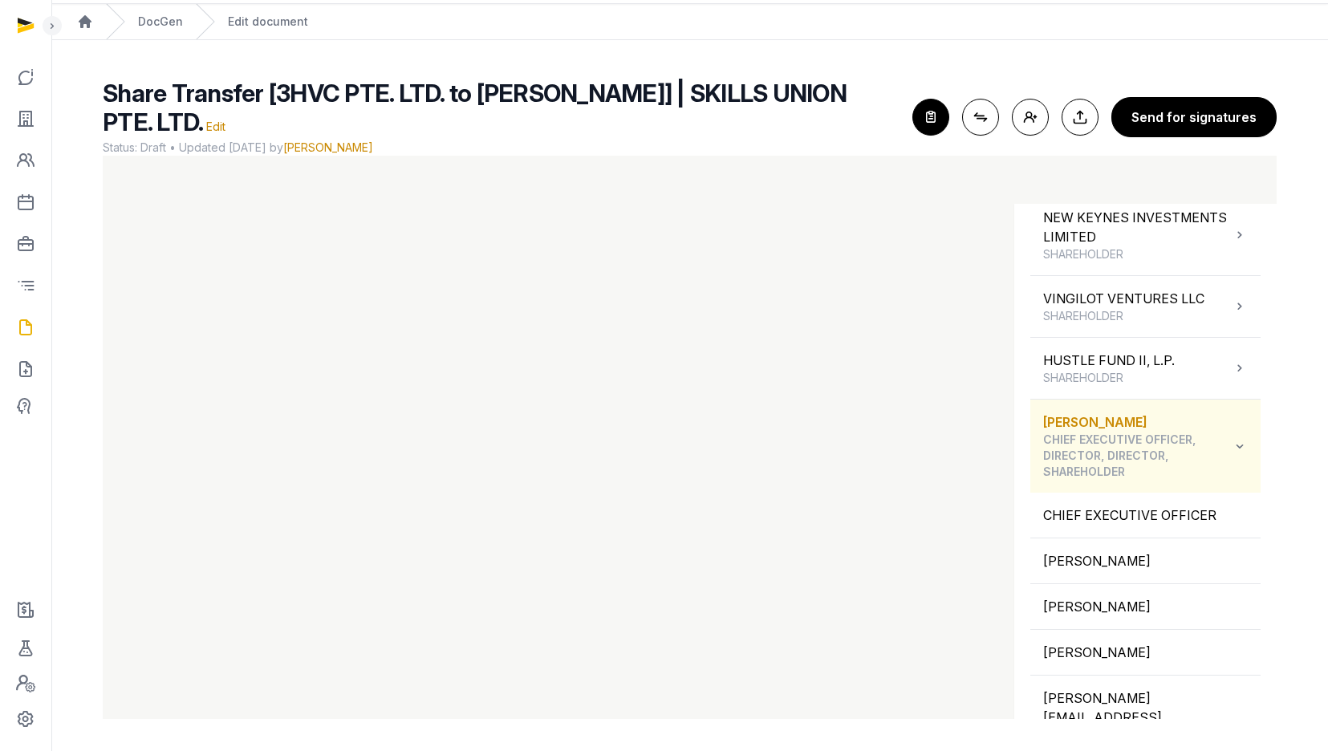
click at [1148, 441] on span "CHIEF EXECUTIVE OFFICER, DIRECTOR, DIRECTOR, SHAREHOLDER" at bounding box center [1137, 456] width 189 height 48
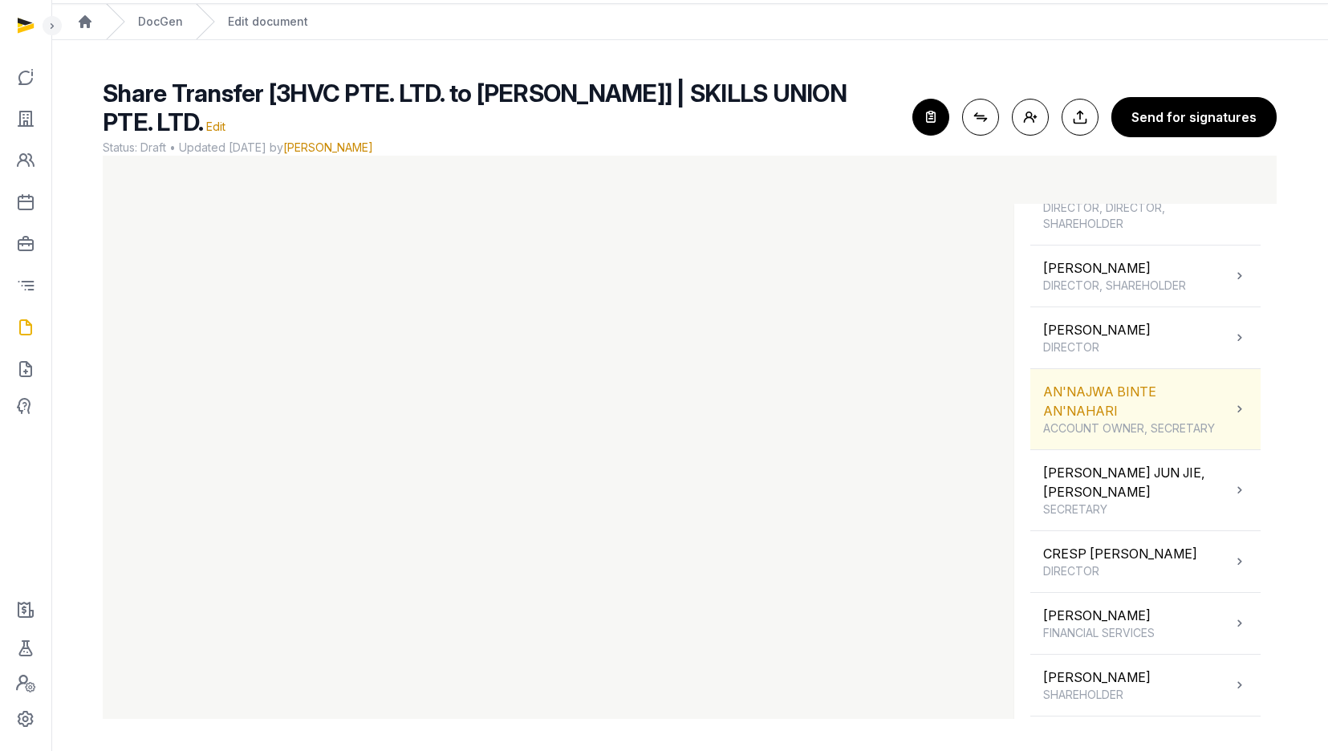
scroll to position [708, 0]
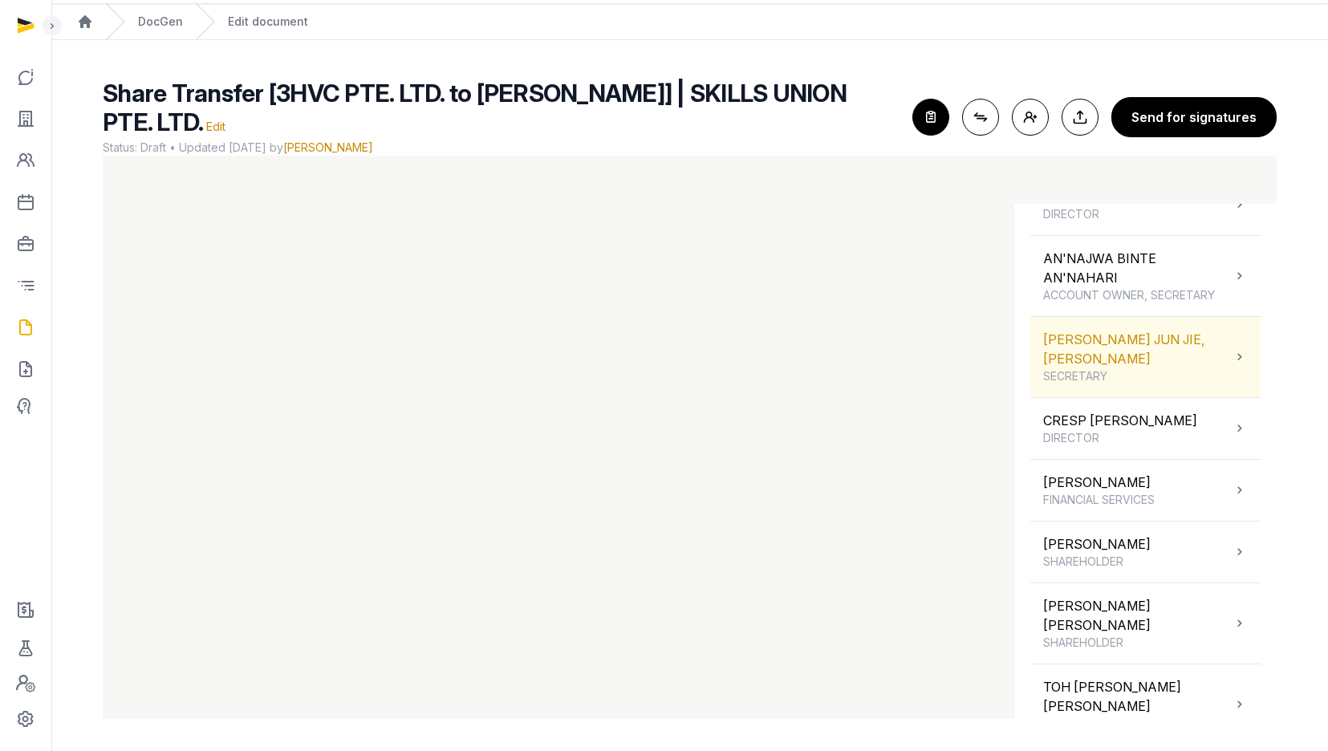
click at [1132, 374] on span "SECRETARY" at bounding box center [1137, 376] width 189 height 16
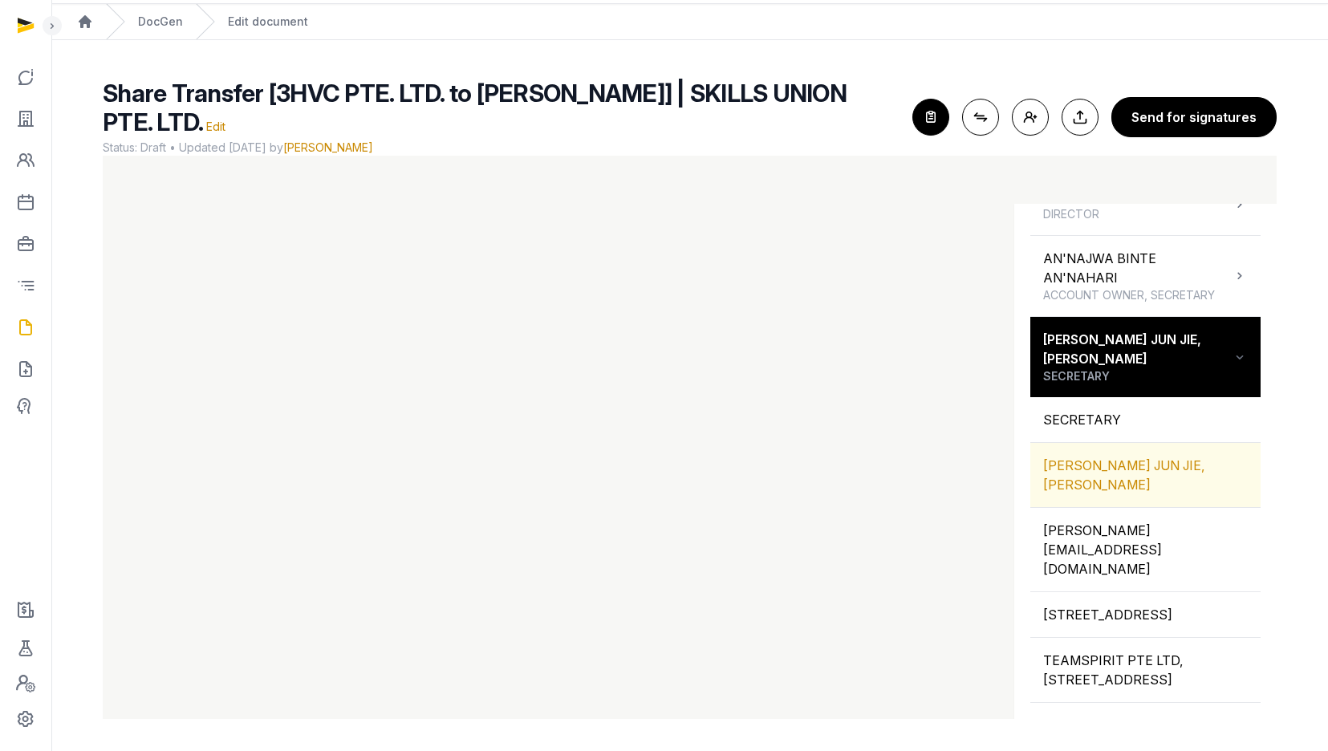
click at [1136, 469] on div "[PERSON_NAME] JUN JIE, [PERSON_NAME]" at bounding box center [1145, 475] width 230 height 64
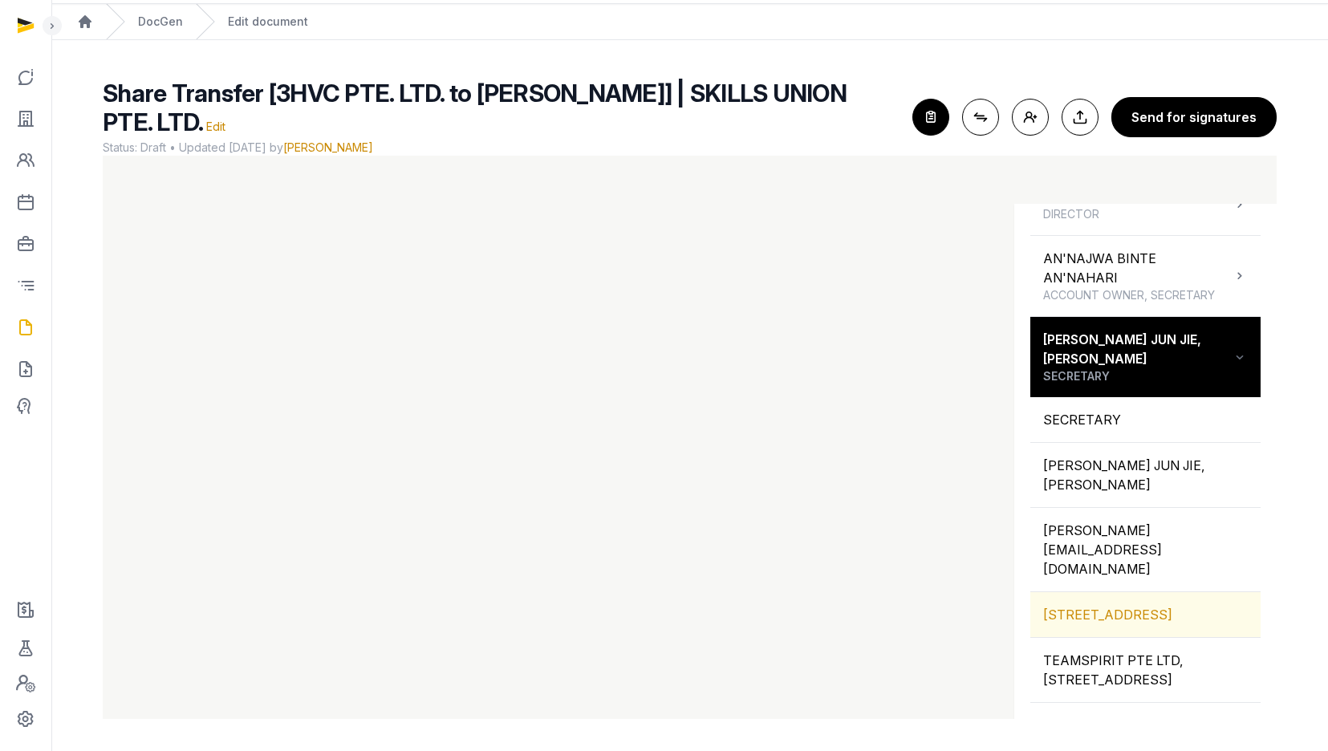
click at [1097, 592] on div "109 NORTH BRIDGE ROAD, 07-22 FUNAN, SINGAPORE, 179097, SINGAPORE" at bounding box center [1145, 614] width 230 height 45
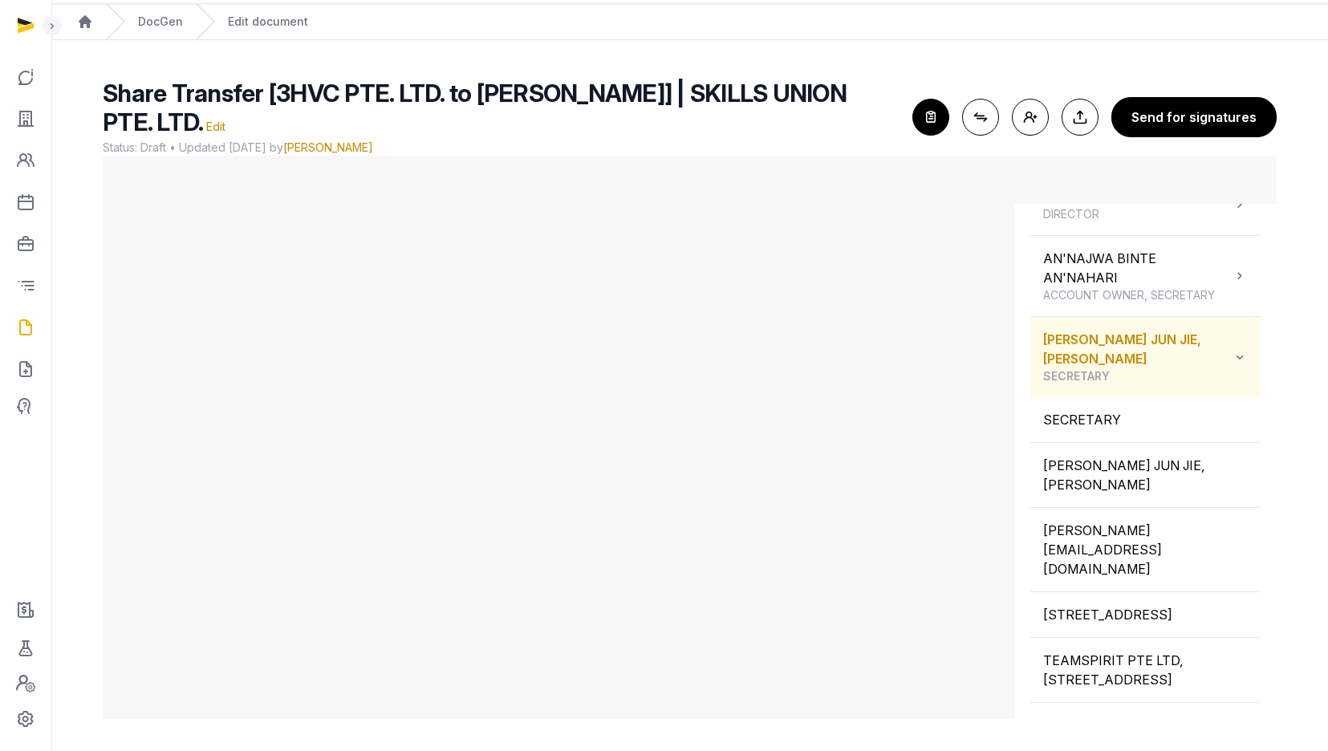
click at [1195, 363] on div "ONG JUN JIE, BENJAMIN SECRETARY" at bounding box center [1137, 357] width 189 height 55
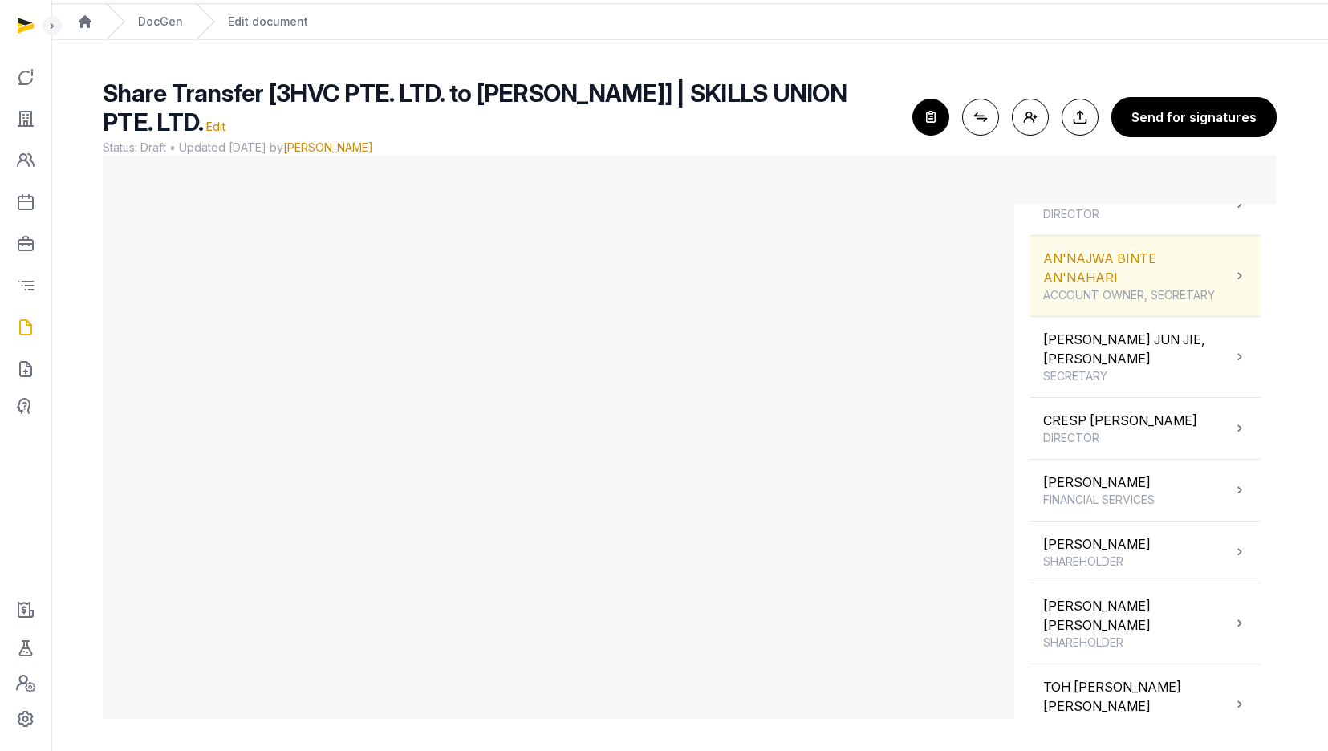
click at [1106, 289] on div "AN'NAJWA BINTE AN'NAHARI ACCOUNT OWNER, SECRETARY" at bounding box center [1137, 276] width 189 height 55
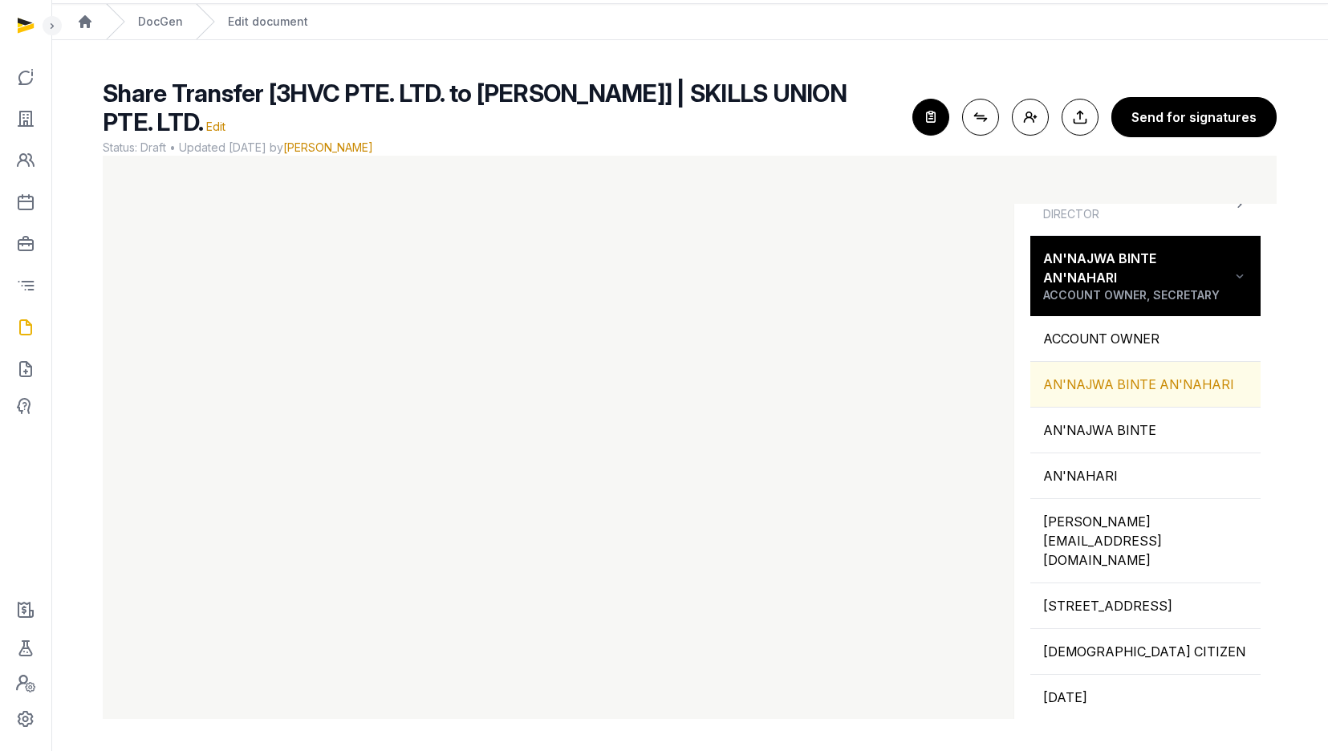
drag, startPoint x: 1113, startPoint y: 402, endPoint x: 1102, endPoint y: 416, distance: 18.3
click at [1113, 402] on div "AN'NAJWA BINTE AN'NAHARI" at bounding box center [1145, 384] width 230 height 45
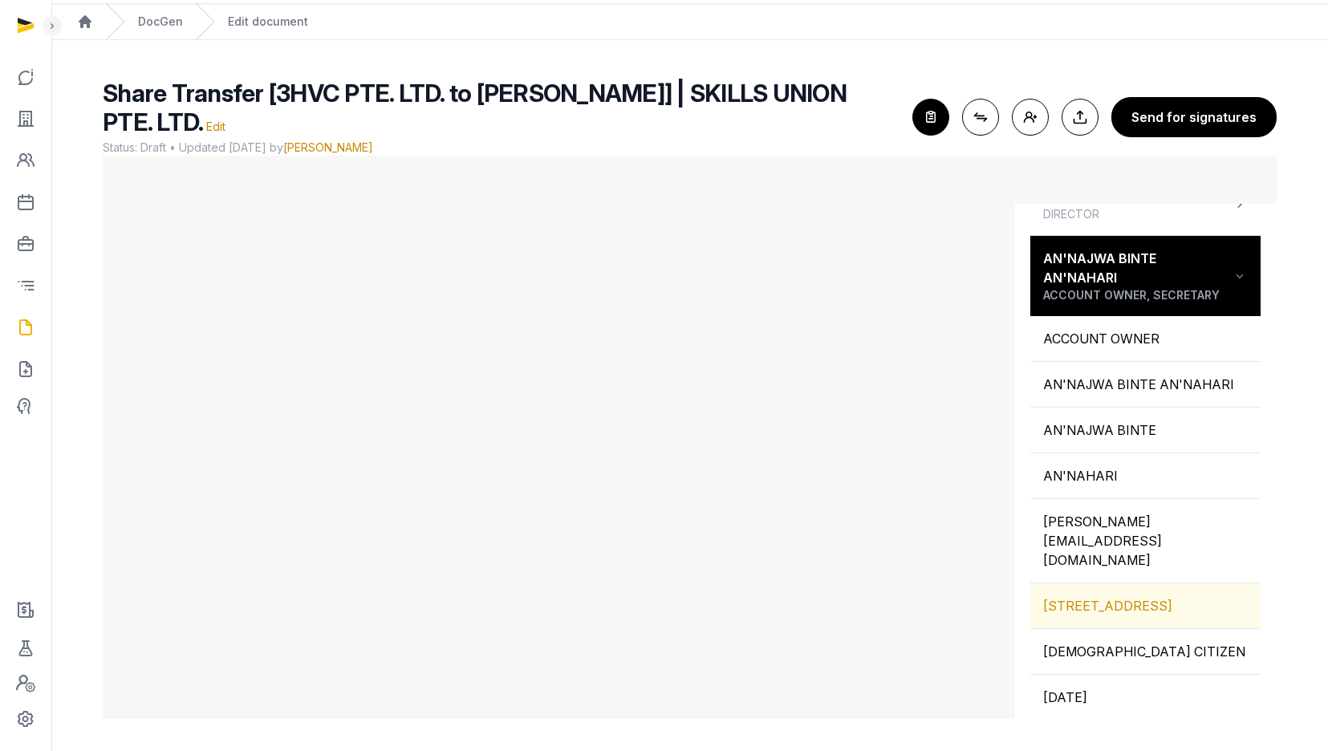
click at [1122, 614] on div "109 NORTH BRIDGE ROAD, 07-22 FUNAN, SINGAPORE, 179097, SINGAPORE" at bounding box center [1145, 605] width 230 height 45
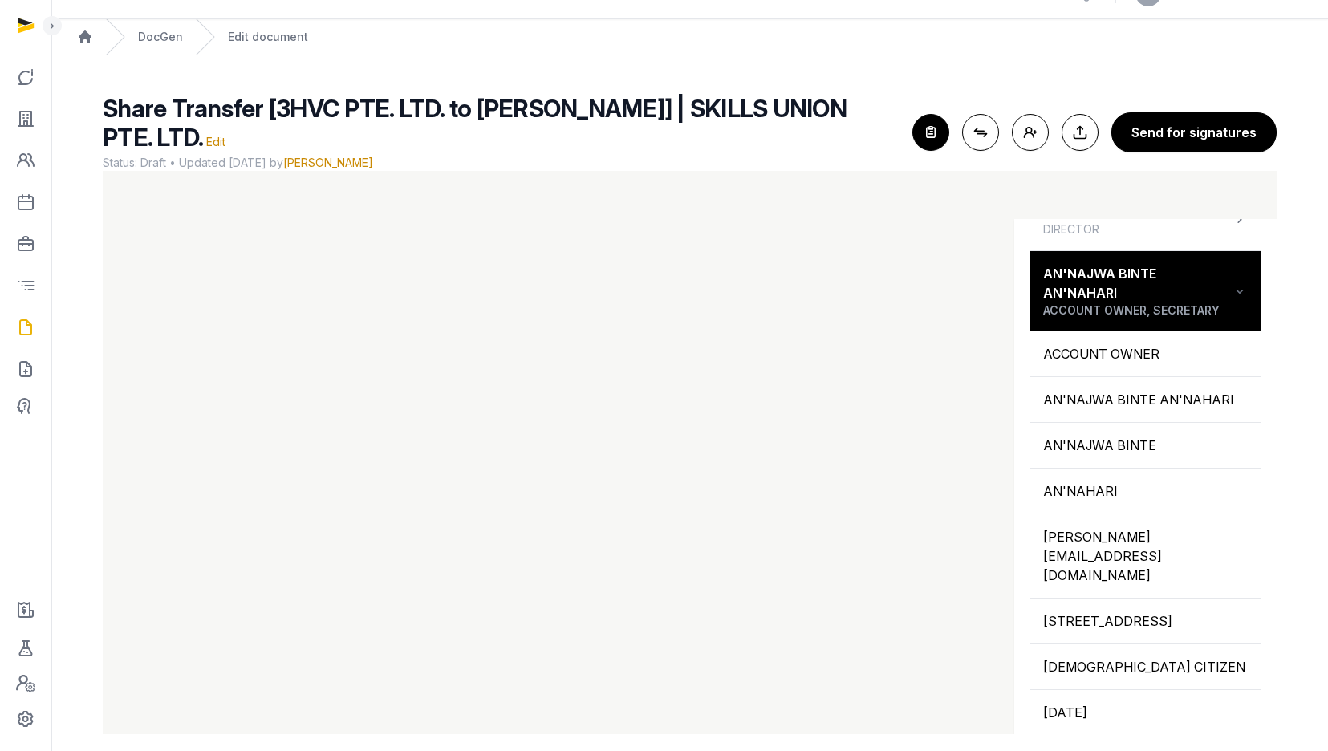
scroll to position [16, 0]
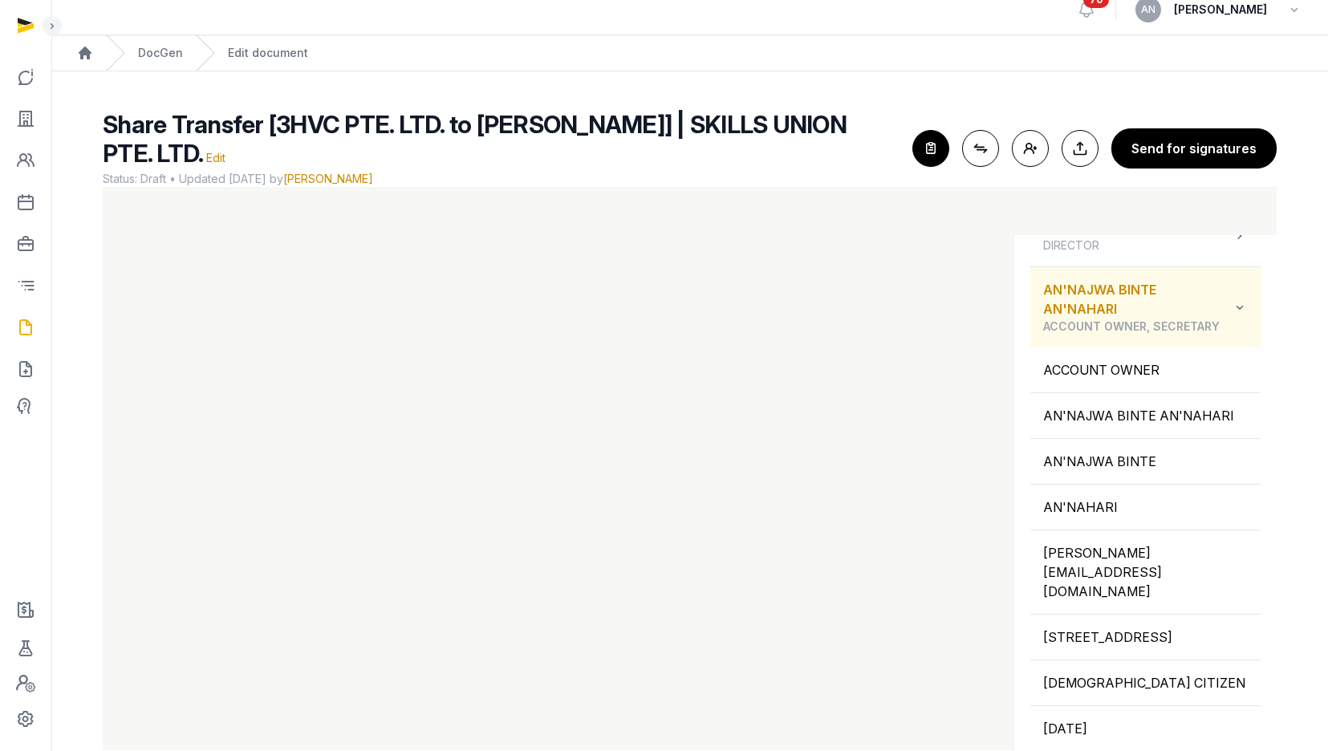
click at [1183, 326] on div "AN'NAJWA BINTE AN'NAHARI ACCOUNT OWNER, SECRETARY" at bounding box center [1137, 307] width 189 height 55
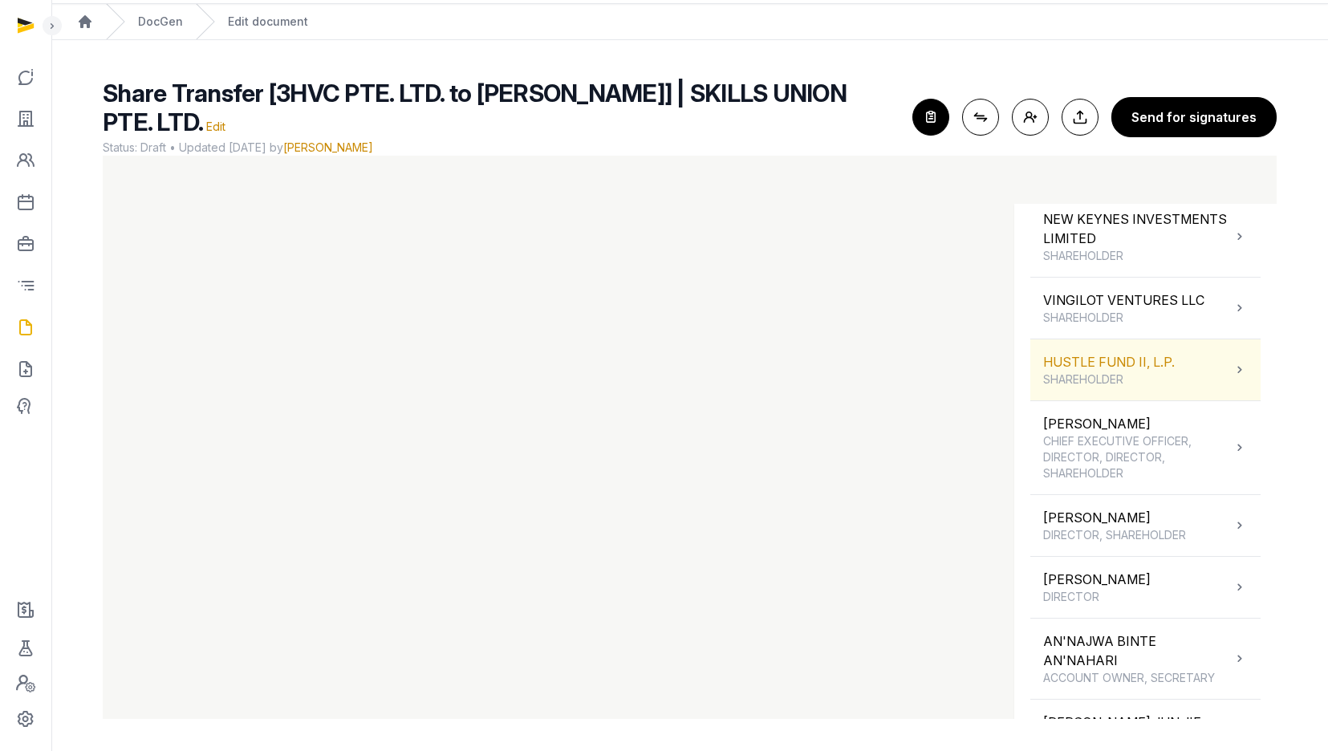
scroll to position [404, 0]
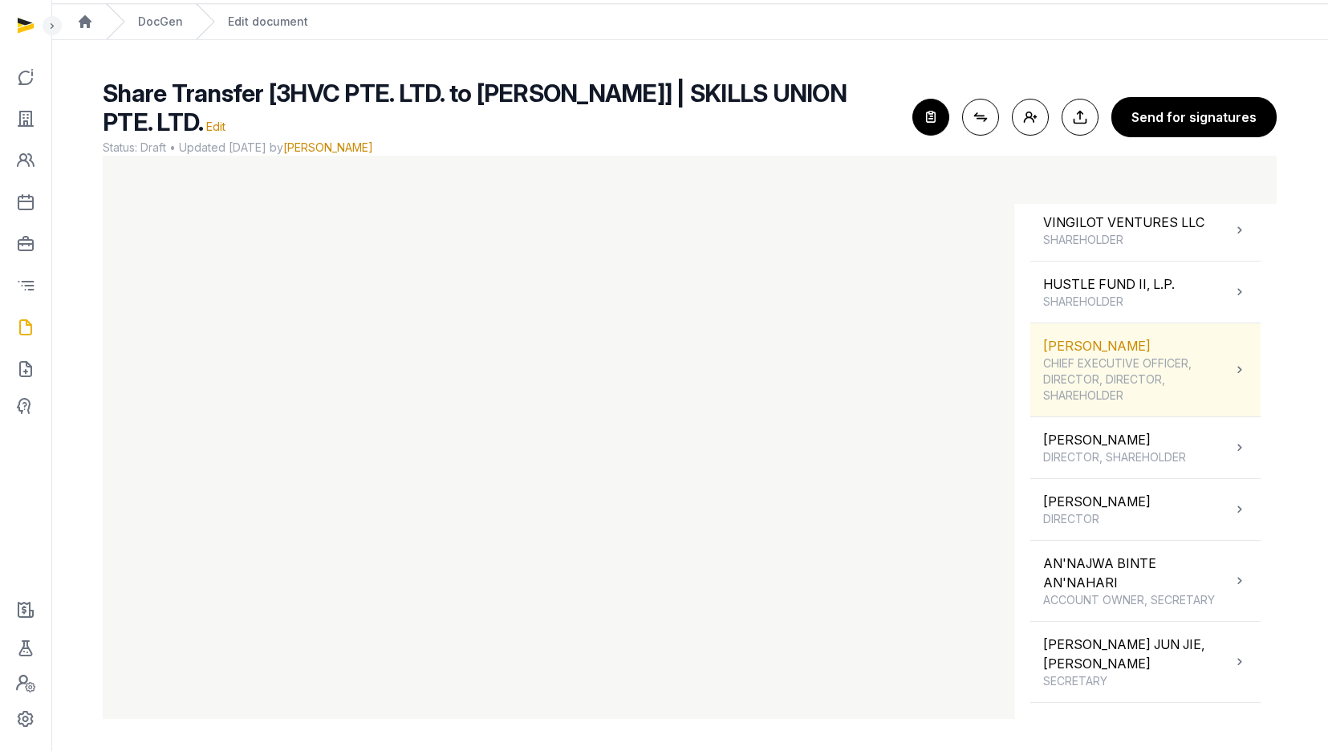
click at [1110, 382] on span "CHIEF EXECUTIVE OFFICER, DIRECTOR, DIRECTOR, SHAREHOLDER" at bounding box center [1137, 379] width 189 height 48
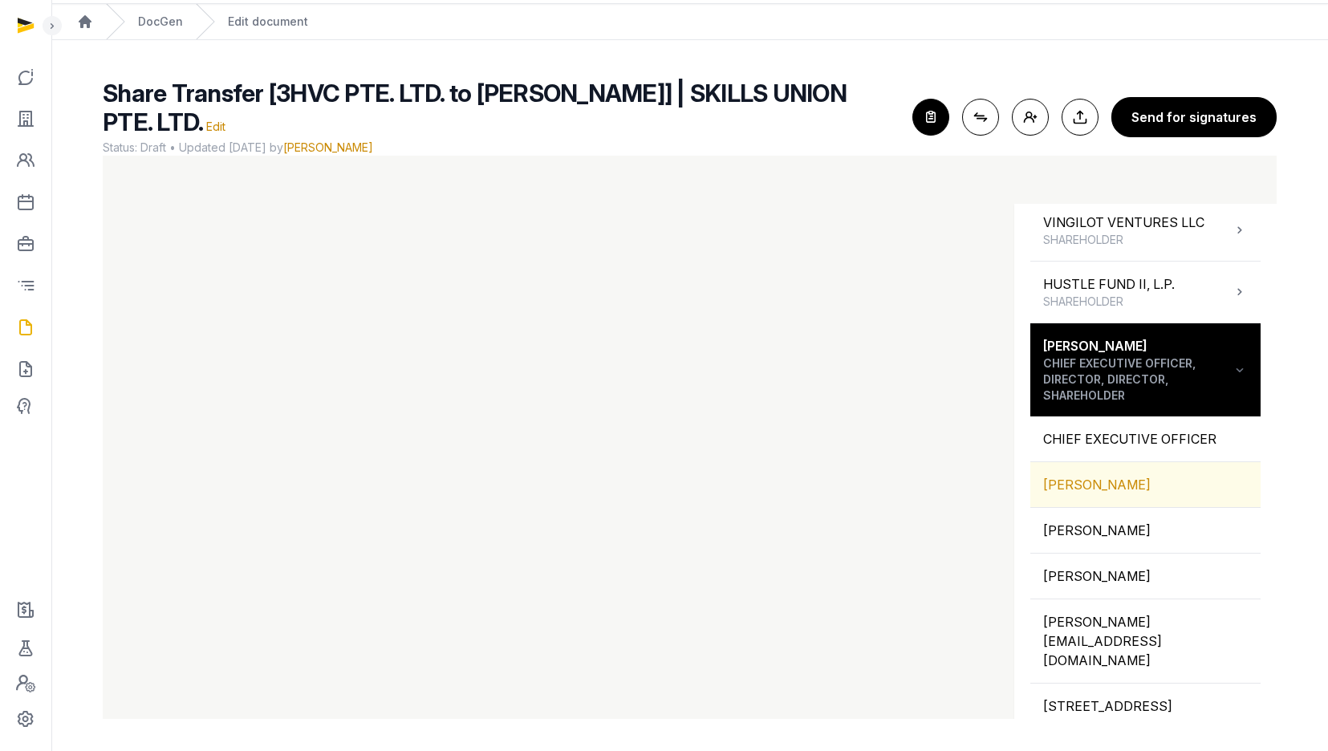
click at [1107, 490] on div "[PERSON_NAME]" at bounding box center [1145, 484] width 230 height 45
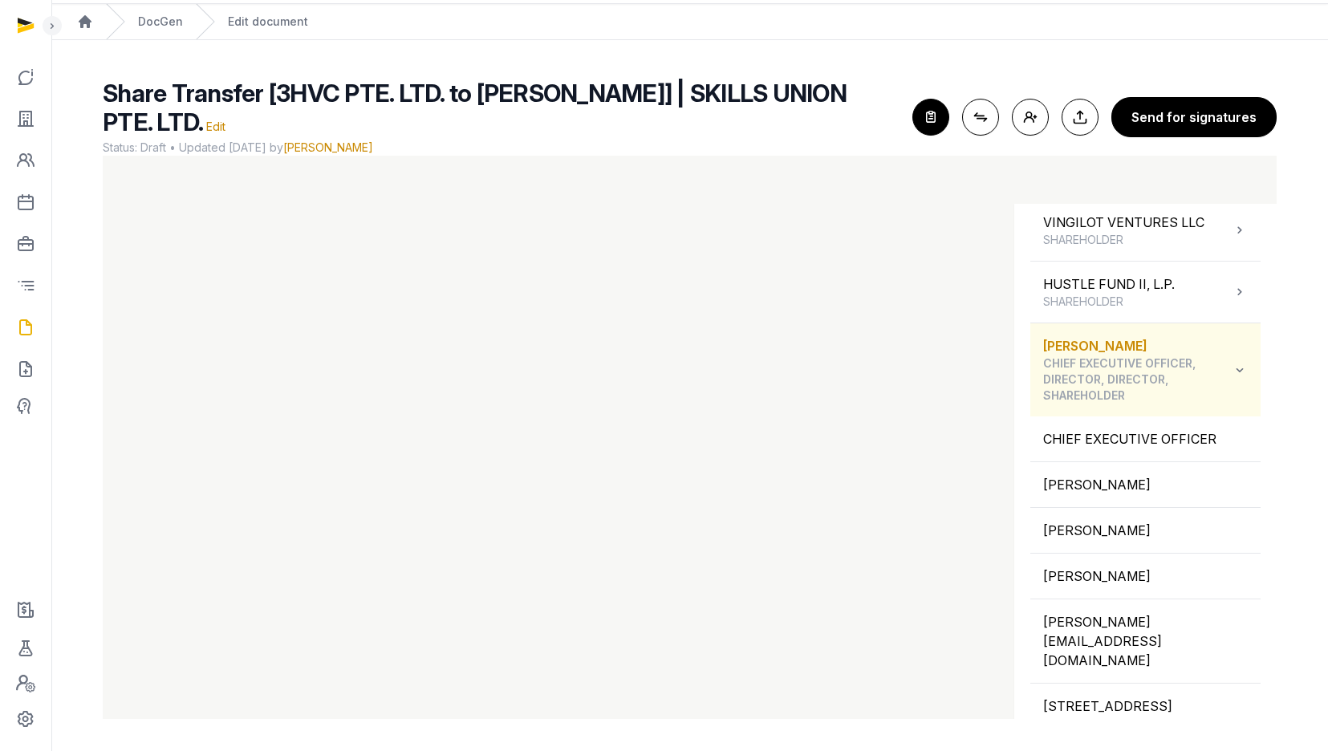
click at [1103, 369] on span "CHIEF EXECUTIVE OFFICER, DIRECTOR, DIRECTOR, SHAREHOLDER" at bounding box center [1137, 379] width 189 height 48
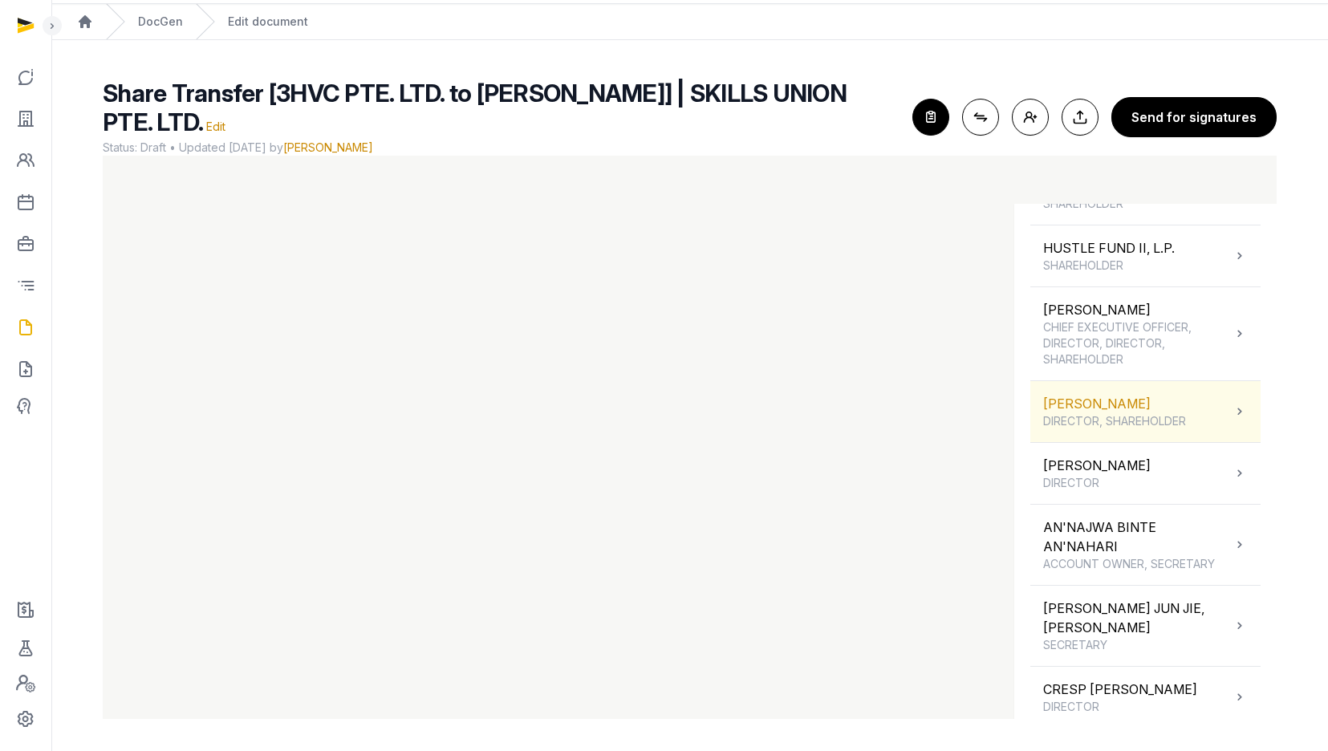
scroll to position [443, 0]
click at [1138, 405] on div "HAYWARD NEIL DIRECTOR, SHAREHOLDER" at bounding box center [1114, 408] width 143 height 35
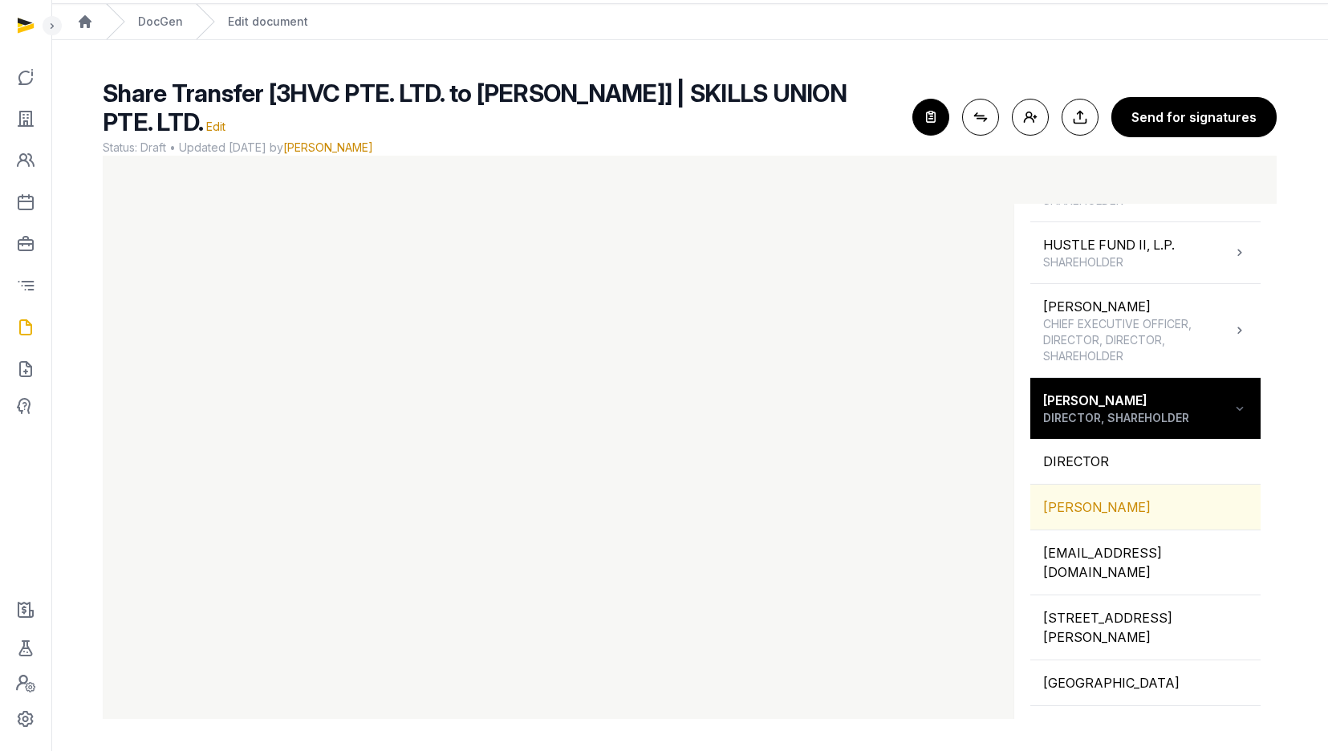
click at [1102, 506] on div "[PERSON_NAME]" at bounding box center [1145, 507] width 230 height 45
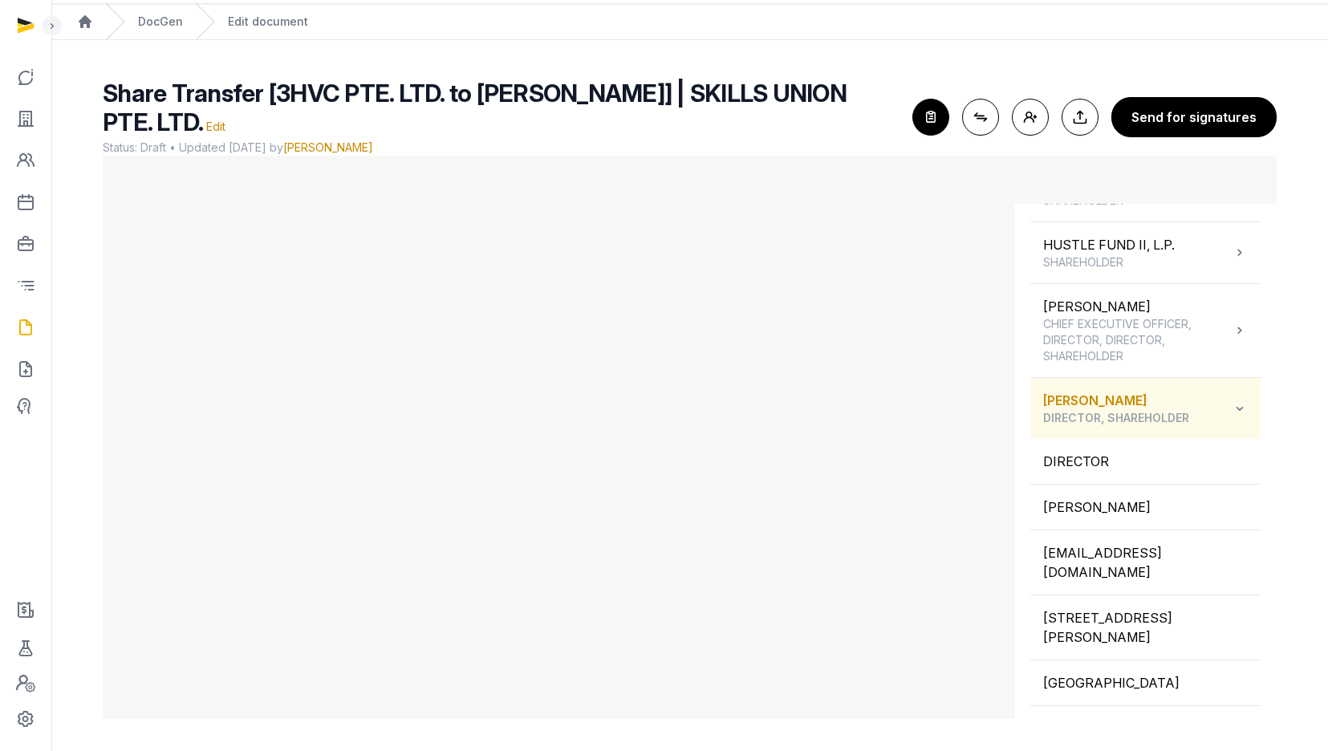
click at [1109, 411] on span "DIRECTOR, SHAREHOLDER" at bounding box center [1116, 418] width 146 height 16
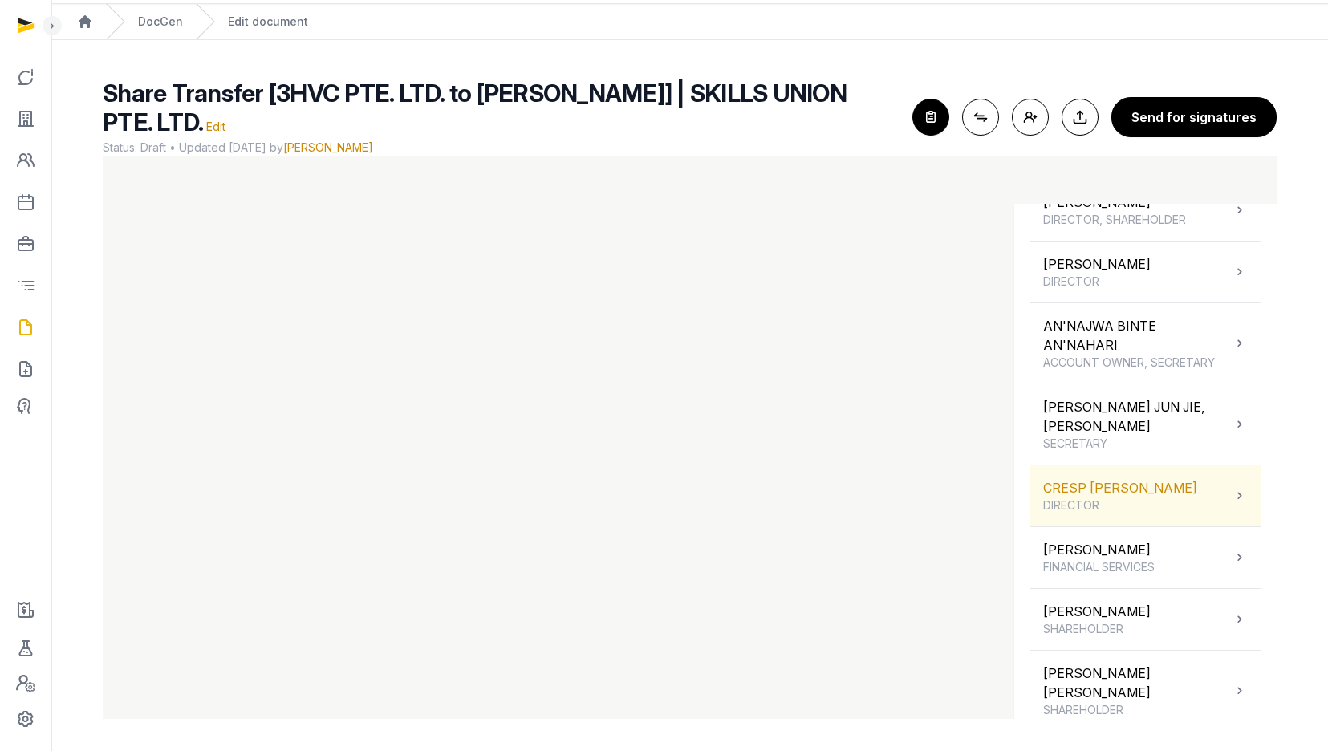
scroll to position [644, 0]
click at [1115, 481] on div "CRESP NICOLA LOUISE DIRECTOR" at bounding box center [1120, 492] width 154 height 35
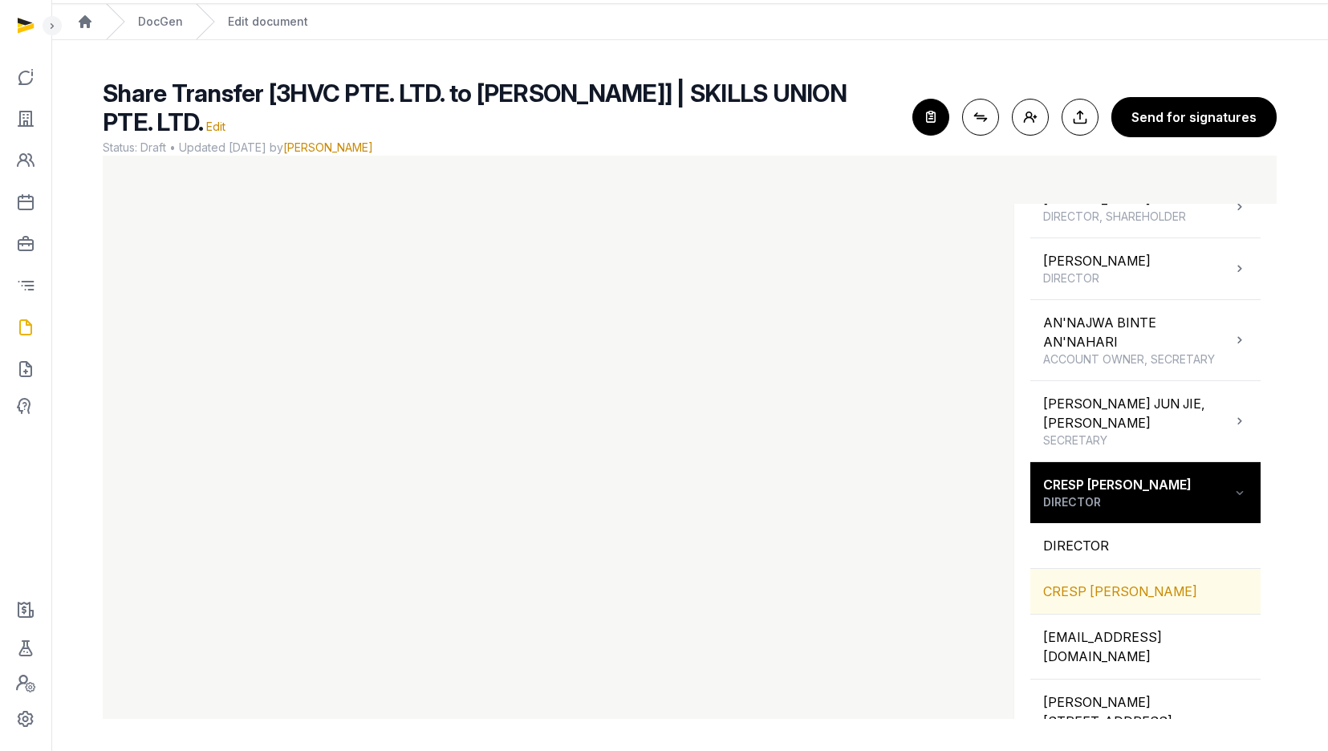
click at [1112, 575] on div "CRESP [PERSON_NAME]" at bounding box center [1145, 591] width 230 height 45
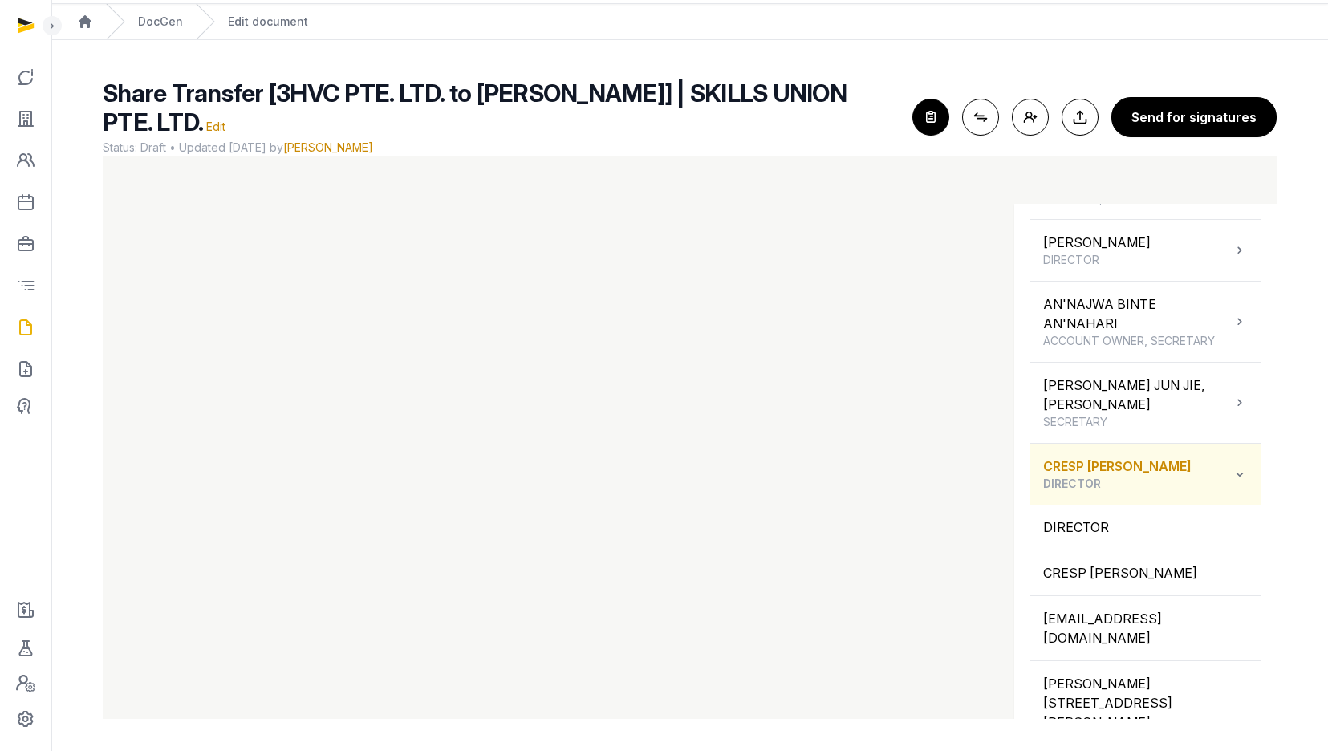
click at [1142, 479] on span "DIRECTOR" at bounding box center [1117, 484] width 148 height 16
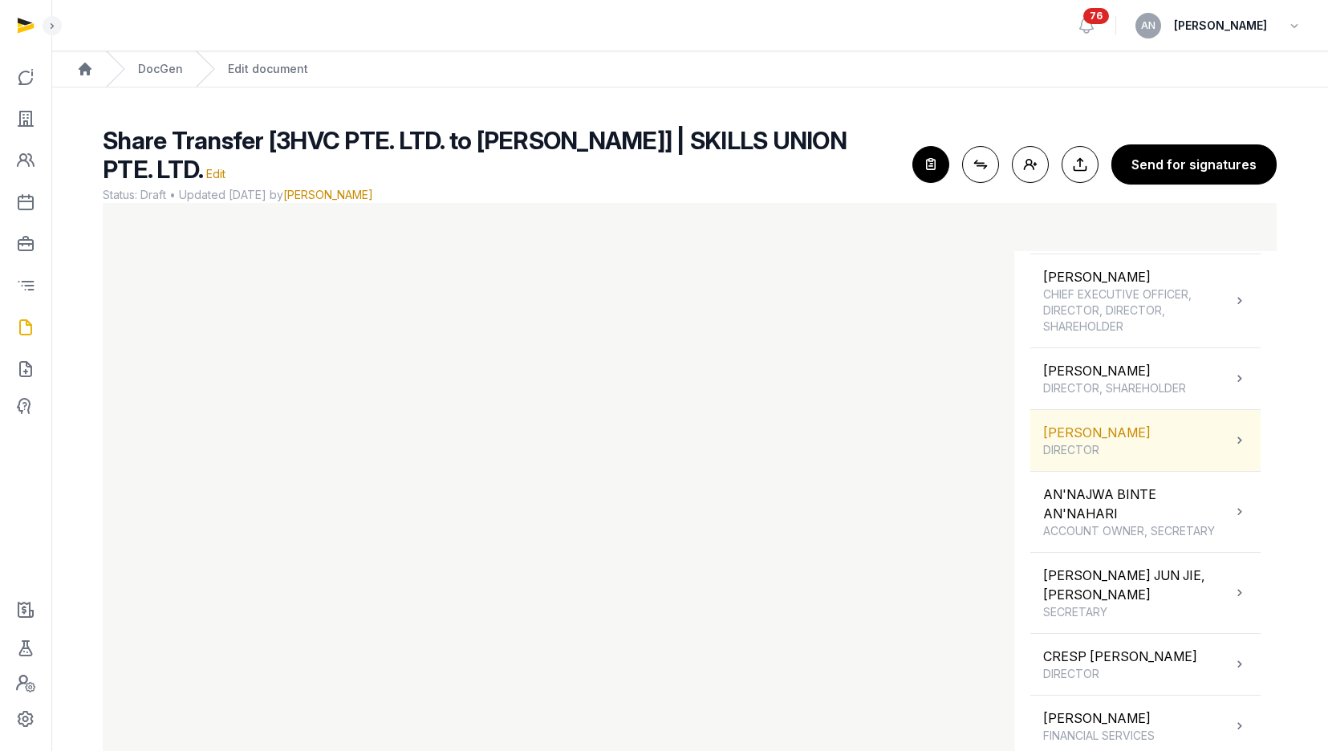
scroll to position [449, 0]
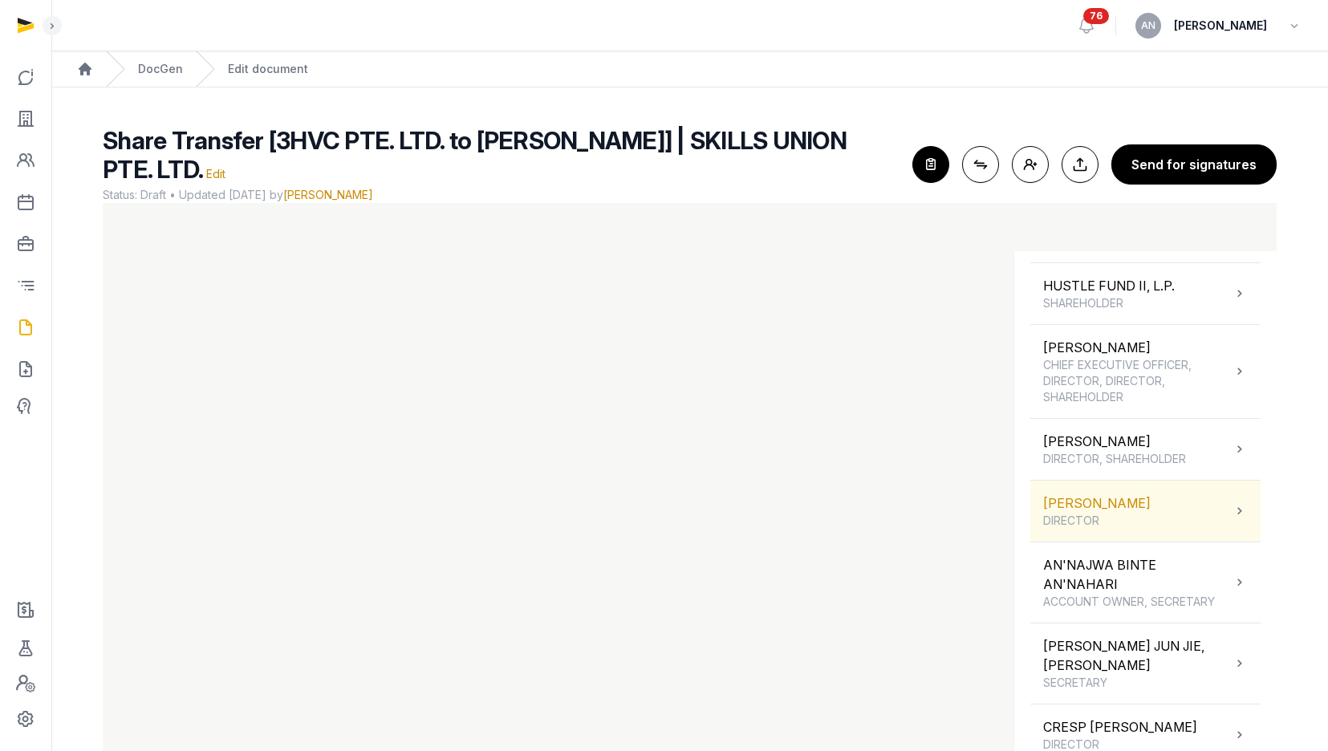
click at [1113, 529] on div "ALEXANDER BENEDICT YAN YAOHENG DIRECTOR" at bounding box center [1097, 510] width 108 height 35
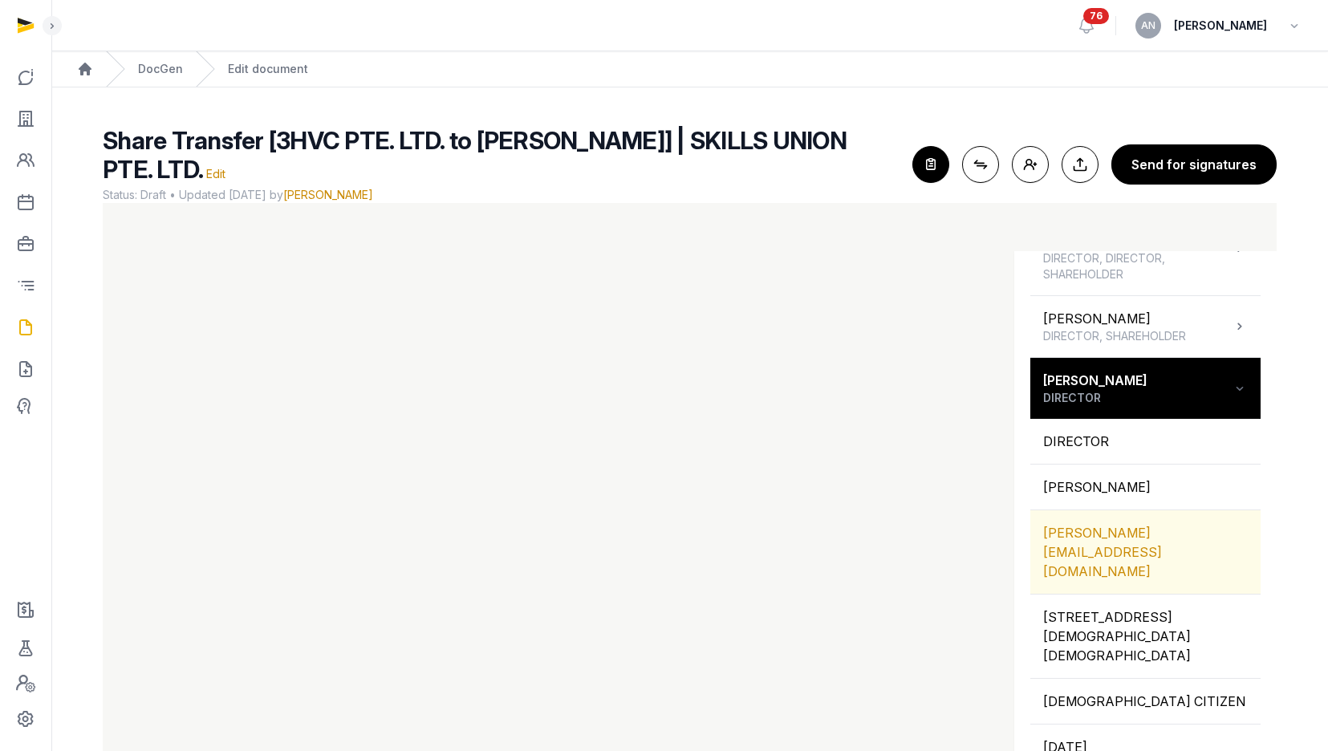
scroll to position [573, 0]
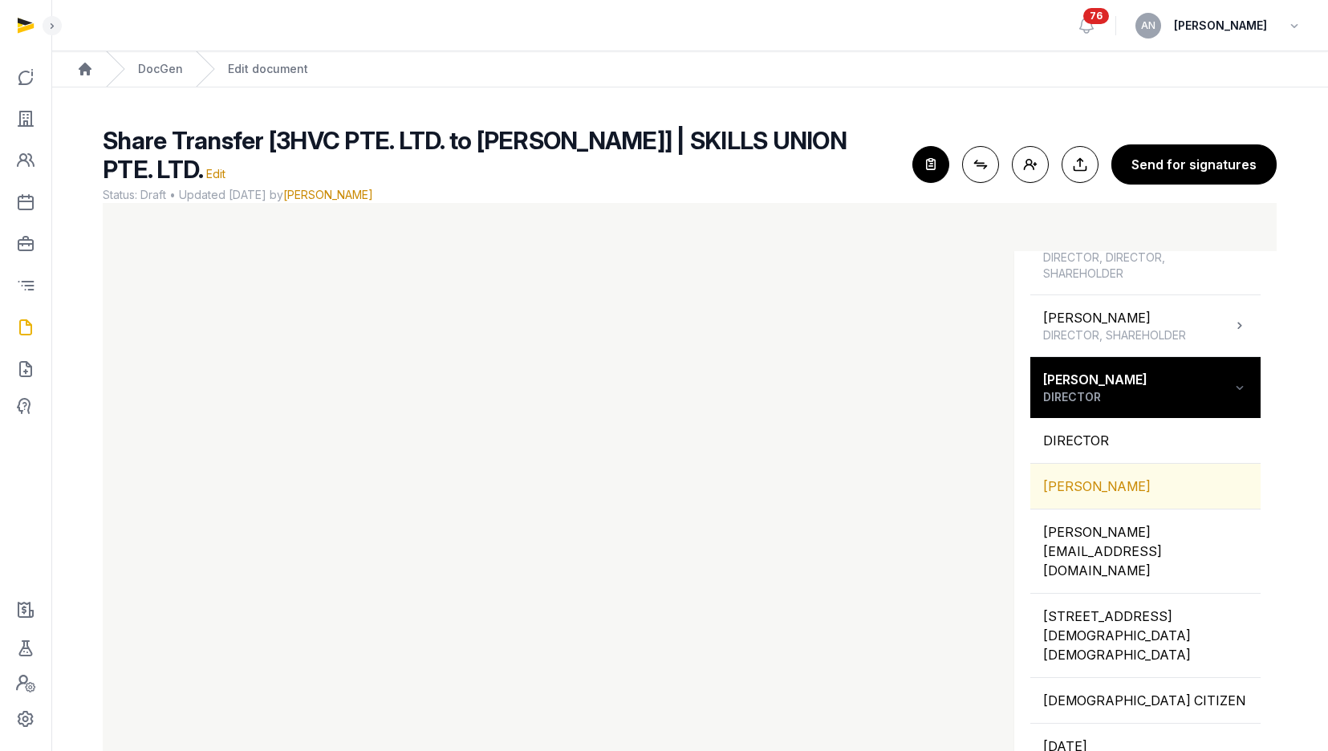
click at [1107, 509] on div "[PERSON_NAME]" at bounding box center [1145, 486] width 230 height 45
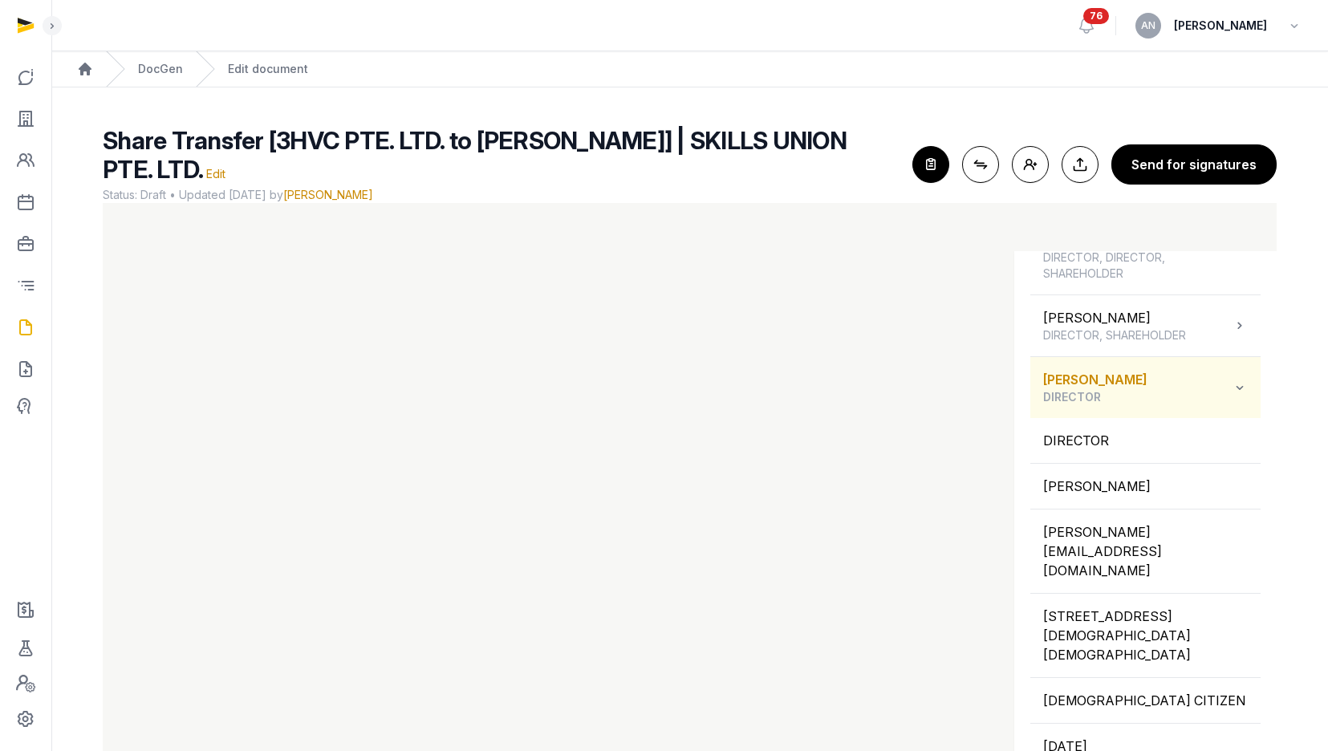
click at [1147, 394] on div "ALEXANDER BENEDICT YAN YAOHENG DIRECTOR" at bounding box center [1095, 387] width 104 height 35
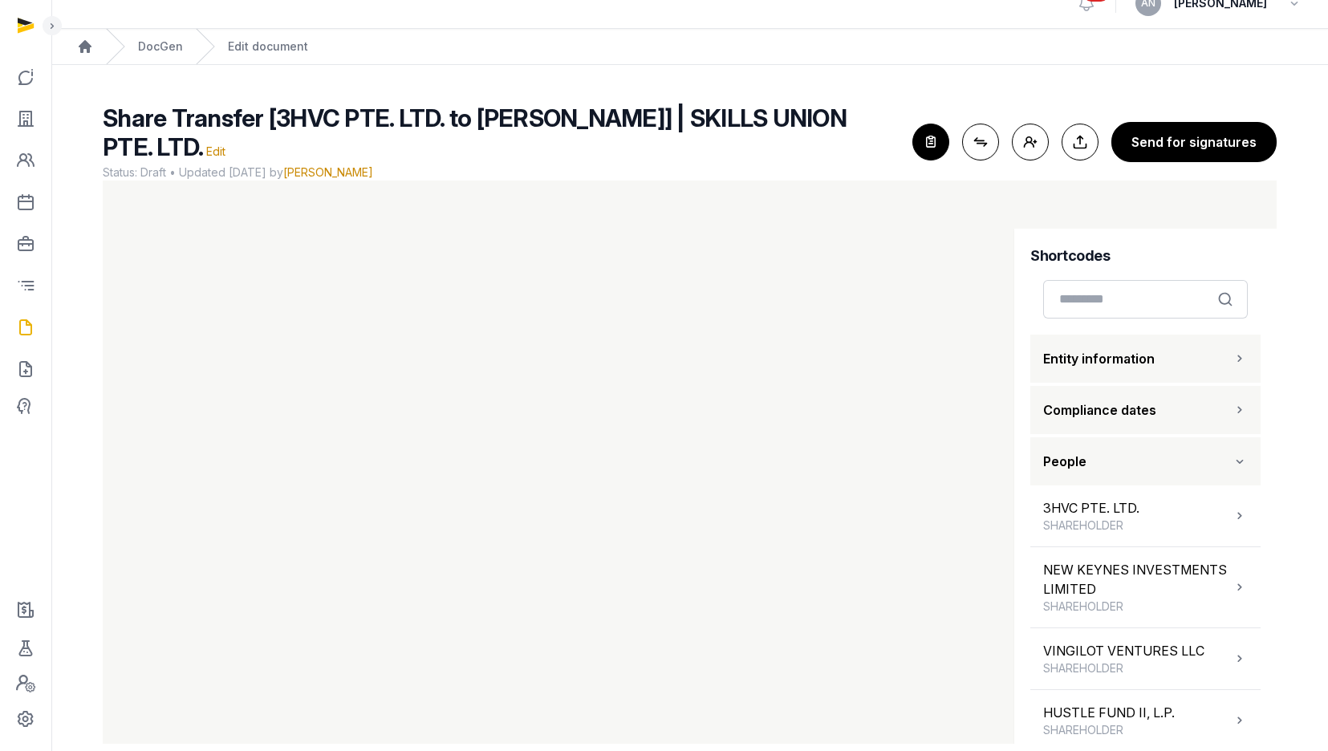
scroll to position [9, 0]
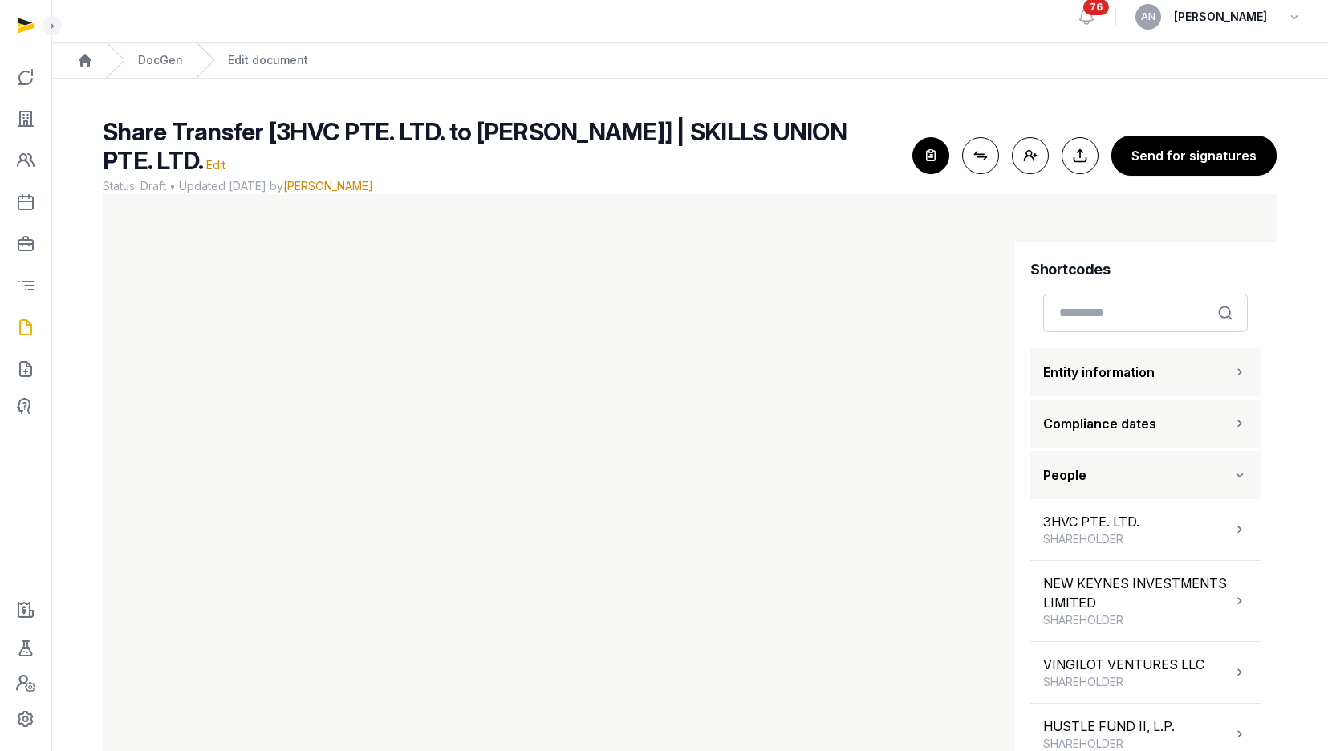
click at [1125, 471] on button "People" at bounding box center [1145, 475] width 230 height 48
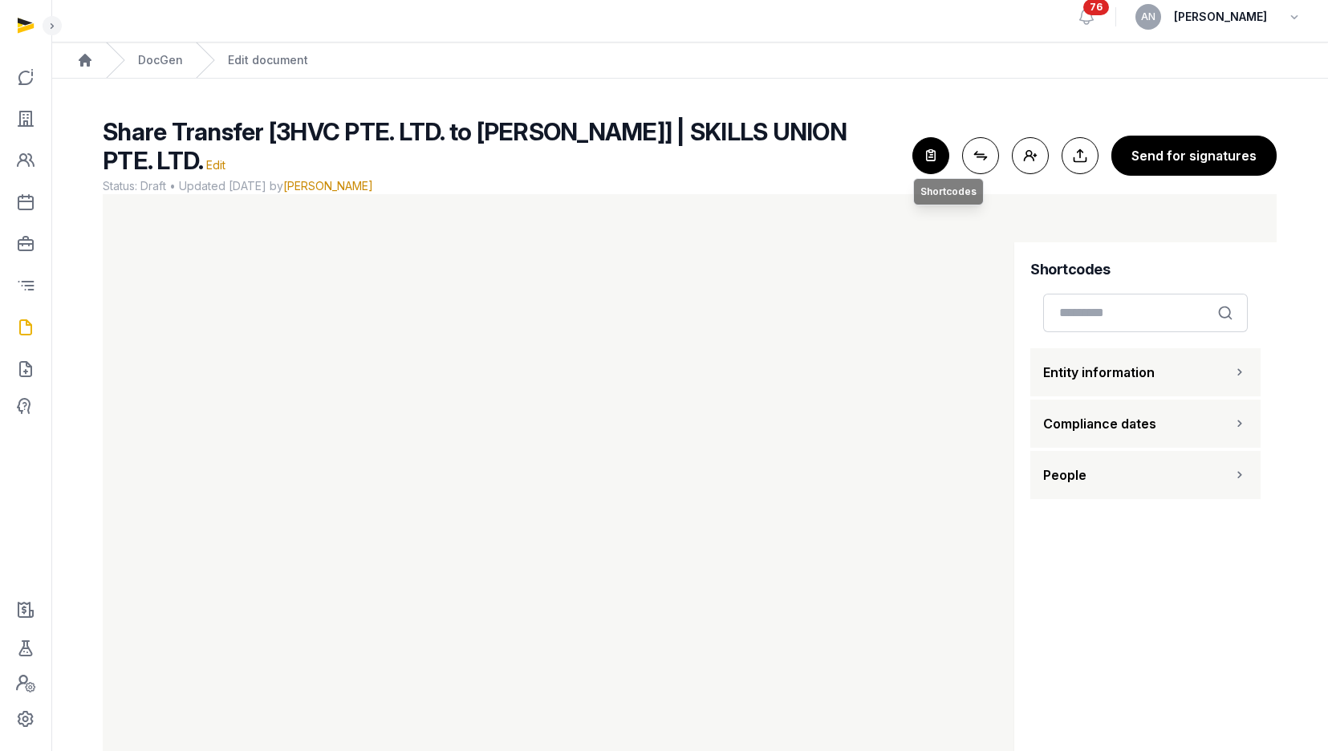
click at [944, 153] on icon "button" at bounding box center [930, 155] width 35 height 35
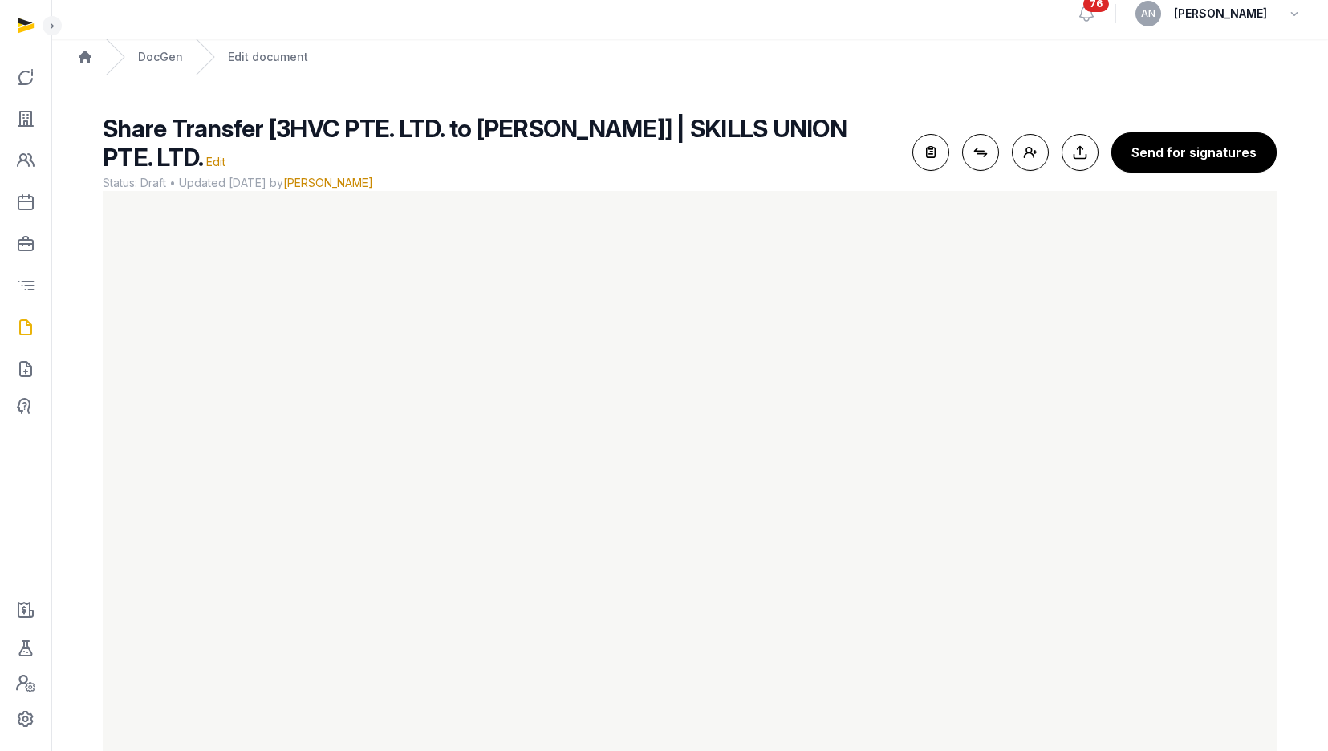
scroll to position [47, 0]
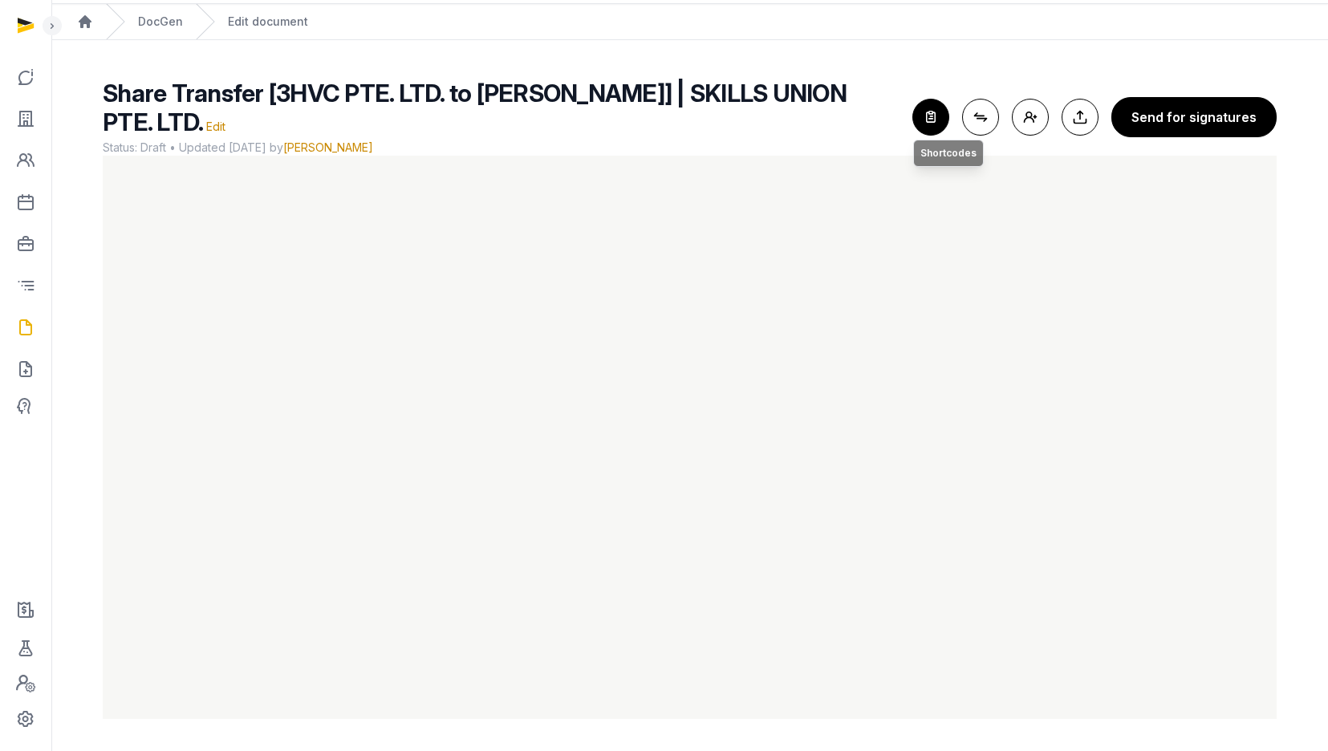
click at [936, 120] on icon "button" at bounding box center [930, 116] width 35 height 35
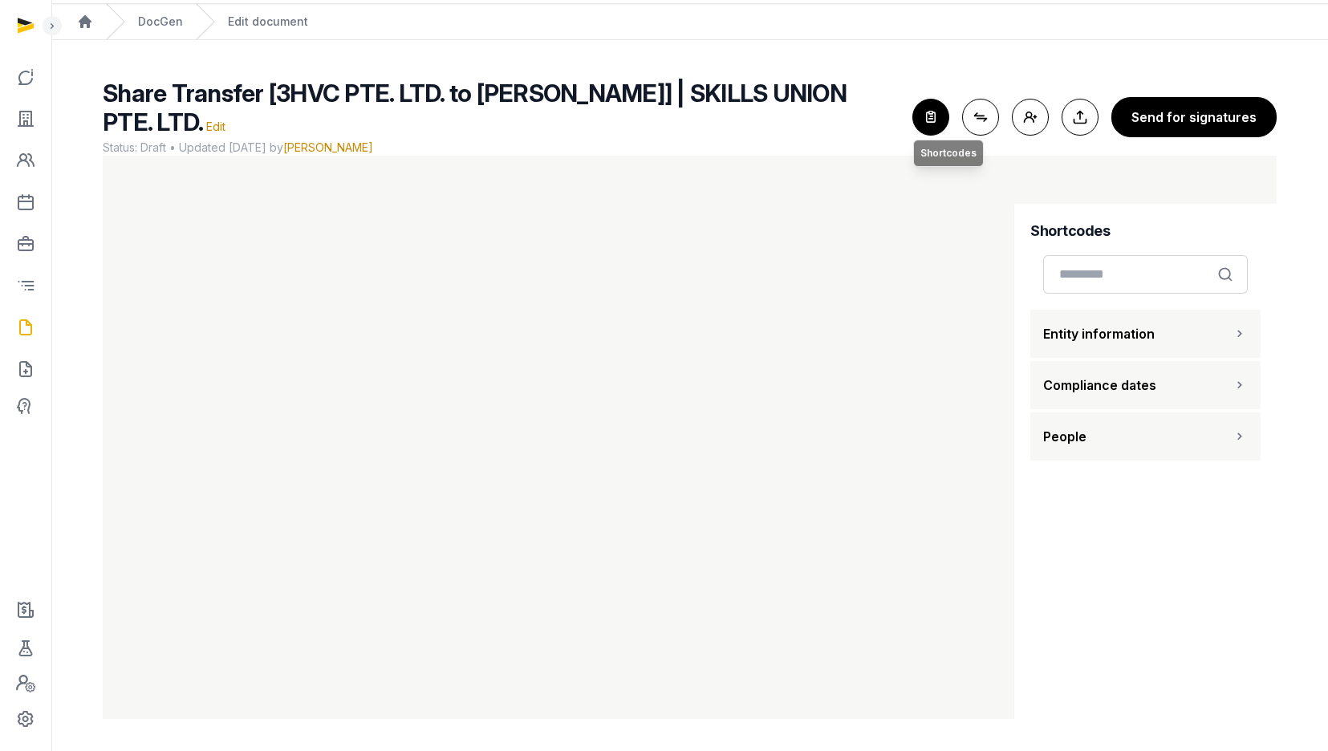
click at [936, 119] on icon "button" at bounding box center [930, 116] width 35 height 35
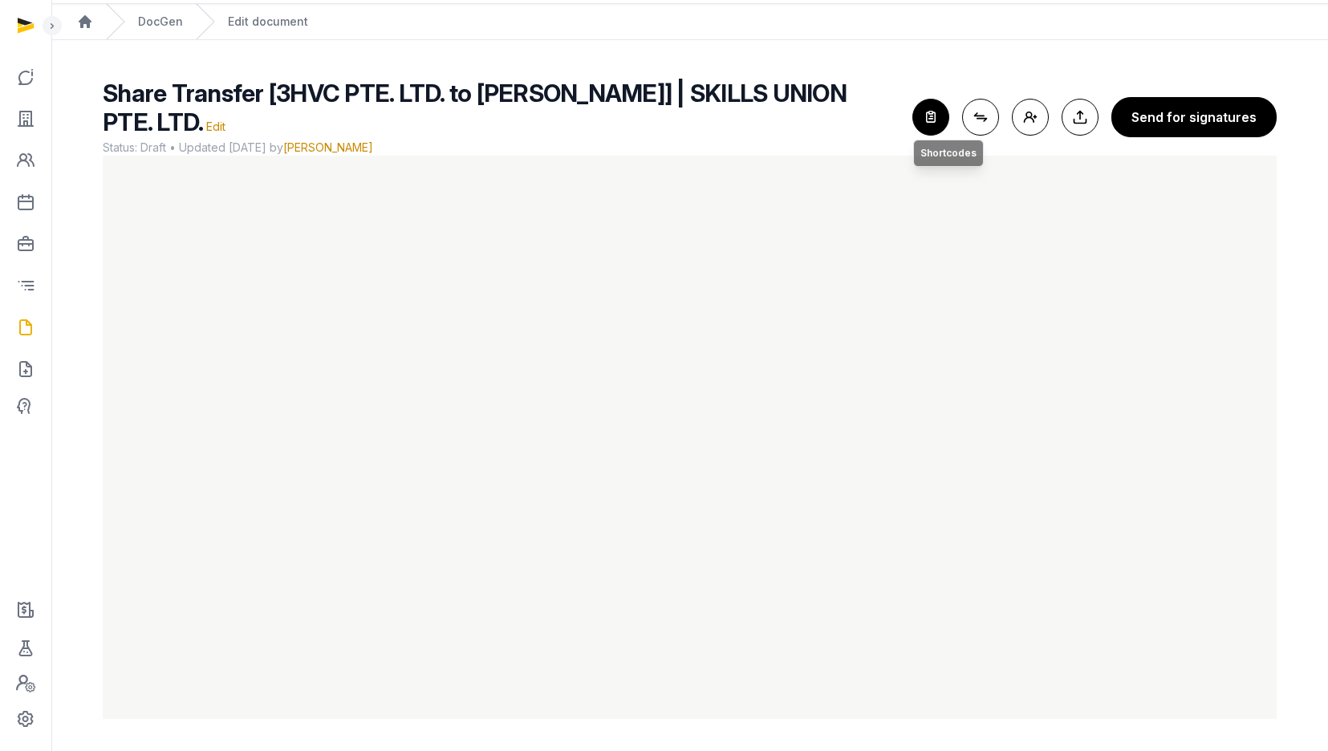
click at [936, 120] on icon "button" at bounding box center [930, 116] width 35 height 35
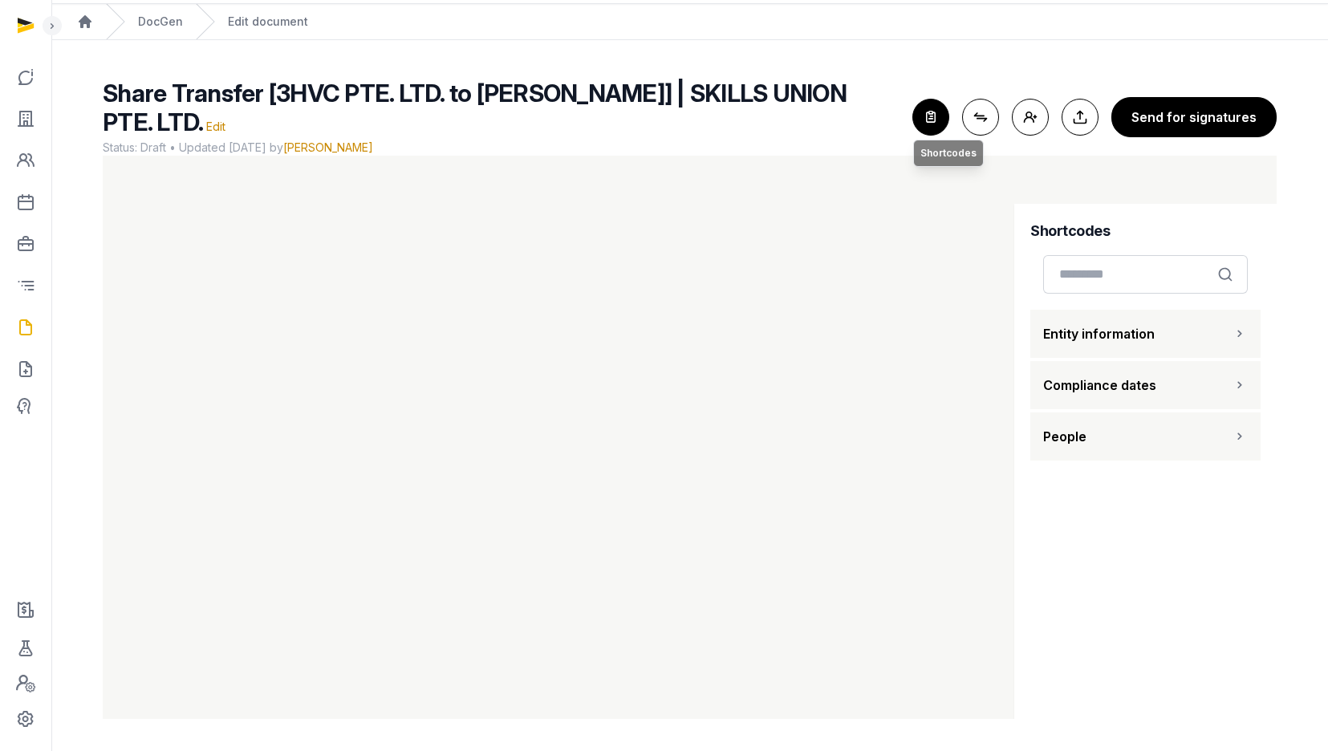
click at [929, 117] on icon "button" at bounding box center [930, 116] width 35 height 35
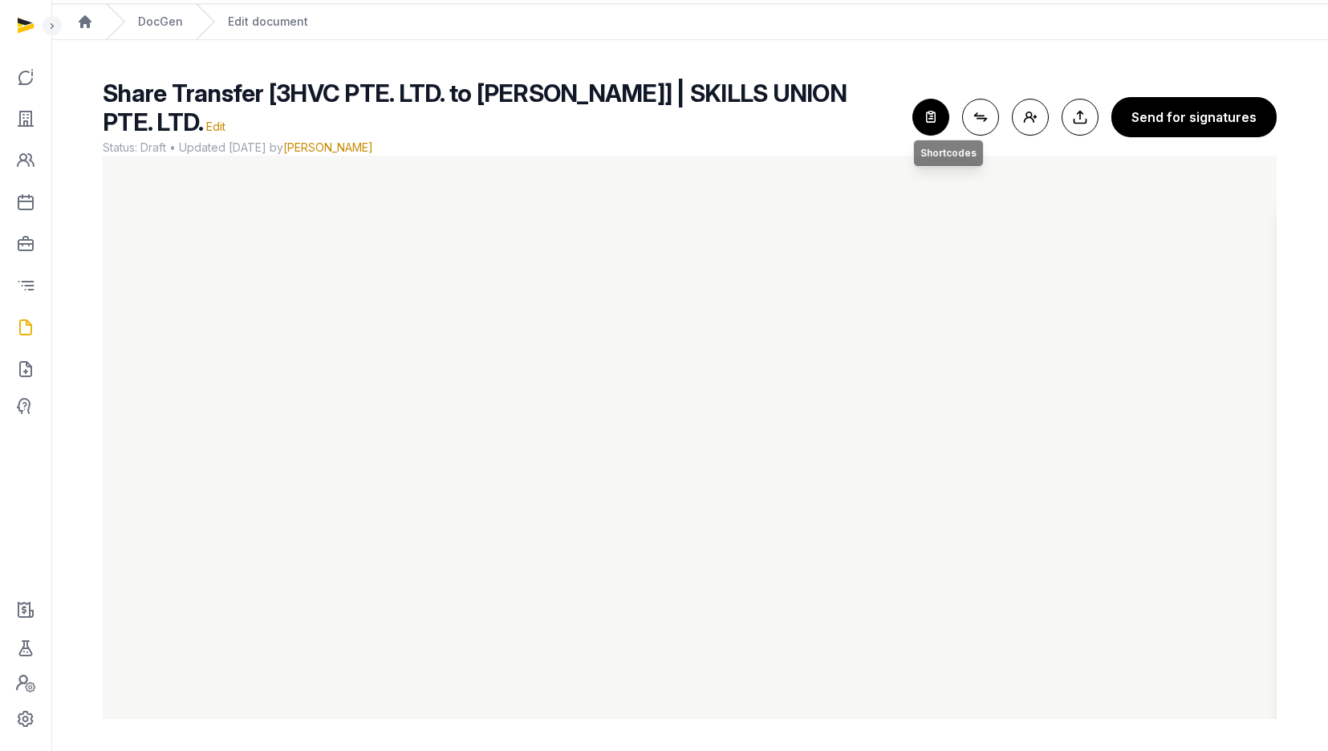
click at [929, 117] on icon "button" at bounding box center [930, 116] width 35 height 35
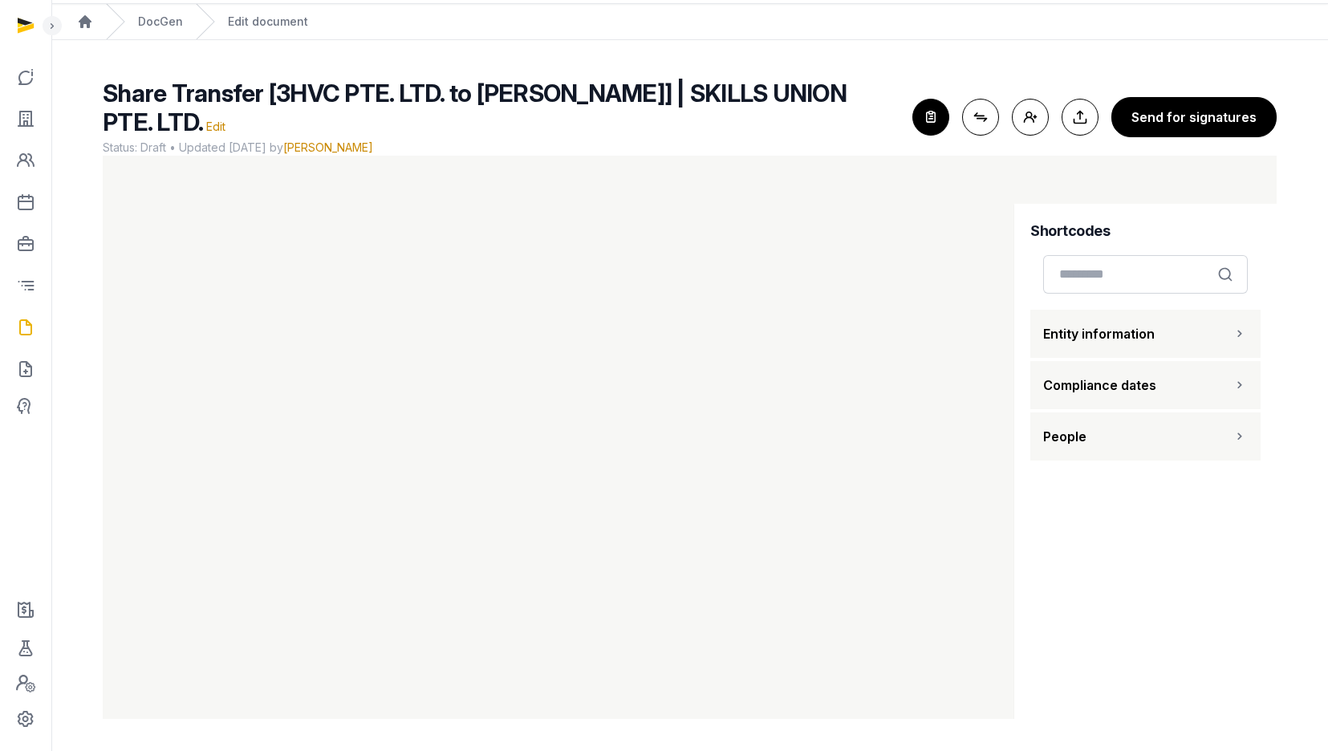
click at [938, 124] on icon "button" at bounding box center [930, 116] width 35 height 35
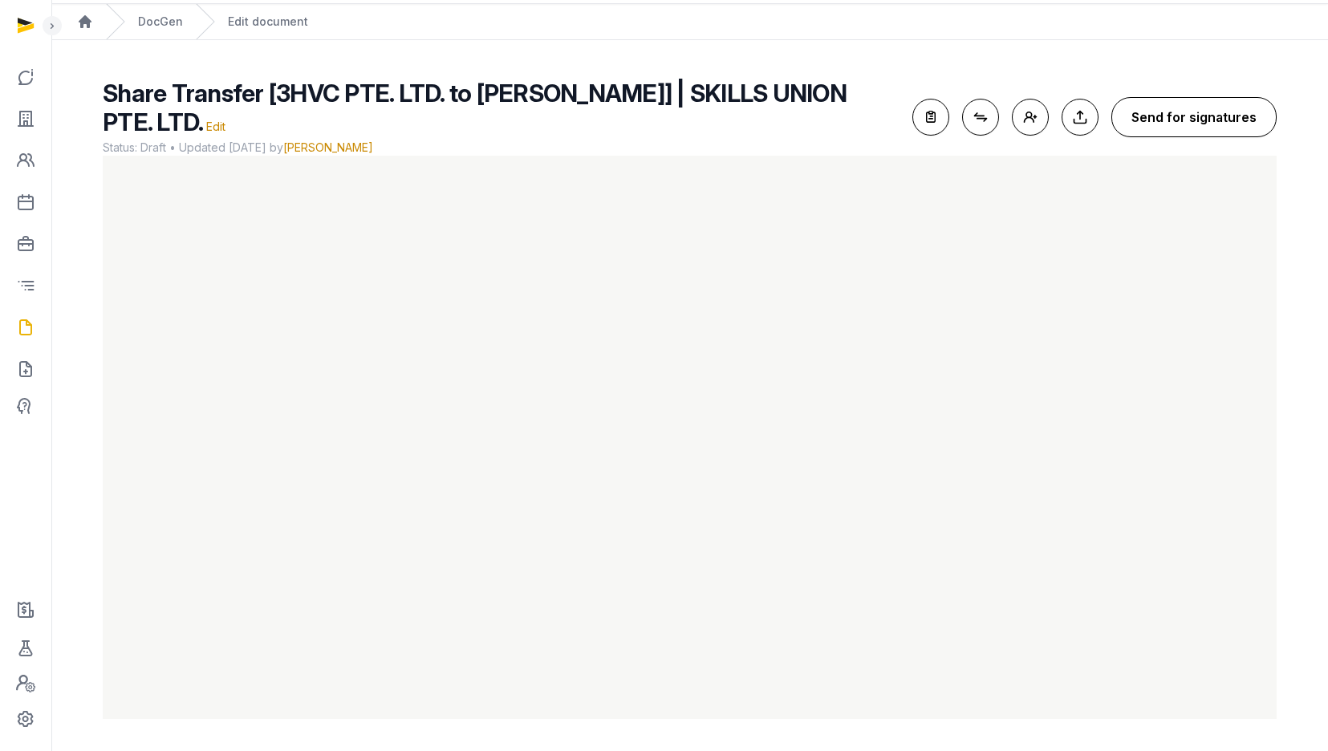
click at [1160, 116] on button "Send for signatures" at bounding box center [1193, 117] width 165 height 40
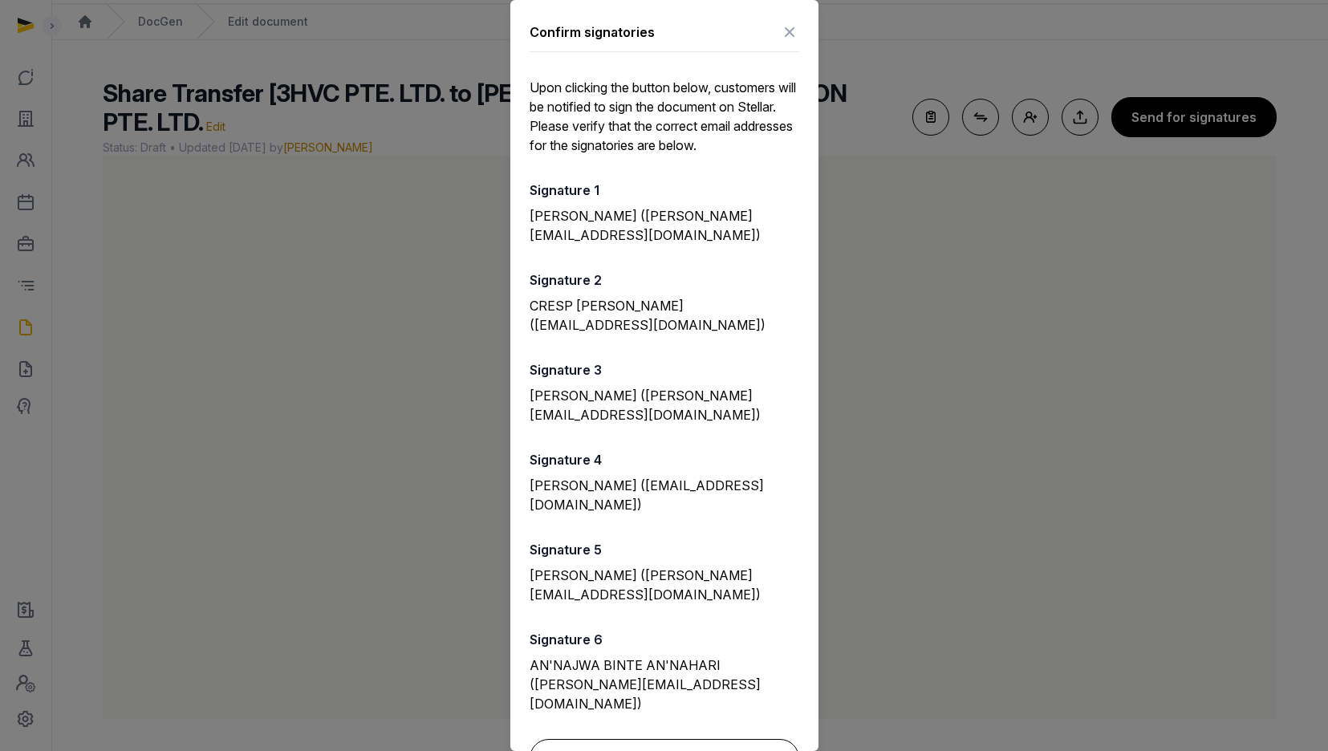
click at [649, 739] on button "Confirm" at bounding box center [665, 759] width 270 height 40
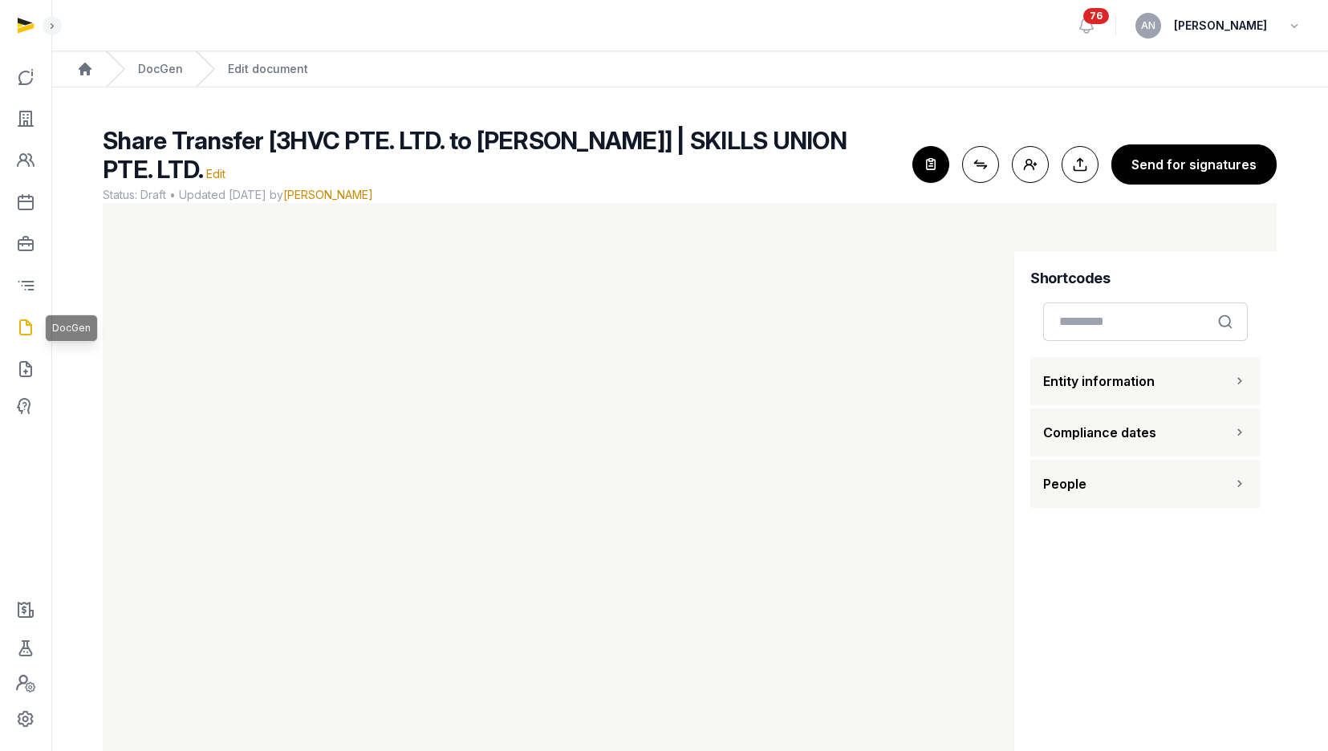
click at [30, 329] on icon at bounding box center [25, 328] width 19 height 26
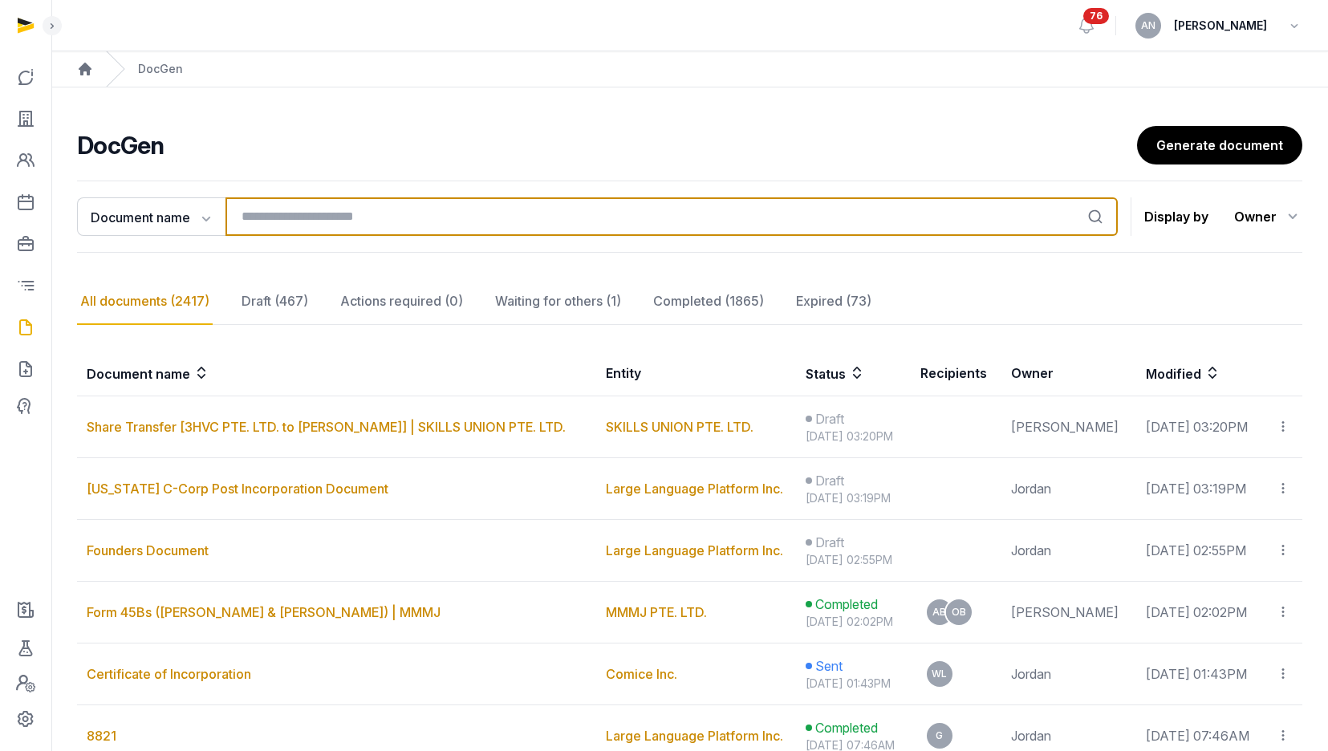
click at [274, 225] on input "search" at bounding box center [671, 216] width 892 height 39
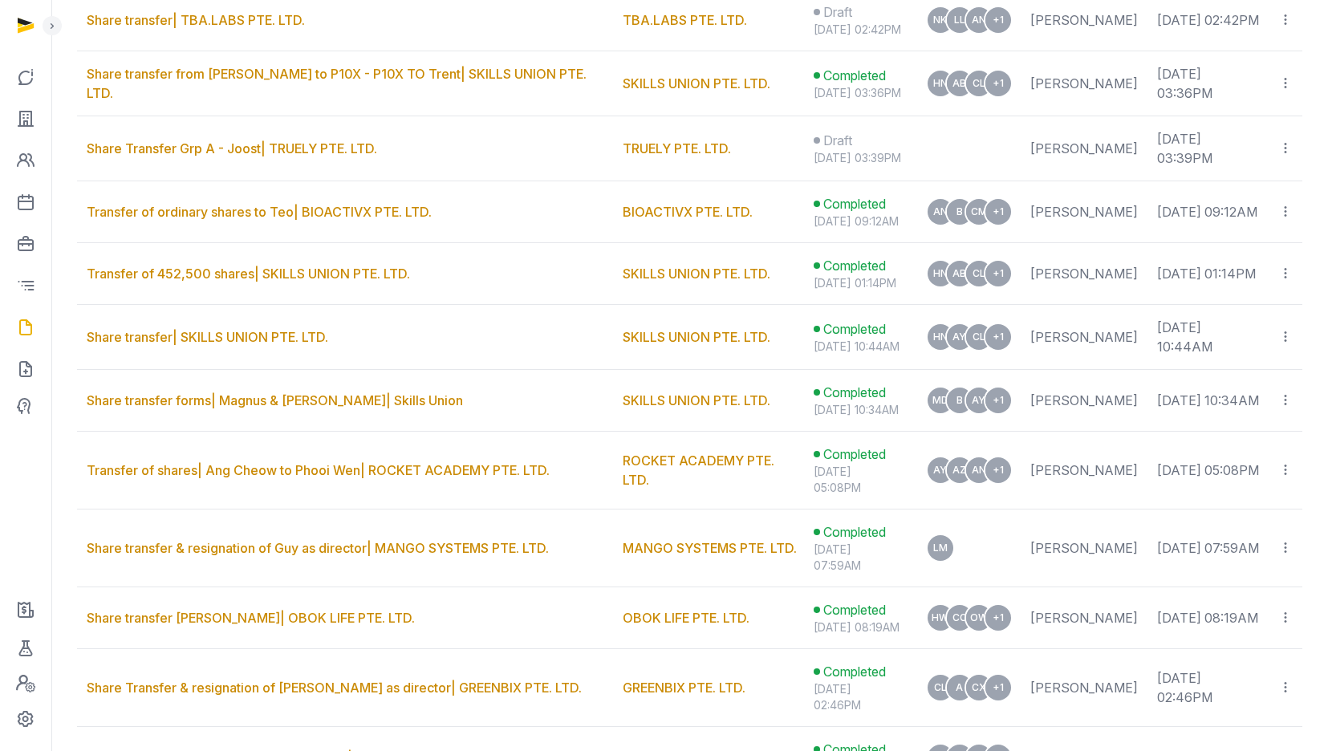
scroll to position [491, 0]
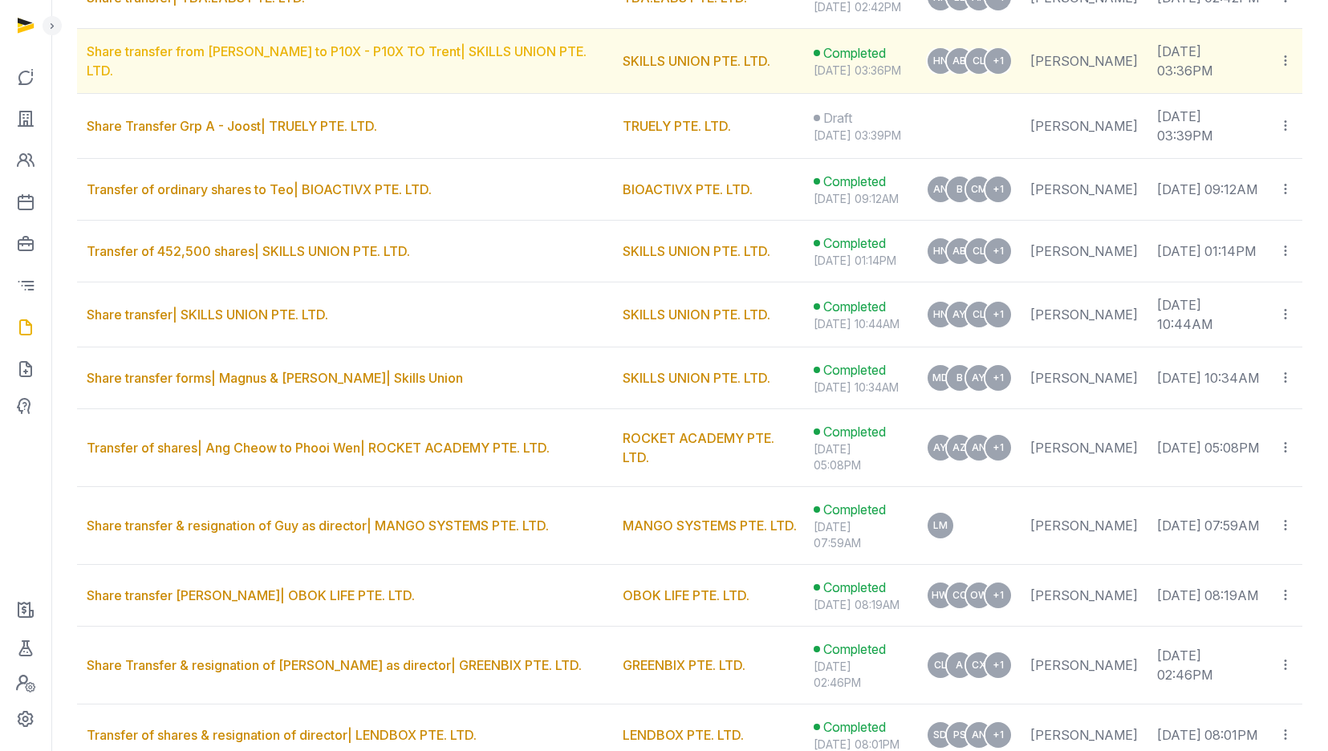
type input "********"
click at [276, 71] on link "Share transfer from Colin to P10X - P10X TO Trent| SKILLS UNION PTE. LTD." at bounding box center [337, 60] width 500 height 35
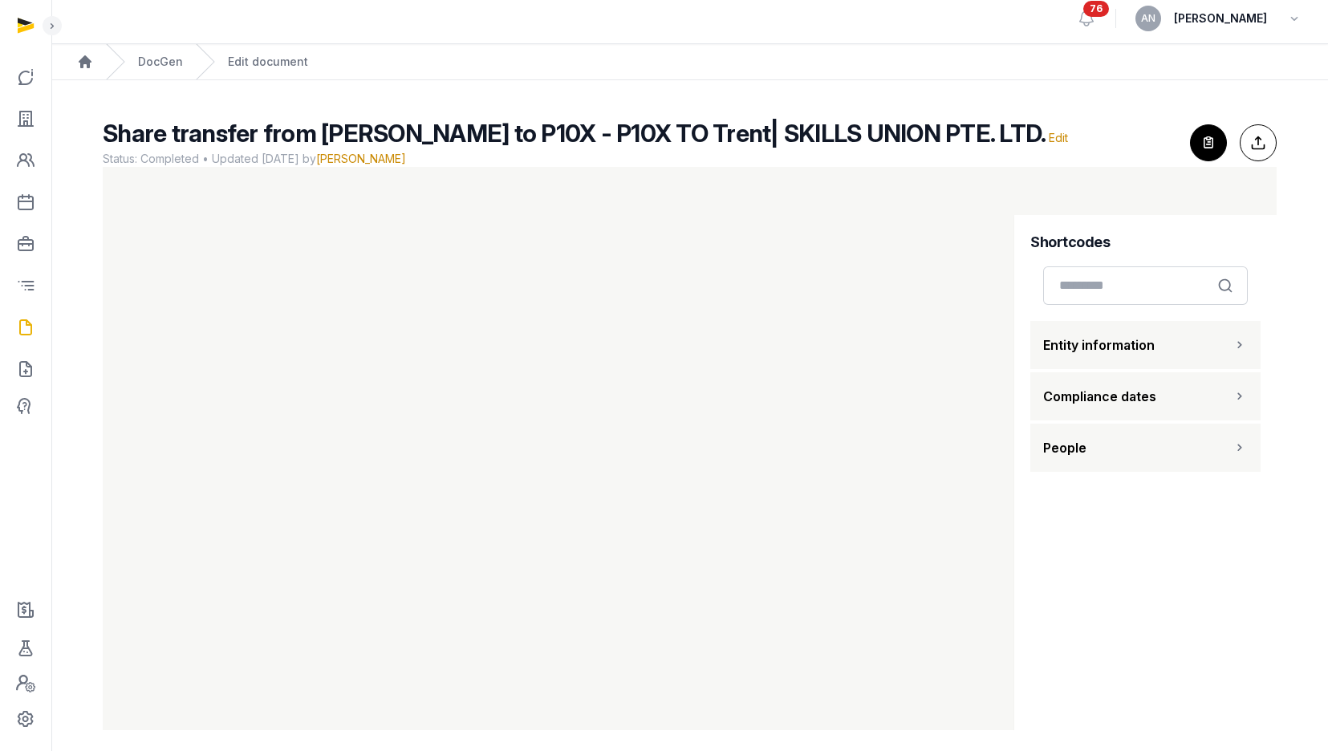
scroll to position [18, 0]
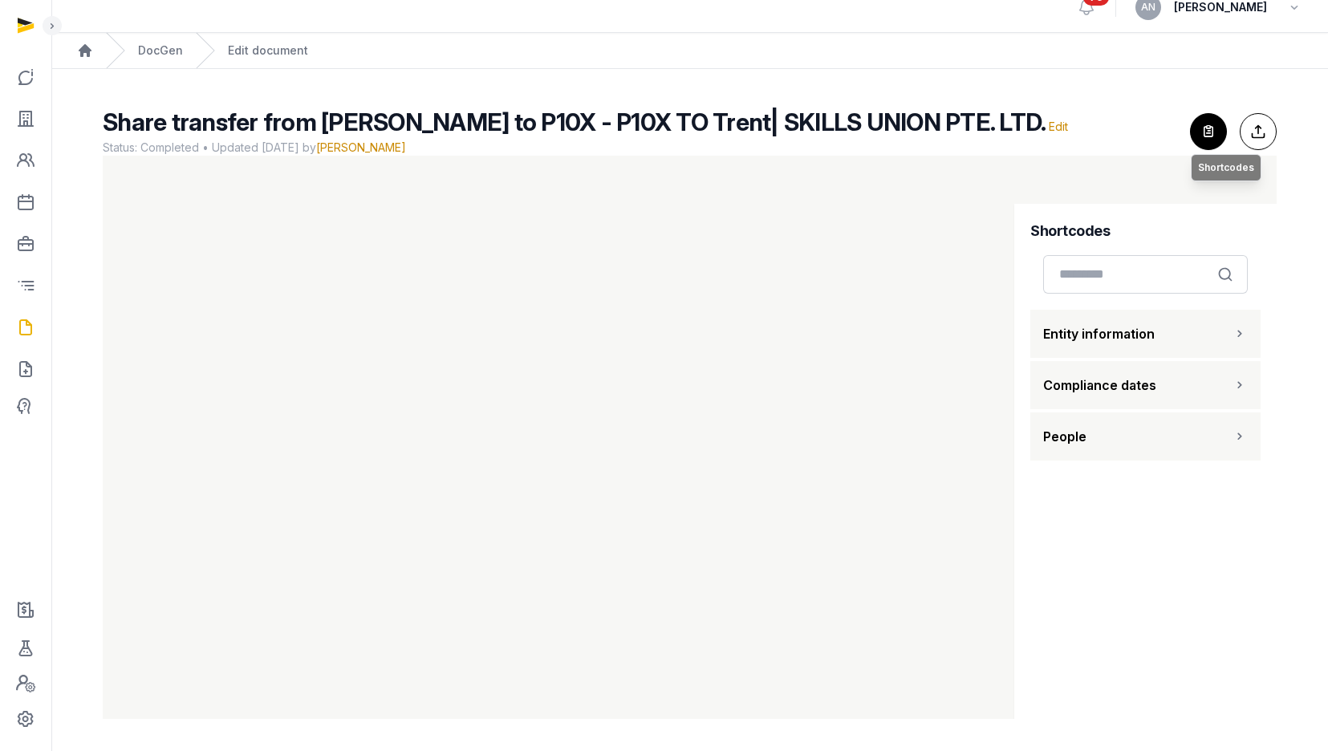
click at [1204, 133] on icon "button" at bounding box center [1208, 131] width 35 height 35
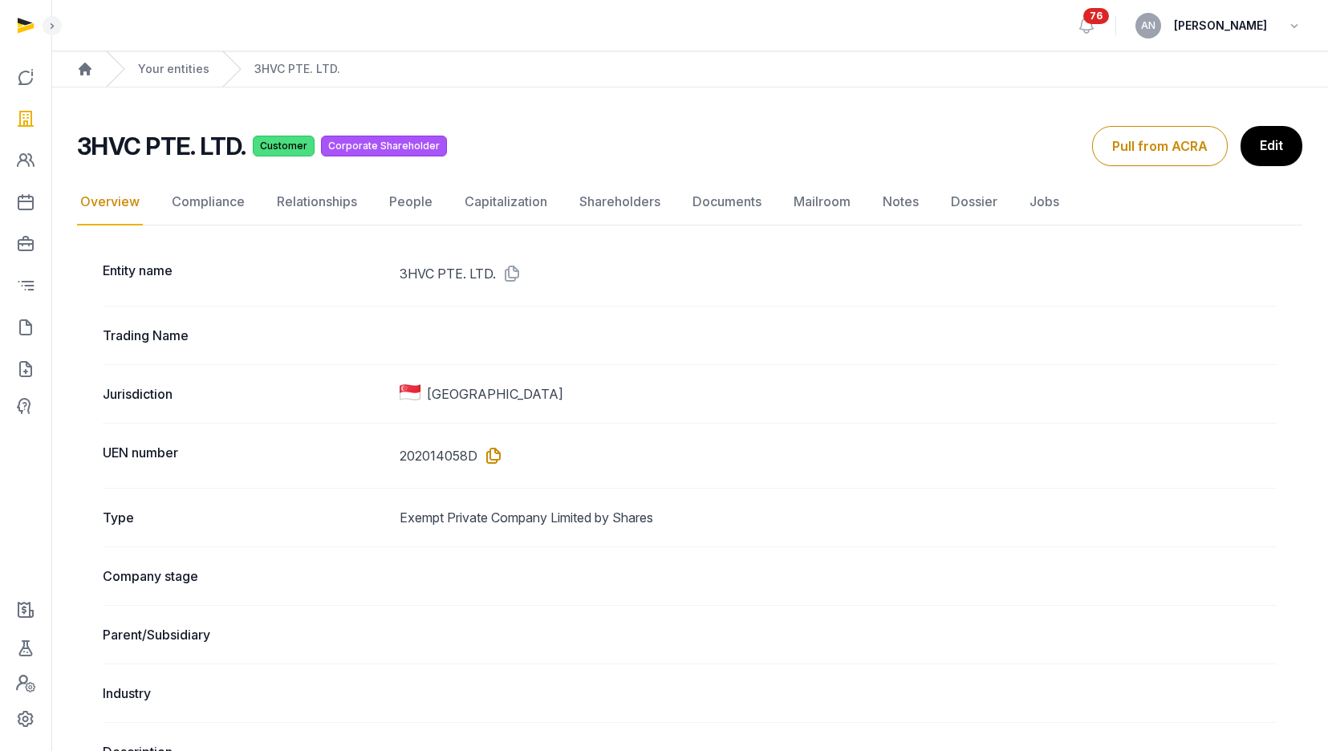
click at [492, 446] on icon at bounding box center [490, 456] width 26 height 26
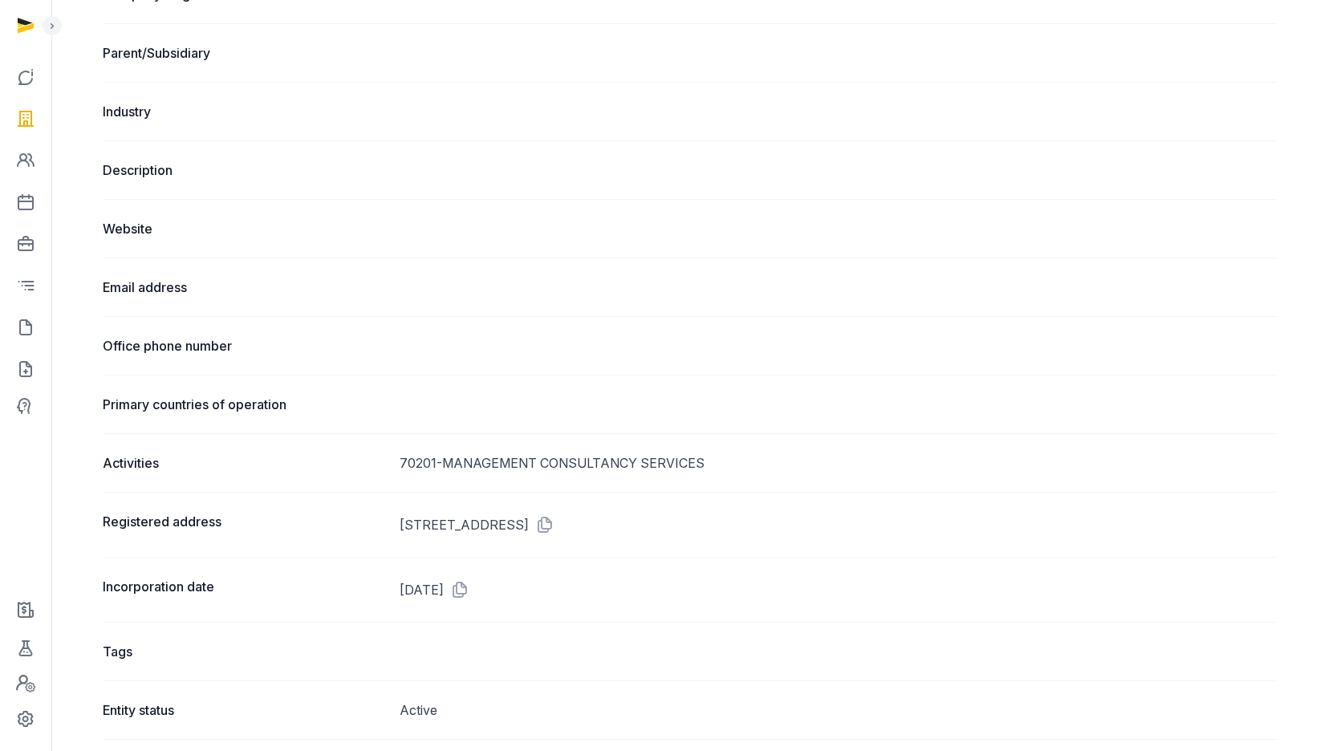
scroll to position [862, 0]
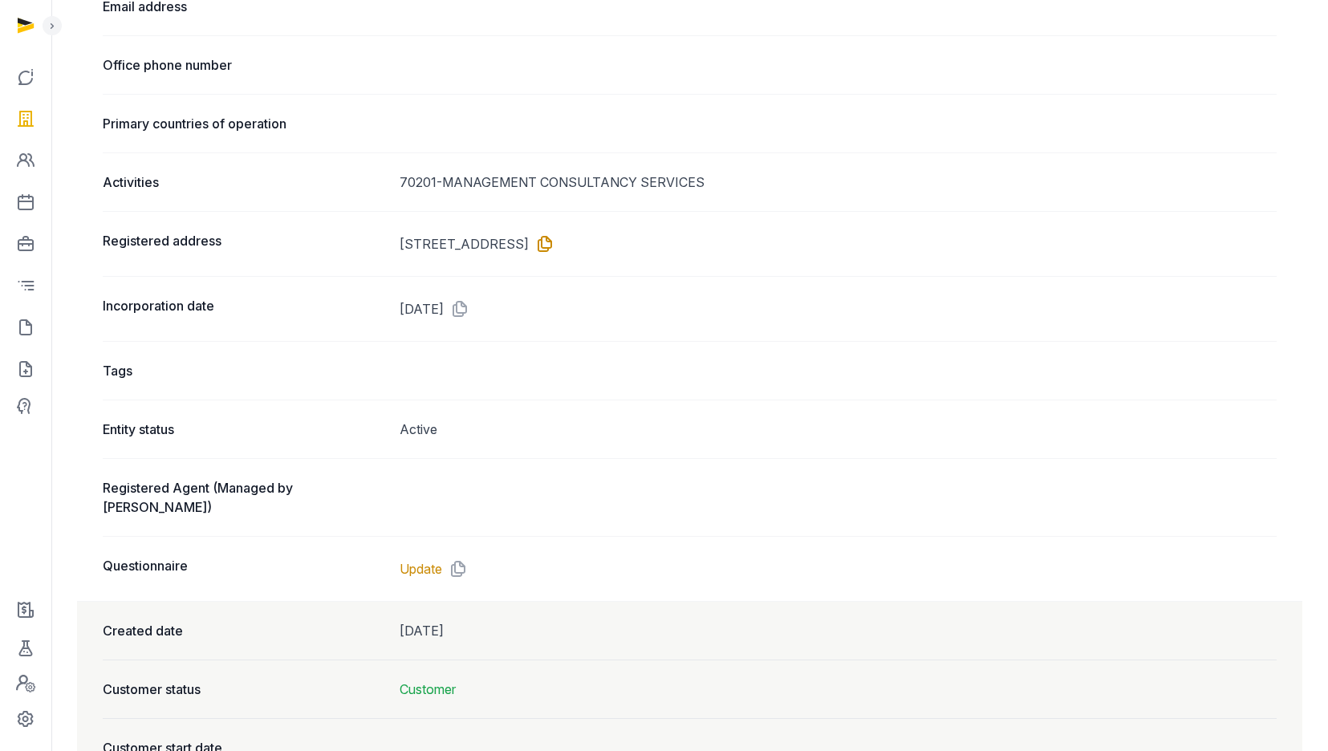
click at [554, 246] on icon at bounding box center [542, 244] width 26 height 26
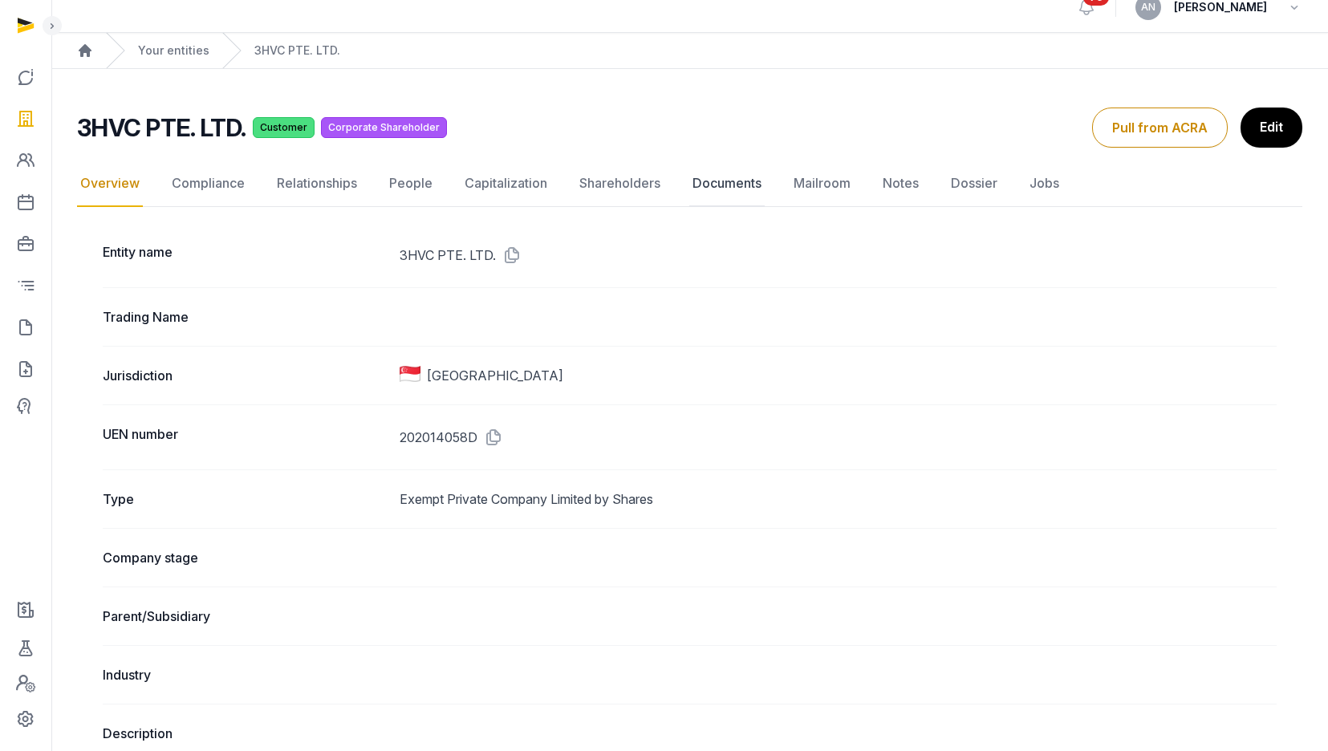
scroll to position [35, 0]
